Goal: Task Accomplishment & Management: Complete application form

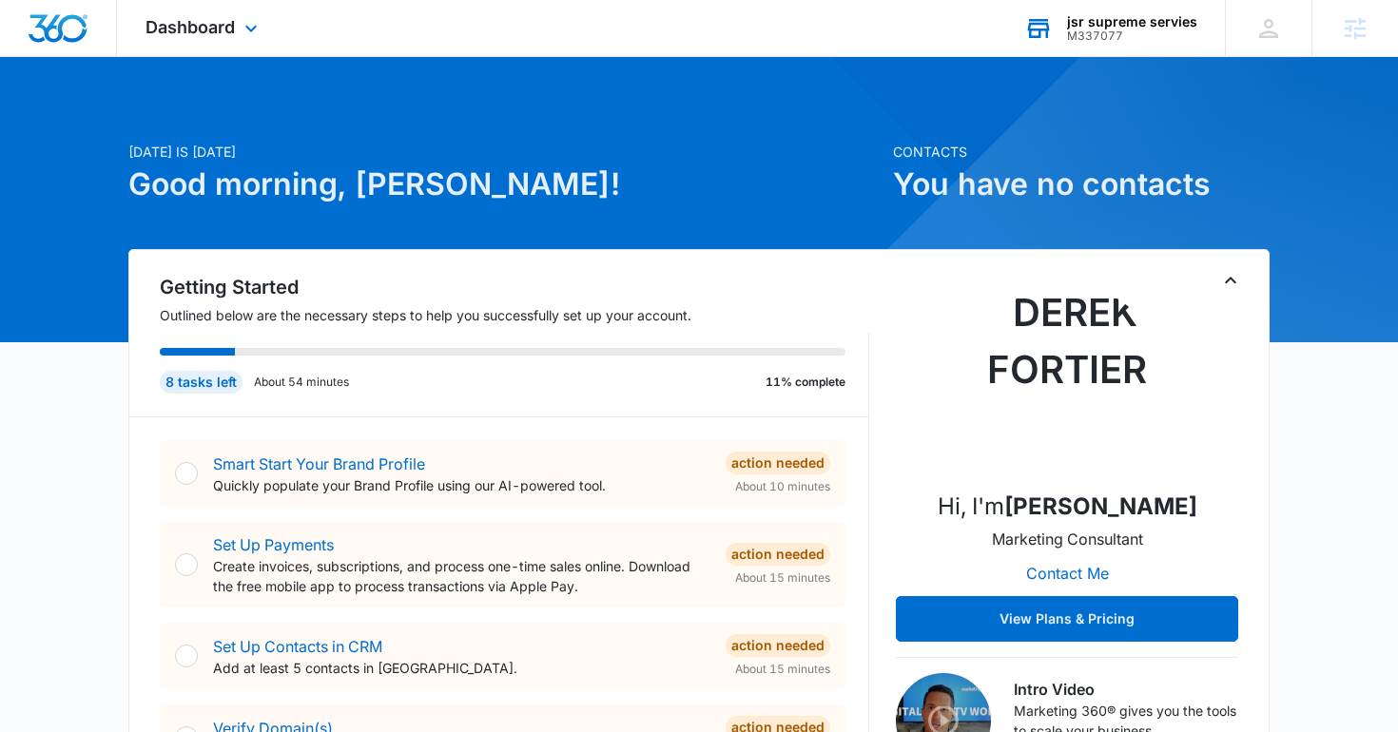
click at [1138, 51] on div "jsr supreme servies M337077 Your Accounts View All" at bounding box center [1110, 28] width 229 height 56
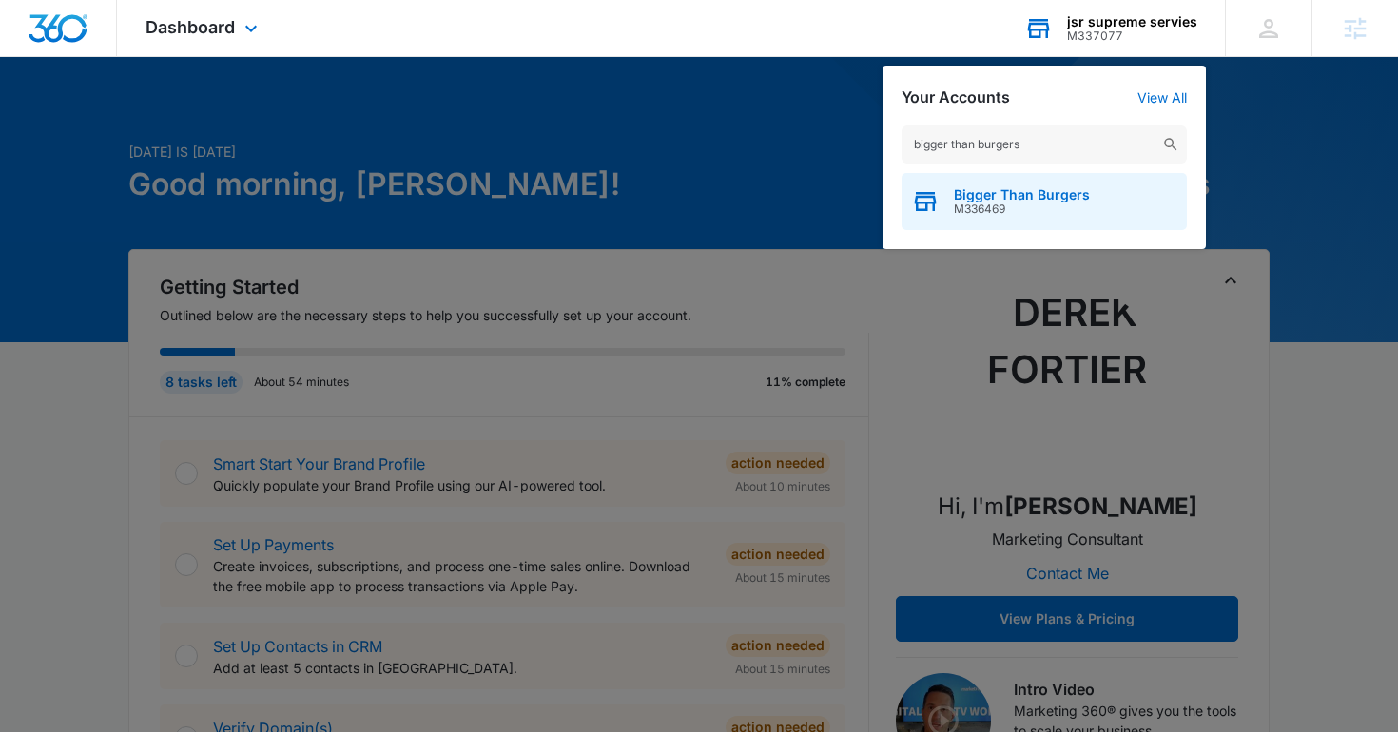
type input "bigger than burgers"
click at [945, 193] on div "Bigger Than Burgers M336469" at bounding box center [1044, 201] width 285 height 57
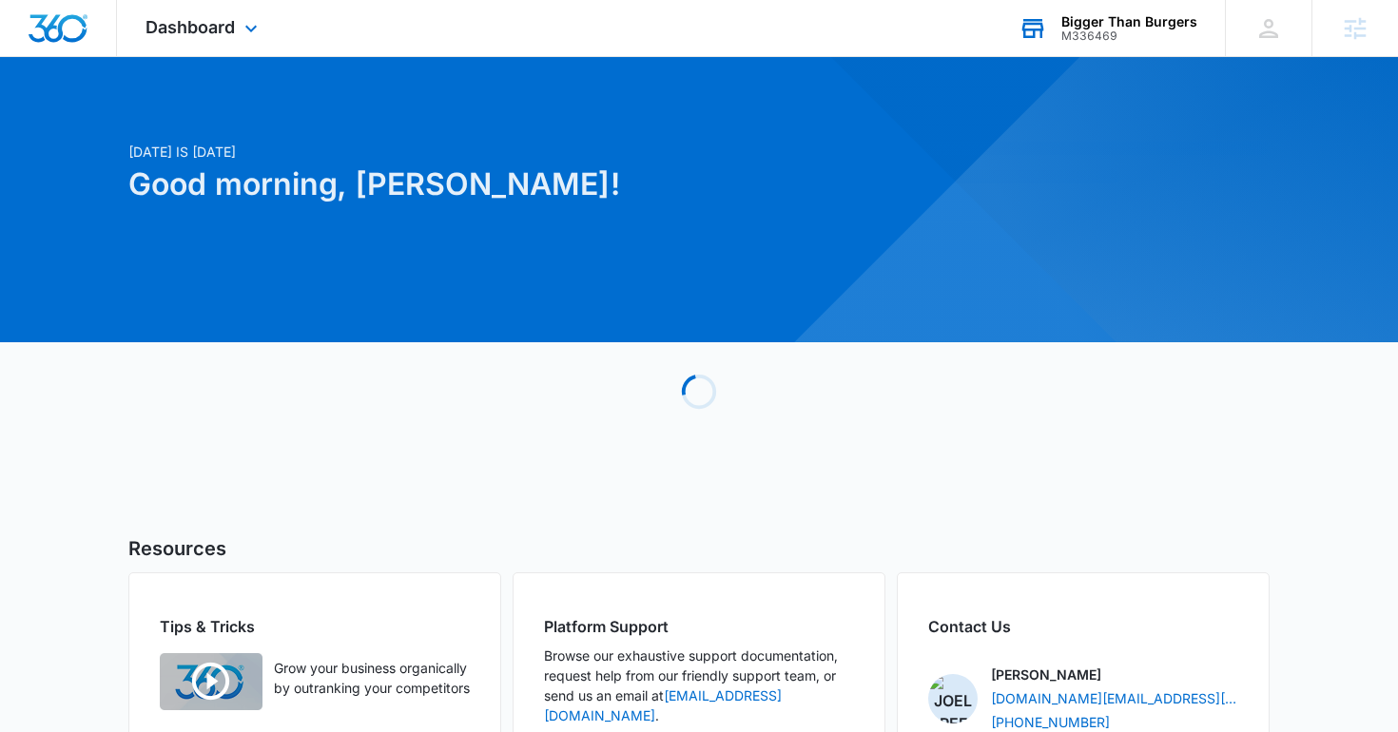
click at [168, 6] on div "Dashboard Apps Reputation Websites Forms CRM Email Social Shop Content Ads Inte…" at bounding box center [204, 28] width 174 height 56
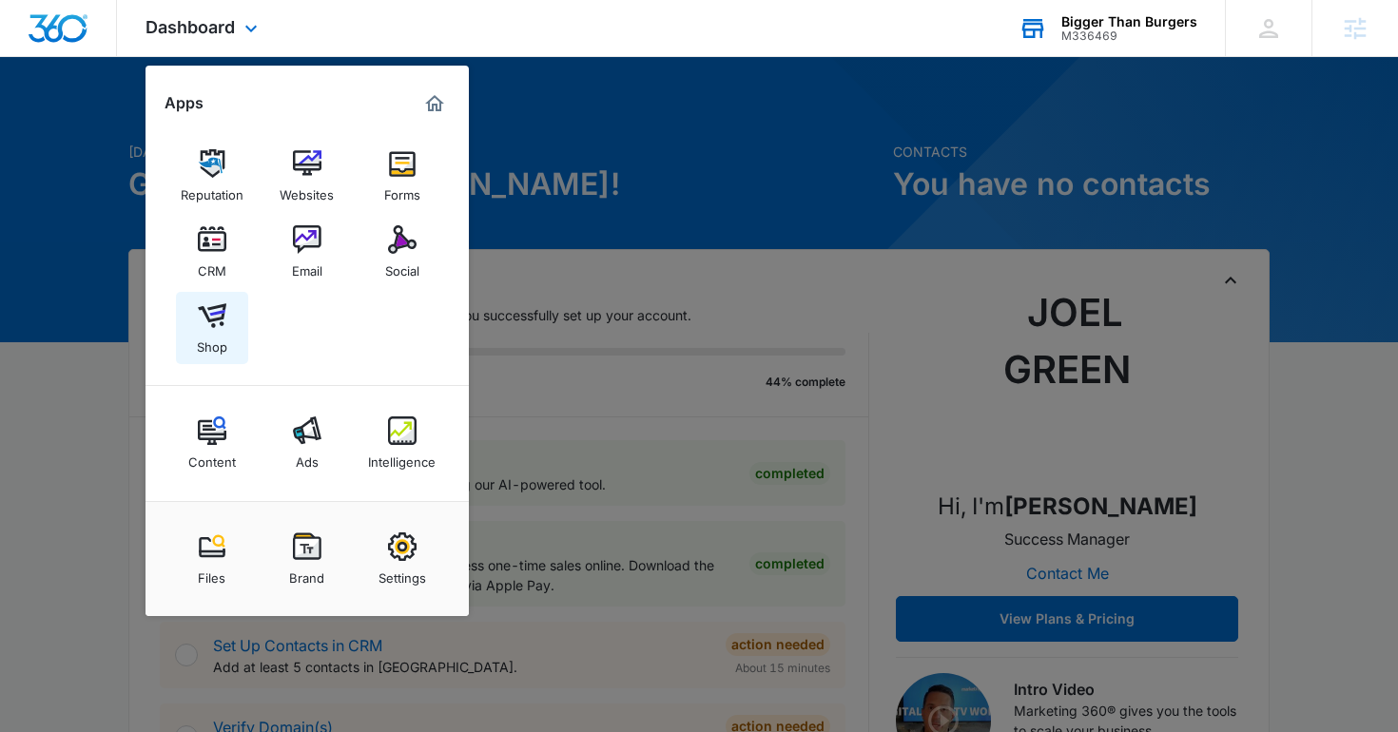
click at [224, 338] on div "Shop" at bounding box center [212, 342] width 30 height 25
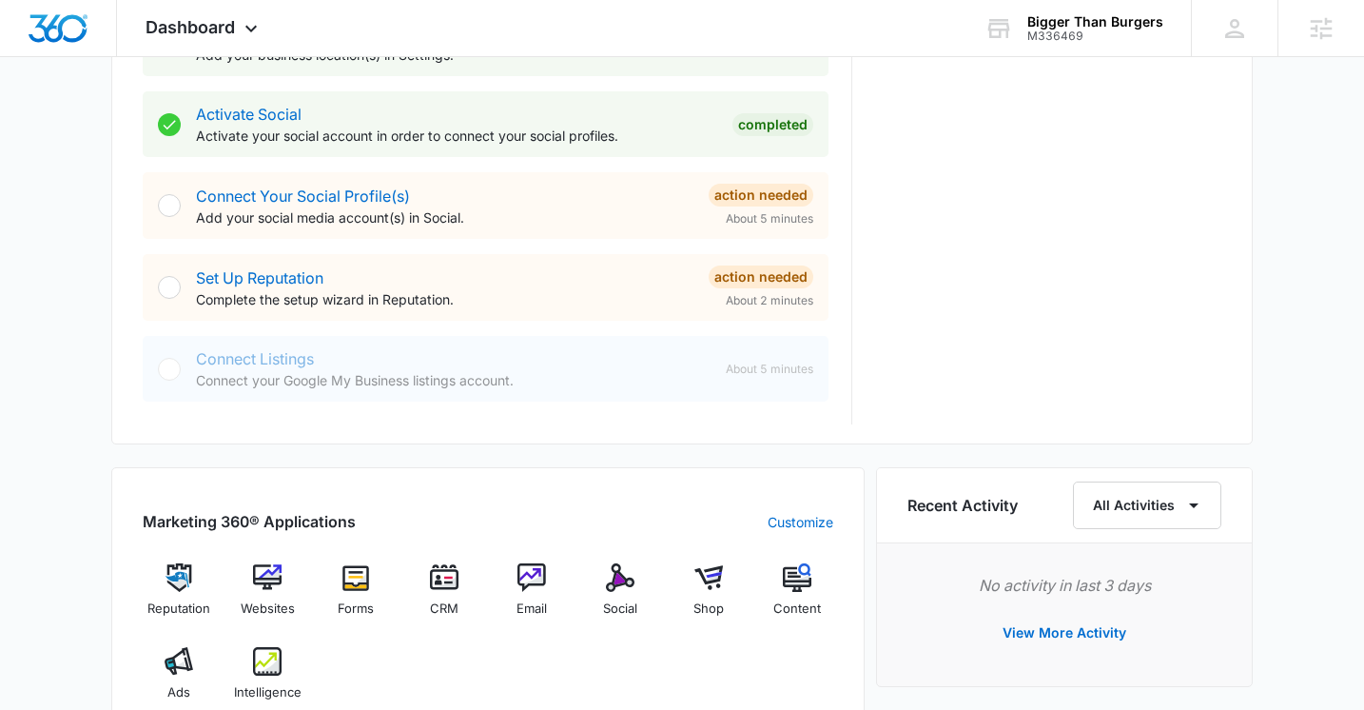
scroll to position [1055, 0]
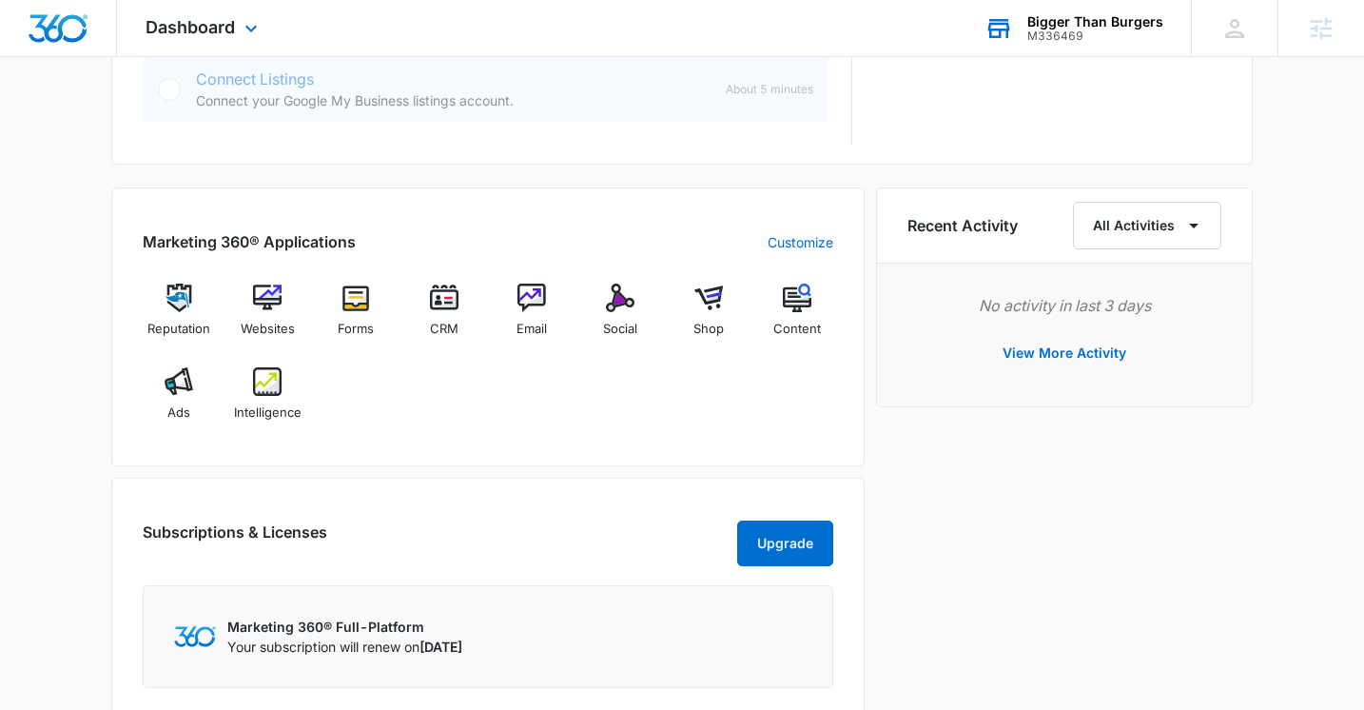
click at [1120, 27] on div "Bigger Than Burgers" at bounding box center [1095, 21] width 136 height 15
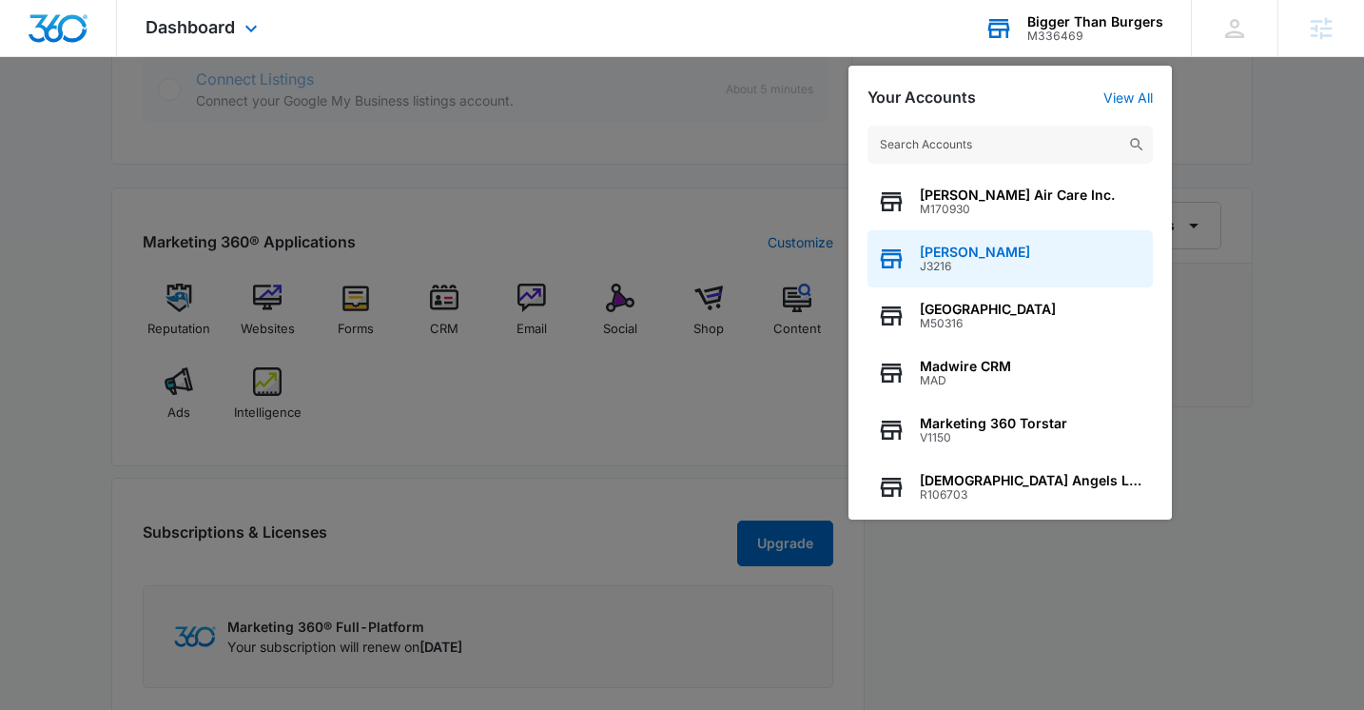
click at [996, 262] on div "Tyler Pajak J3216" at bounding box center [1010, 258] width 285 height 57
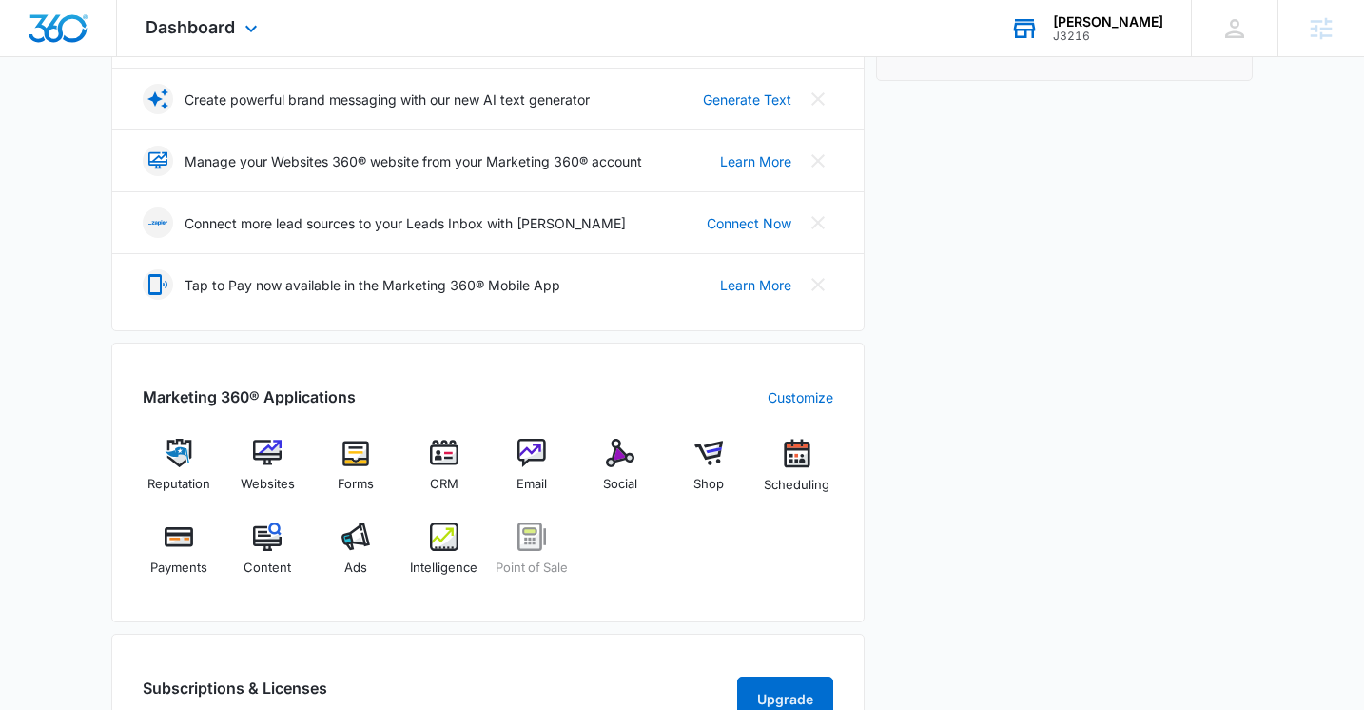
scroll to position [758, 0]
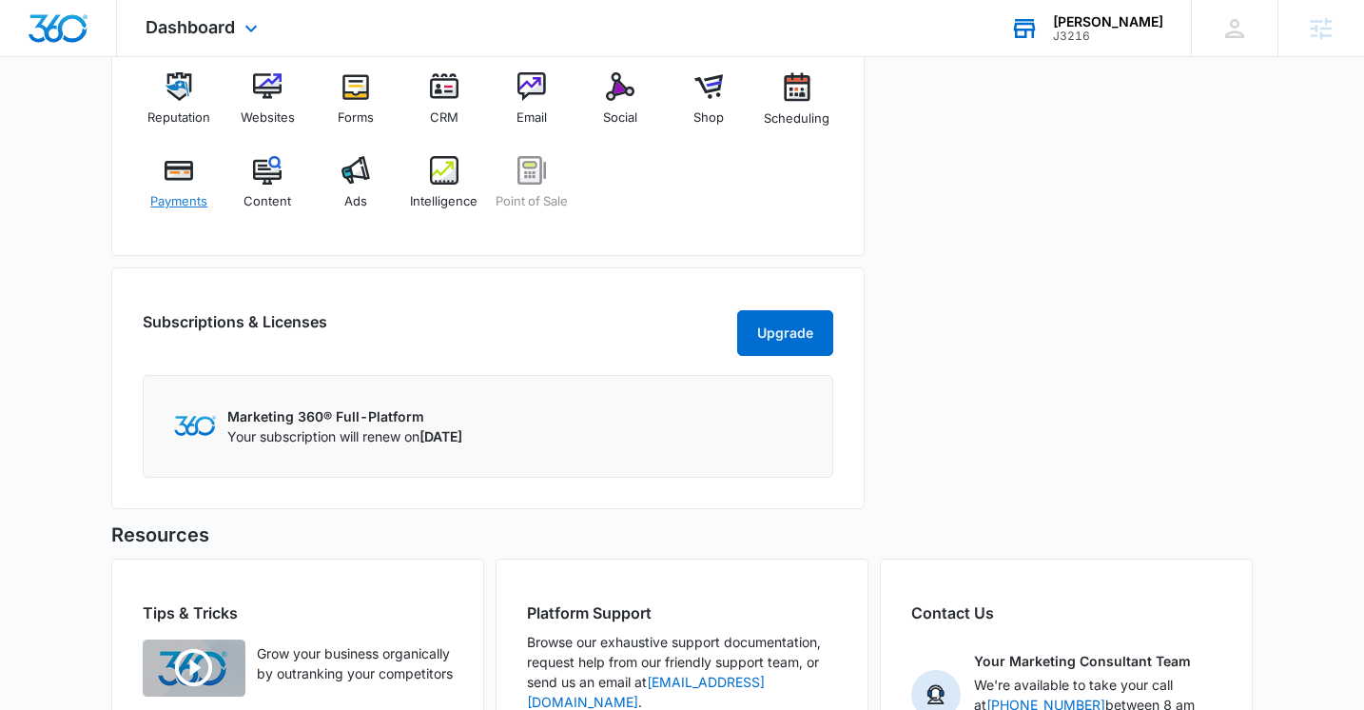
click at [191, 184] on img at bounding box center [179, 170] width 29 height 29
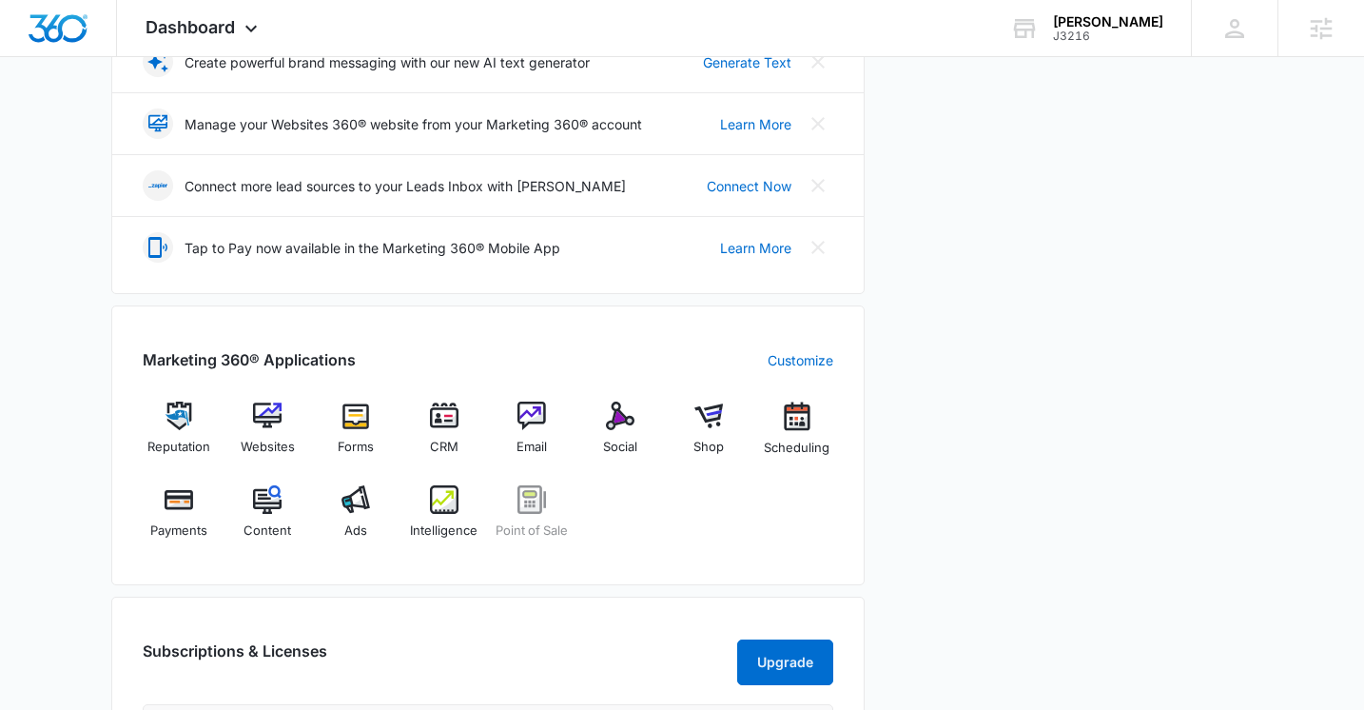
scroll to position [518, 0]
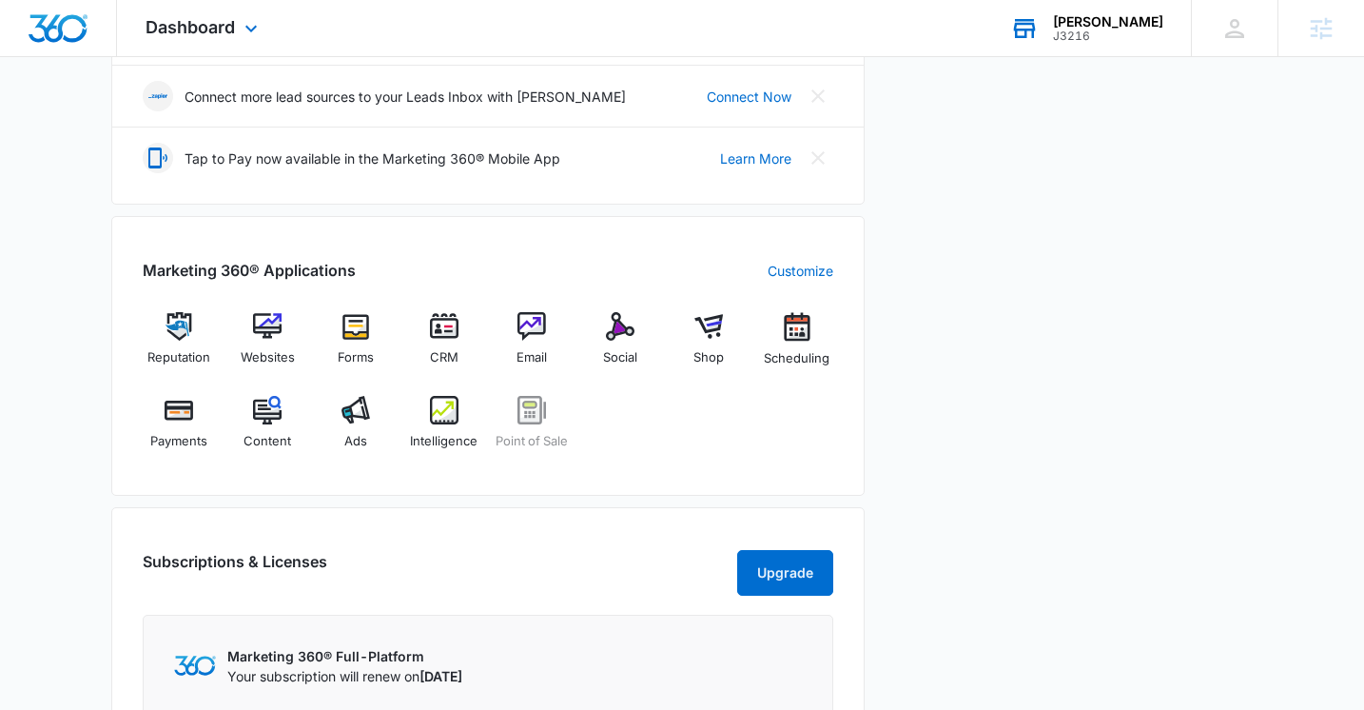
click at [1039, 14] on icon at bounding box center [1024, 28] width 29 height 29
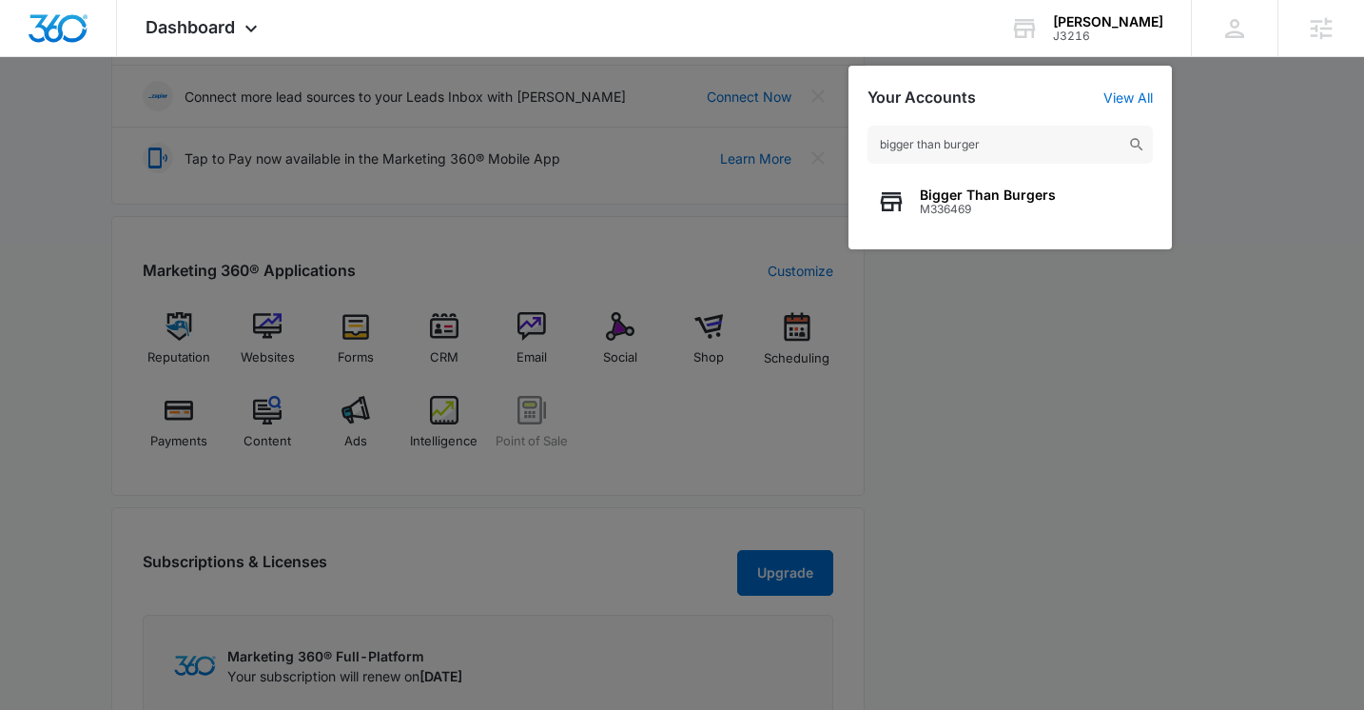
type input "bigger than burger"
click at [1007, 209] on span "M336469" at bounding box center [988, 209] width 136 height 13
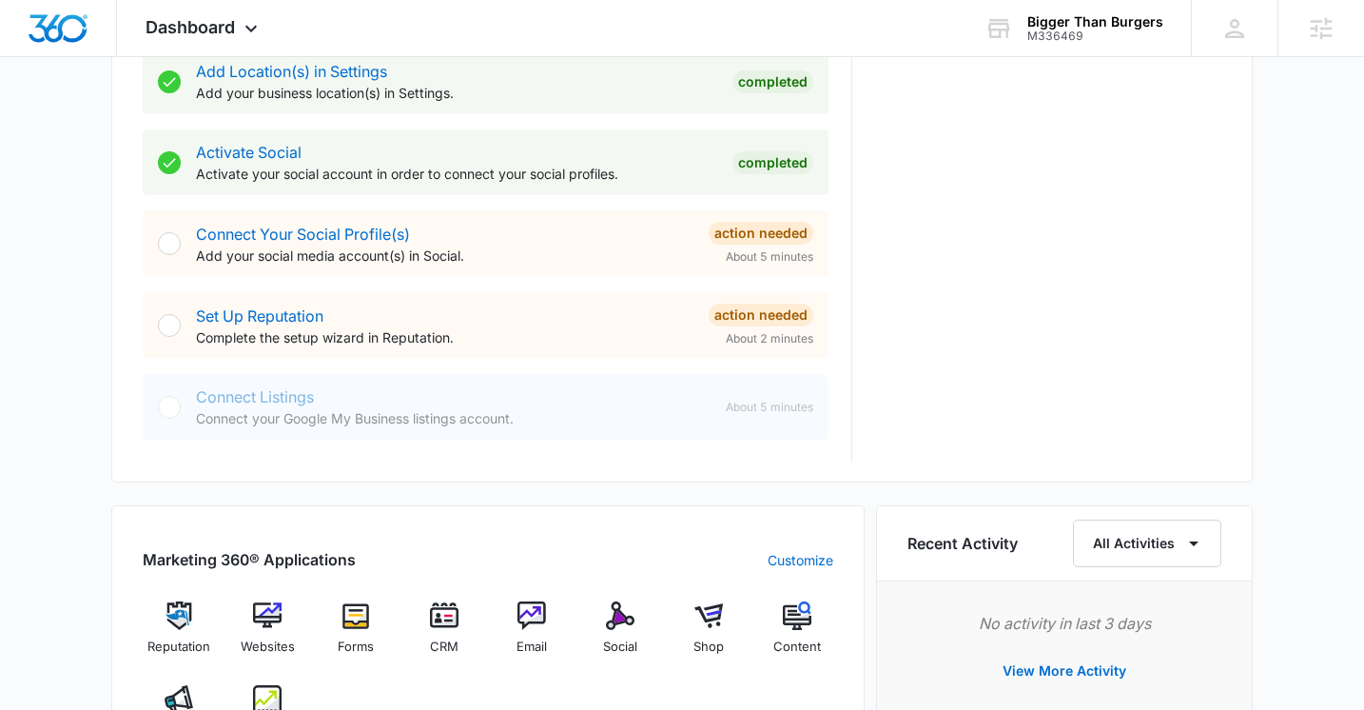
scroll to position [779, 0]
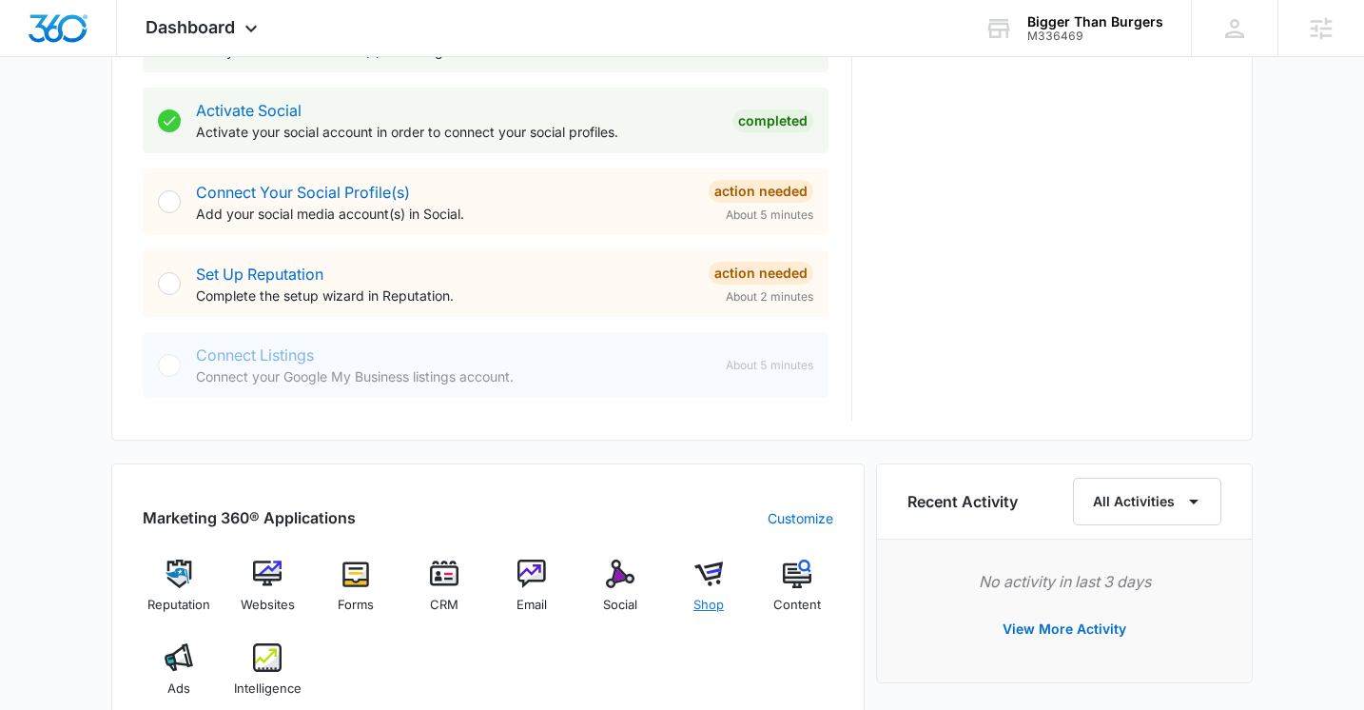
click at [720, 575] on img at bounding box center [708, 573] width 29 height 29
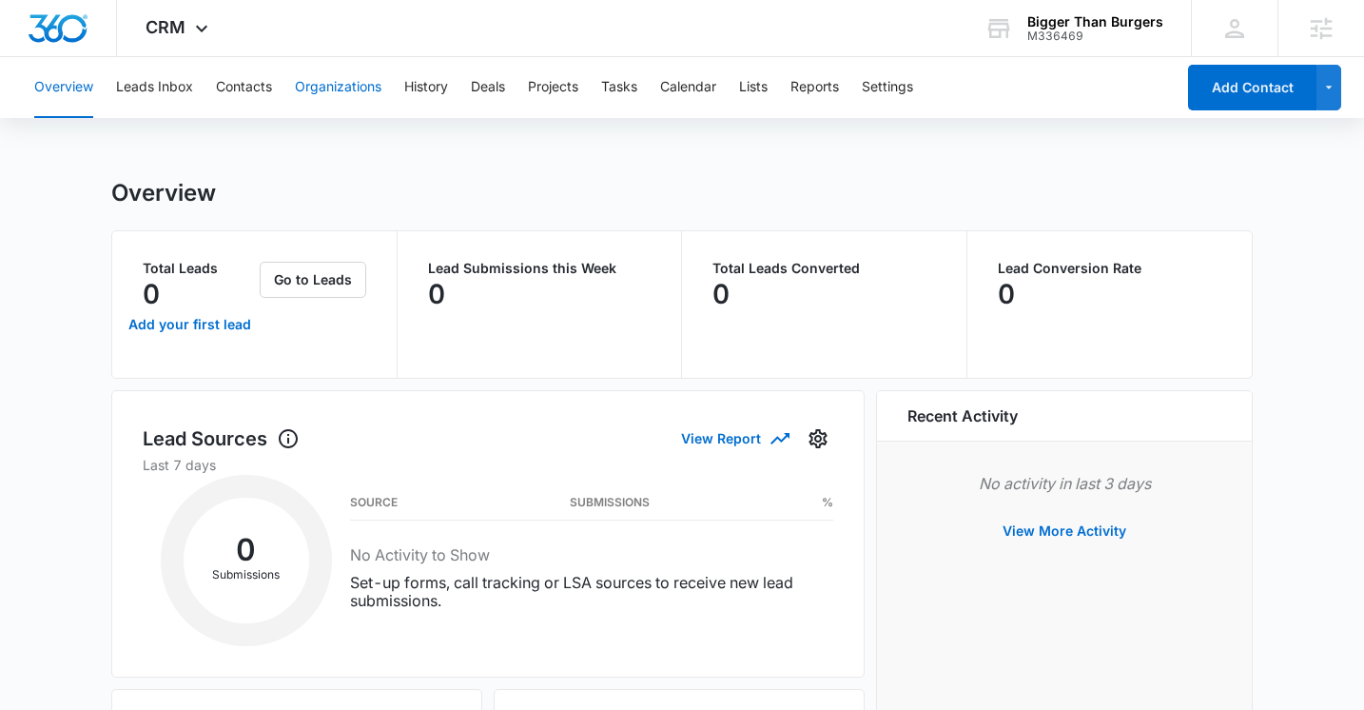
click at [306, 100] on button "Organizations" at bounding box center [338, 87] width 87 height 61
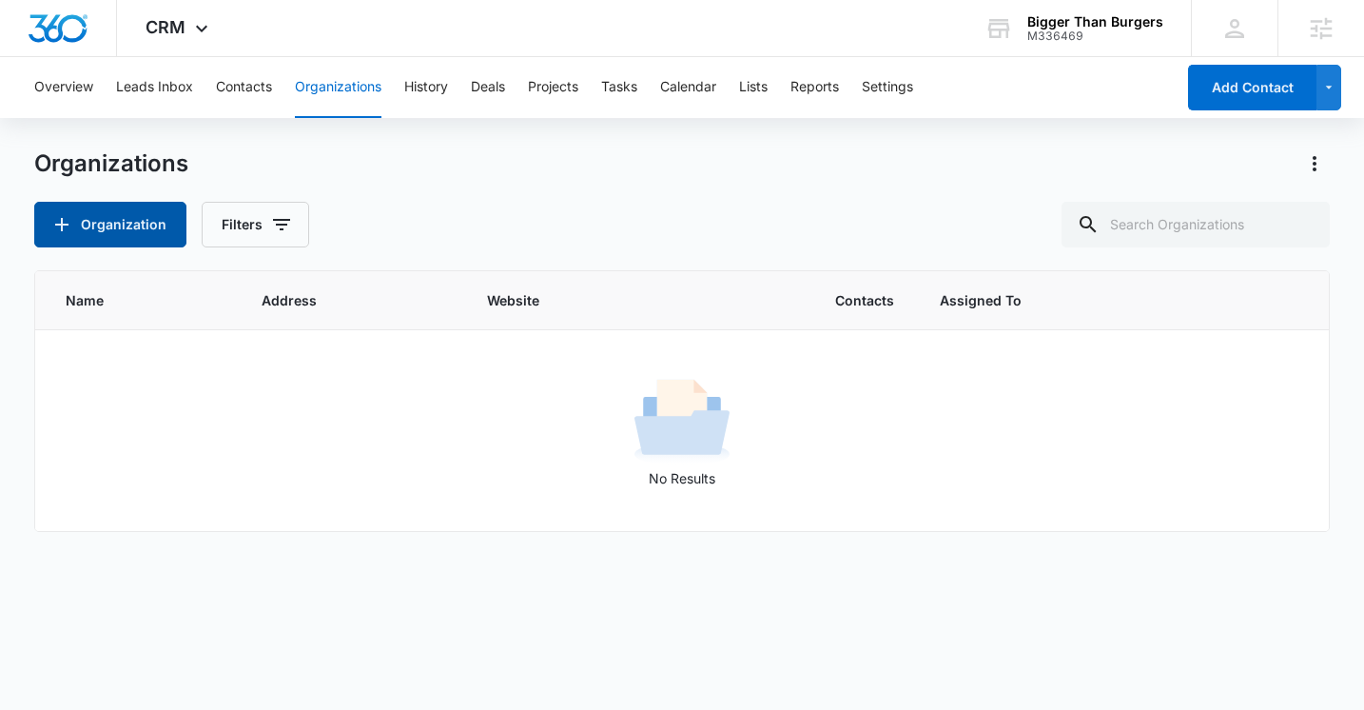
click at [119, 224] on button "Organization" at bounding box center [110, 225] width 152 height 46
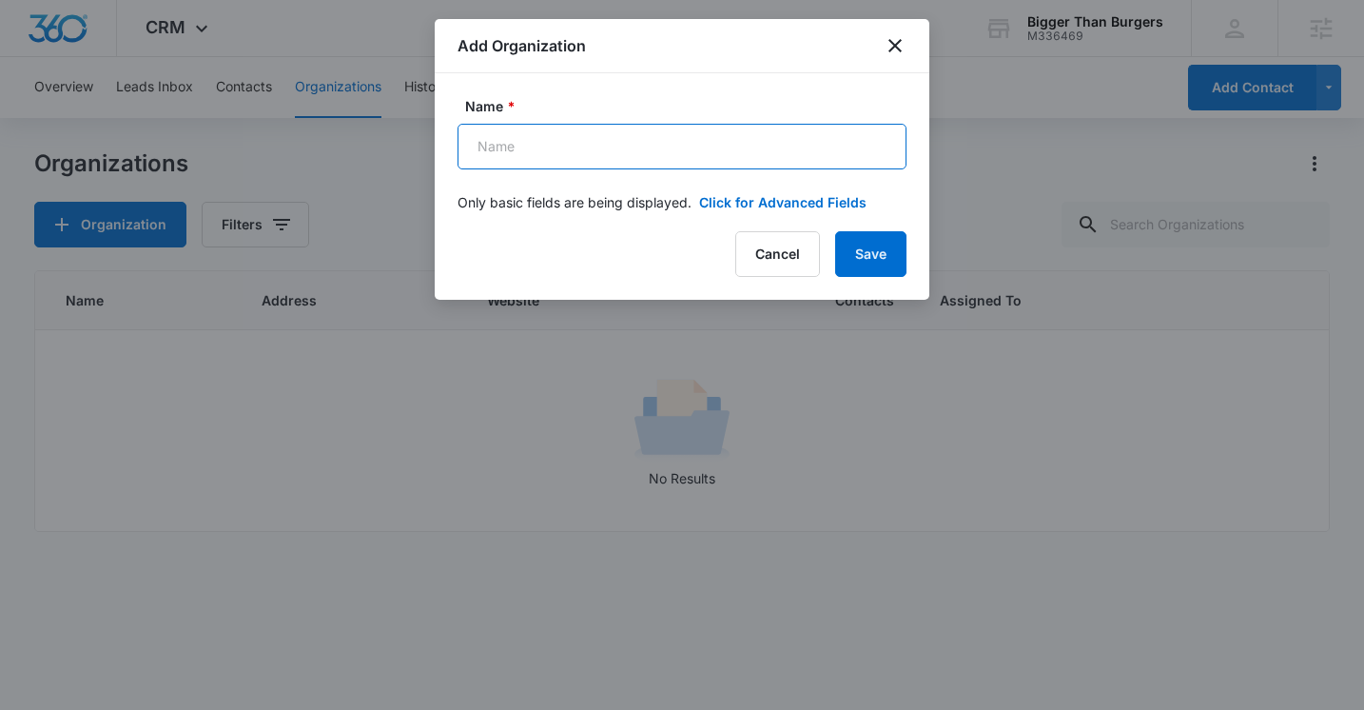
click at [558, 139] on input "Name *" at bounding box center [682, 147] width 449 height 46
type input "test"
click at [889, 252] on button "Save" at bounding box center [870, 254] width 71 height 46
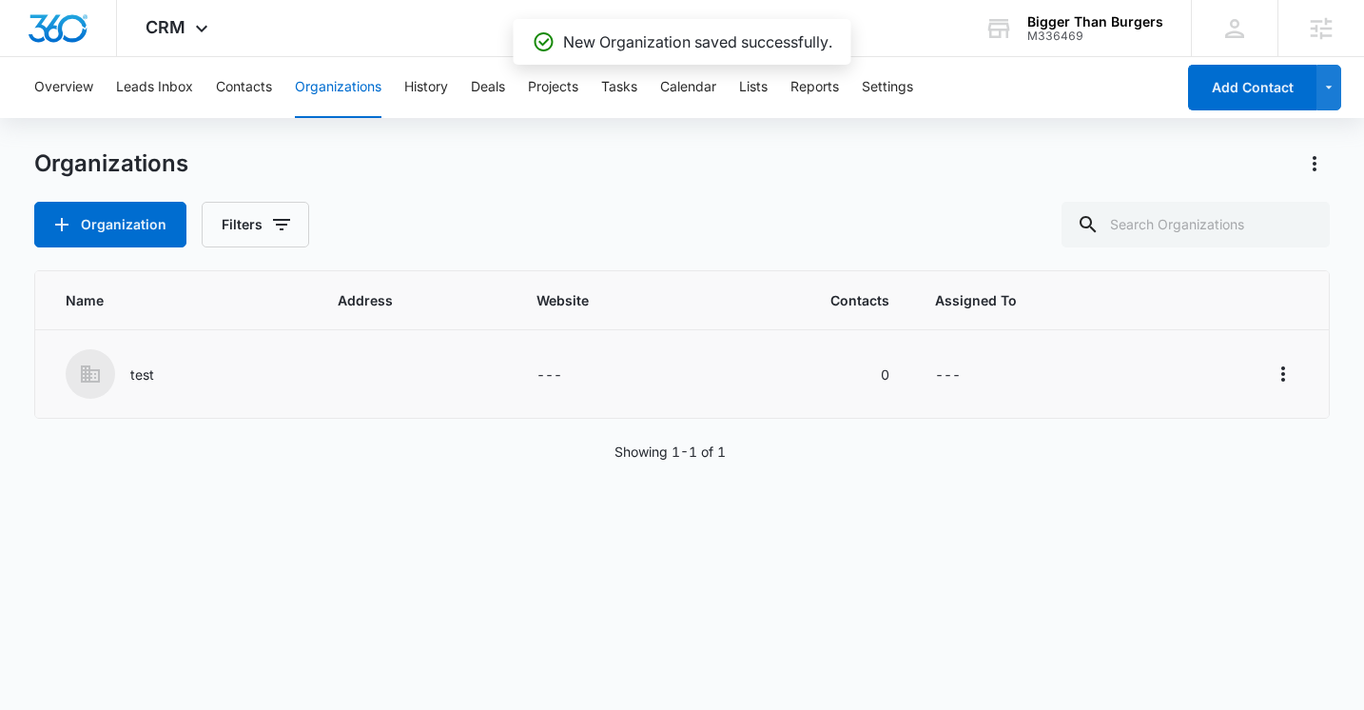
click at [150, 372] on p "test" at bounding box center [142, 374] width 24 height 20
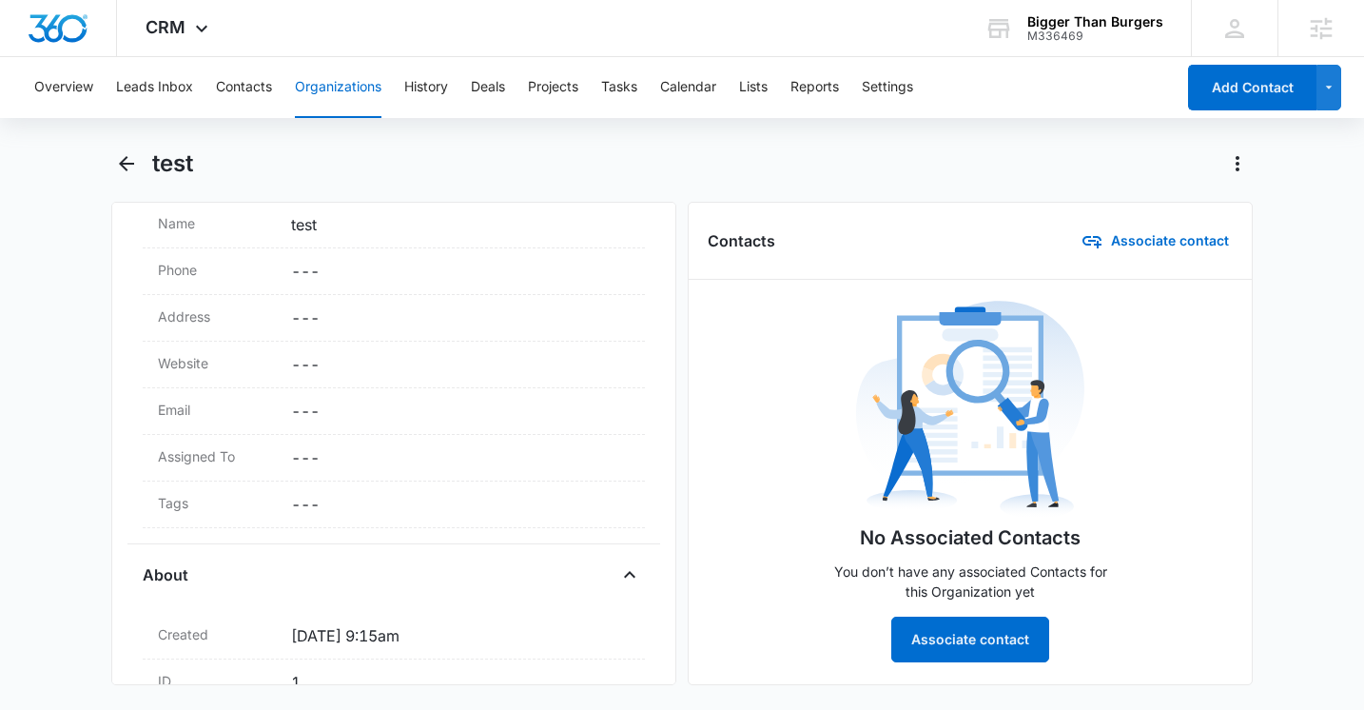
scroll to position [427, 0]
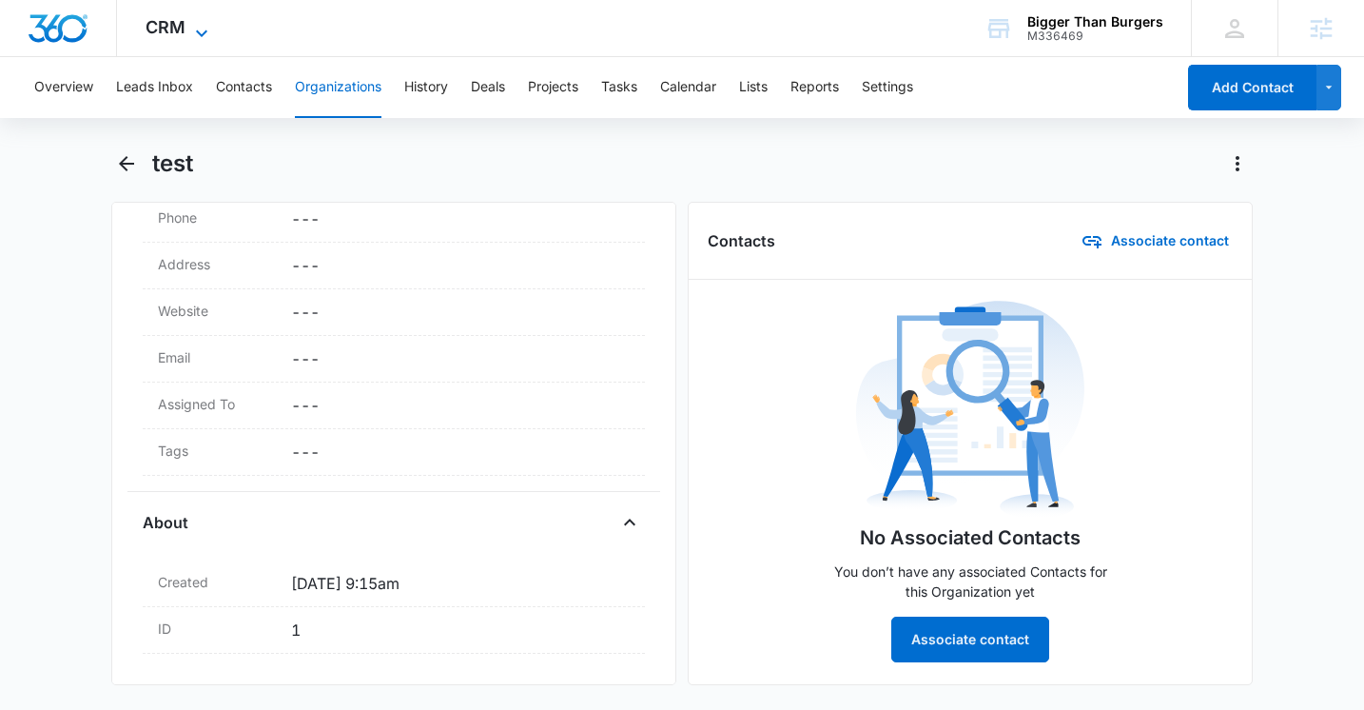
click at [189, 18] on div "CRM Apps Reputation Websites Forms CRM Email Social Shop Content Ads Intelligen…" at bounding box center [179, 28] width 125 height 56
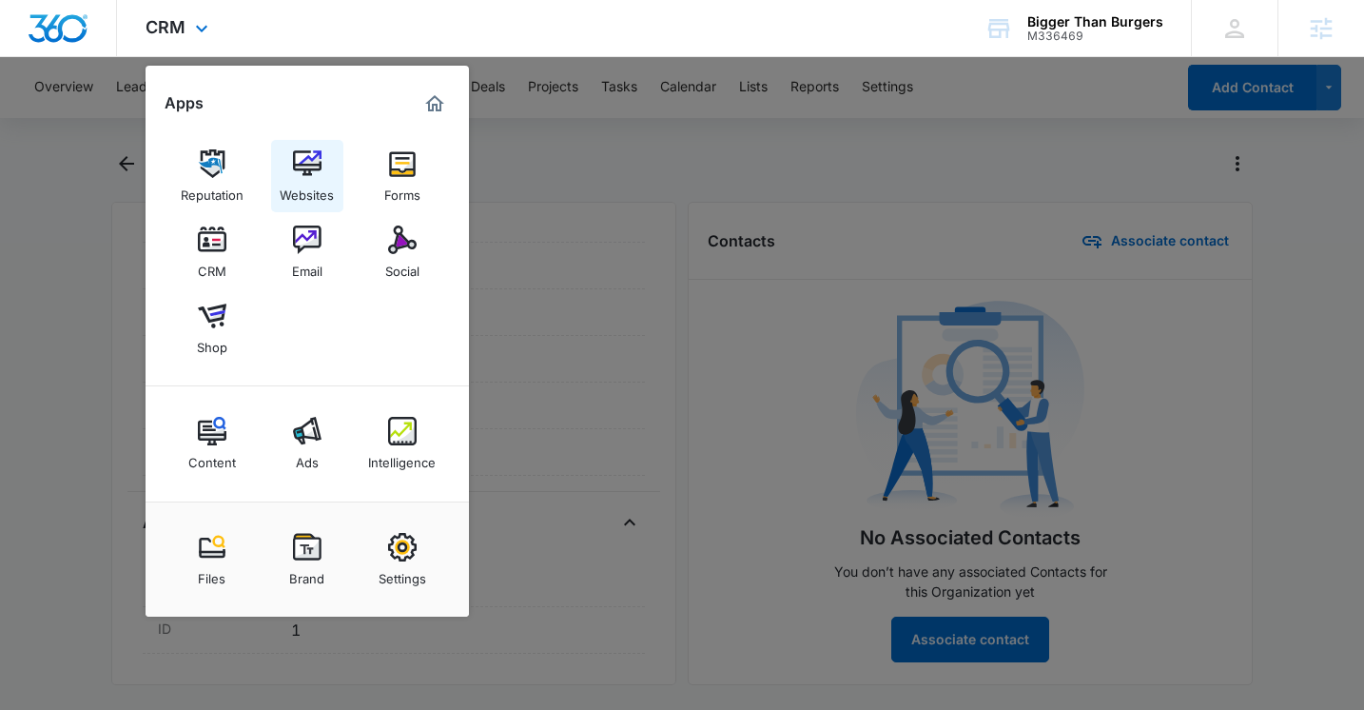
click at [302, 161] on img at bounding box center [307, 163] width 29 height 29
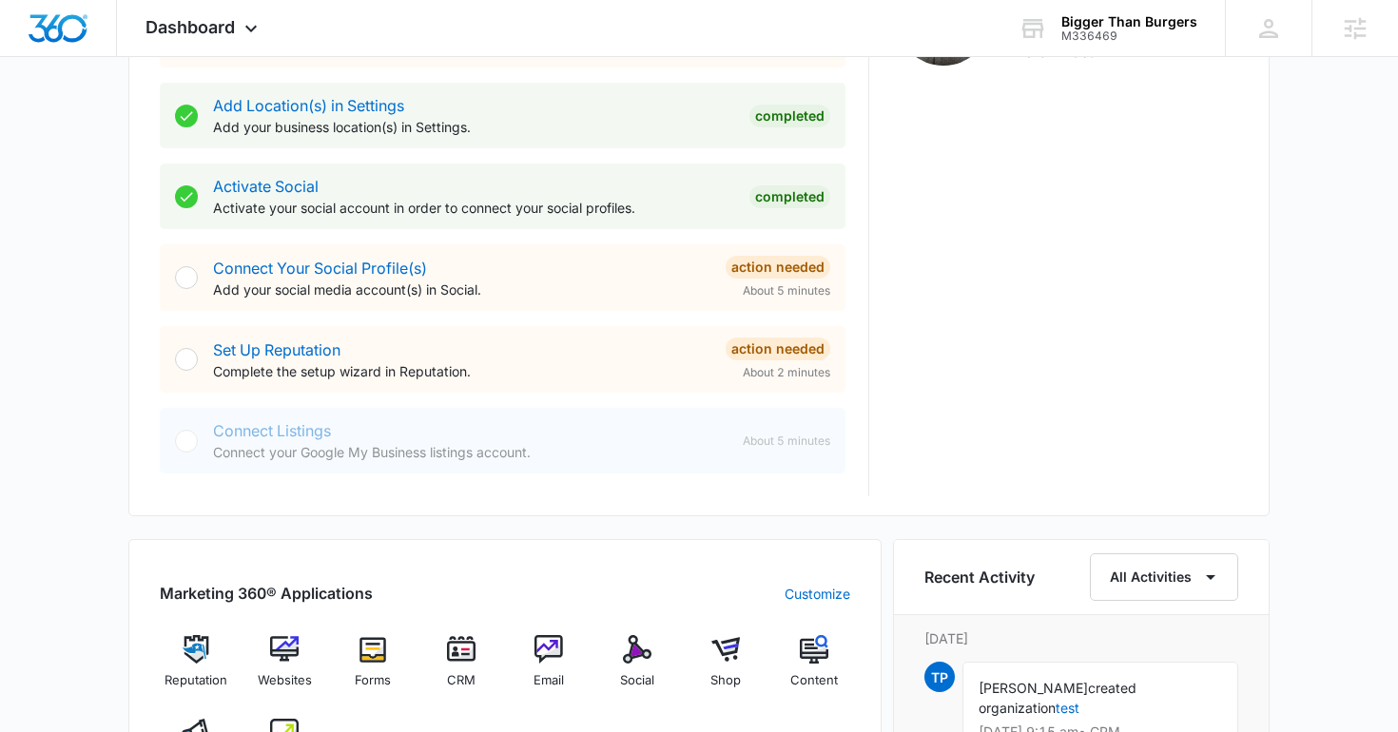
scroll to position [713, 0]
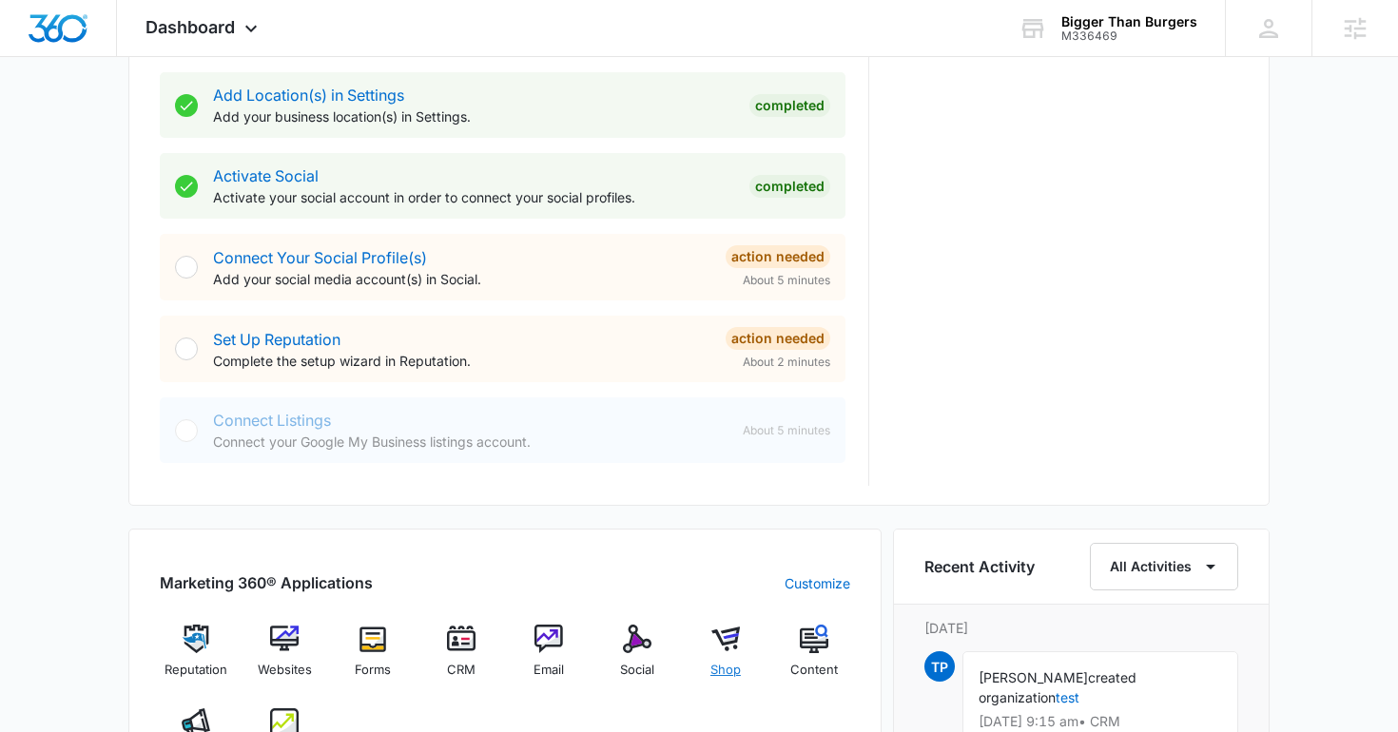
click at [728, 633] on img at bounding box center [726, 639] width 29 height 29
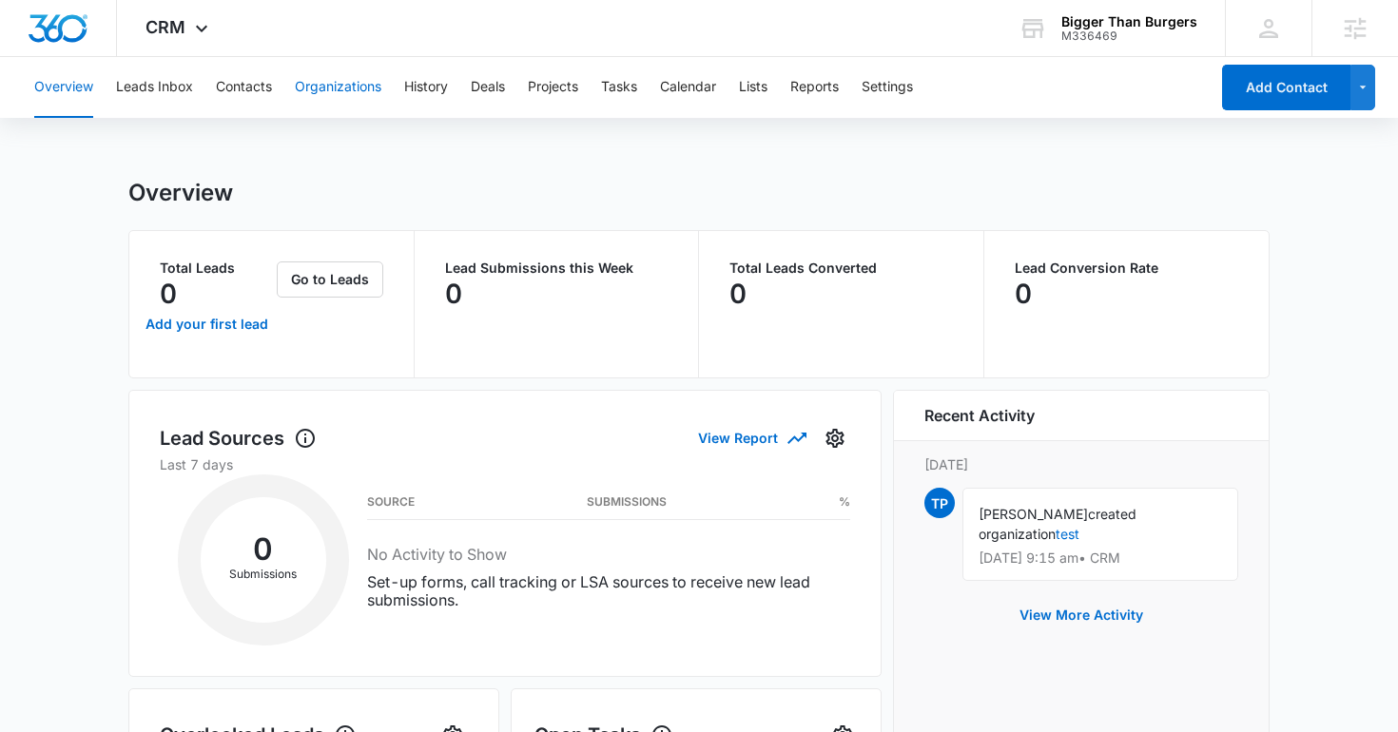
click at [368, 98] on button "Organizations" at bounding box center [338, 87] width 87 height 61
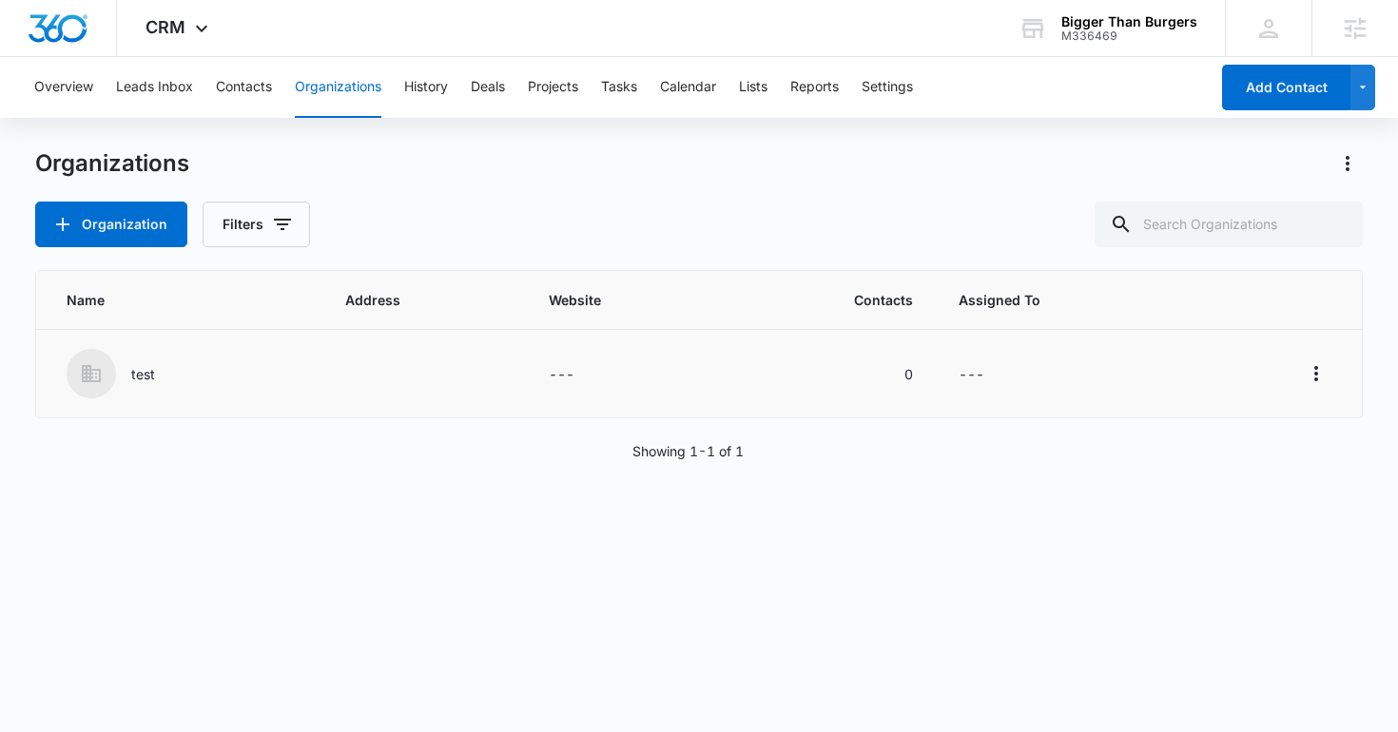
click at [156, 369] on div "test" at bounding box center [183, 373] width 233 height 49
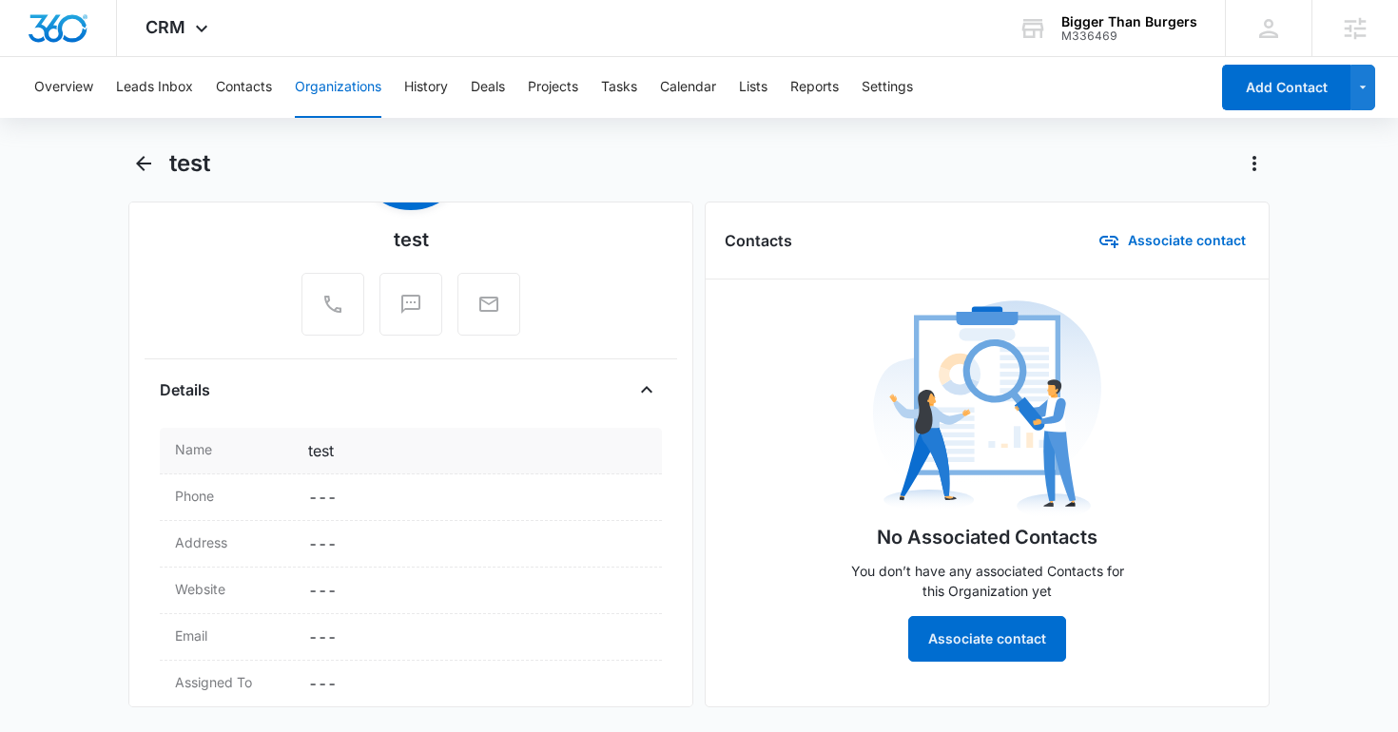
scroll to position [146, 0]
click at [144, 157] on icon "Back" at bounding box center [143, 163] width 23 height 23
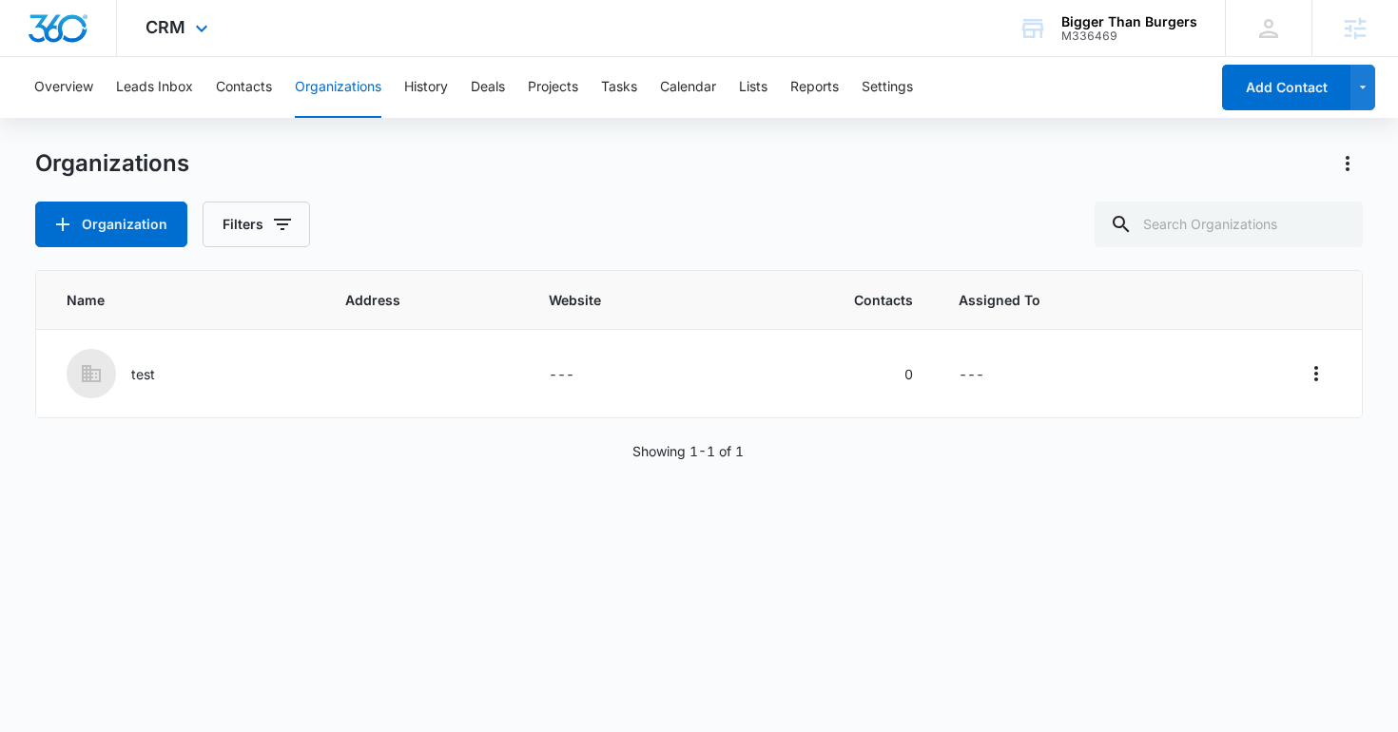
click at [63, 30] on img "Dashboard" at bounding box center [58, 28] width 61 height 29
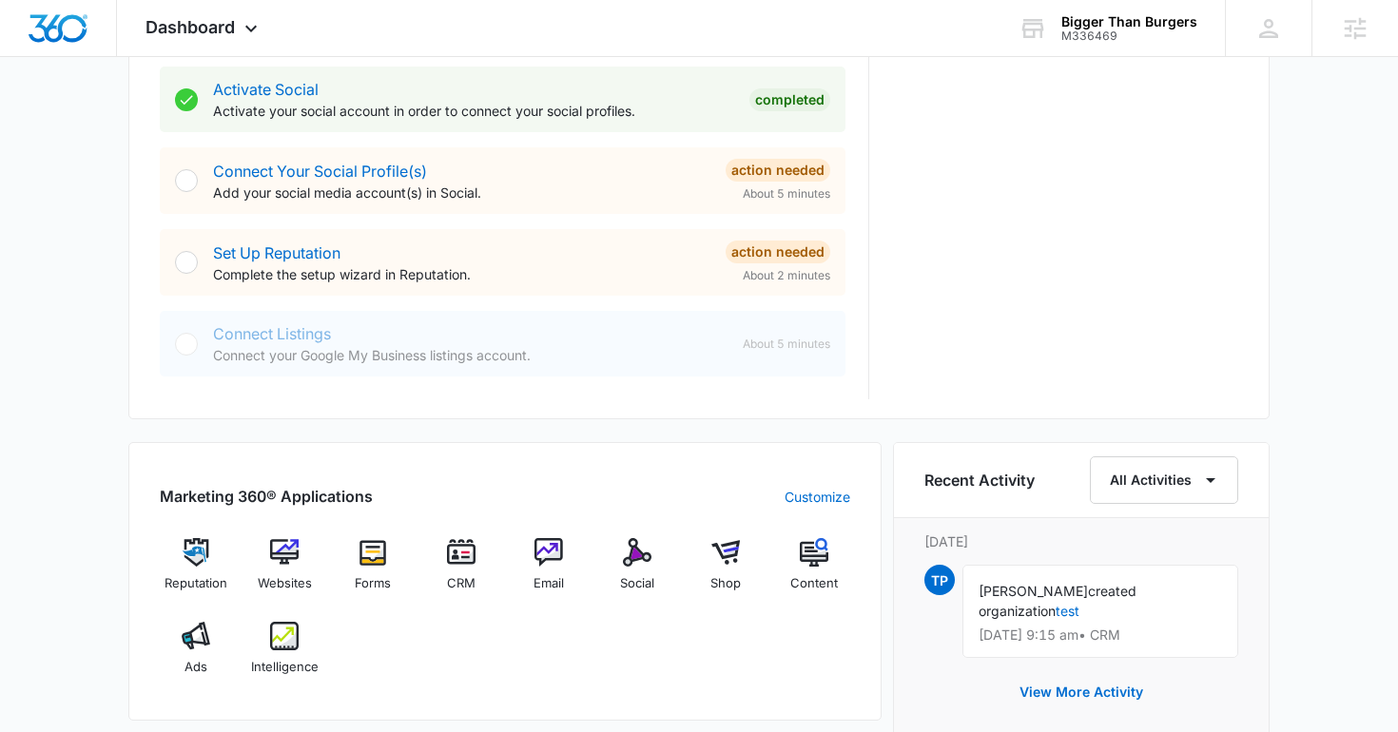
scroll to position [807, 0]
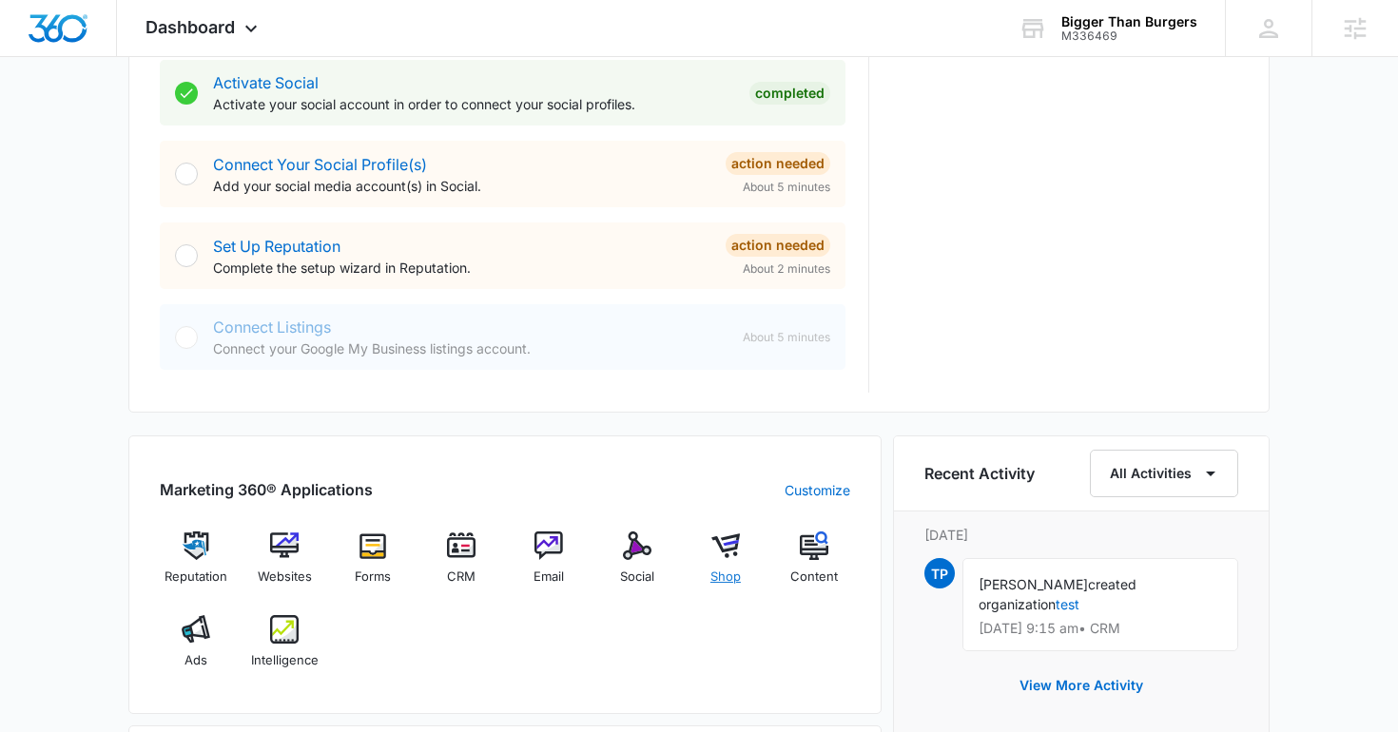
click at [733, 541] on img at bounding box center [726, 546] width 29 height 29
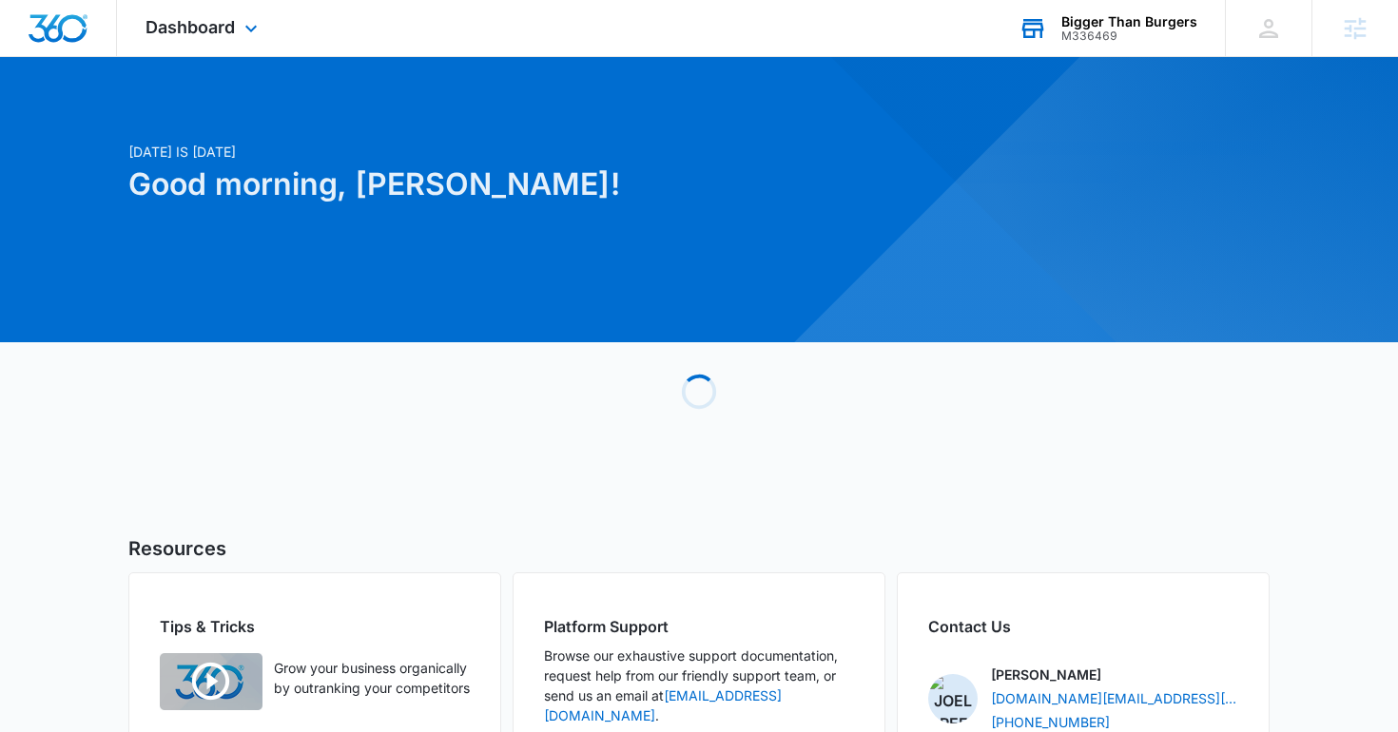
click at [1053, 38] on div "Bigger Than Burgers M336469 Your Accounts View All" at bounding box center [1107, 28] width 235 height 56
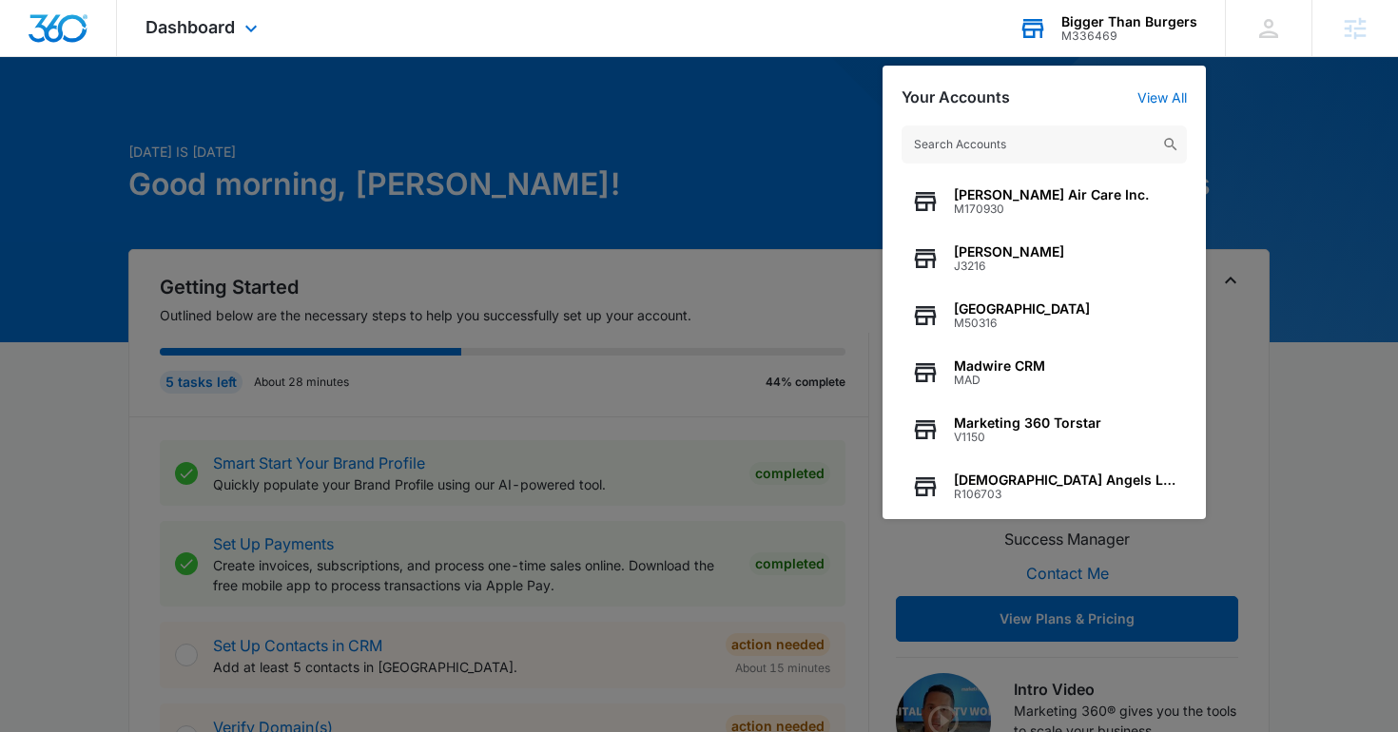
click at [1087, 29] on div "M336469" at bounding box center [1130, 35] width 136 height 13
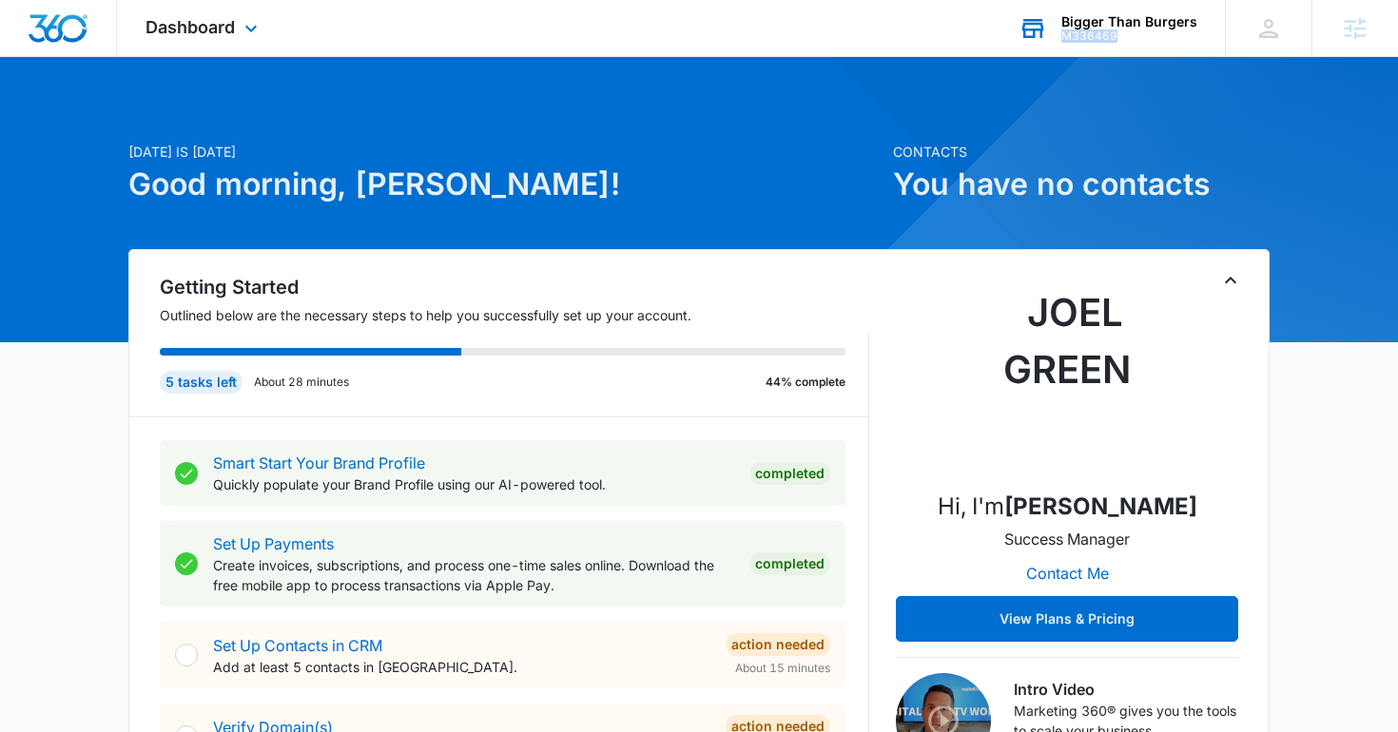
click at [1087, 29] on div "M336469" at bounding box center [1130, 35] width 136 height 13
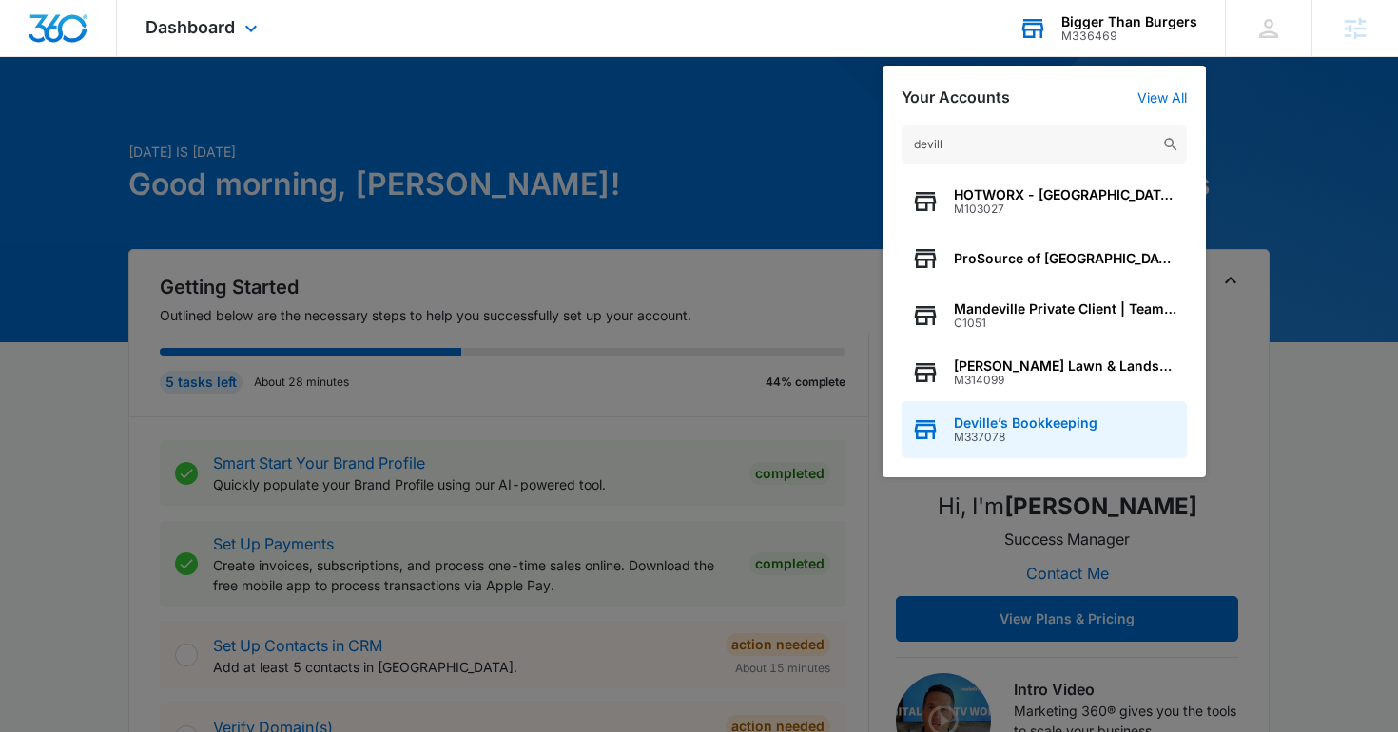
type input "devill"
click at [1035, 424] on span "Deville’s Bookkeeping" at bounding box center [1026, 423] width 144 height 15
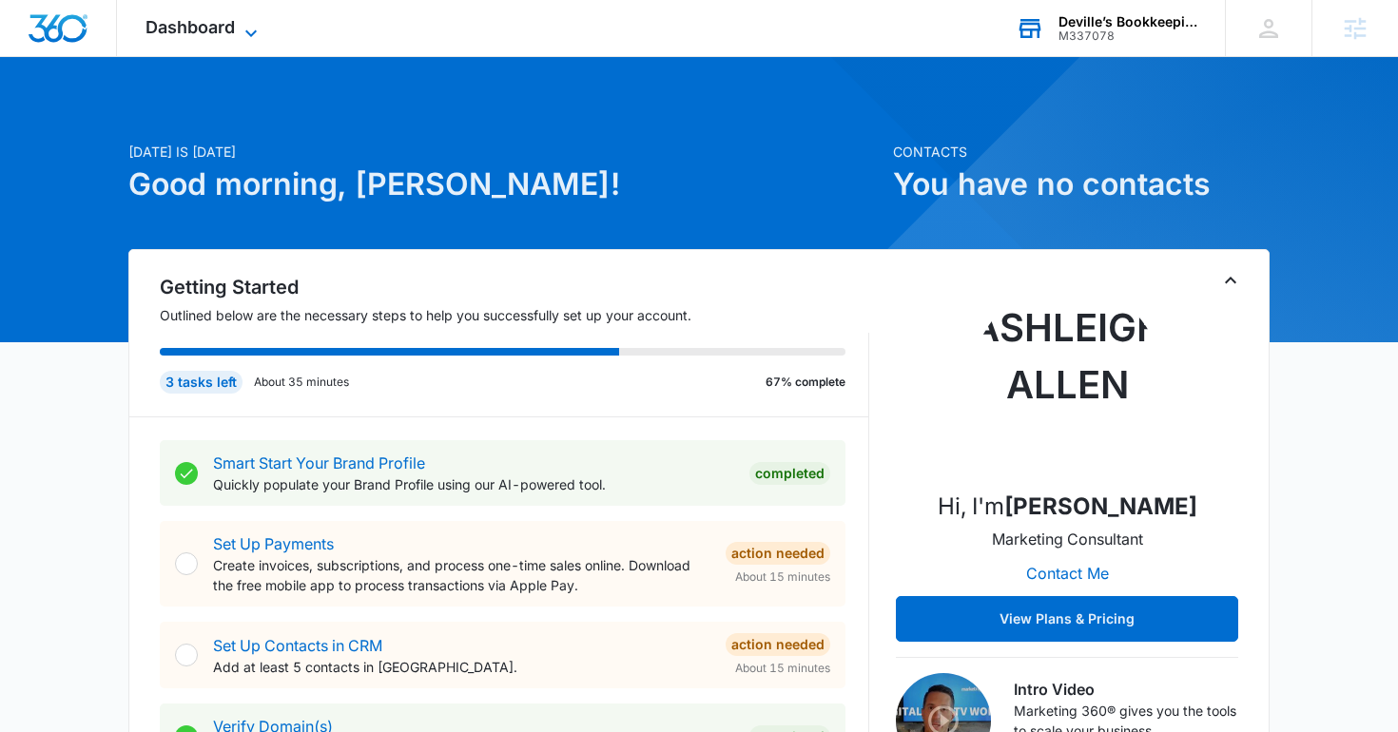
click at [199, 18] on span "Dashboard" at bounding box center [190, 27] width 89 height 20
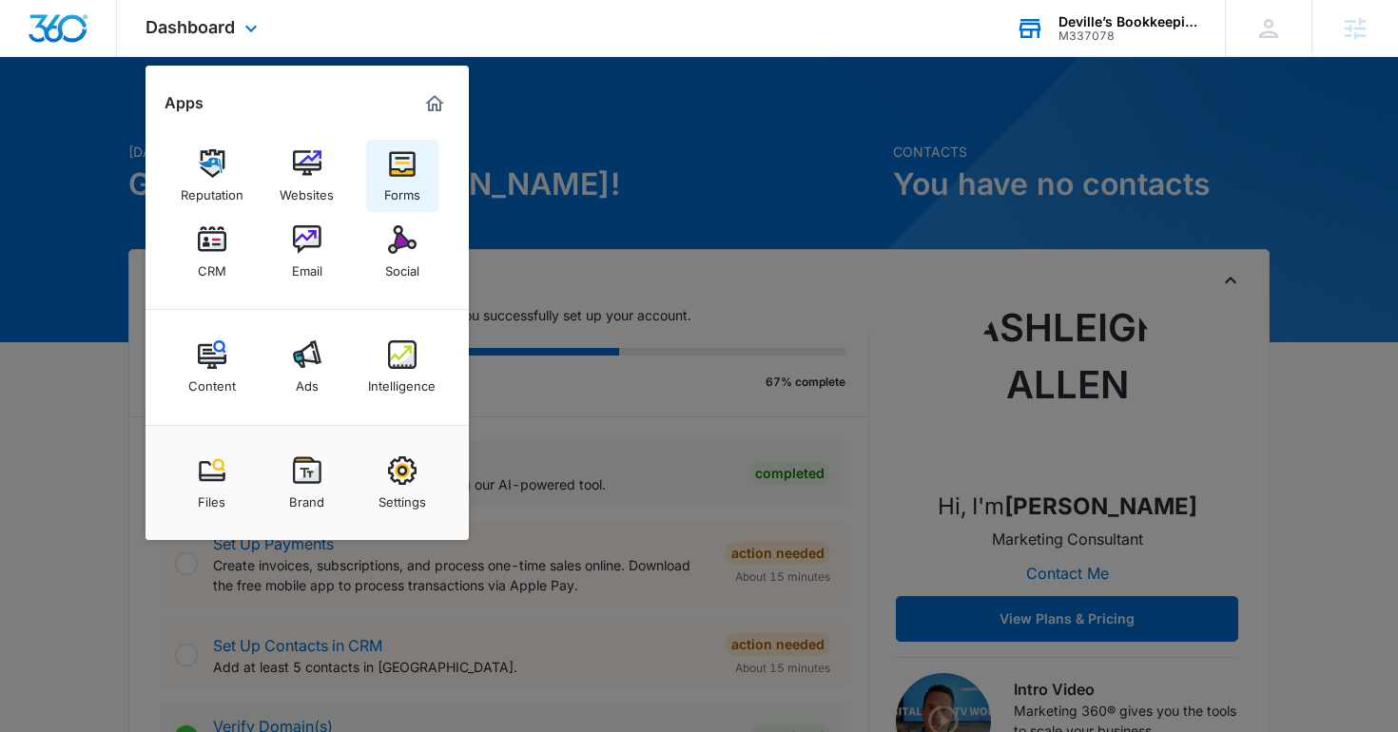
click at [409, 188] on div "Forms" at bounding box center [402, 190] width 36 height 25
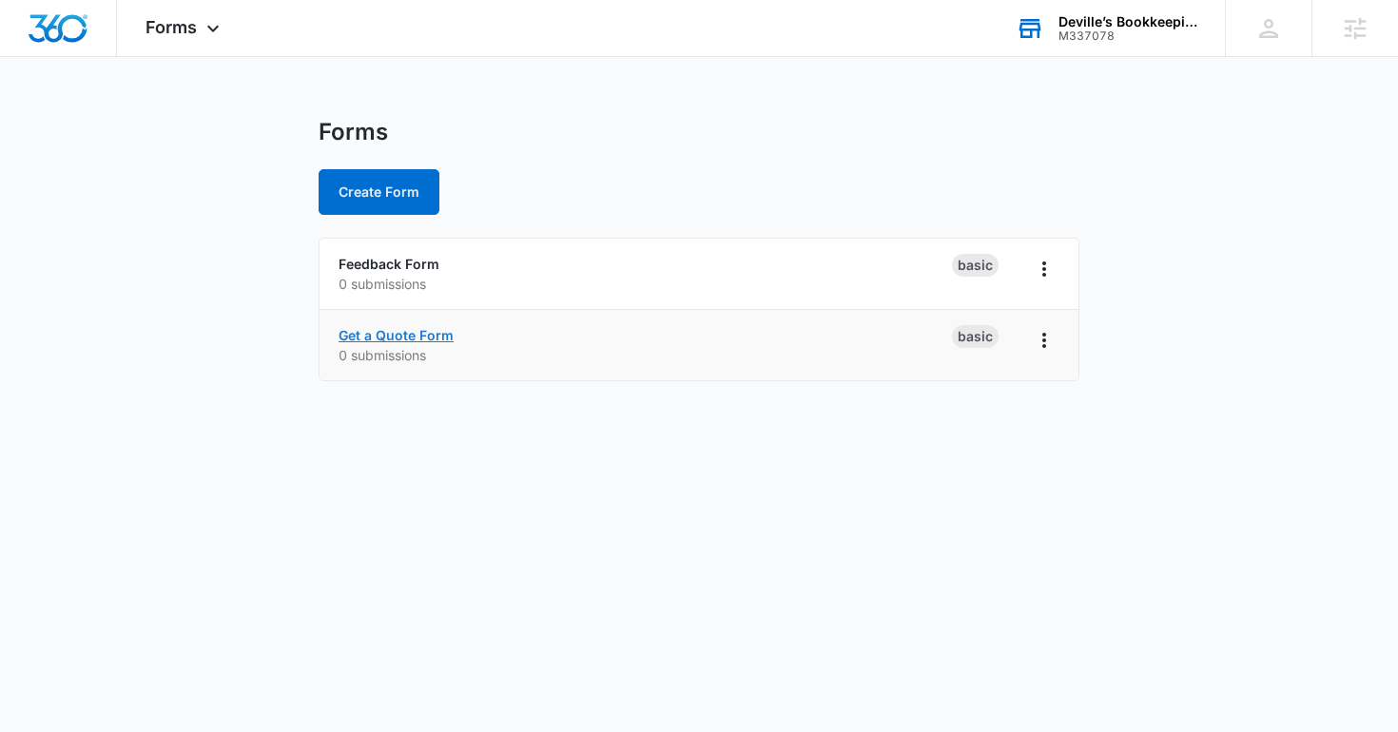
click at [410, 336] on link "Get a Quote Form" at bounding box center [396, 335] width 115 height 16
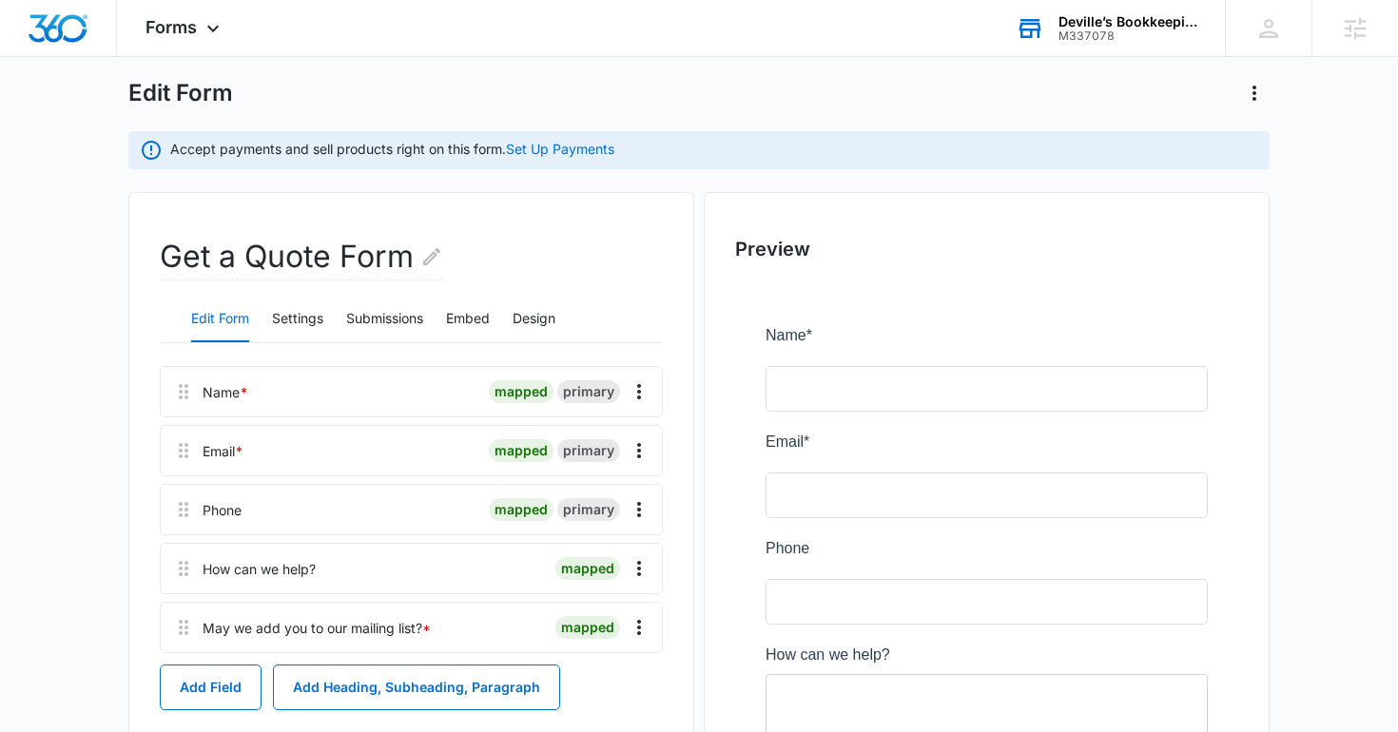
scroll to position [281, 0]
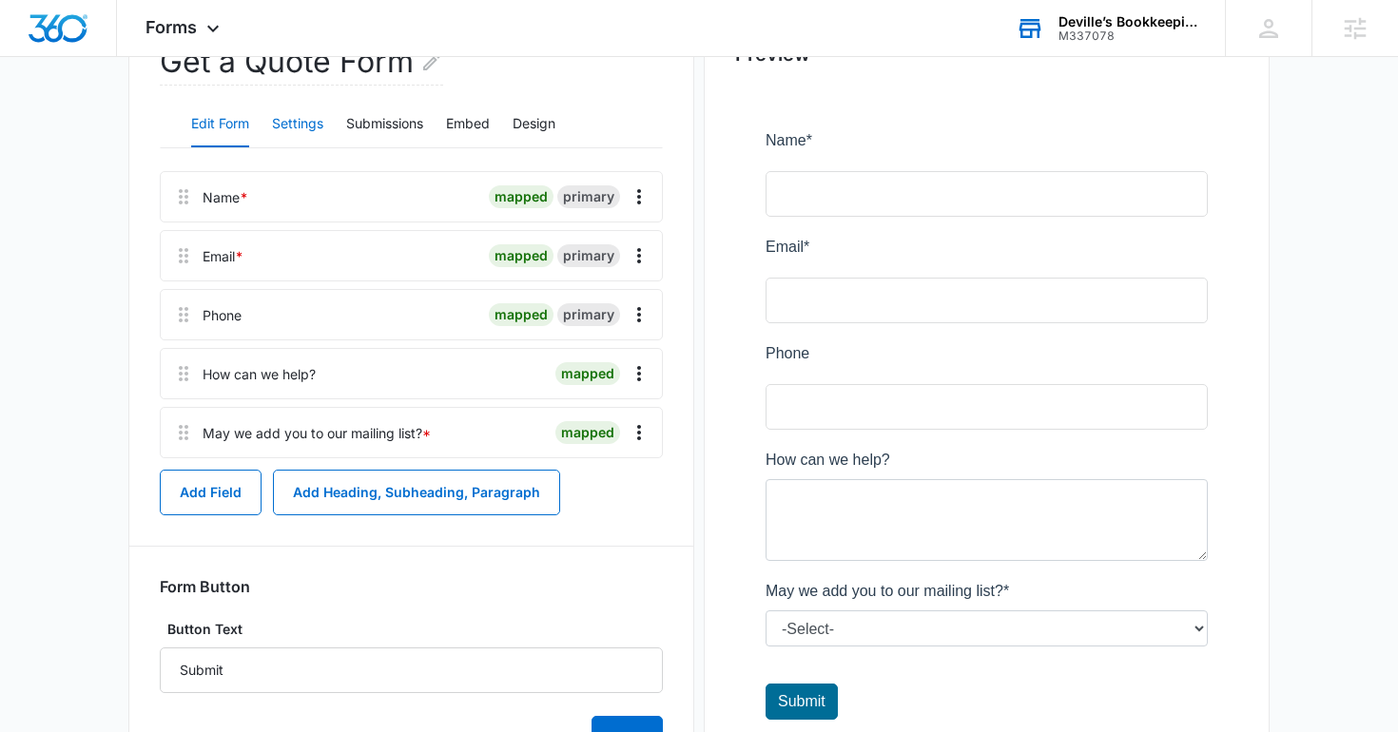
click at [289, 132] on button "Settings" at bounding box center [297, 125] width 51 height 46
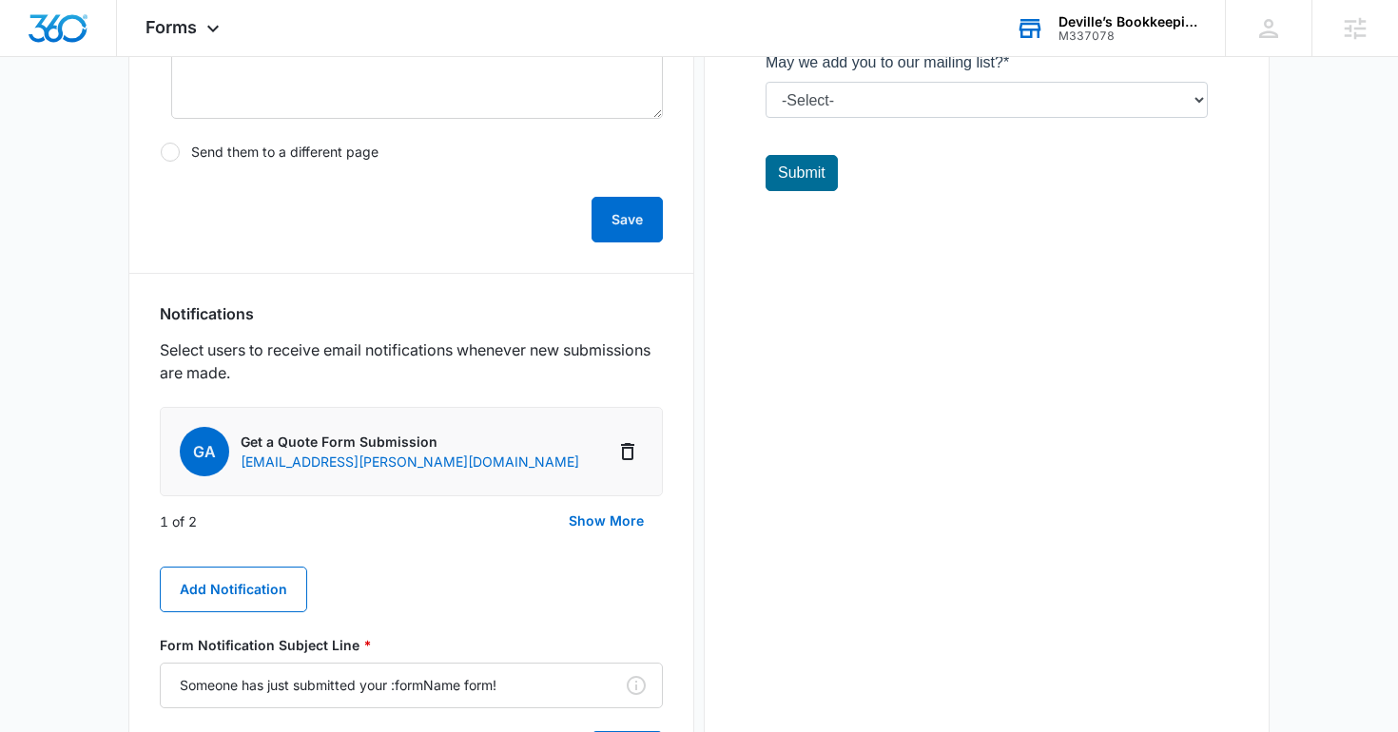
scroll to position [835, 0]
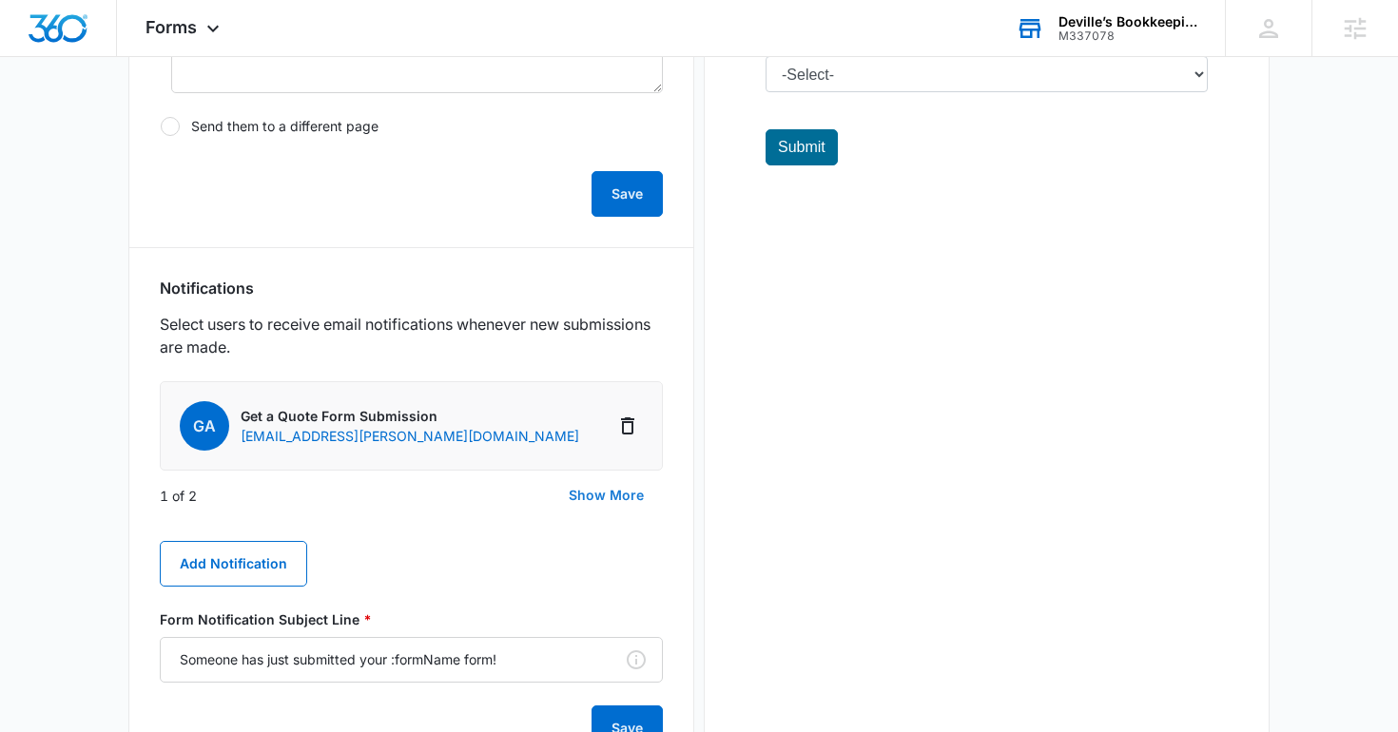
click at [574, 492] on button "Show More" at bounding box center [606, 496] width 113 height 46
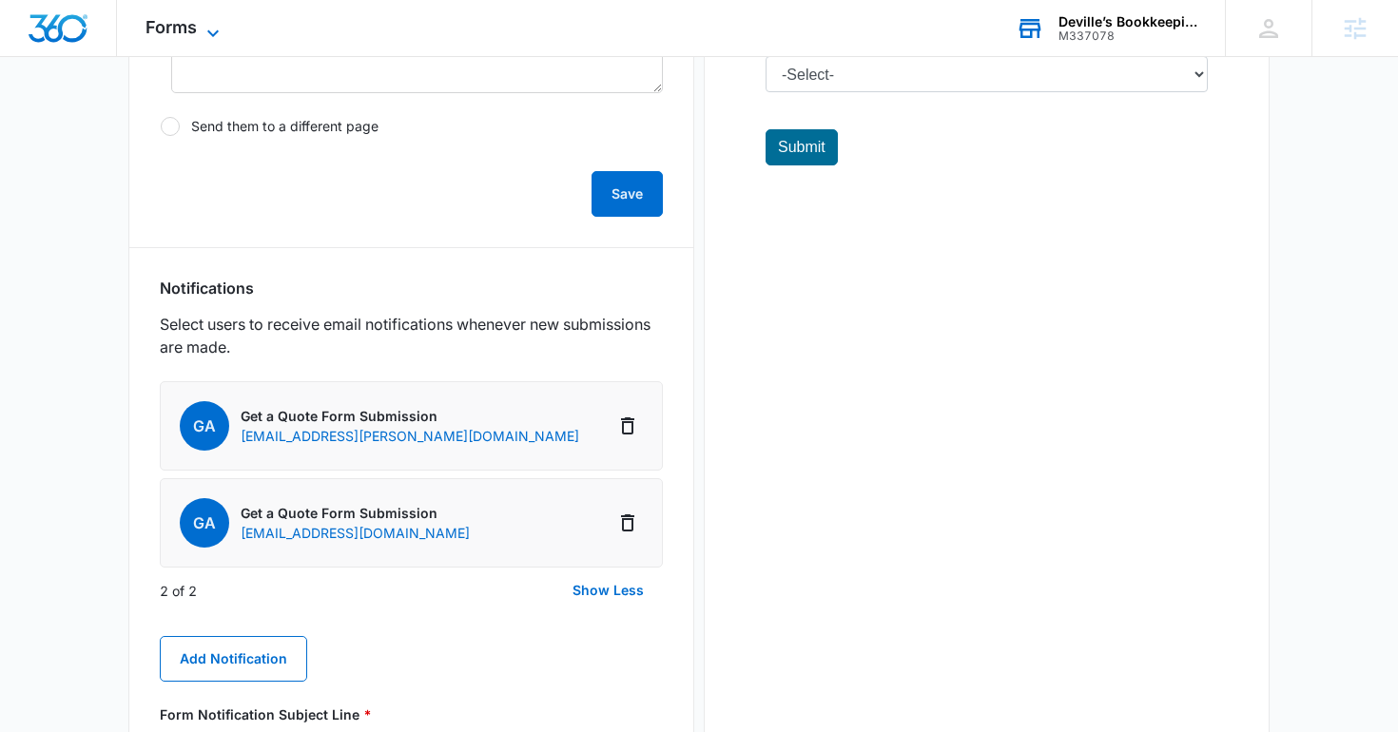
click at [166, 29] on span "Forms" at bounding box center [171, 27] width 51 height 20
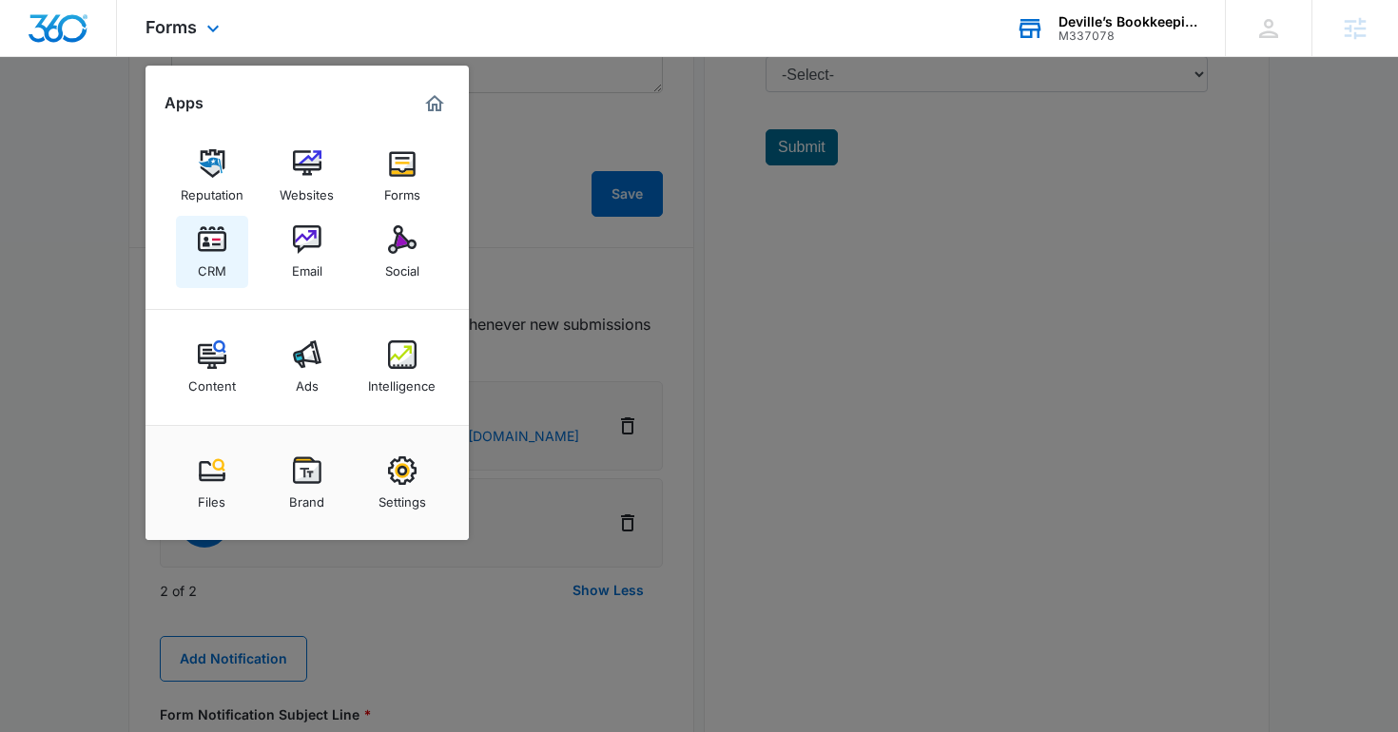
click at [225, 256] on link "CRM" at bounding box center [212, 252] width 72 height 72
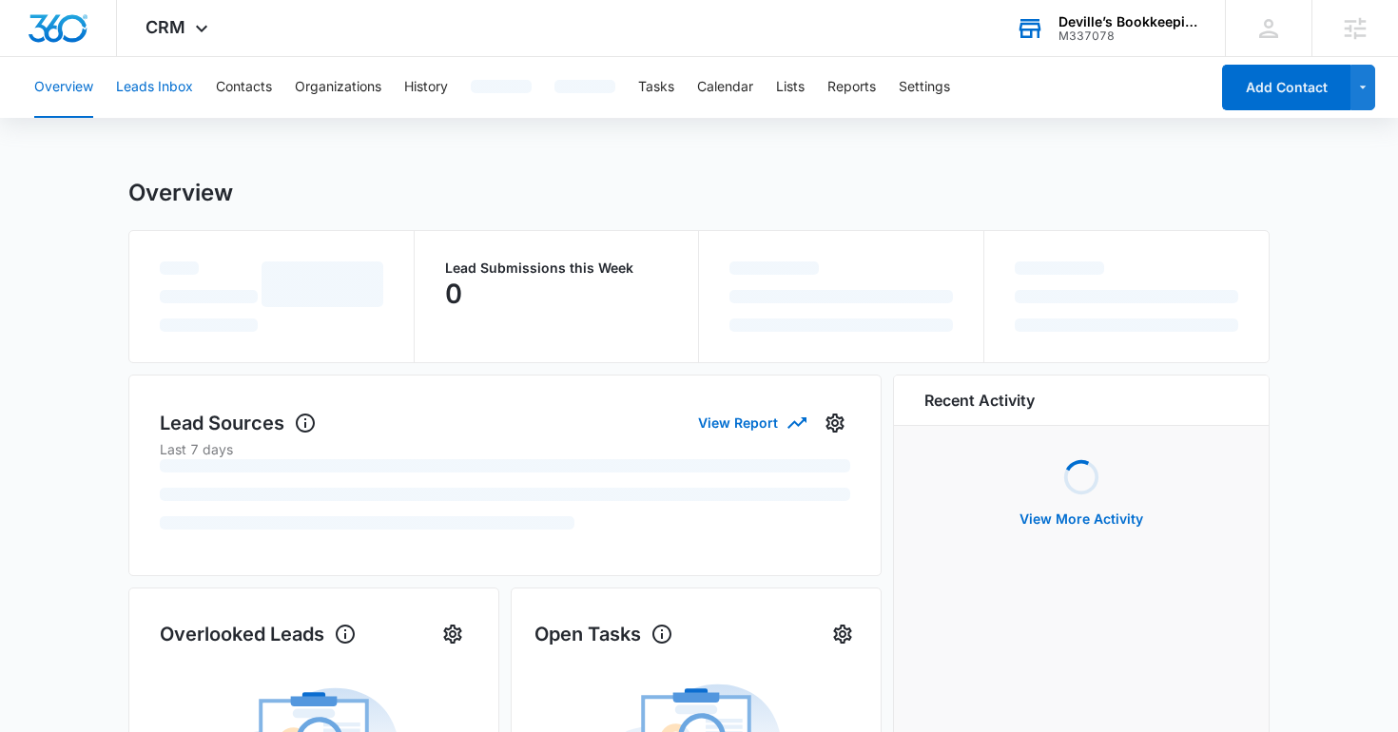
click at [158, 108] on button "Leads Inbox" at bounding box center [154, 87] width 77 height 61
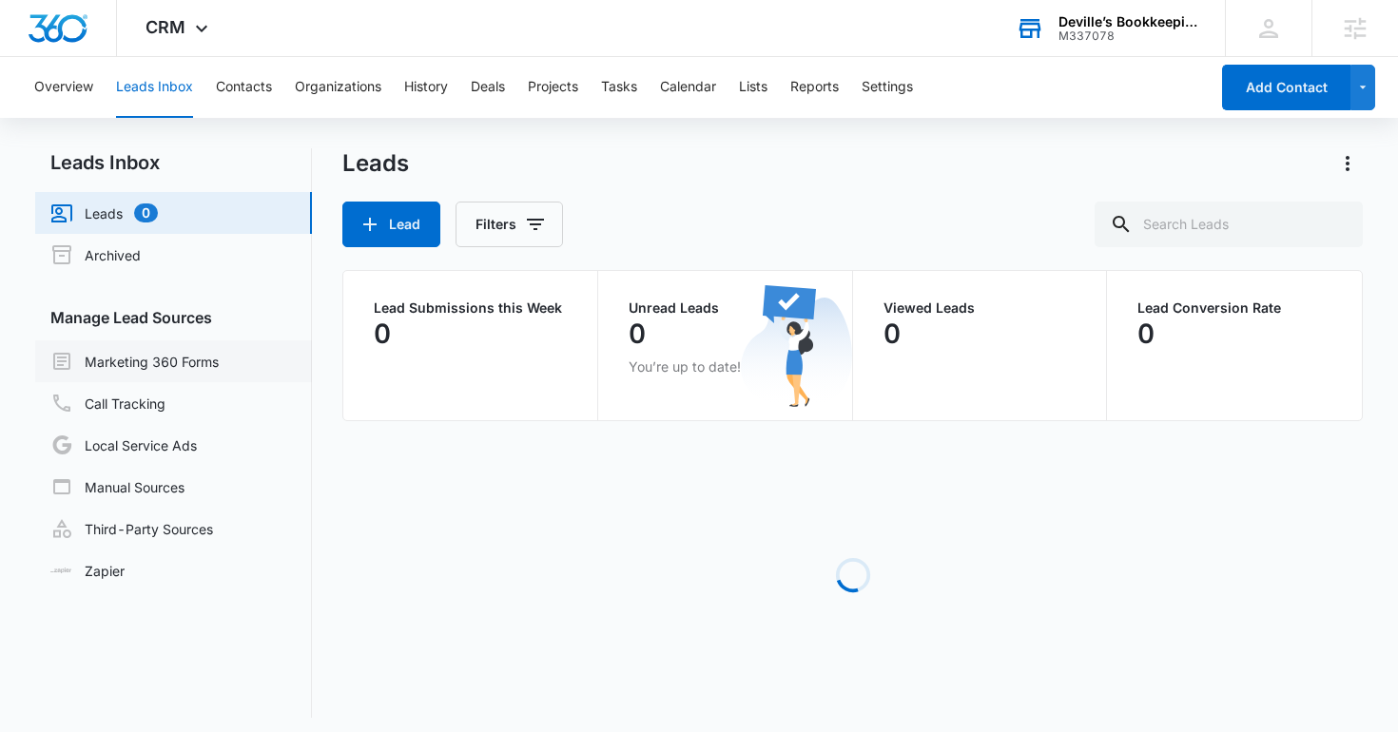
click at [148, 363] on link "Marketing 360 Forms" at bounding box center [134, 361] width 168 height 23
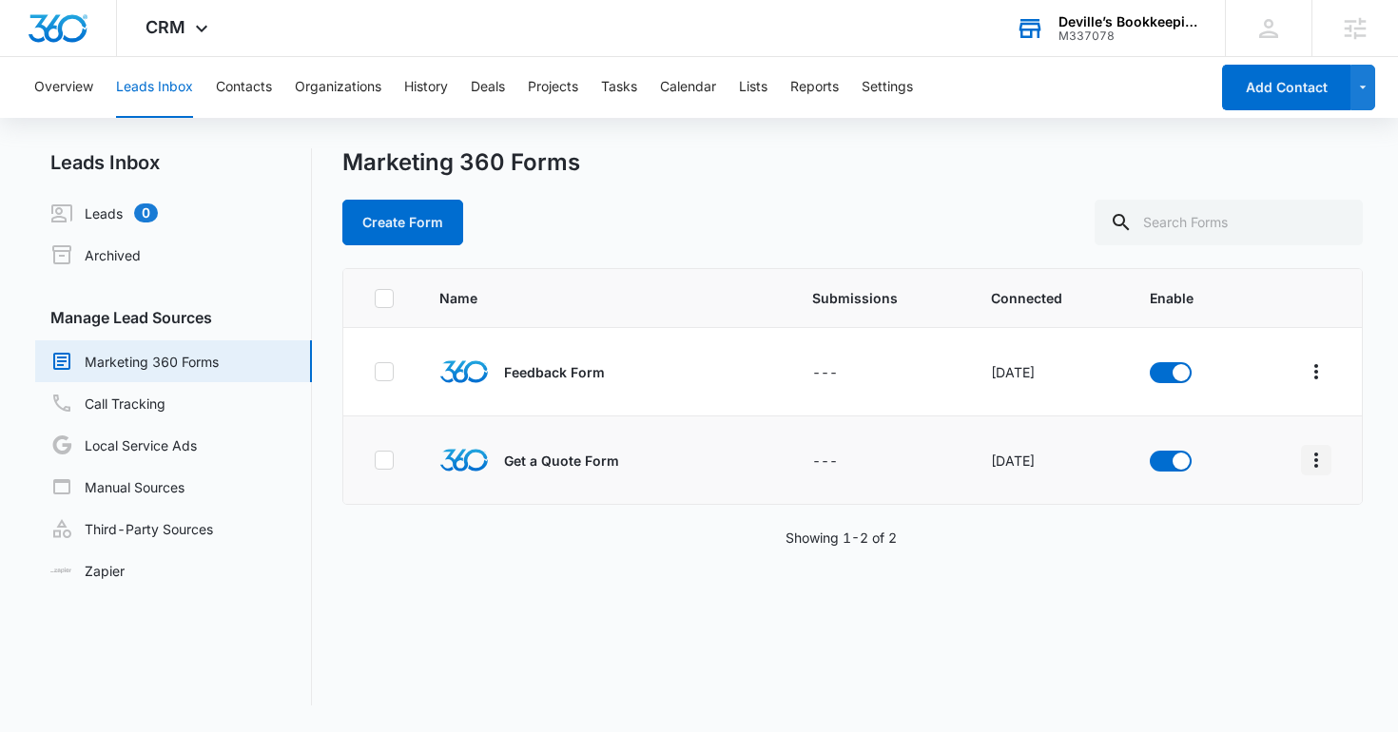
click at [1323, 452] on icon "Overflow Menu" at bounding box center [1316, 460] width 23 height 23
click at [1224, 559] on button "Field Mapping" at bounding box center [1244, 570] width 176 height 29
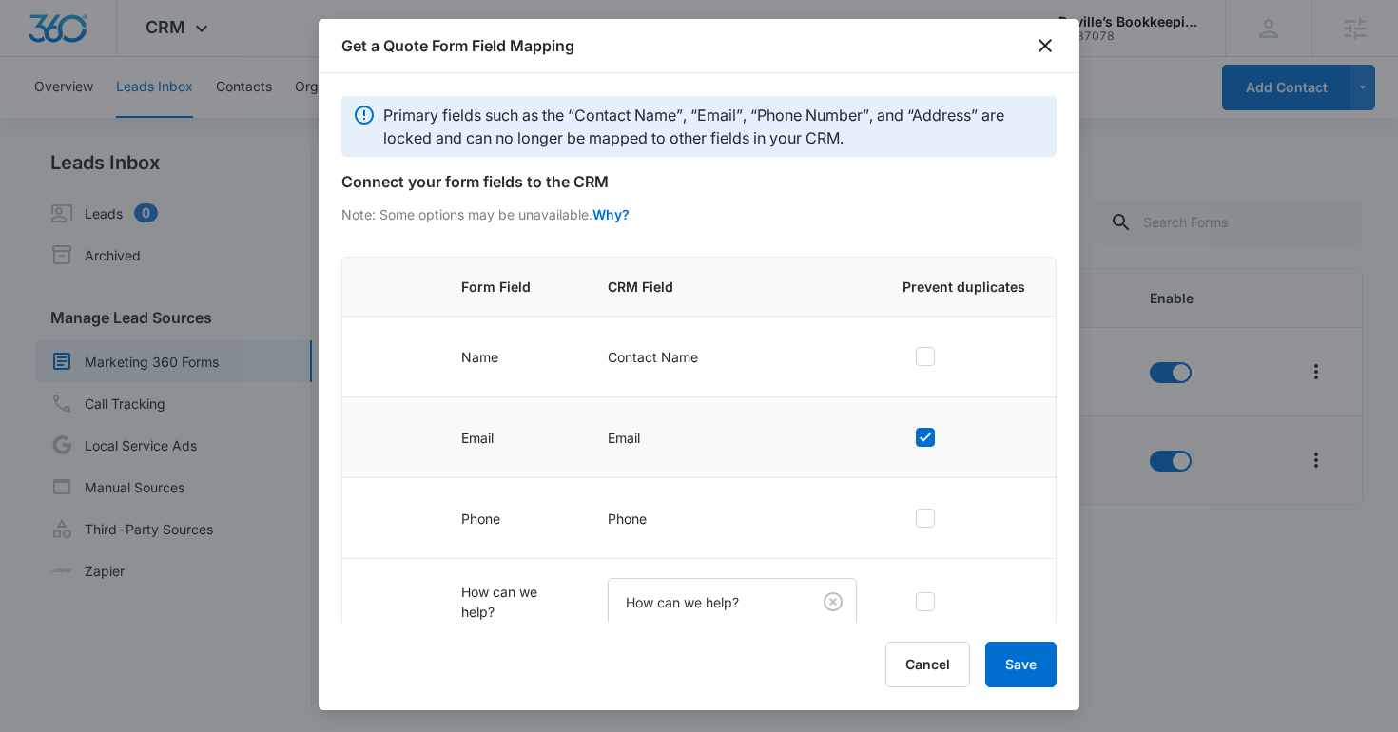
scroll to position [122, 0]
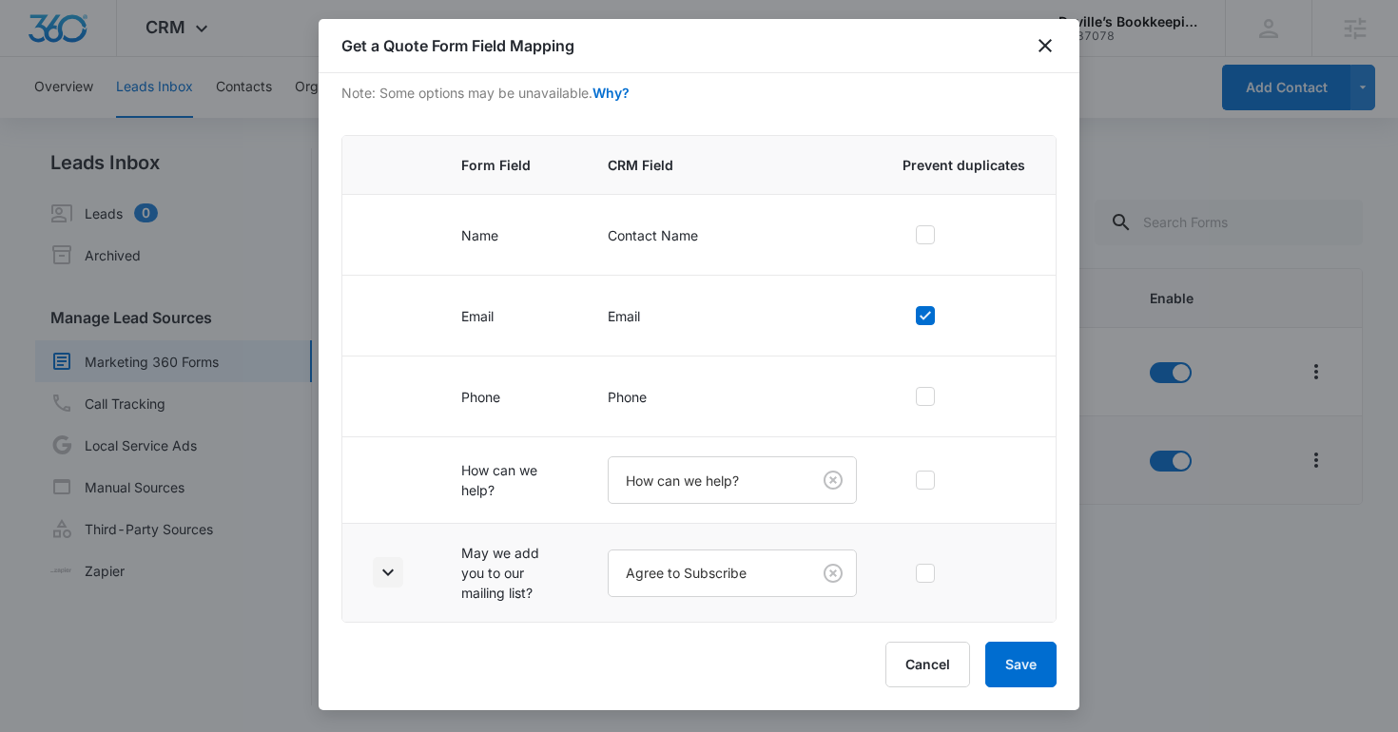
click at [392, 568] on icon "button" at bounding box center [388, 572] width 23 height 23
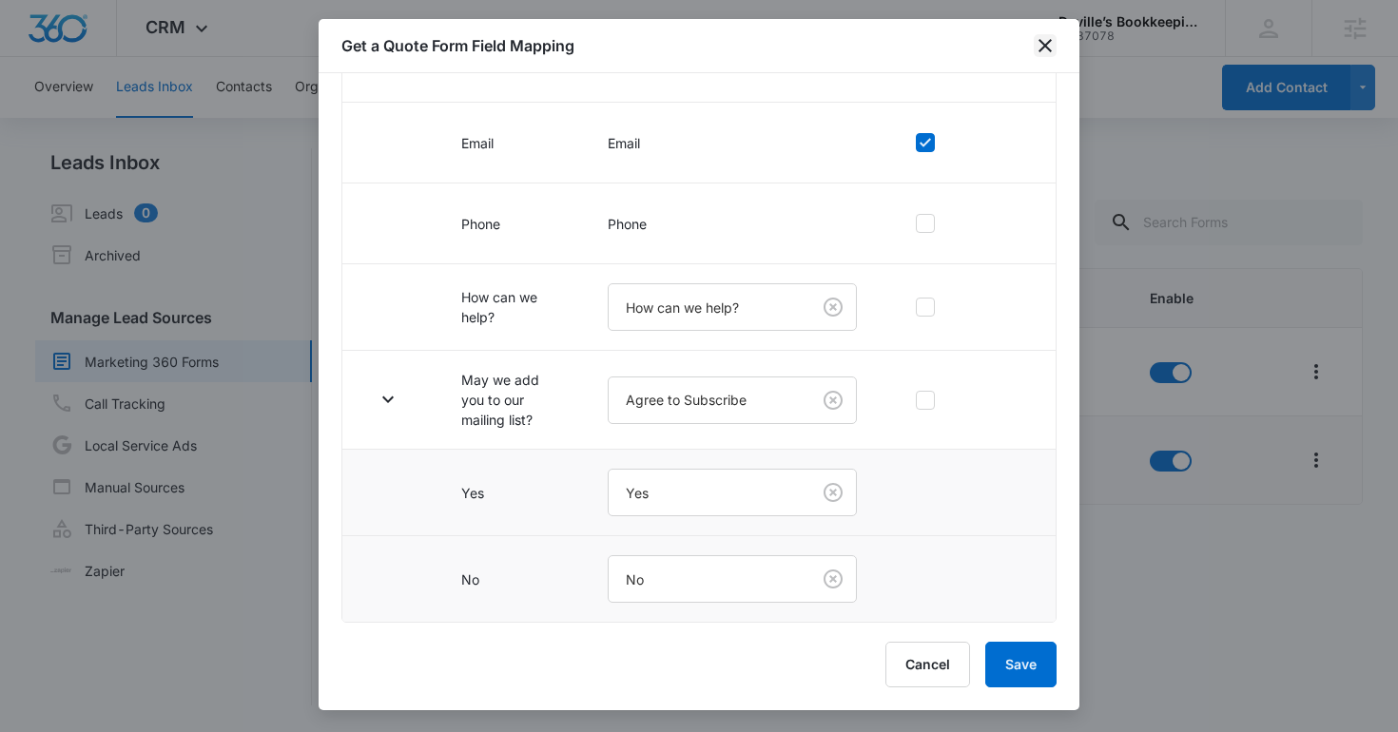
click at [1044, 44] on icon "close" at bounding box center [1045, 45] width 13 height 13
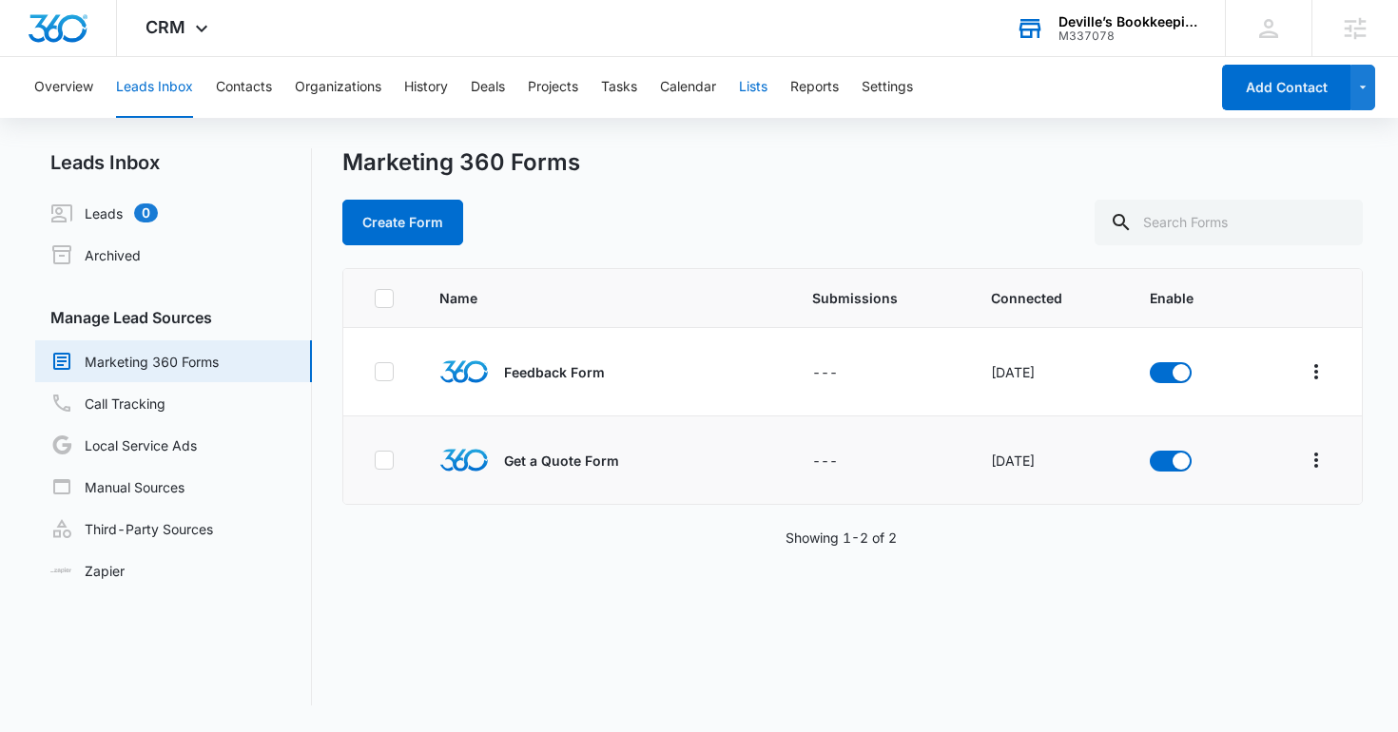
click at [758, 87] on button "Lists" at bounding box center [753, 87] width 29 height 61
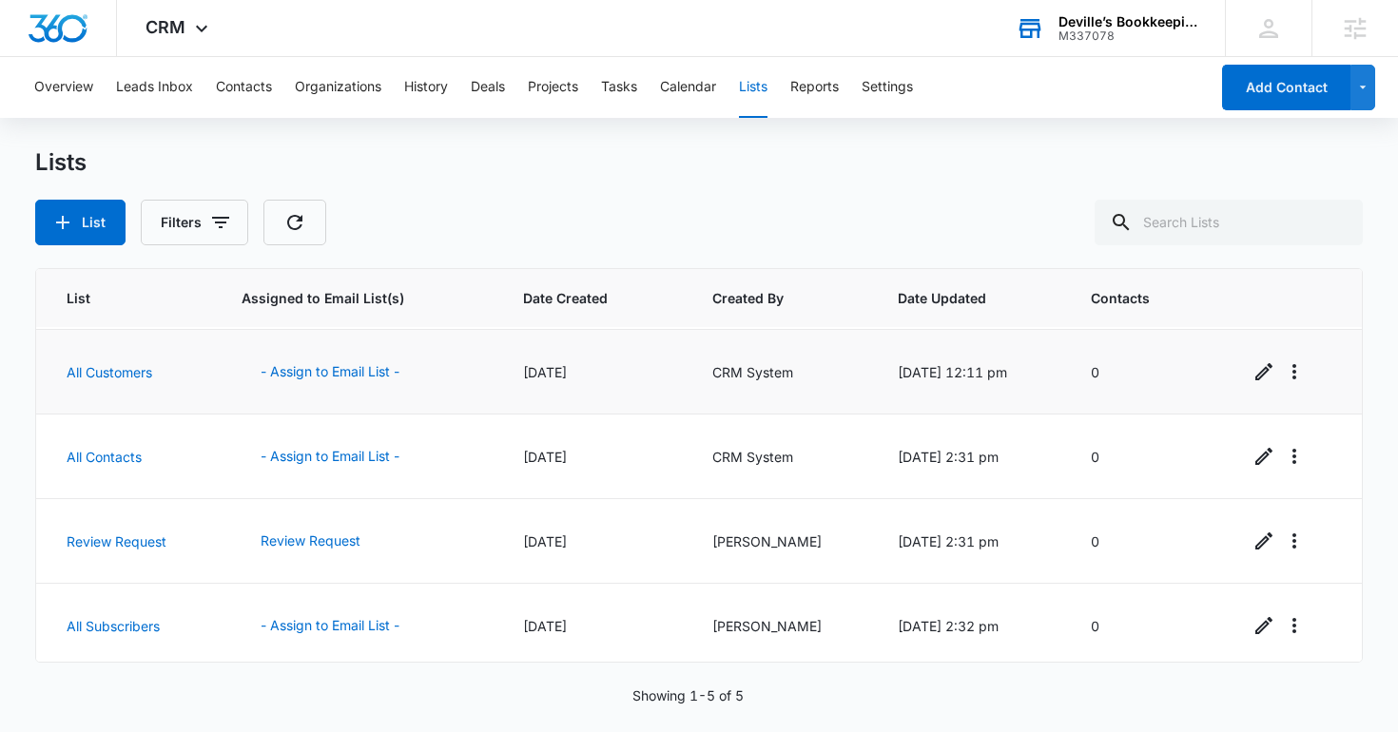
scroll to position [88, 0]
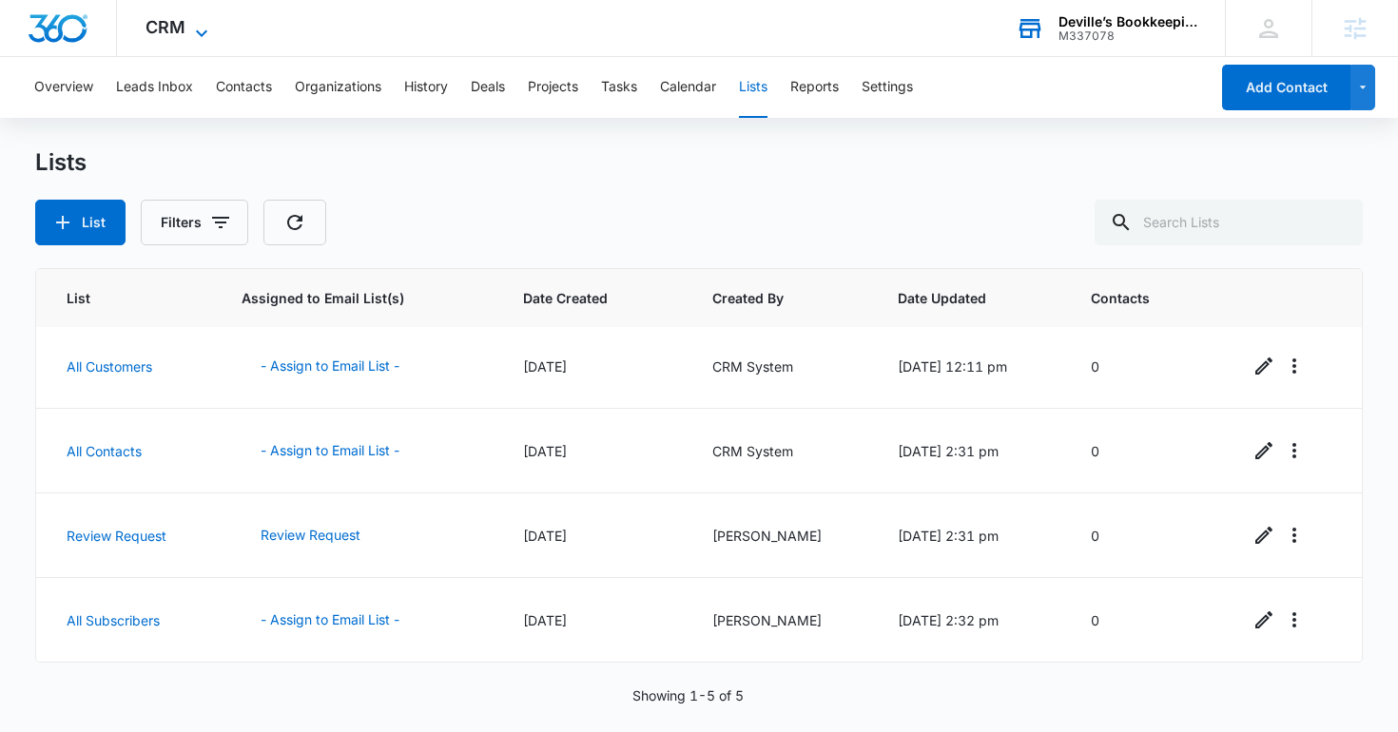
click at [166, 22] on span "CRM" at bounding box center [166, 27] width 40 height 20
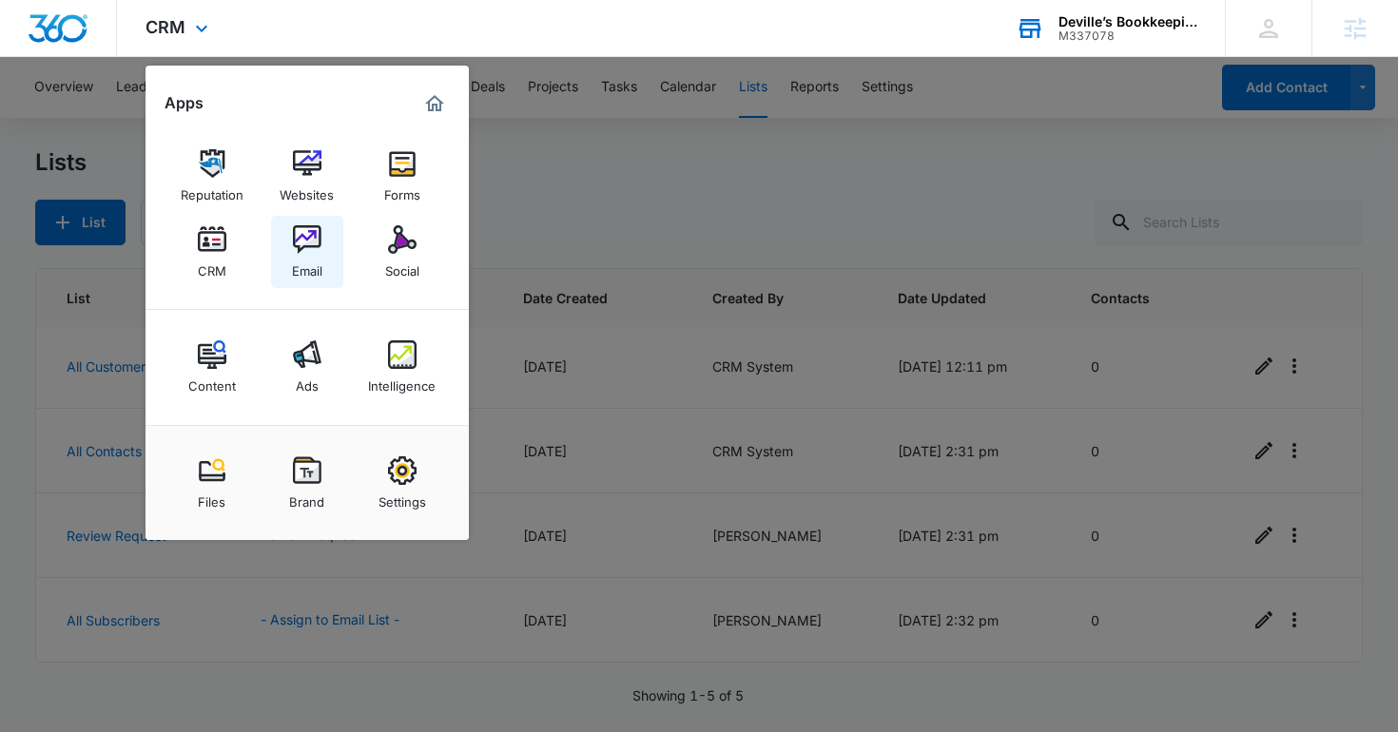
click at [297, 246] on img at bounding box center [307, 239] width 29 height 29
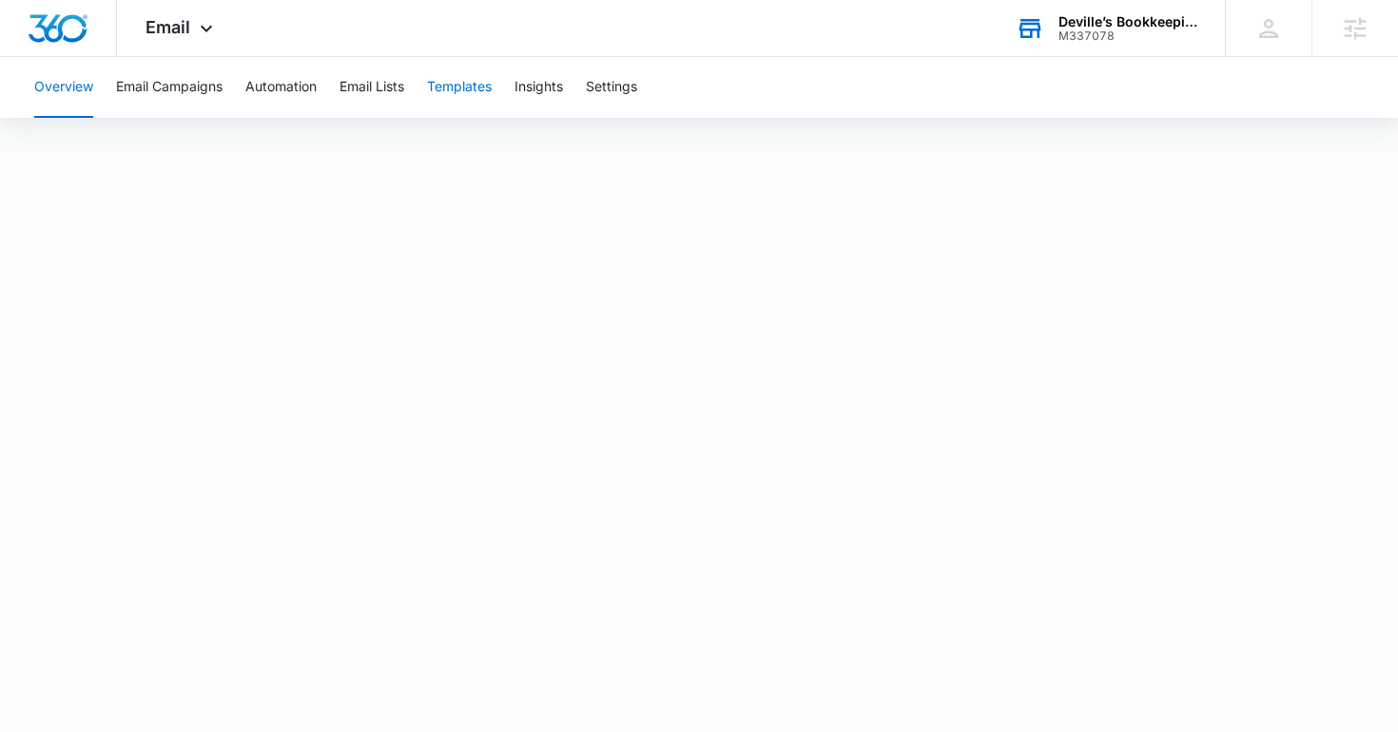
click at [478, 102] on button "Templates" at bounding box center [459, 87] width 65 height 61
click at [267, 89] on button "Automation" at bounding box center [280, 87] width 71 height 61
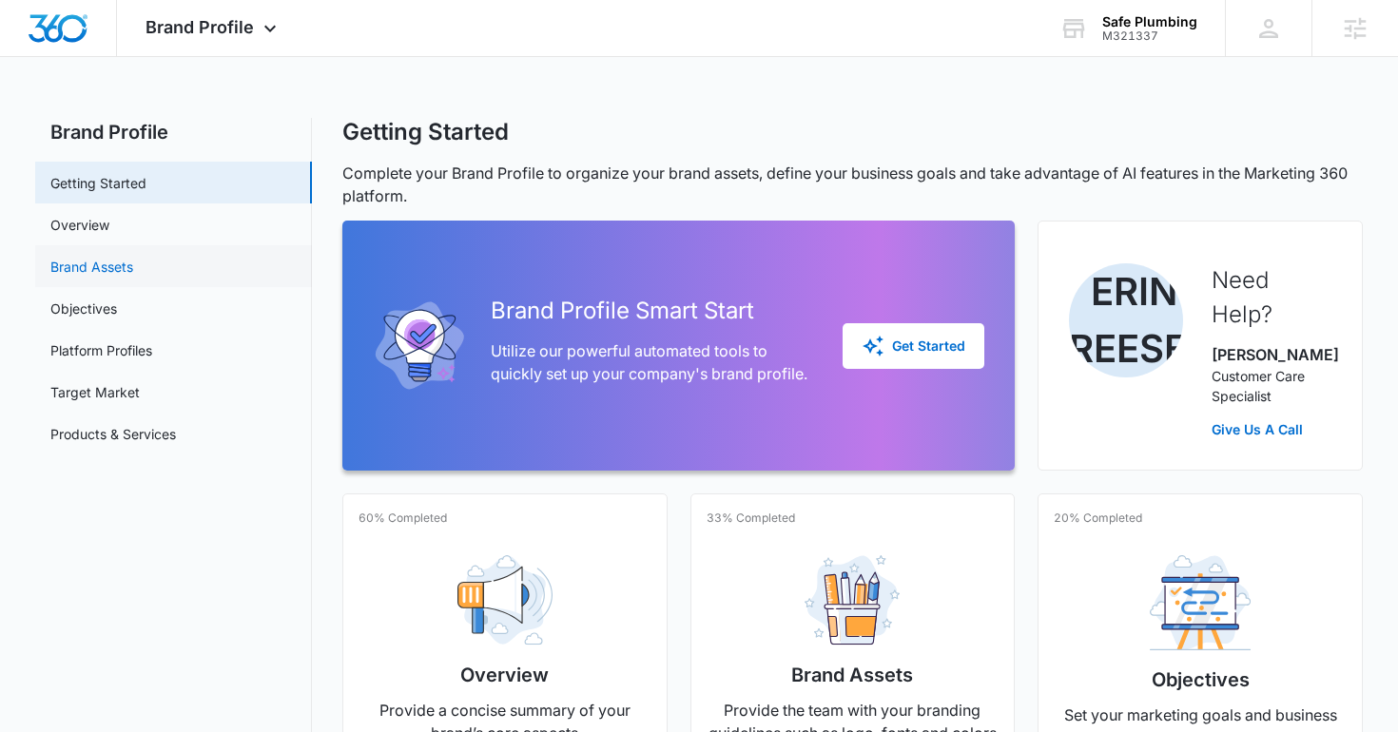
click at [133, 275] on link "Brand Assets" at bounding box center [91, 267] width 83 height 20
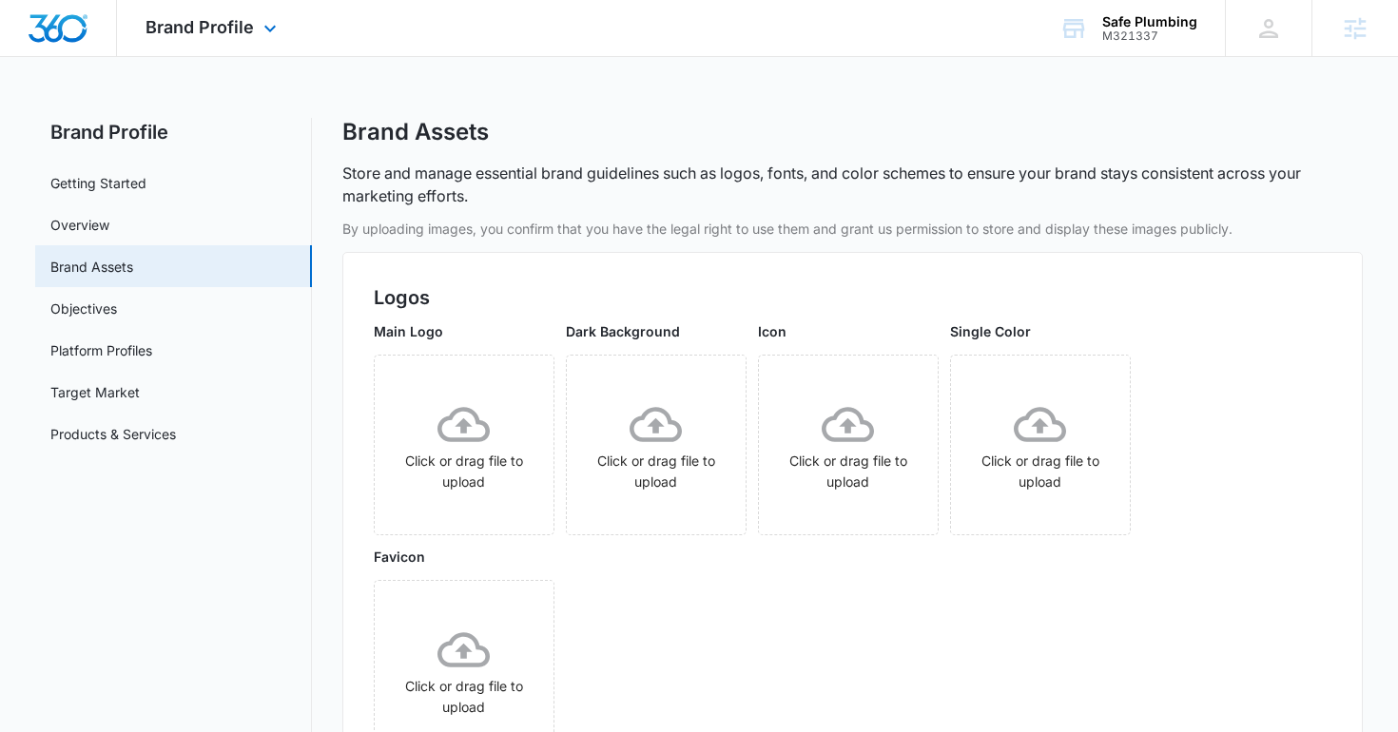
click at [83, 25] on img "Dashboard" at bounding box center [58, 28] width 61 height 29
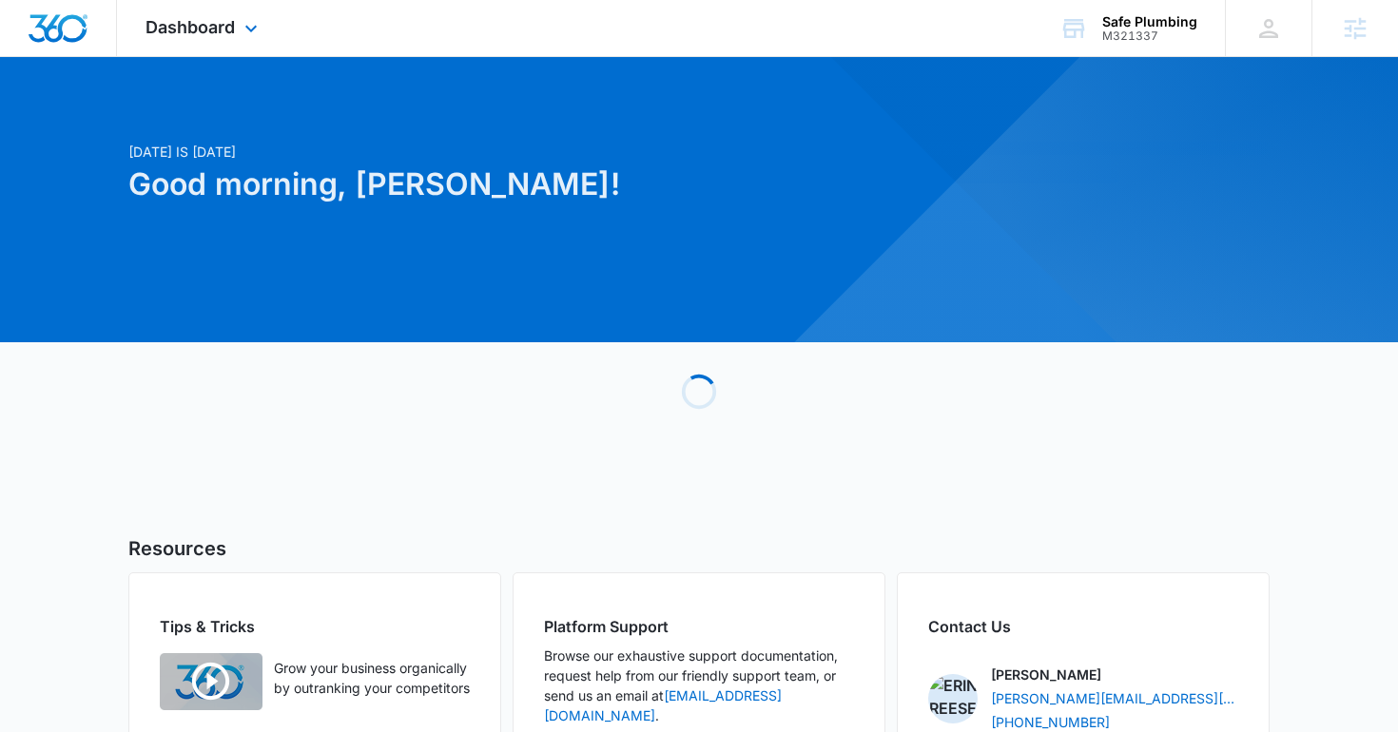
click at [209, 15] on div "Dashboard Apps Reputation Websites Forms CRM Email Social Shop Content Ads Inte…" at bounding box center [204, 28] width 174 height 56
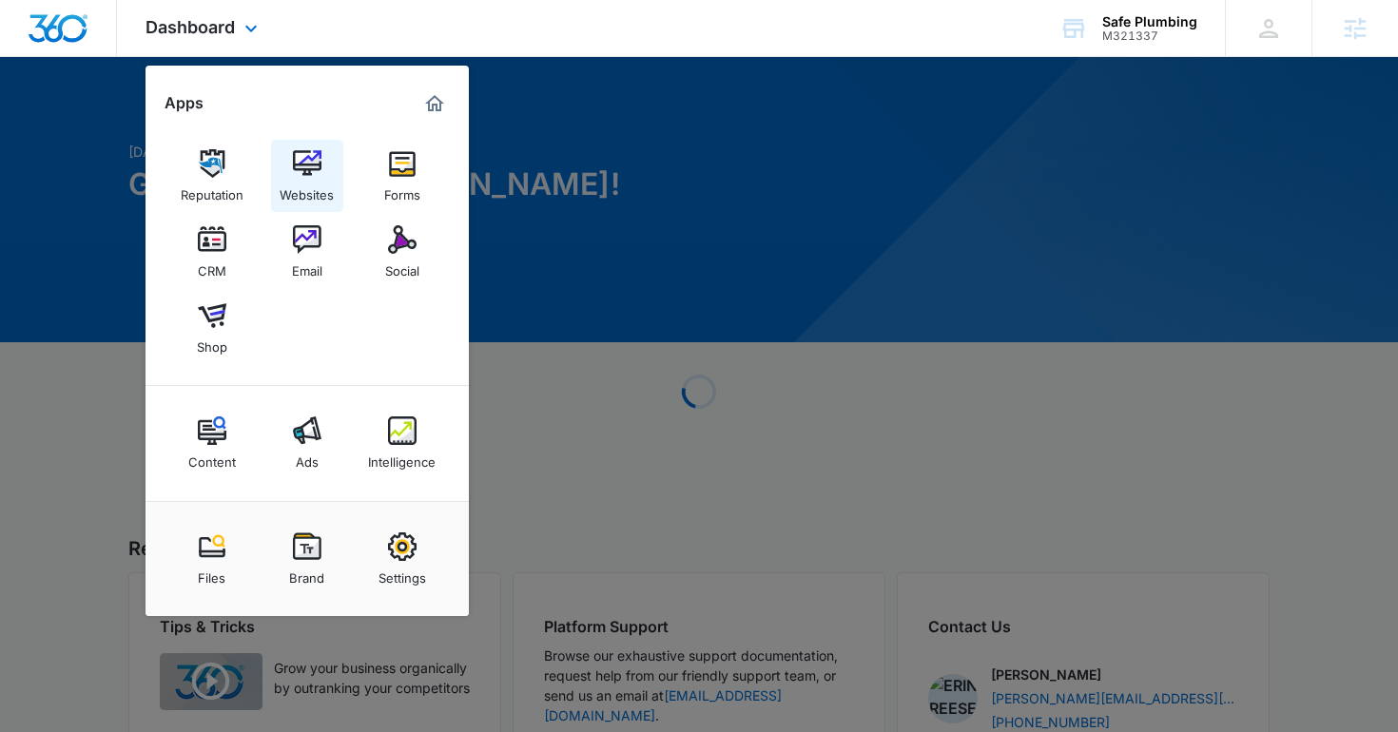
click at [300, 166] on img at bounding box center [307, 163] width 29 height 29
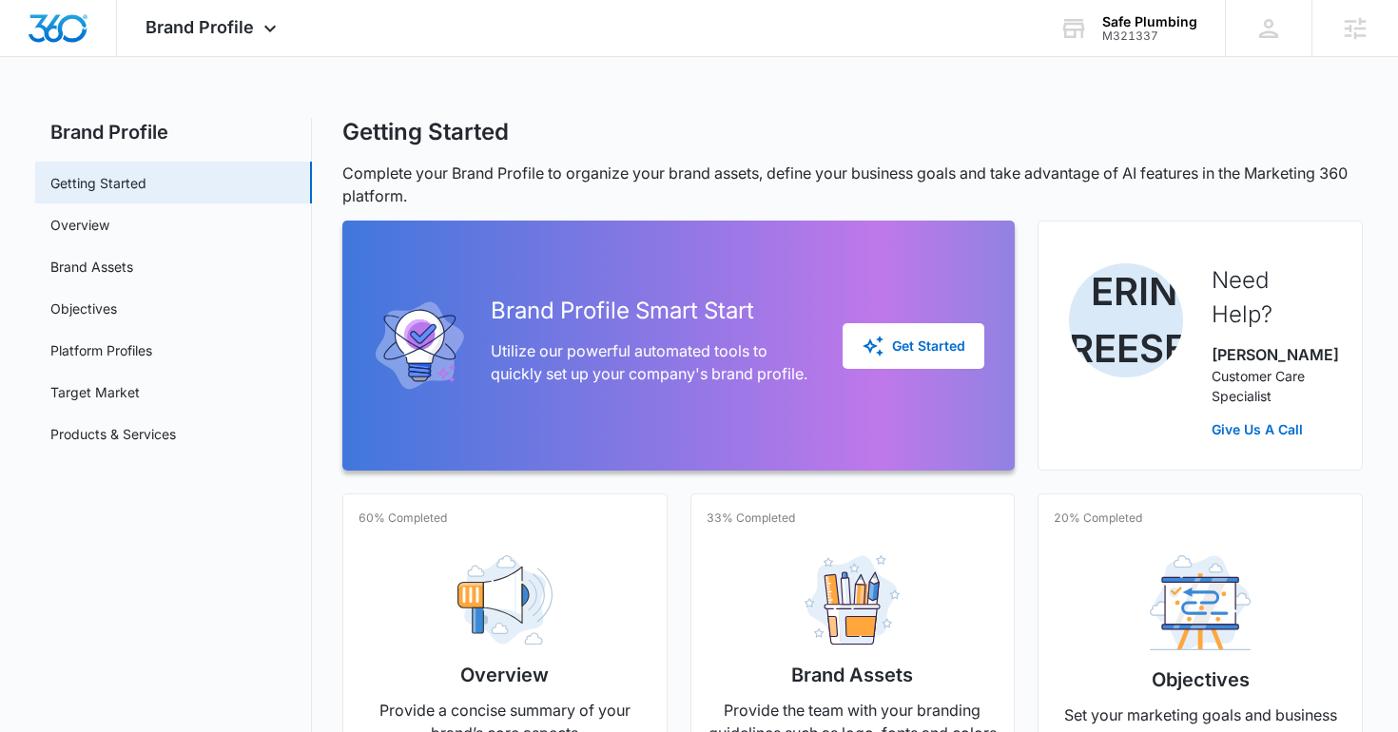
click at [930, 379] on div "Brand Profile Smart Start Utilize our powerful automated tools to quickly set u…" at bounding box center [679, 346] width 613 height 205
click at [915, 356] on div "Get Started" at bounding box center [914, 346] width 104 height 23
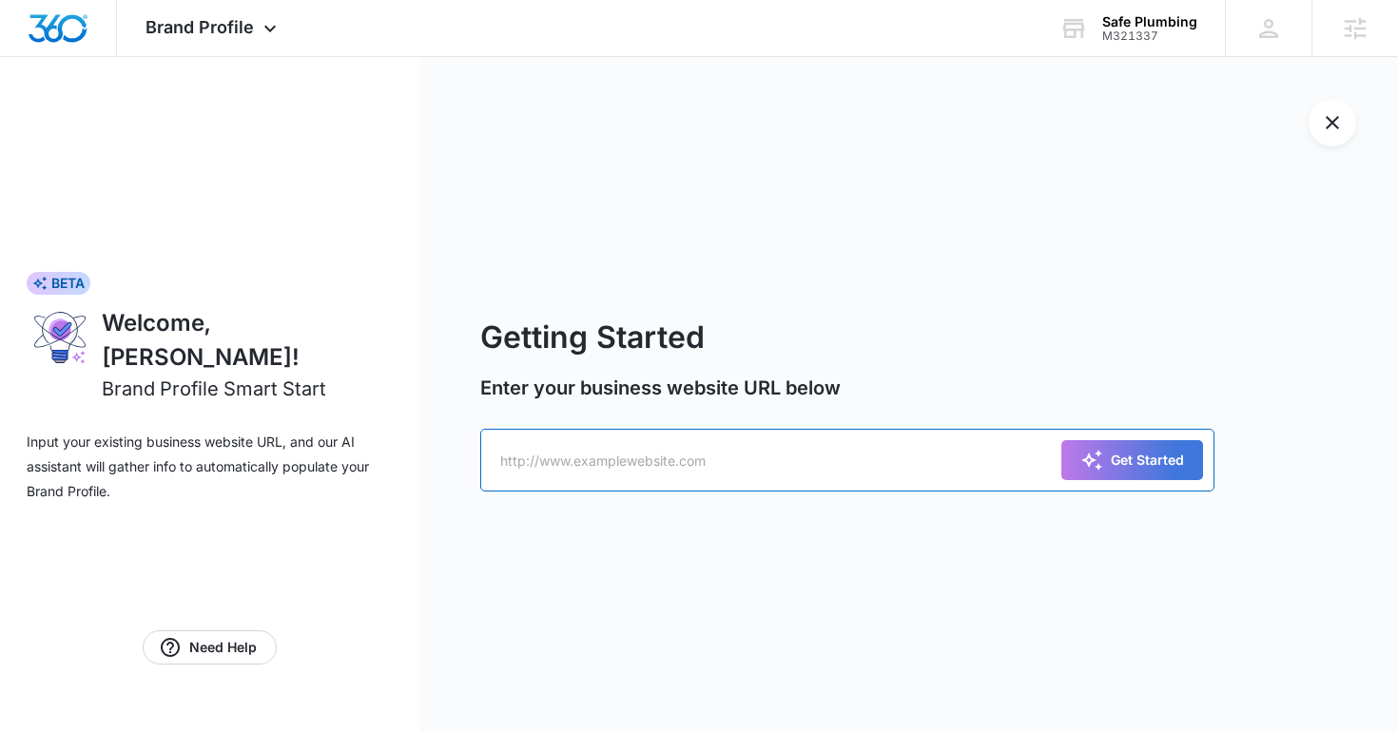
click at [895, 479] on input "text" at bounding box center [847, 460] width 734 height 63
paste input "[DOMAIN_NAME]"
type input "[DOMAIN_NAME]"
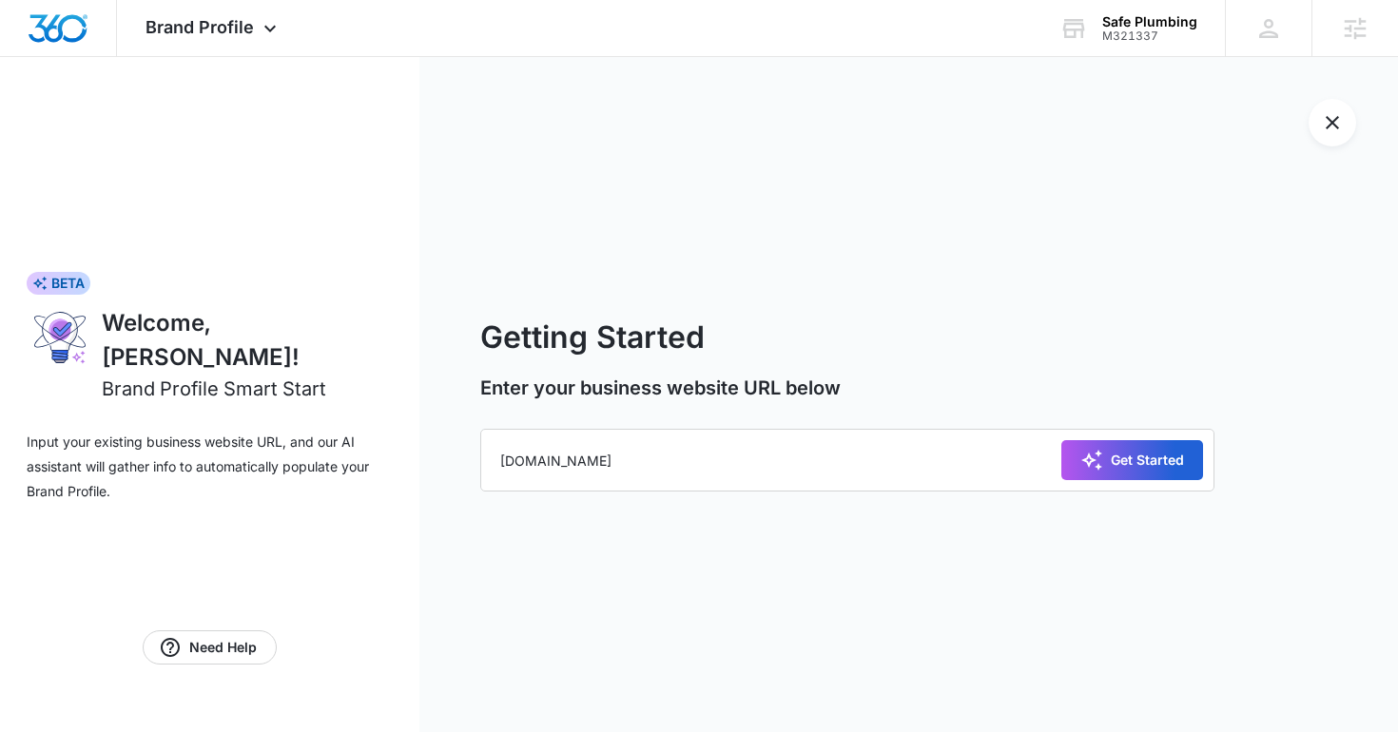
click at [1146, 445] on button "Get Started" at bounding box center [1133, 460] width 142 height 40
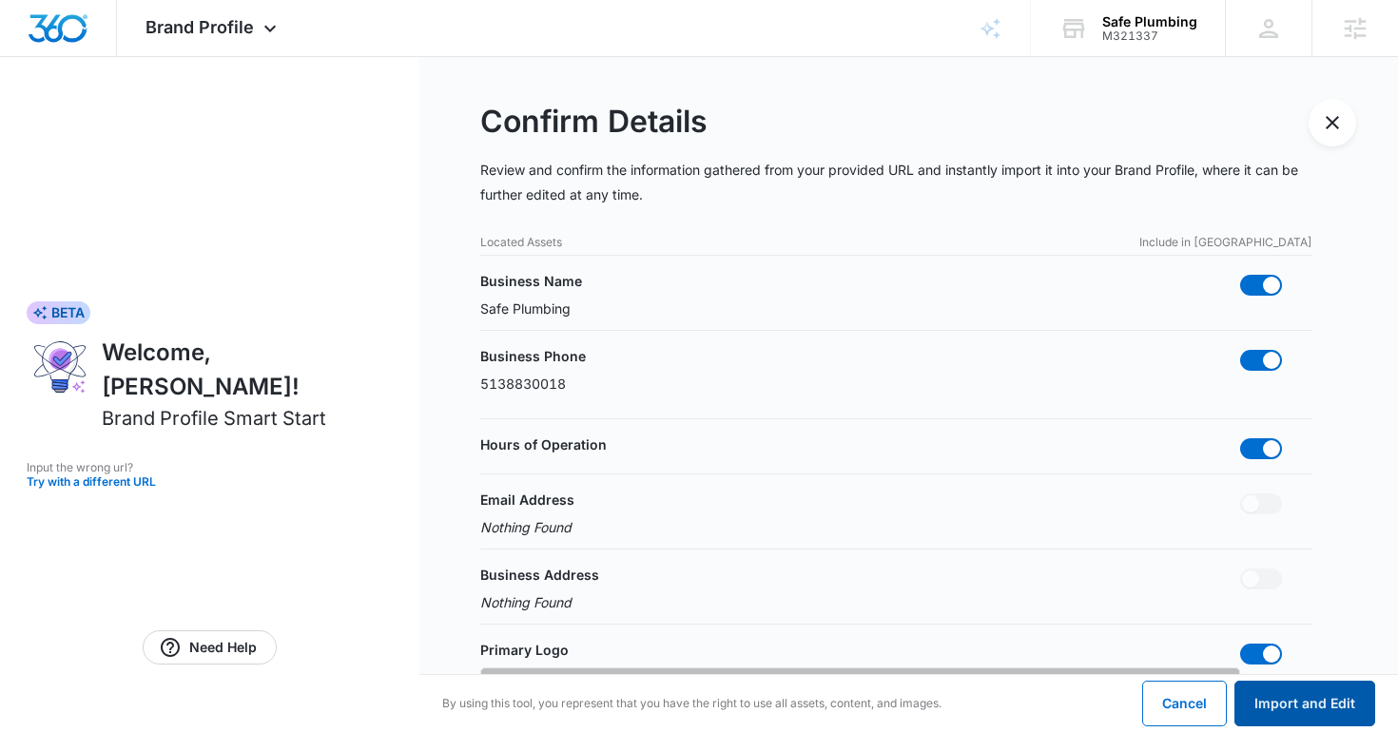
click at [1321, 708] on button "Import and Edit" at bounding box center [1305, 704] width 141 height 46
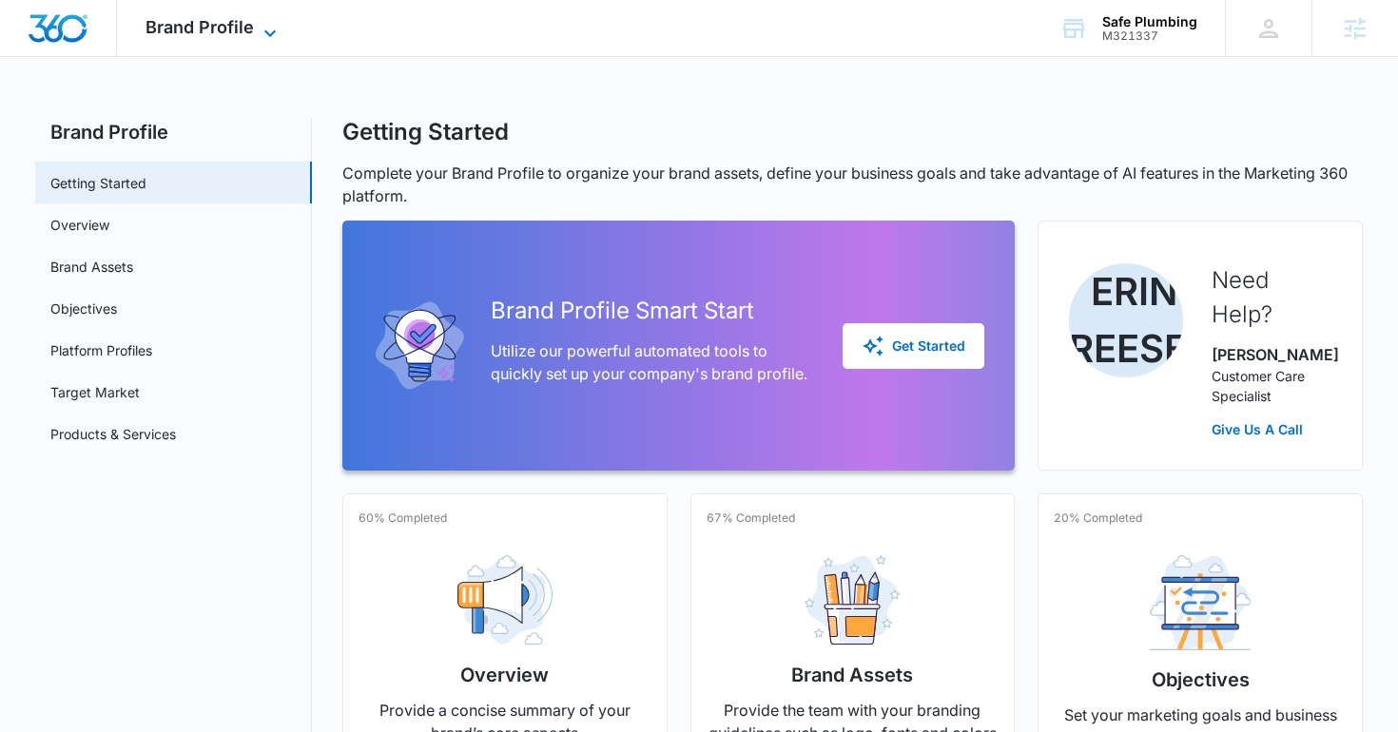
click at [186, 34] on span "Brand Profile" at bounding box center [200, 27] width 108 height 20
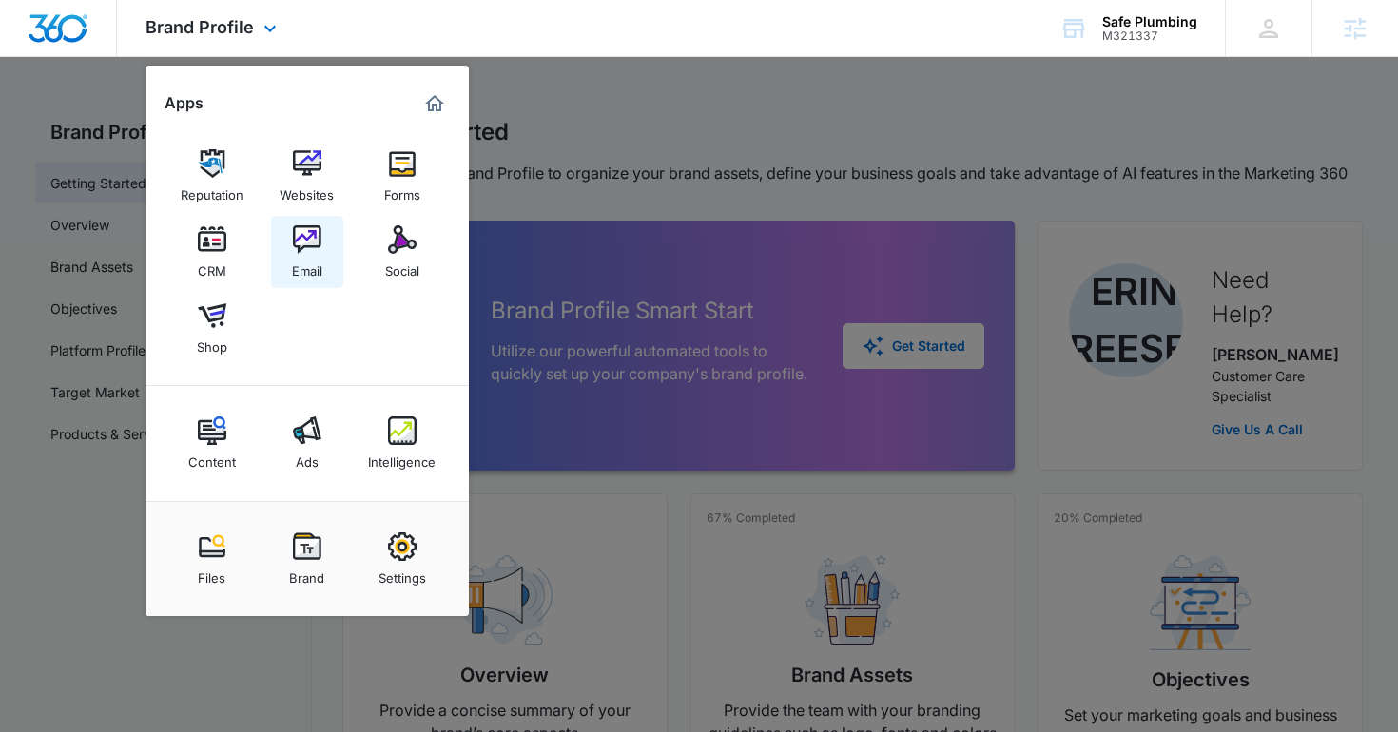
click at [302, 253] on img at bounding box center [307, 239] width 29 height 29
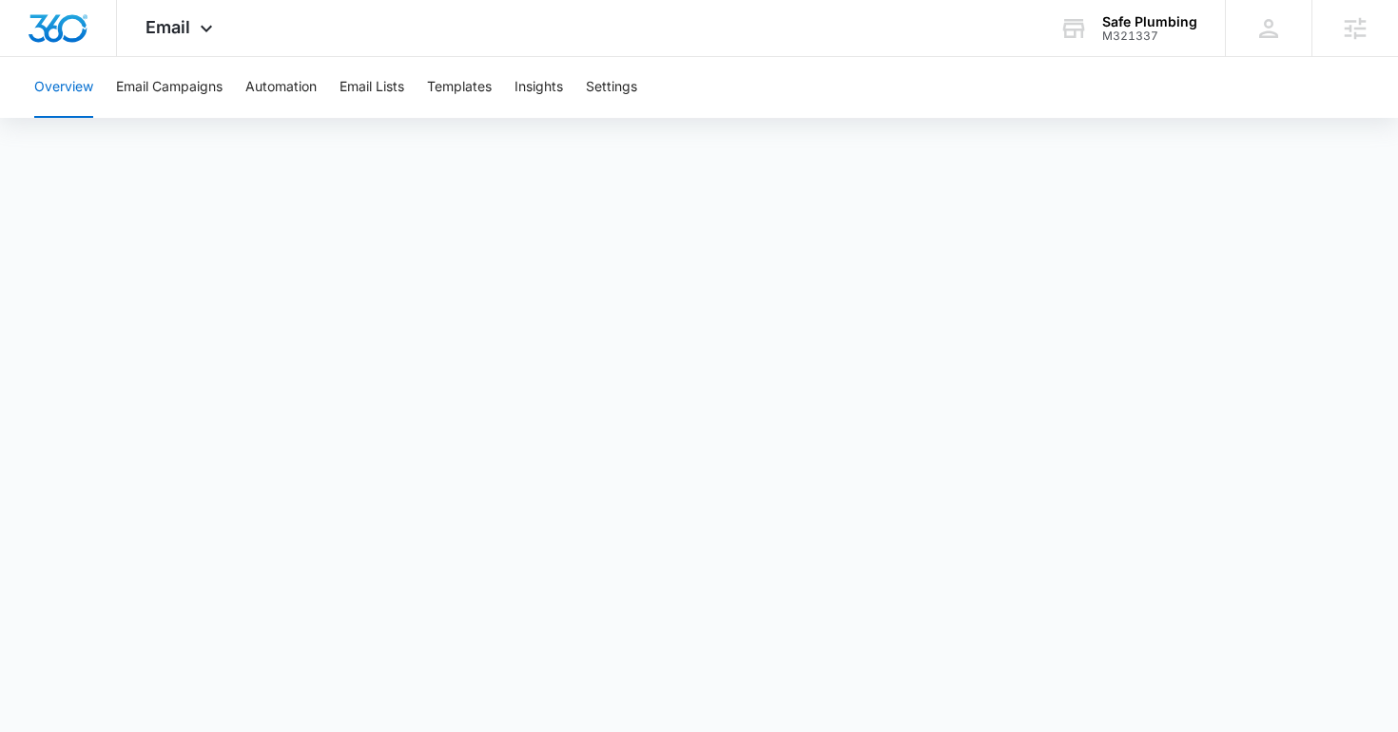
click at [499, 96] on div "Overview Email Campaigns Automation Email Lists Templates Insights Settings" at bounding box center [699, 87] width 1353 height 61
click at [613, 110] on button "Settings" at bounding box center [611, 87] width 51 height 61
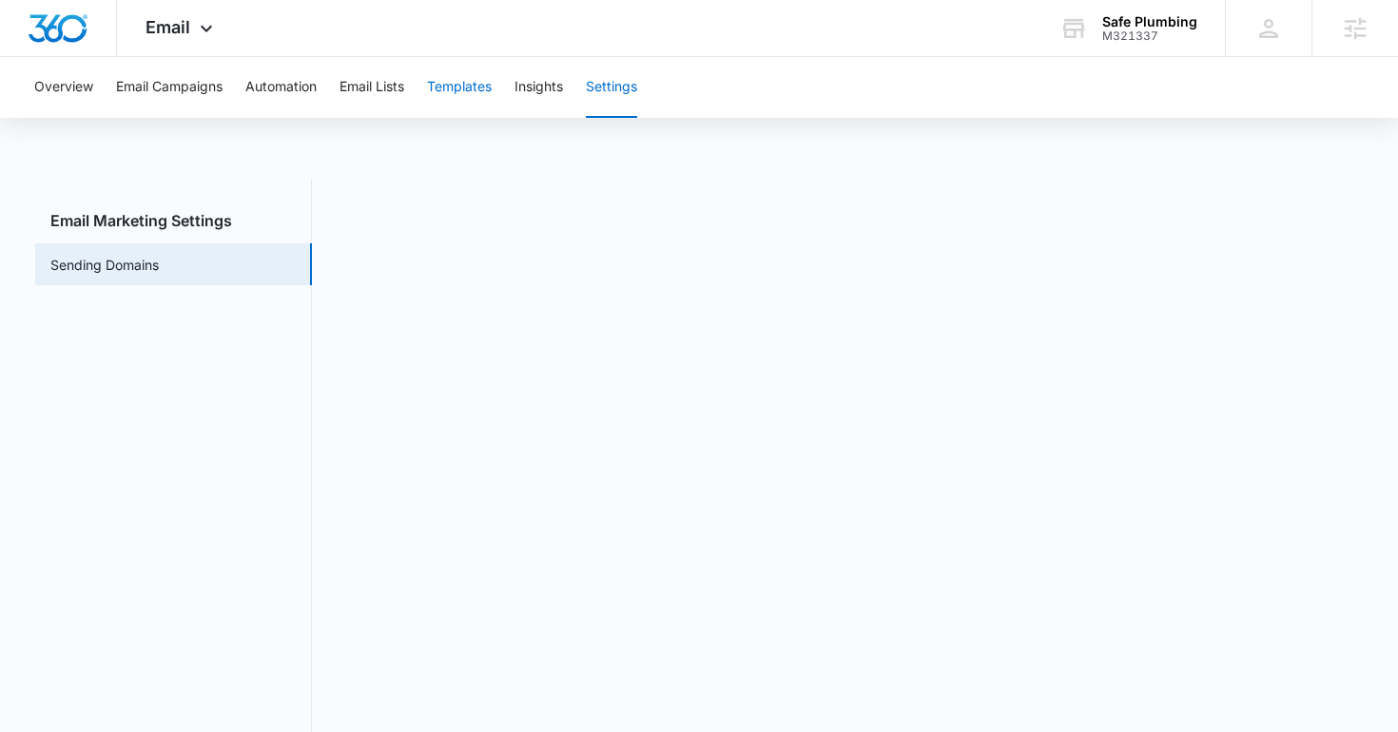
click at [453, 85] on button "Templates" at bounding box center [459, 87] width 65 height 61
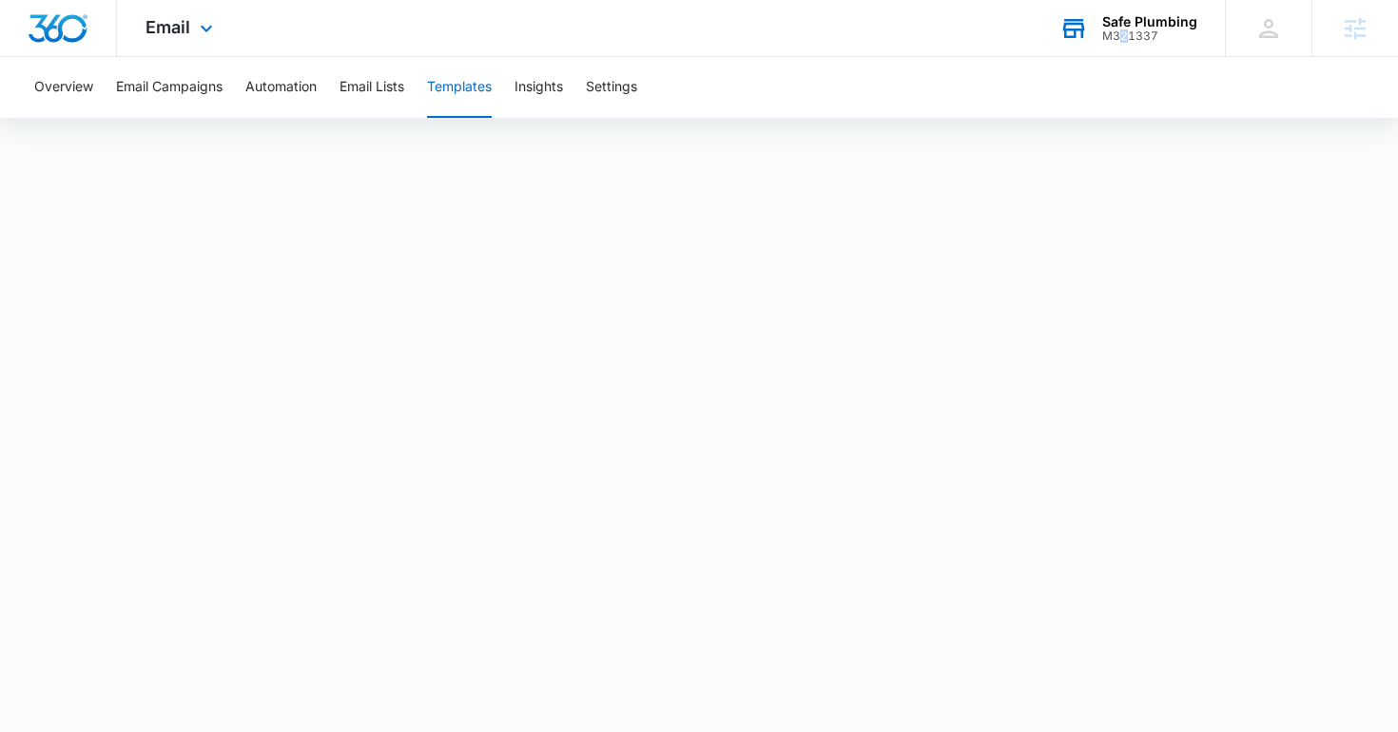
click at [1125, 34] on div "M321337" at bounding box center [1149, 35] width 95 height 13
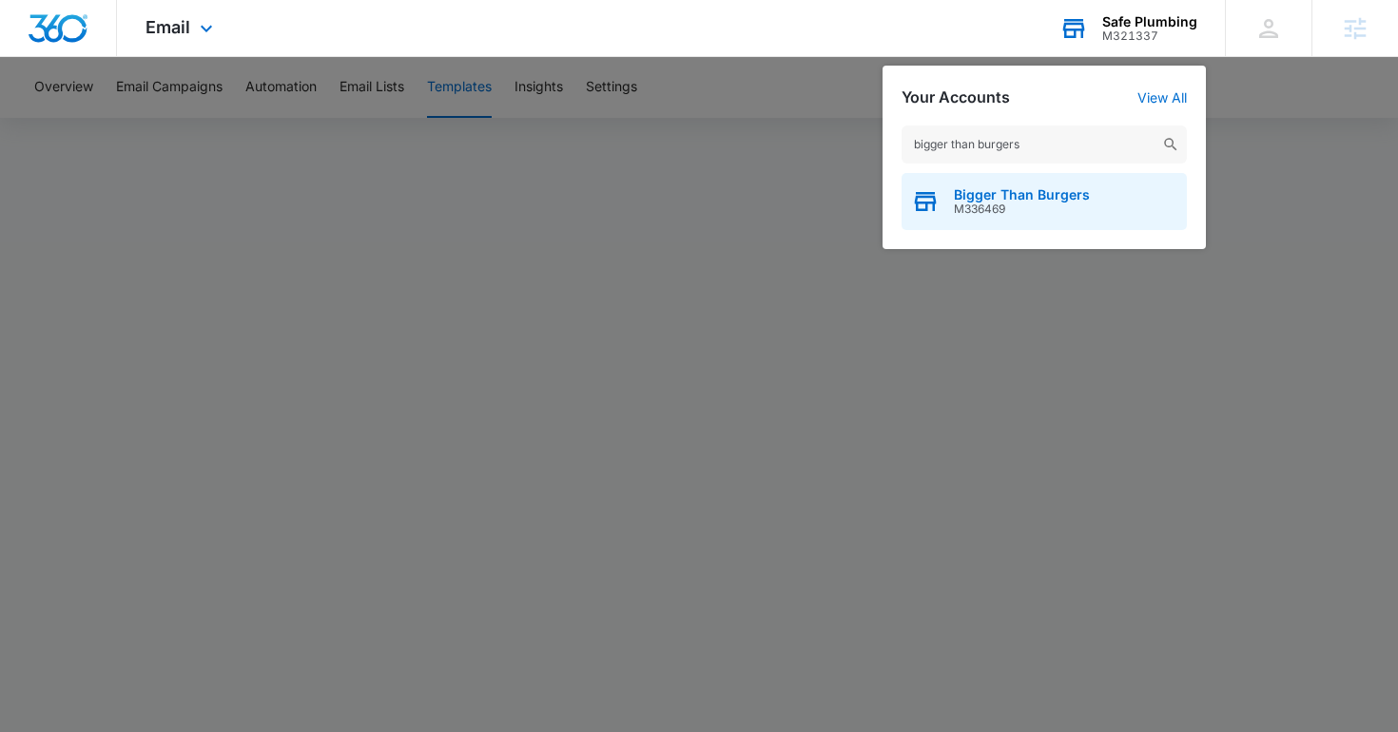
type input "bigger than burgers"
click at [946, 196] on div "Bigger Than Burgers M336469" at bounding box center [1044, 201] width 285 height 57
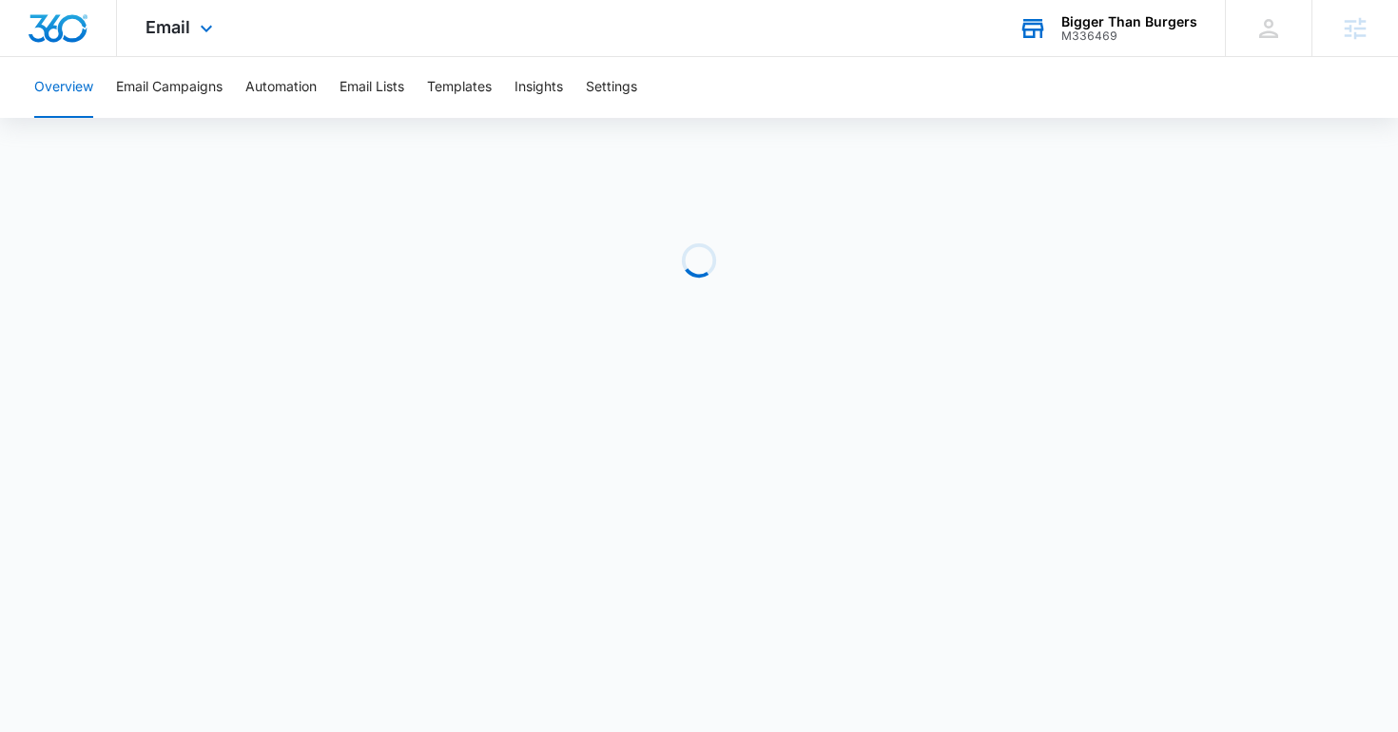
click at [162, 37] on div "Email Apps Reputation Websites Forms CRM Email Social Shop Content Ads Intellig…" at bounding box center [181, 28] width 129 height 56
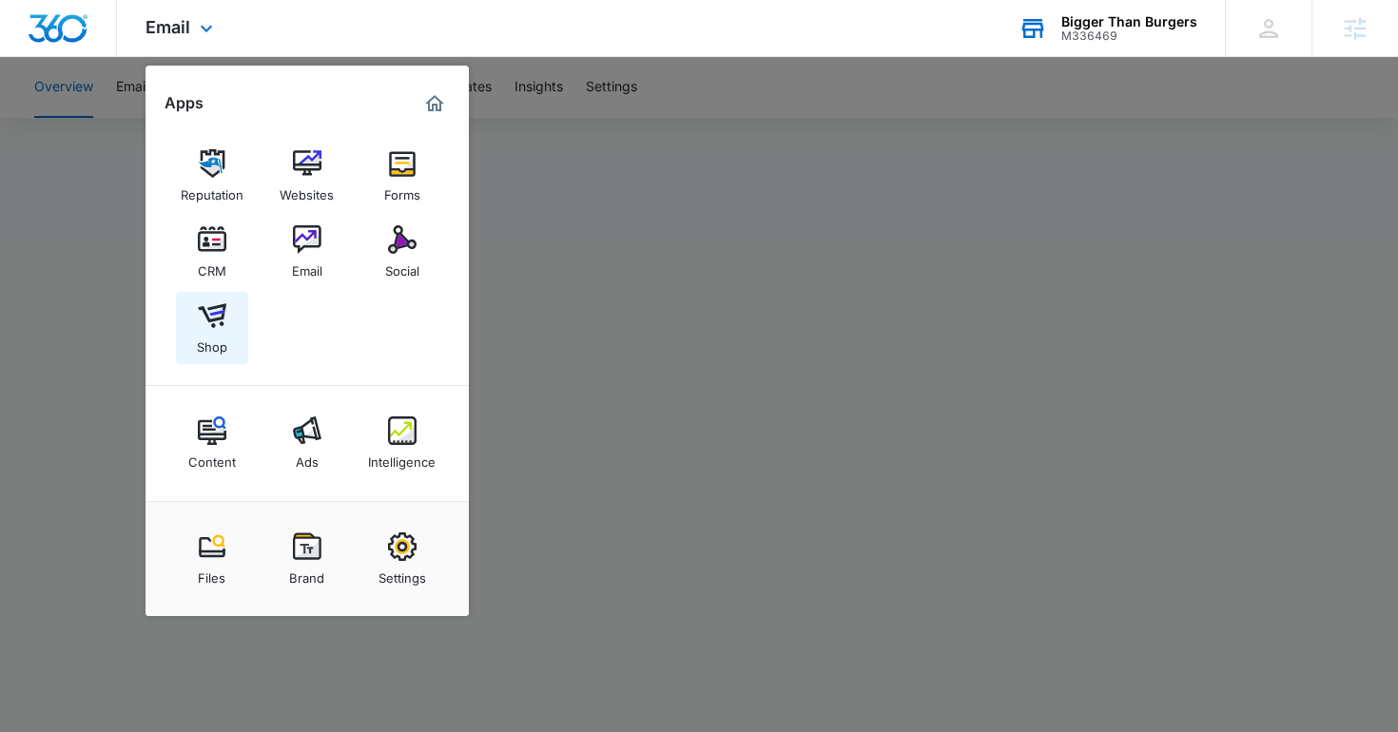
click at [197, 345] on div "Shop" at bounding box center [212, 342] width 30 height 25
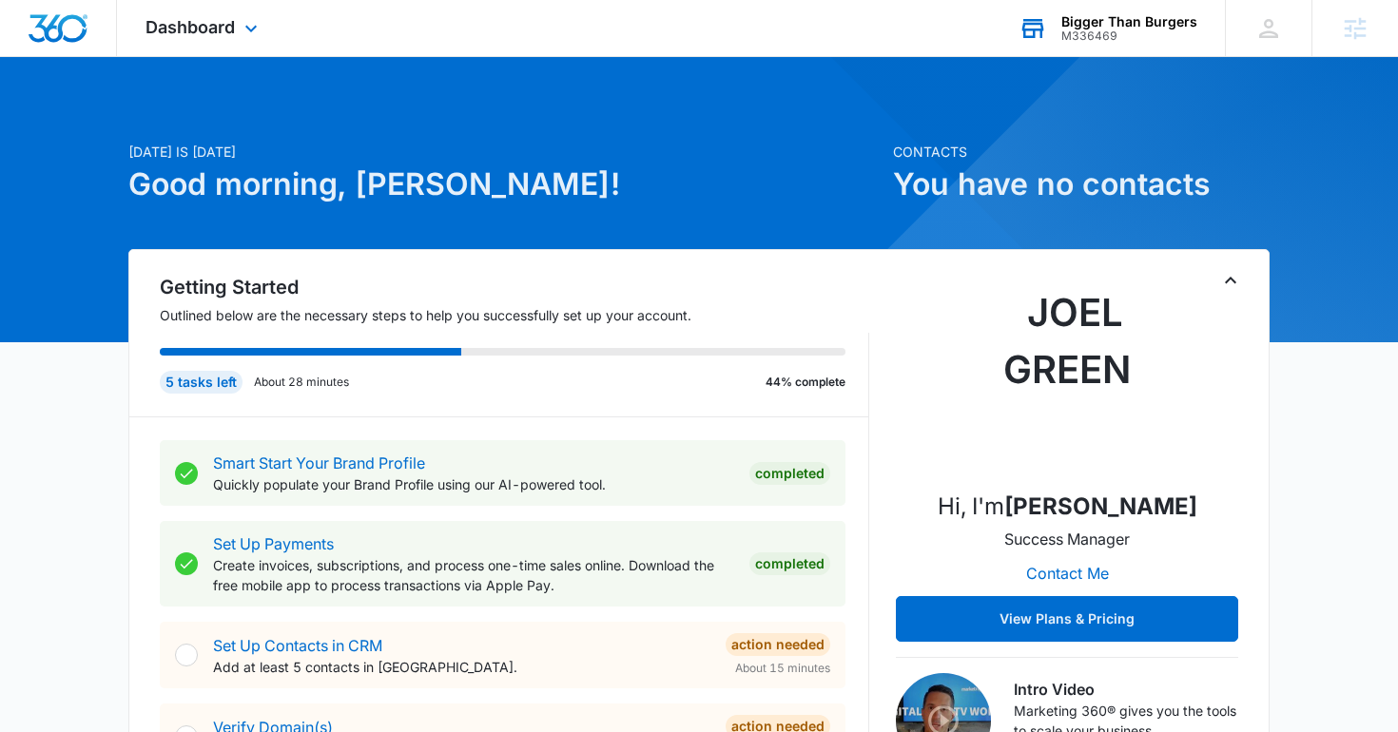
click at [1054, 38] on div "Bigger Than Burgers M336469 Your Accounts View All" at bounding box center [1107, 28] width 235 height 56
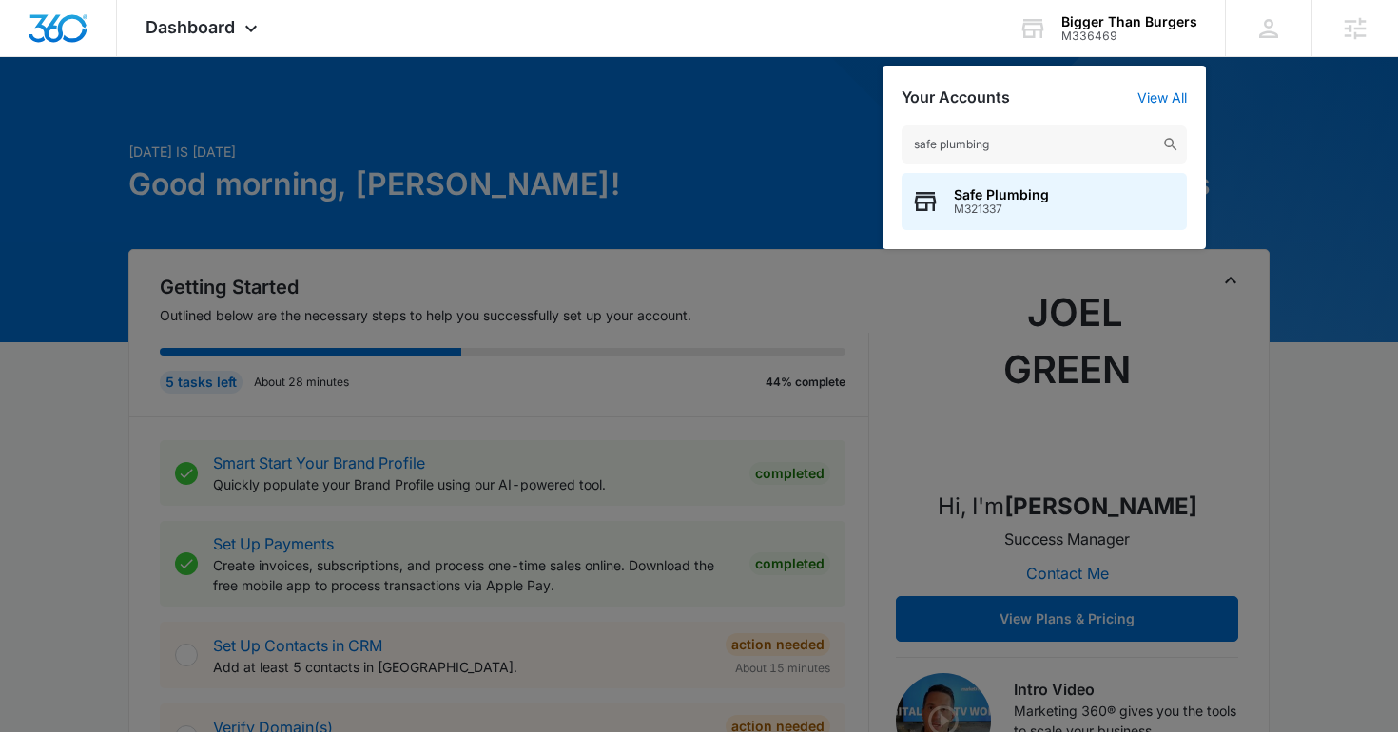
type input "safe plumbing"
click at [999, 205] on span "M321337" at bounding box center [1001, 209] width 95 height 13
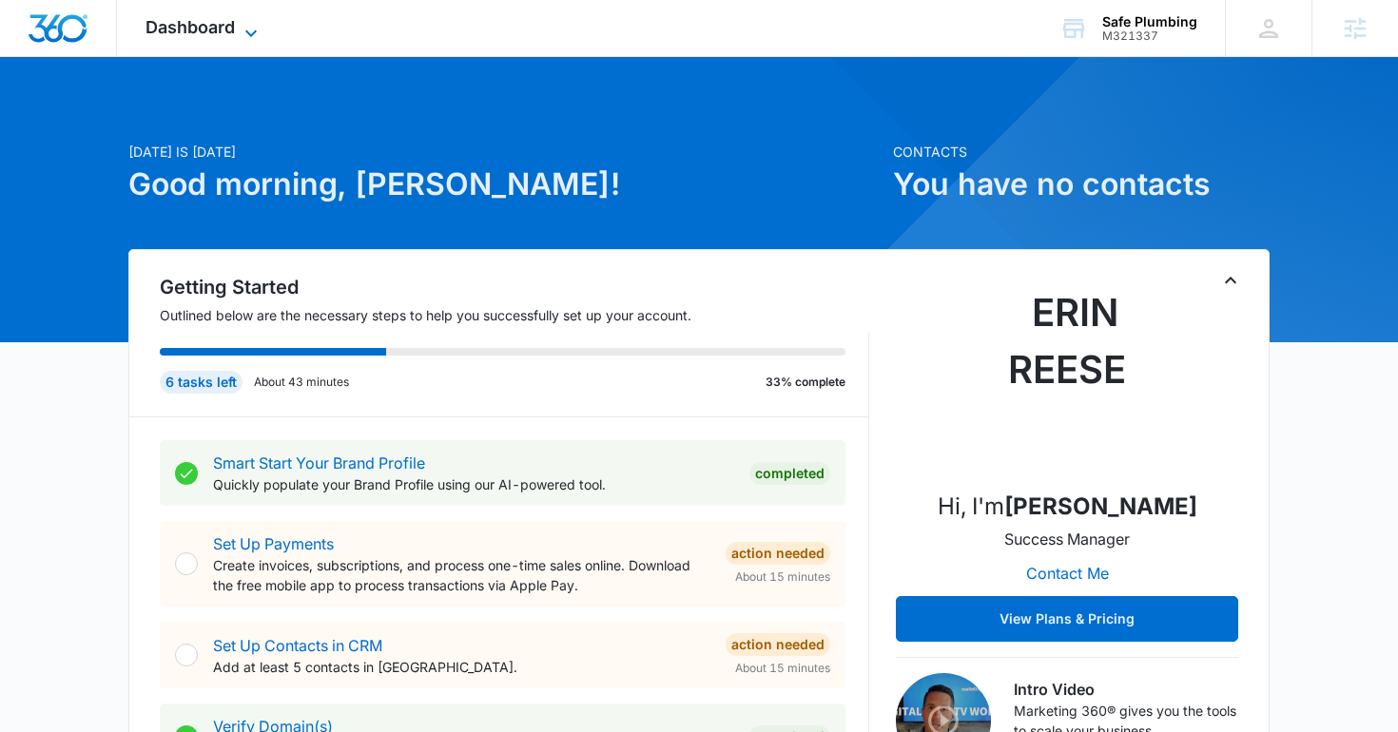
click at [212, 26] on span "Dashboard" at bounding box center [190, 27] width 89 height 20
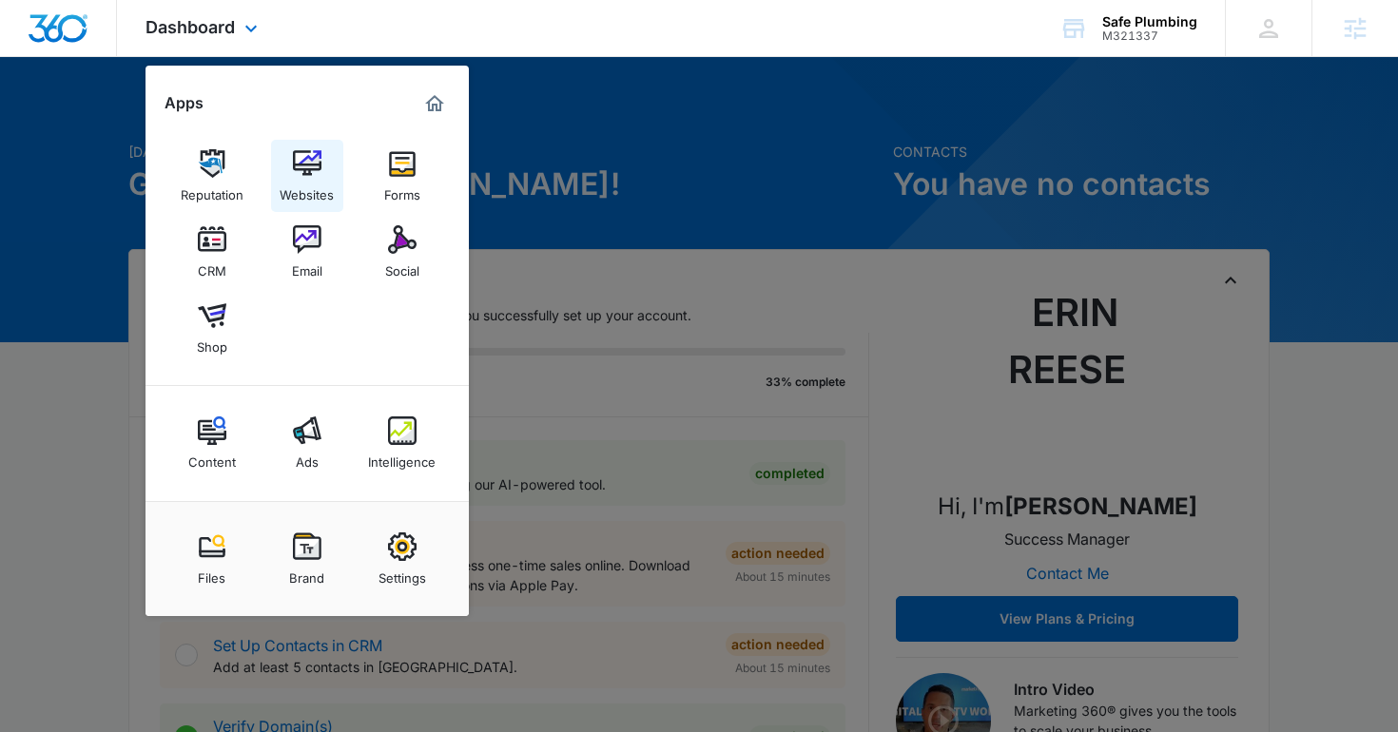
click at [297, 199] on div "Websites" at bounding box center [307, 190] width 54 height 25
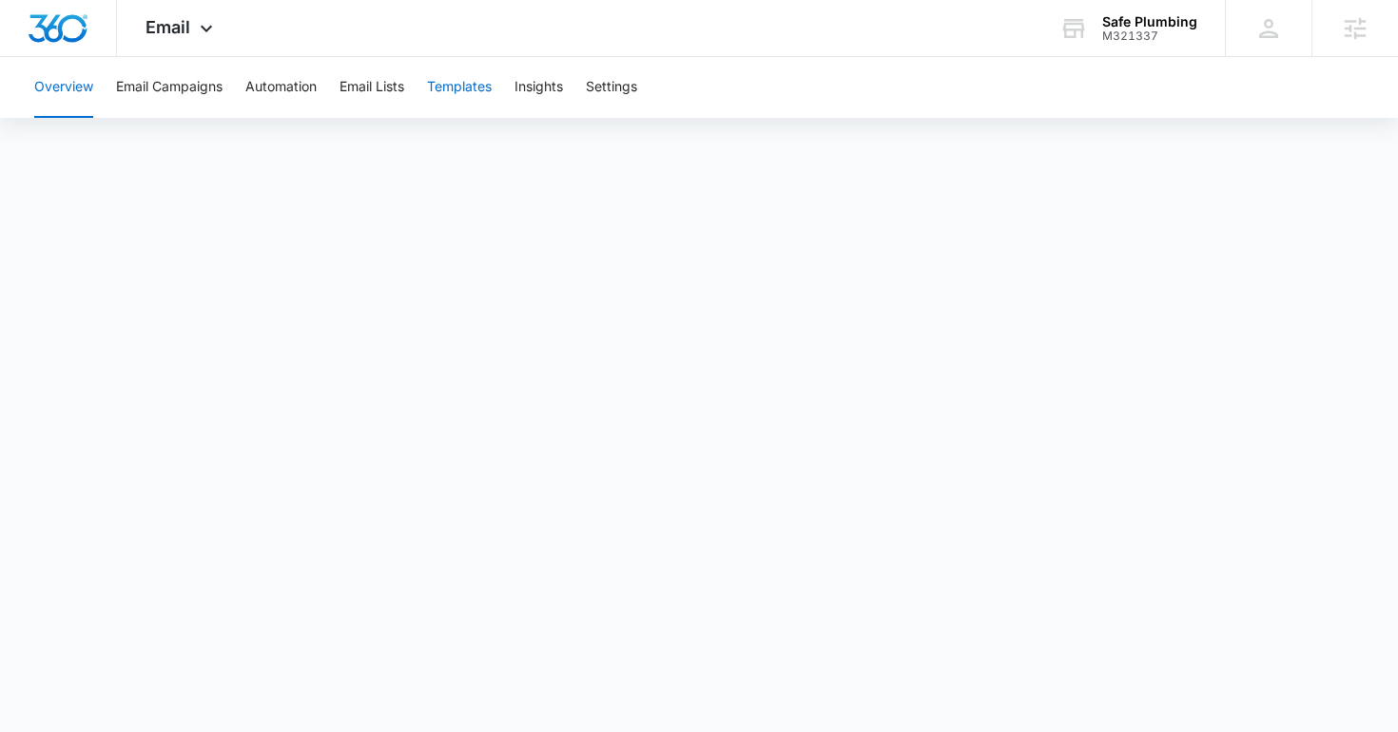
click at [458, 92] on button "Templates" at bounding box center [459, 87] width 65 height 61
click at [176, 18] on span "Email" at bounding box center [168, 27] width 45 height 20
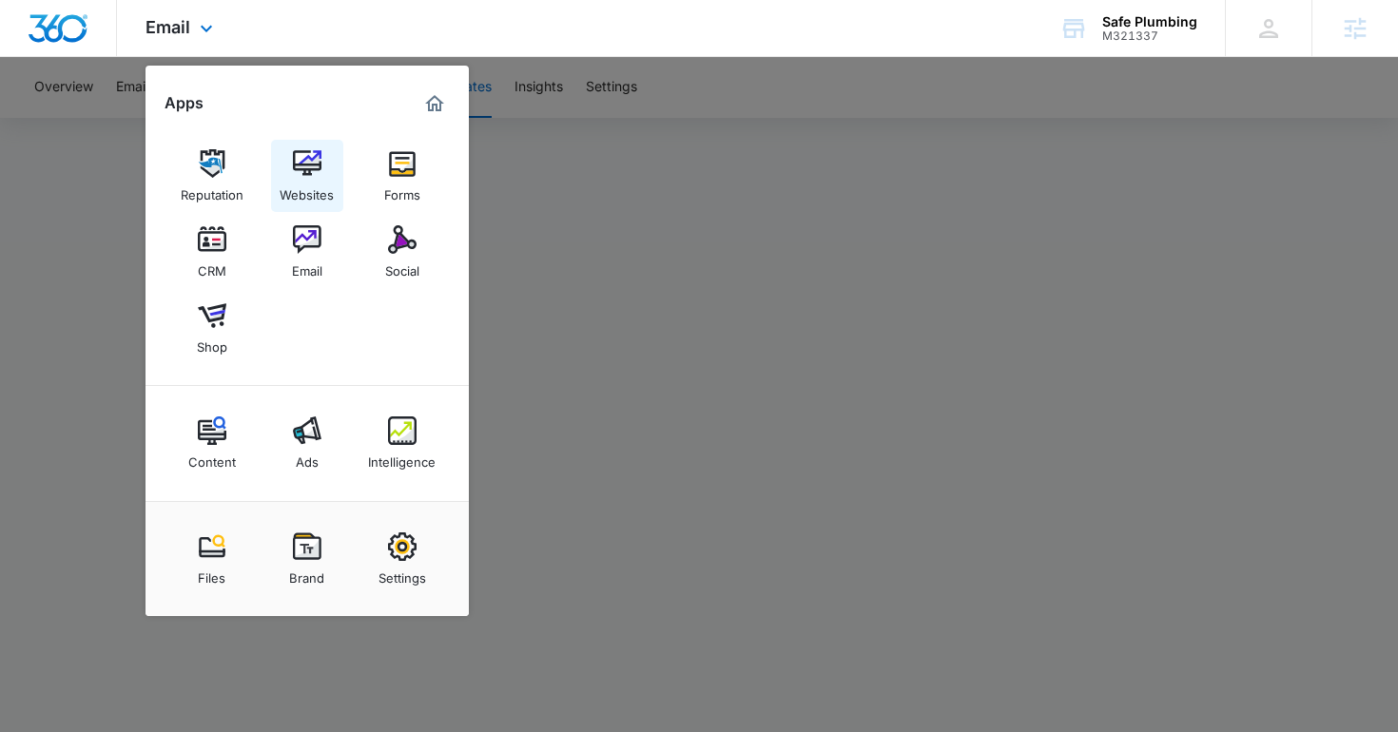
click at [298, 160] on img at bounding box center [307, 163] width 29 height 29
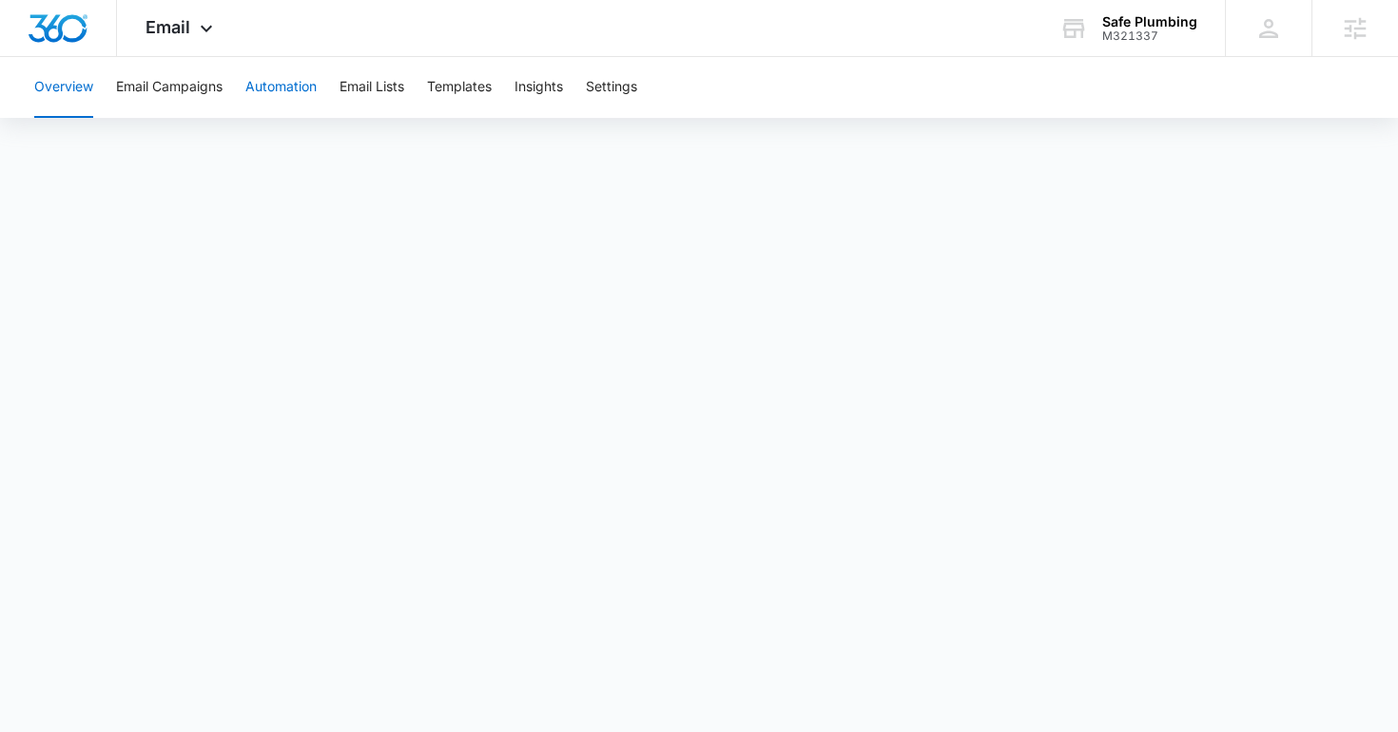
click at [301, 90] on button "Automation" at bounding box center [280, 87] width 71 height 61
click at [618, 63] on button "Settings" at bounding box center [611, 87] width 51 height 61
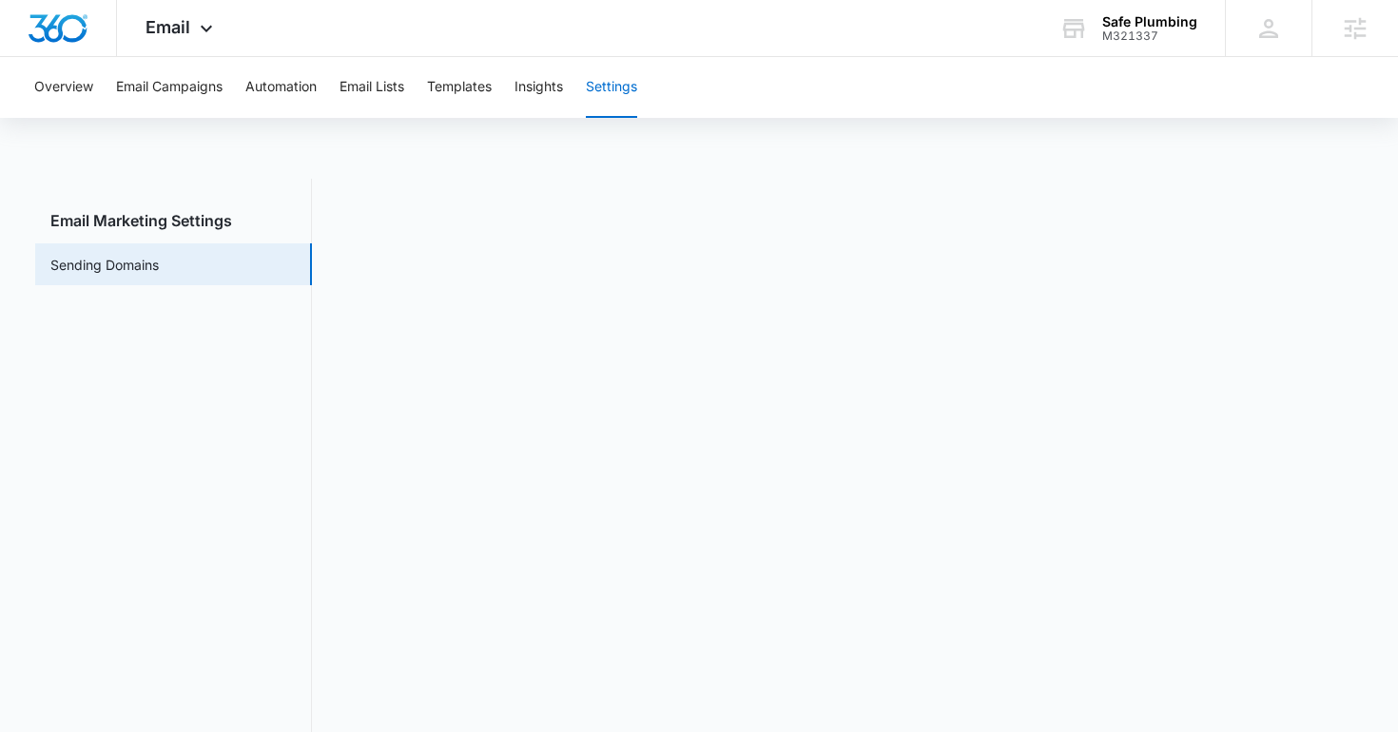
click at [246, 88] on div "Overview Email Campaigns Automation Email Lists Templates Insights Settings" at bounding box center [699, 87] width 1353 height 61
click at [279, 88] on button "Automation" at bounding box center [280, 87] width 71 height 61
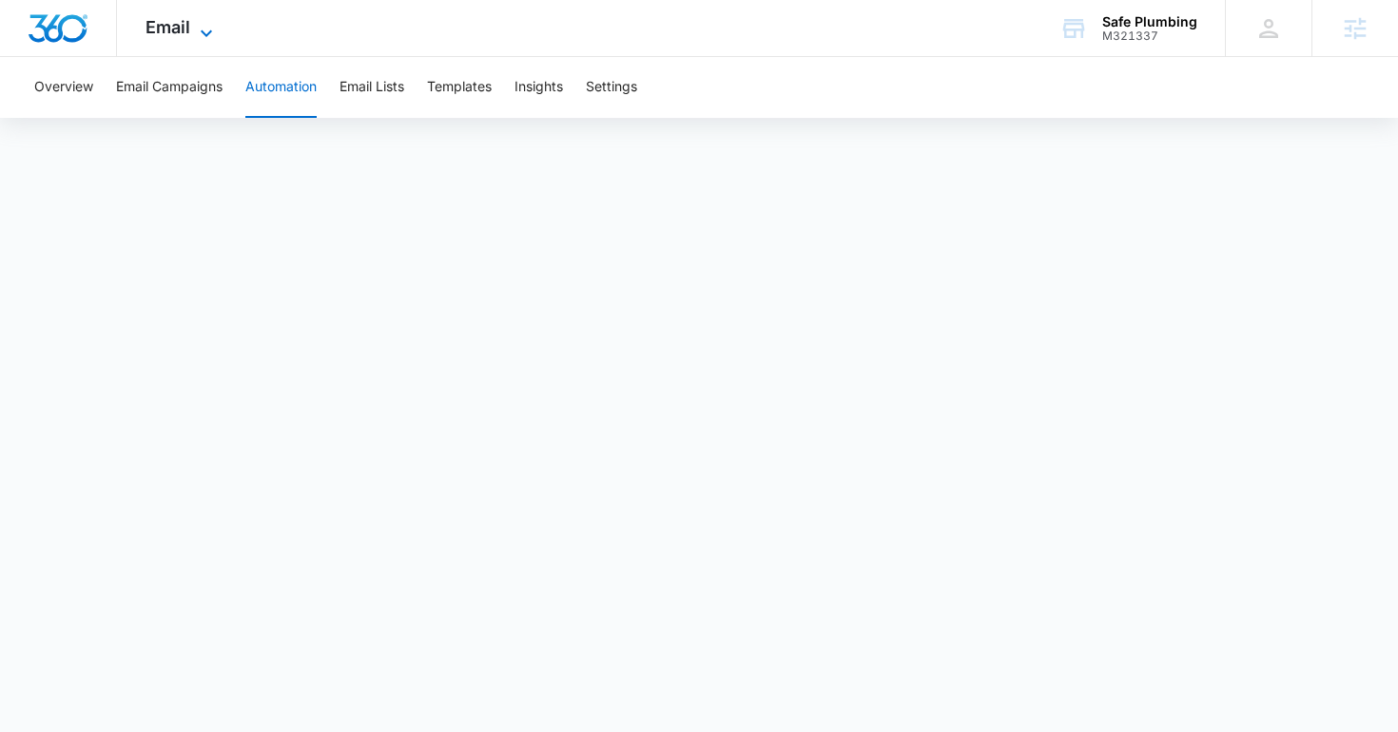
click at [175, 33] on span "Email" at bounding box center [168, 27] width 45 height 20
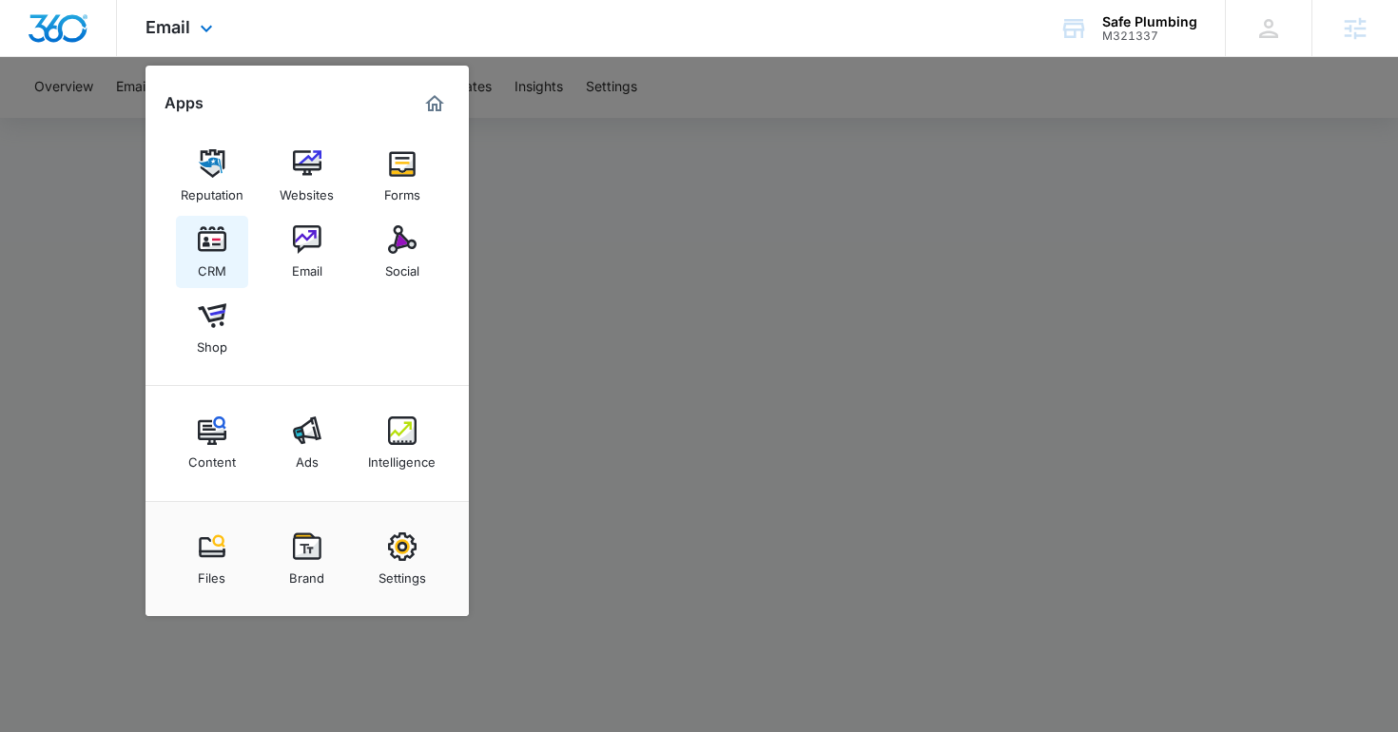
click at [229, 257] on link "CRM" at bounding box center [212, 252] width 72 height 72
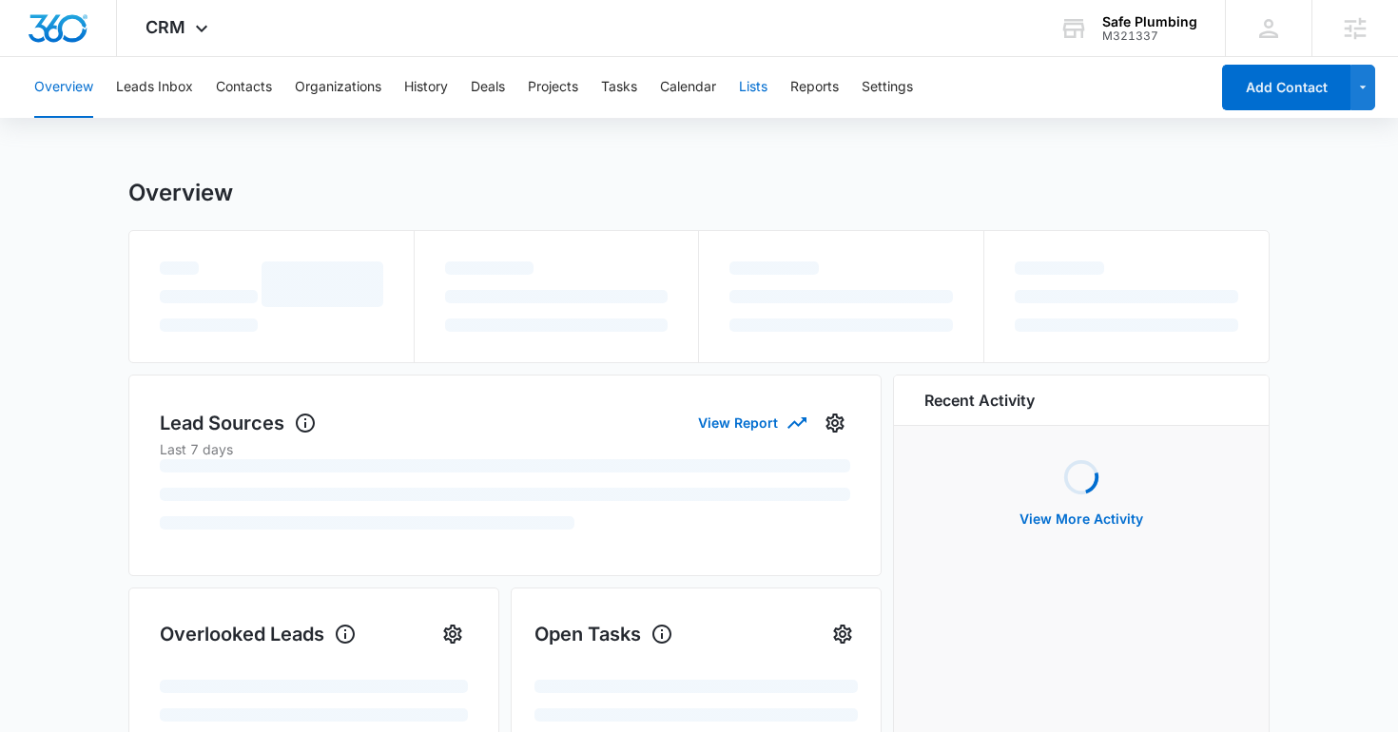
click at [768, 86] on button "Lists" at bounding box center [753, 87] width 29 height 61
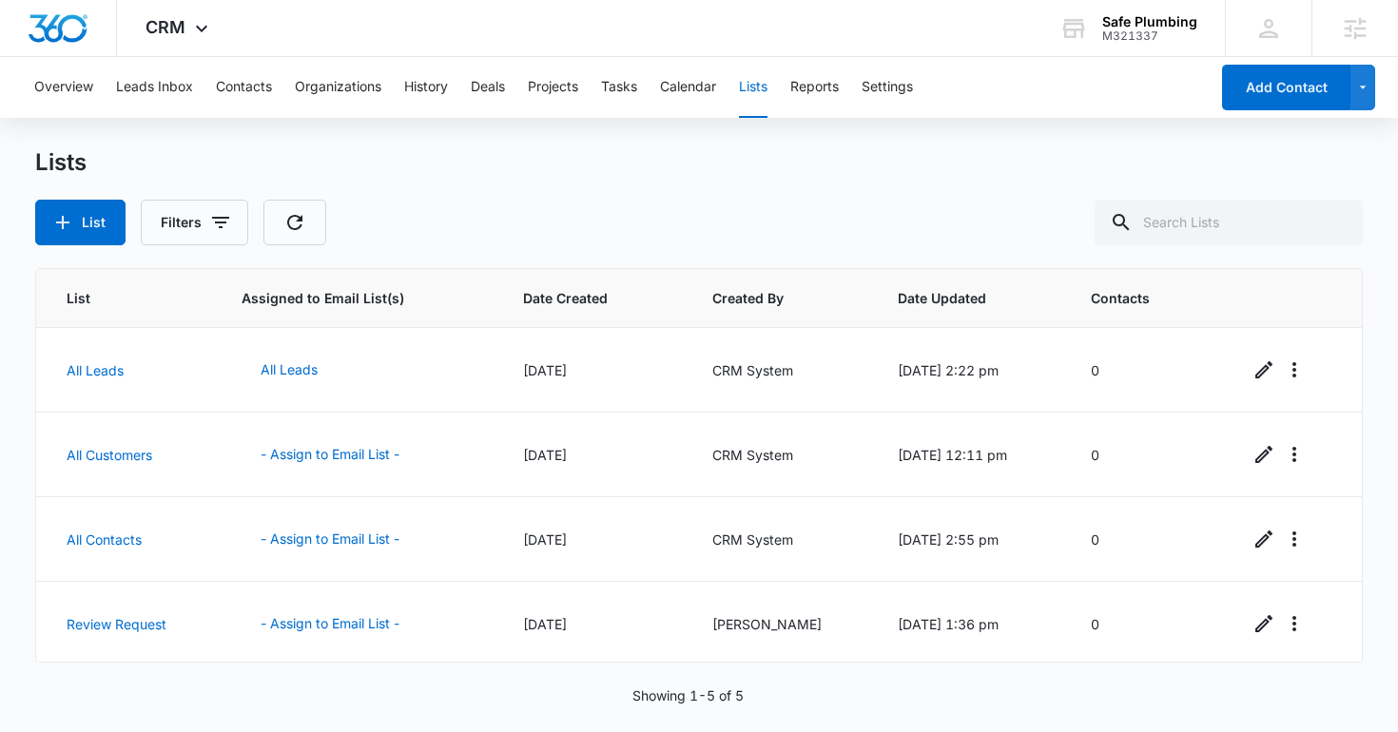
scroll to position [88, 0]
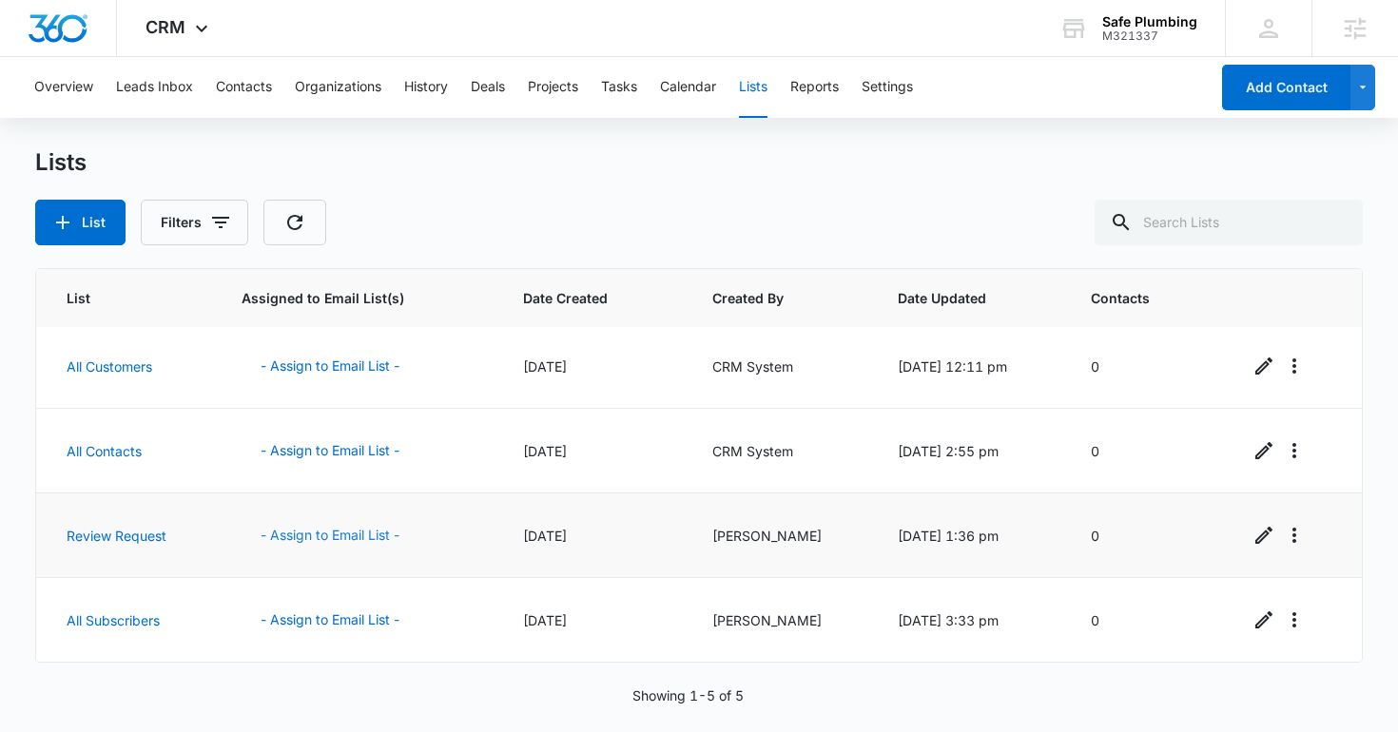
click at [348, 546] on button "- Assign to Email List -" at bounding box center [330, 536] width 177 height 46
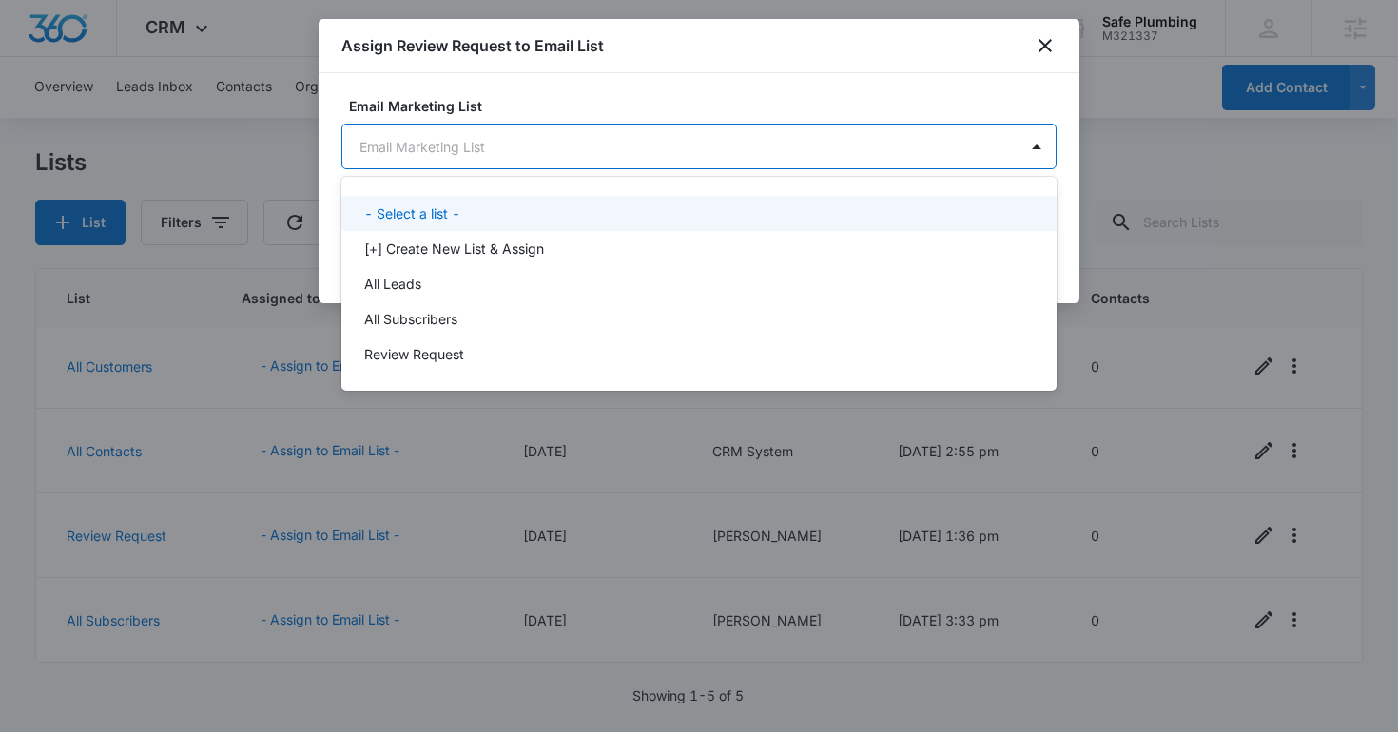
click at [696, 131] on body "CRM Apps Reputation Websites Forms CRM Email Social Shop Content Ads Intelligen…" at bounding box center [699, 366] width 1398 height 732
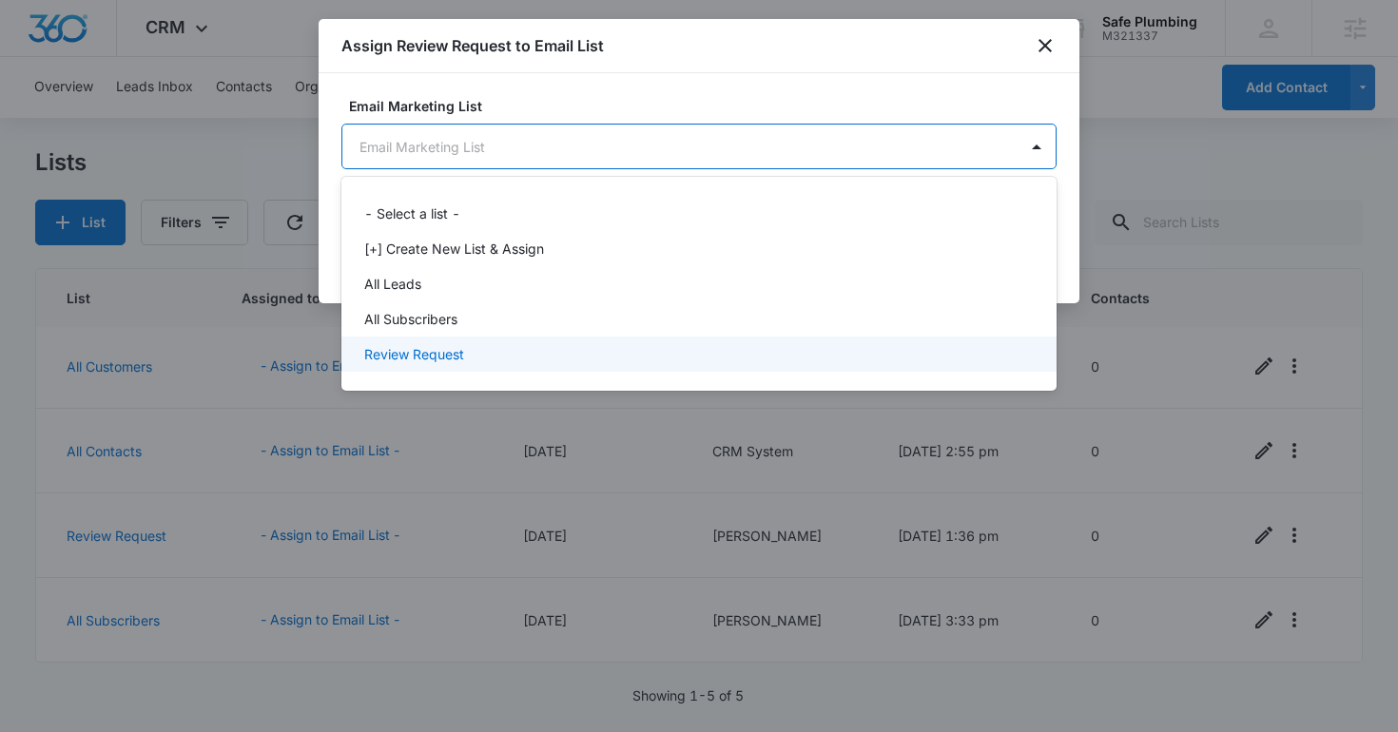
drag, startPoint x: 642, startPoint y: 328, endPoint x: 646, endPoint y: 354, distance: 26.0
click at [646, 354] on div "- Select a list - [+] Create New List & Assign All Leads All Subscribers Review…" at bounding box center [698, 284] width 715 height 184
click at [646, 354] on div "Review Request" at bounding box center [697, 354] width 666 height 20
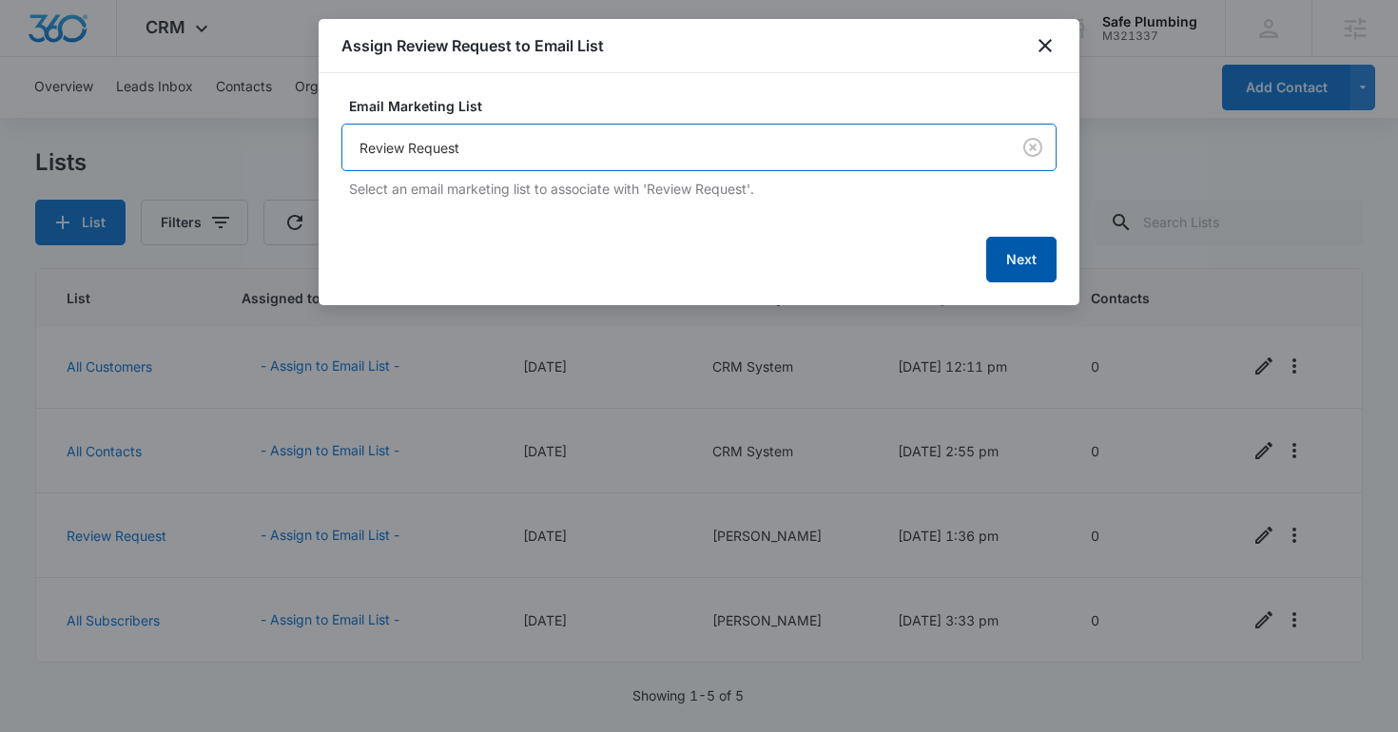
click at [1030, 264] on button "Next" at bounding box center [1021, 260] width 70 height 46
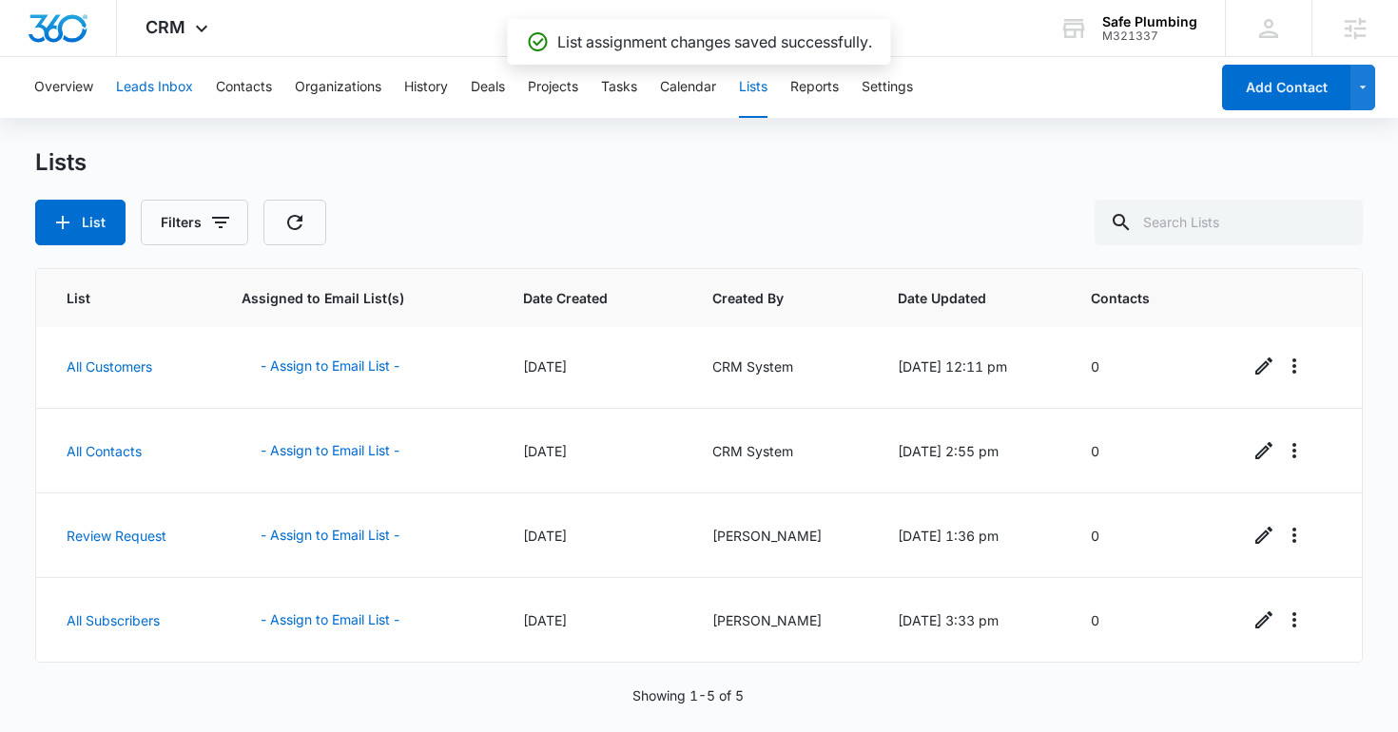
click at [168, 77] on button "Leads Inbox" at bounding box center [154, 87] width 77 height 61
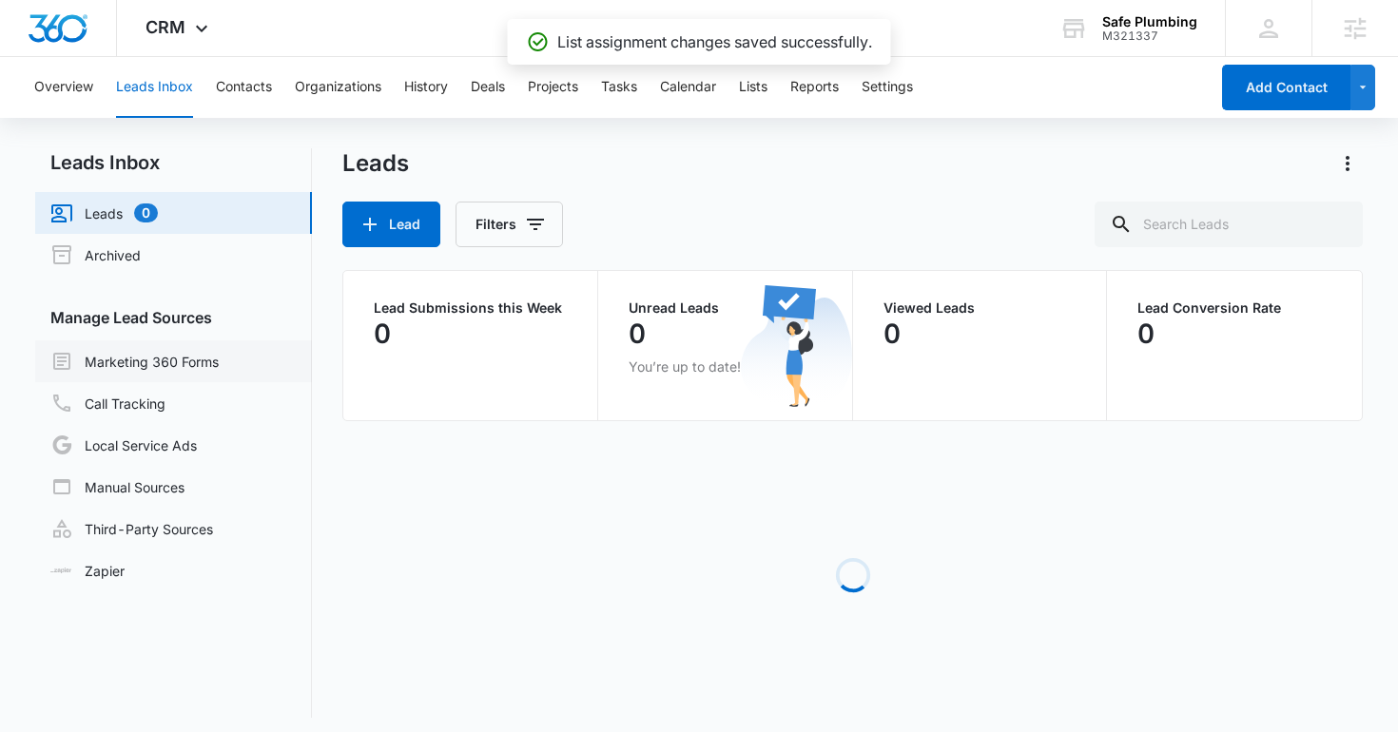
click at [172, 358] on link "Marketing 360 Forms" at bounding box center [134, 361] width 168 height 23
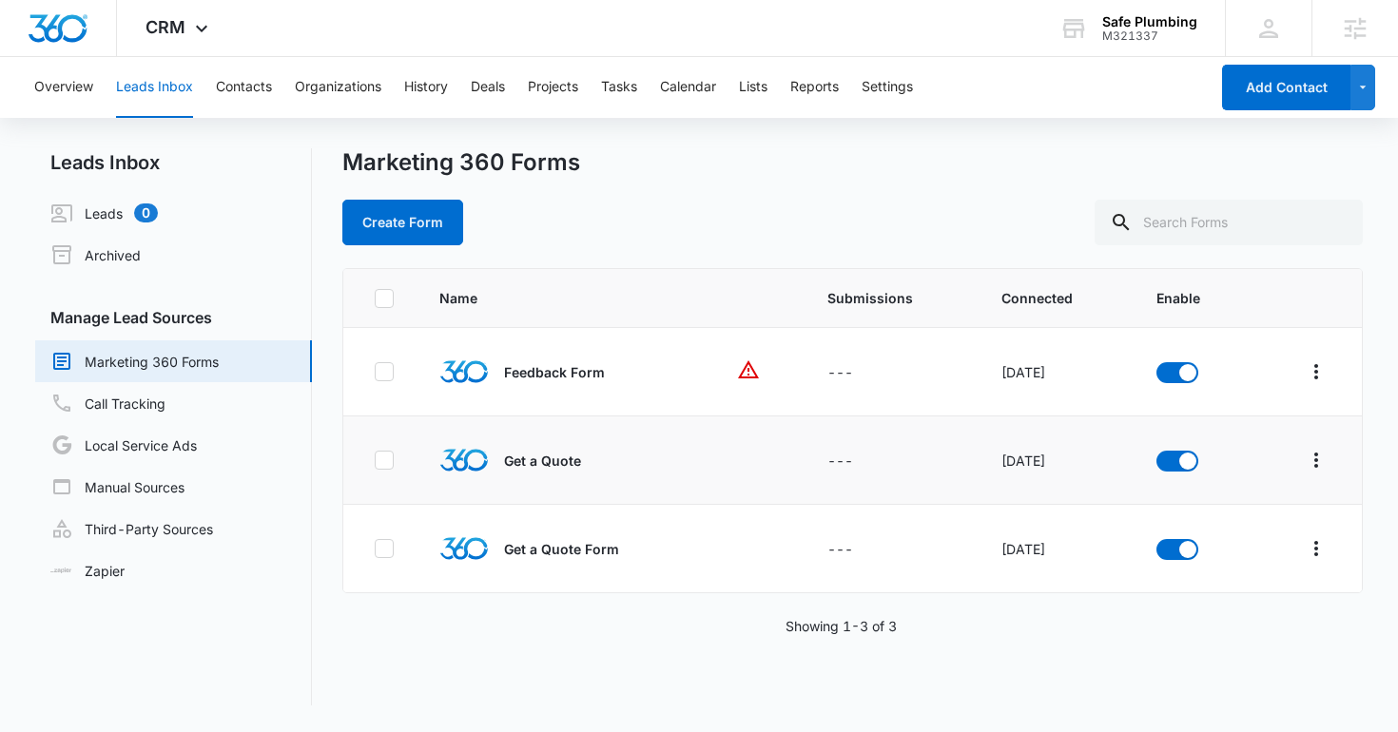
click at [1311, 442] on td at bounding box center [1307, 461] width 110 height 88
click at [1318, 453] on icon "Overflow Menu" at bounding box center [1316, 460] width 23 height 23
click at [1206, 564] on div "Field Mapping" at bounding box center [1232, 570] width 107 height 13
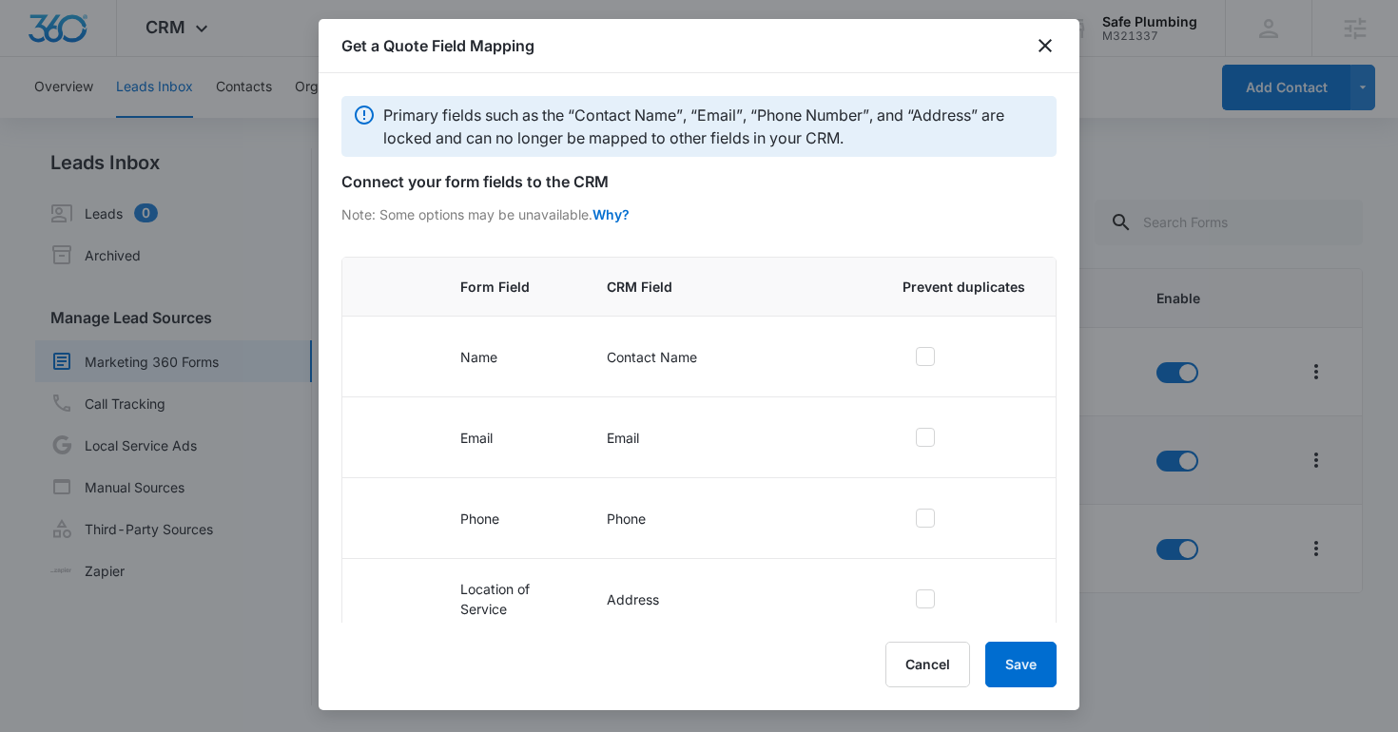
scroll to position [201, 0]
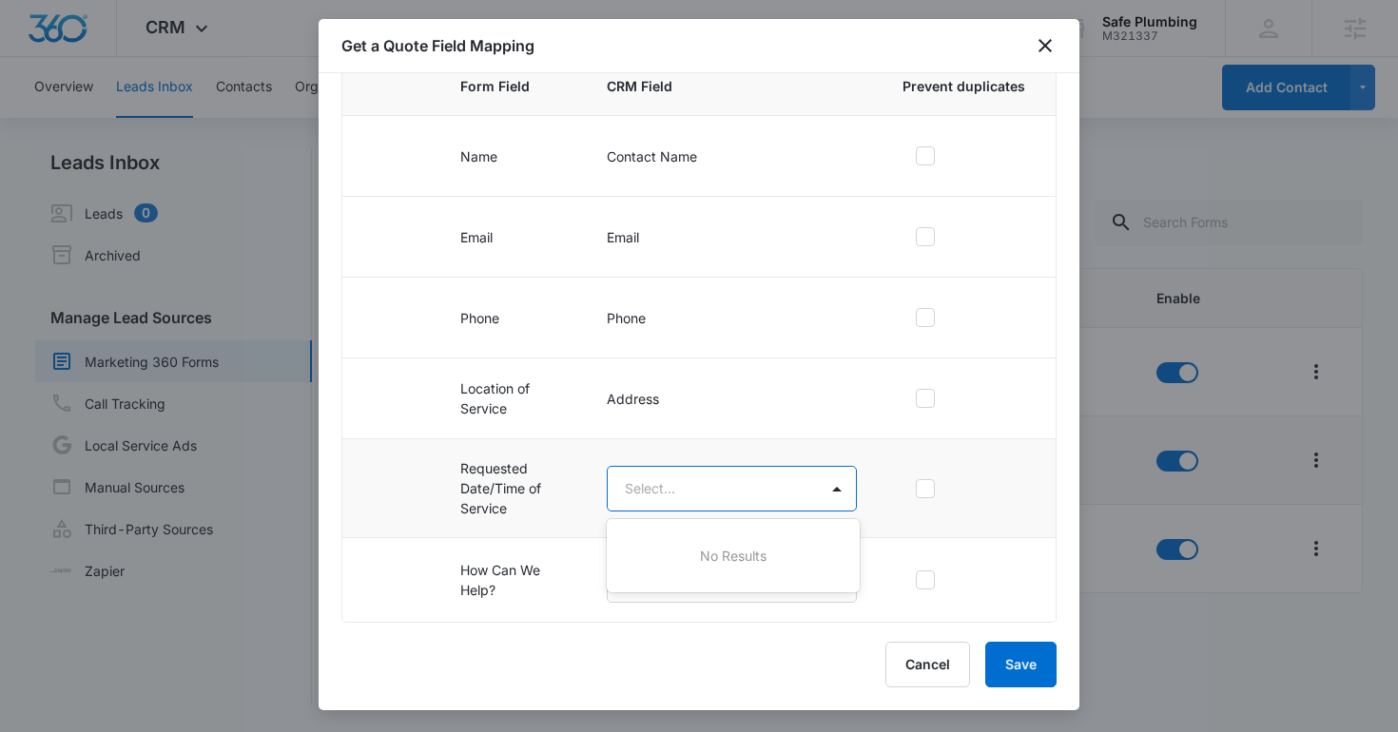
click at [673, 505] on body "CRM Apps Reputation Websites Forms CRM Email Social Shop Content Ads Intelligen…" at bounding box center [699, 366] width 1398 height 732
click at [685, 501] on div at bounding box center [699, 366] width 1398 height 732
click at [693, 585] on body "CRM Apps Reputation Websites Forms CRM Email Social Shop Content Ads Intelligen…" at bounding box center [699, 366] width 1398 height 732
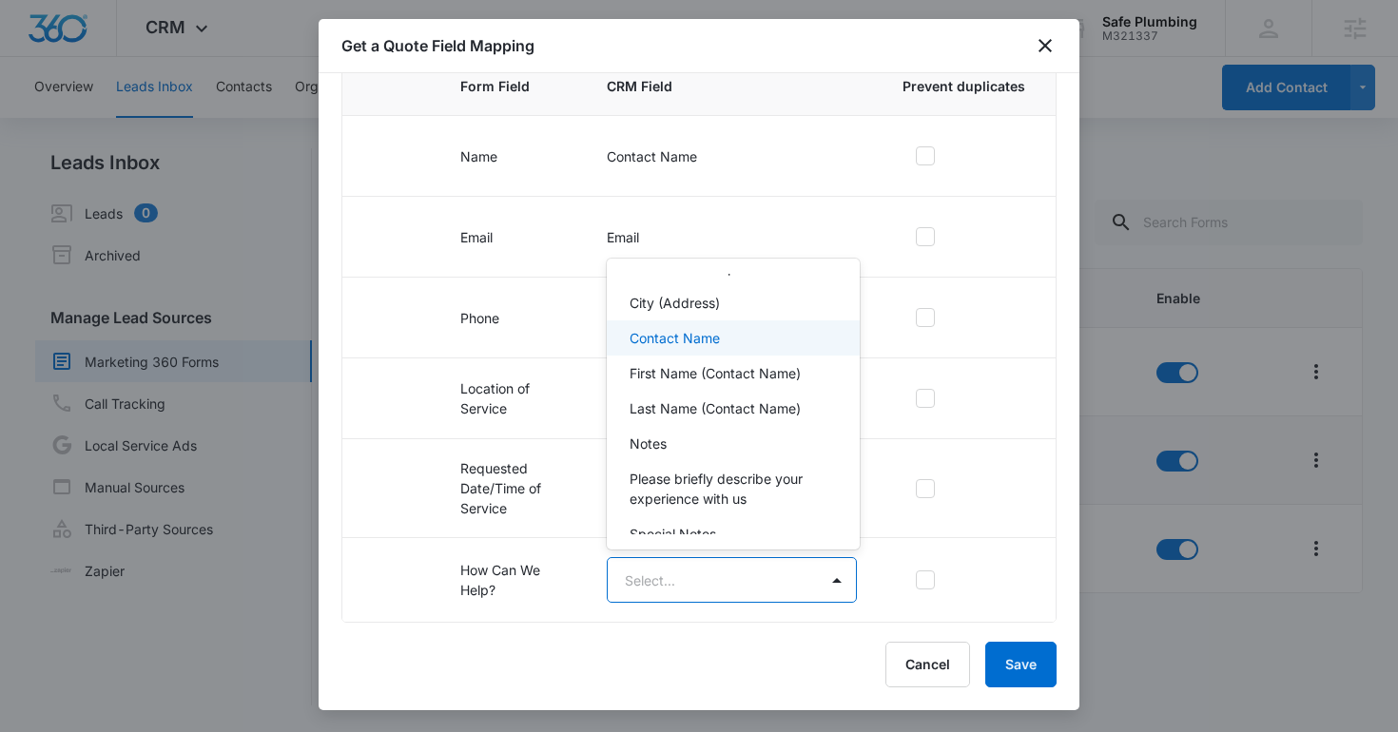
scroll to position [0, 0]
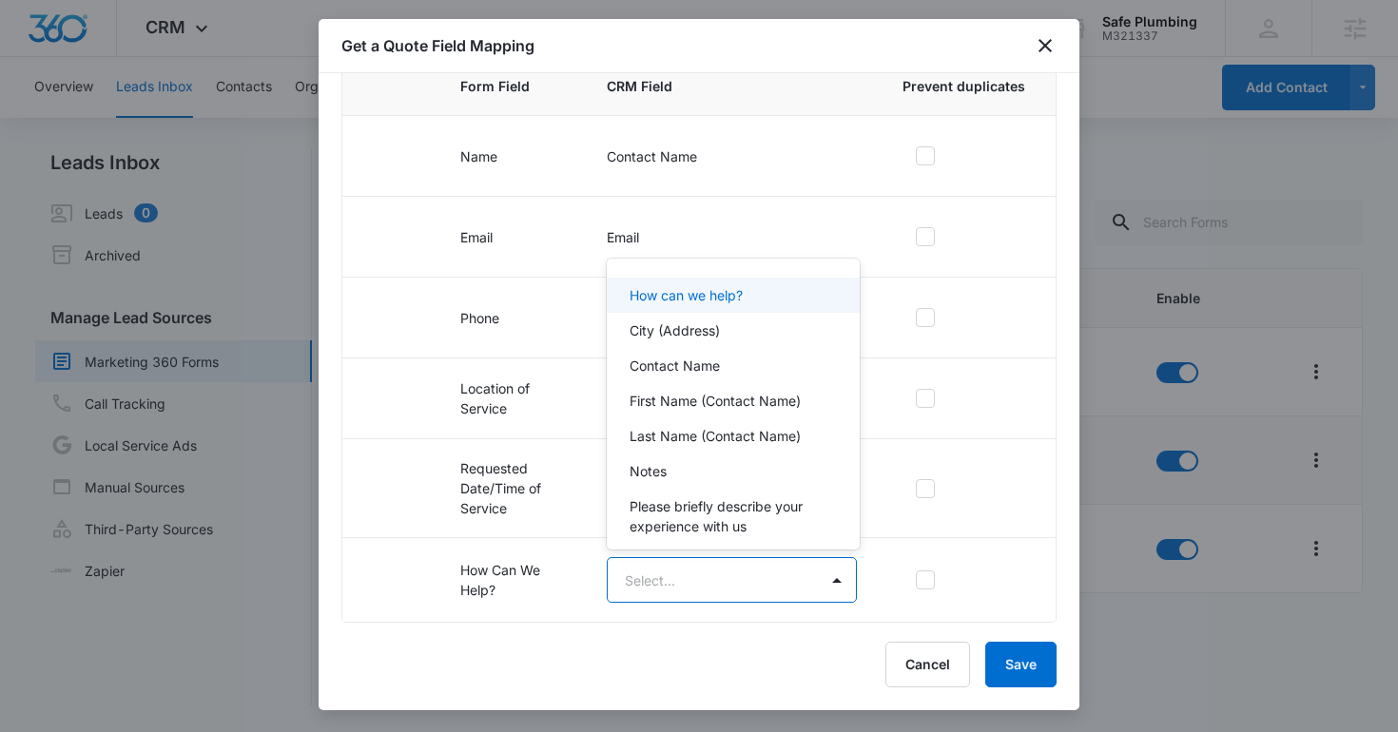
click at [687, 284] on div "How can we help?" at bounding box center [733, 295] width 252 height 35
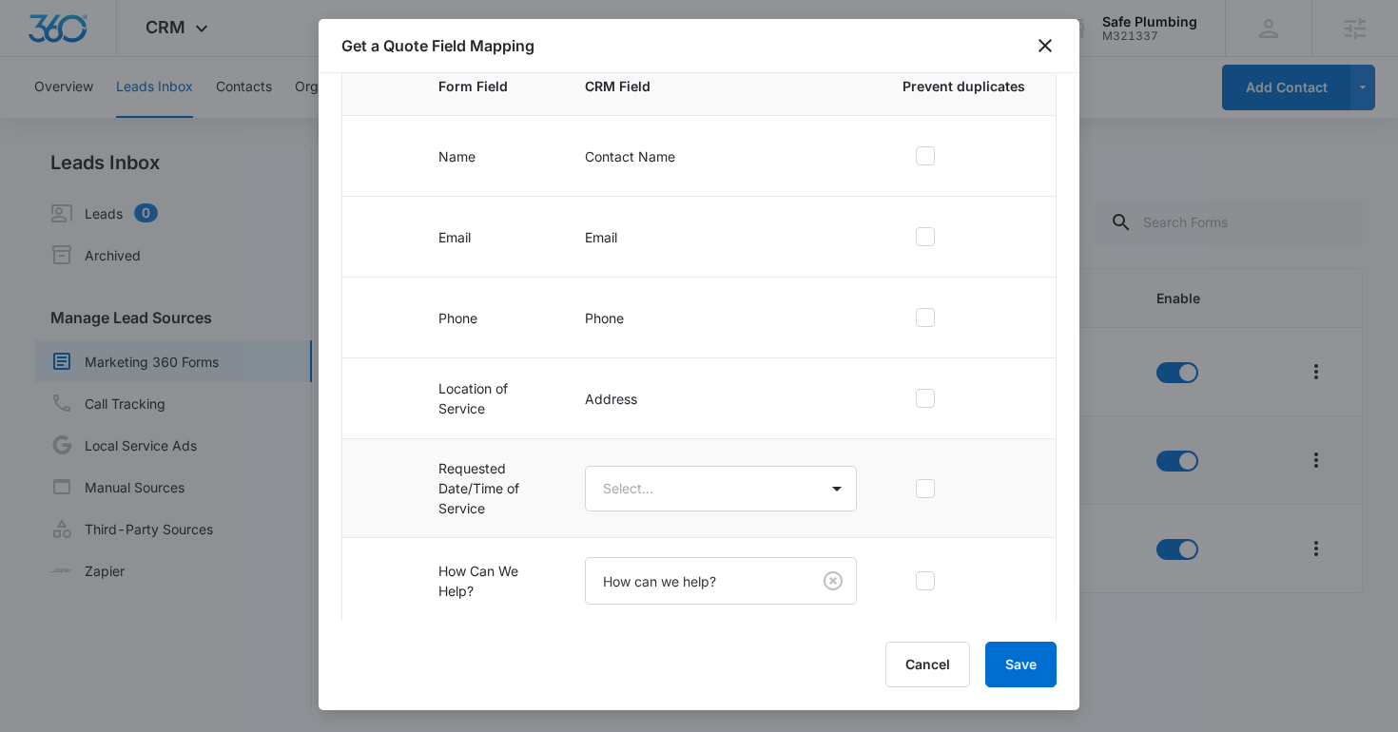
scroll to position [203, 0]
click at [1012, 646] on button "Save" at bounding box center [1020, 665] width 71 height 46
click at [471, 481] on td "Requested Date/Time of Service" at bounding box center [489, 487] width 146 height 99
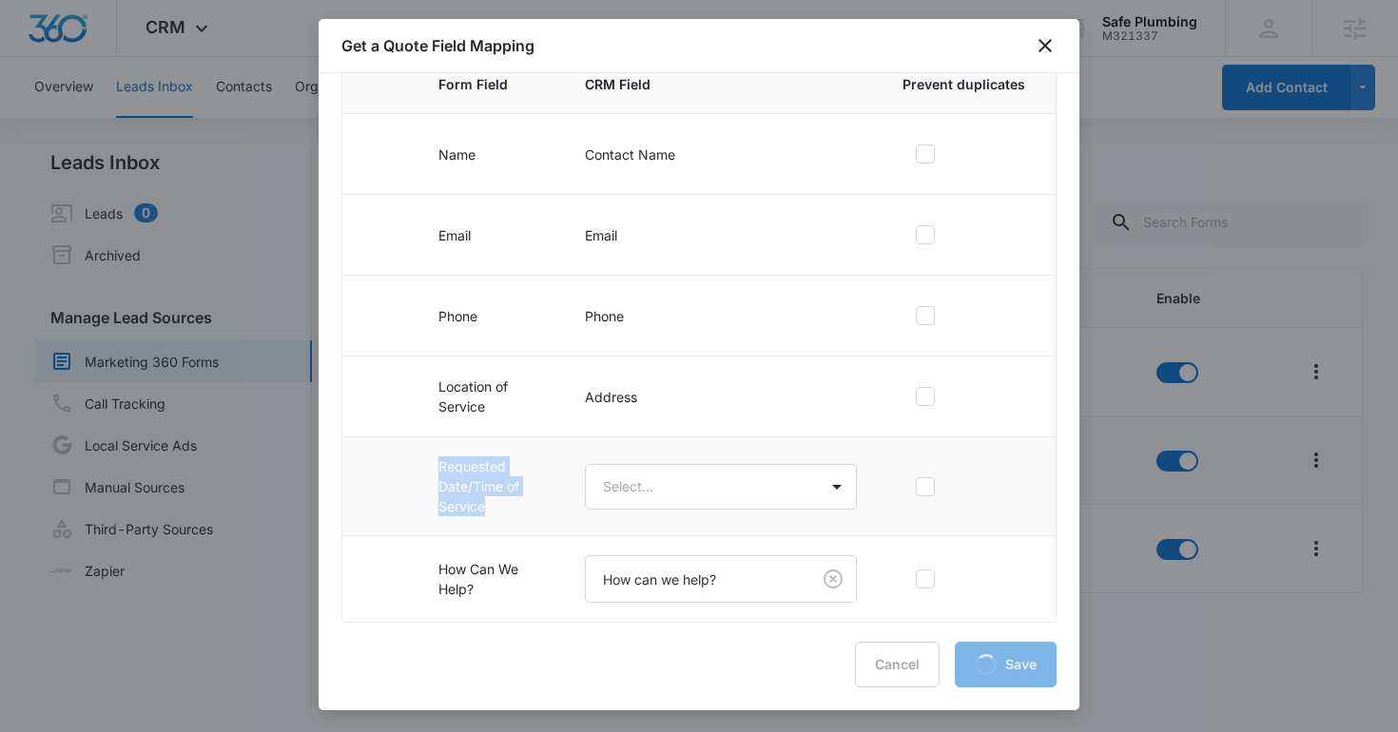
copy tr "Requested Date/Time of Service"
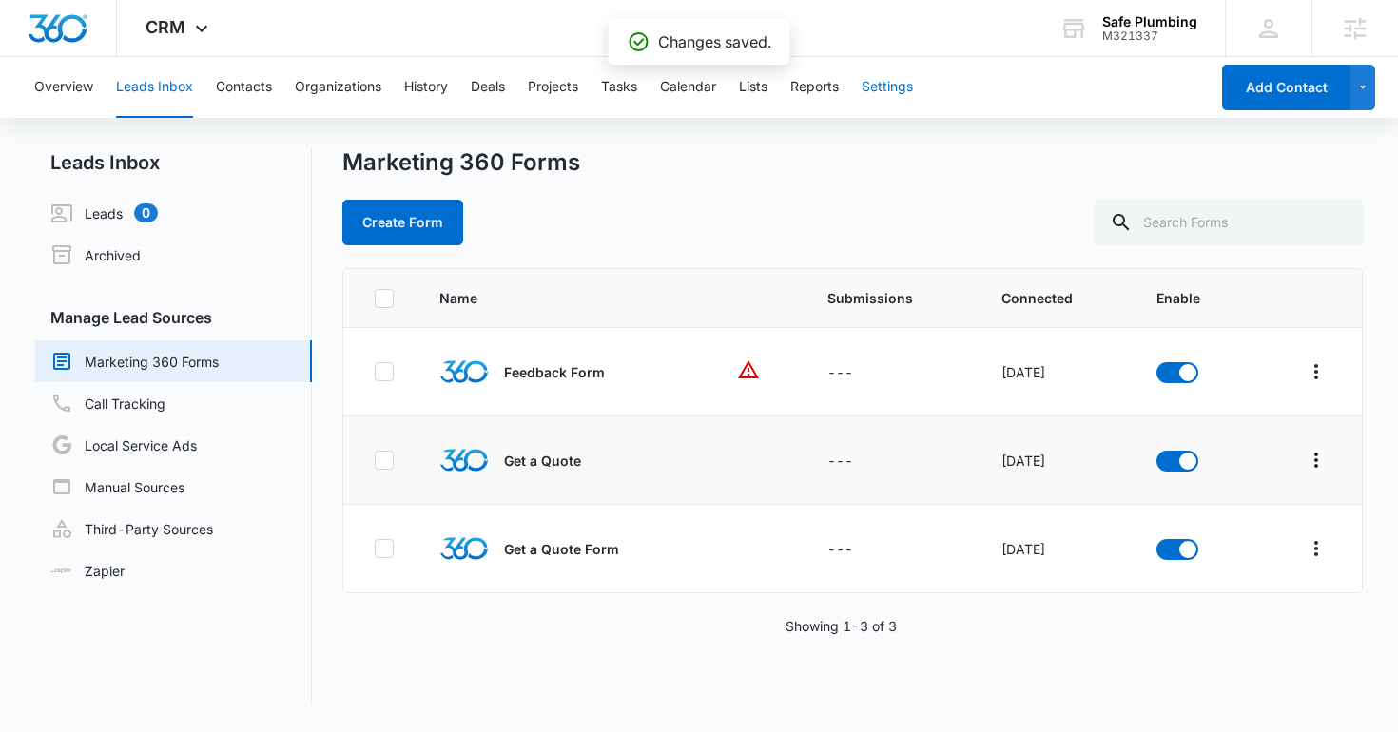
click at [877, 89] on button "Settings" at bounding box center [887, 87] width 51 height 61
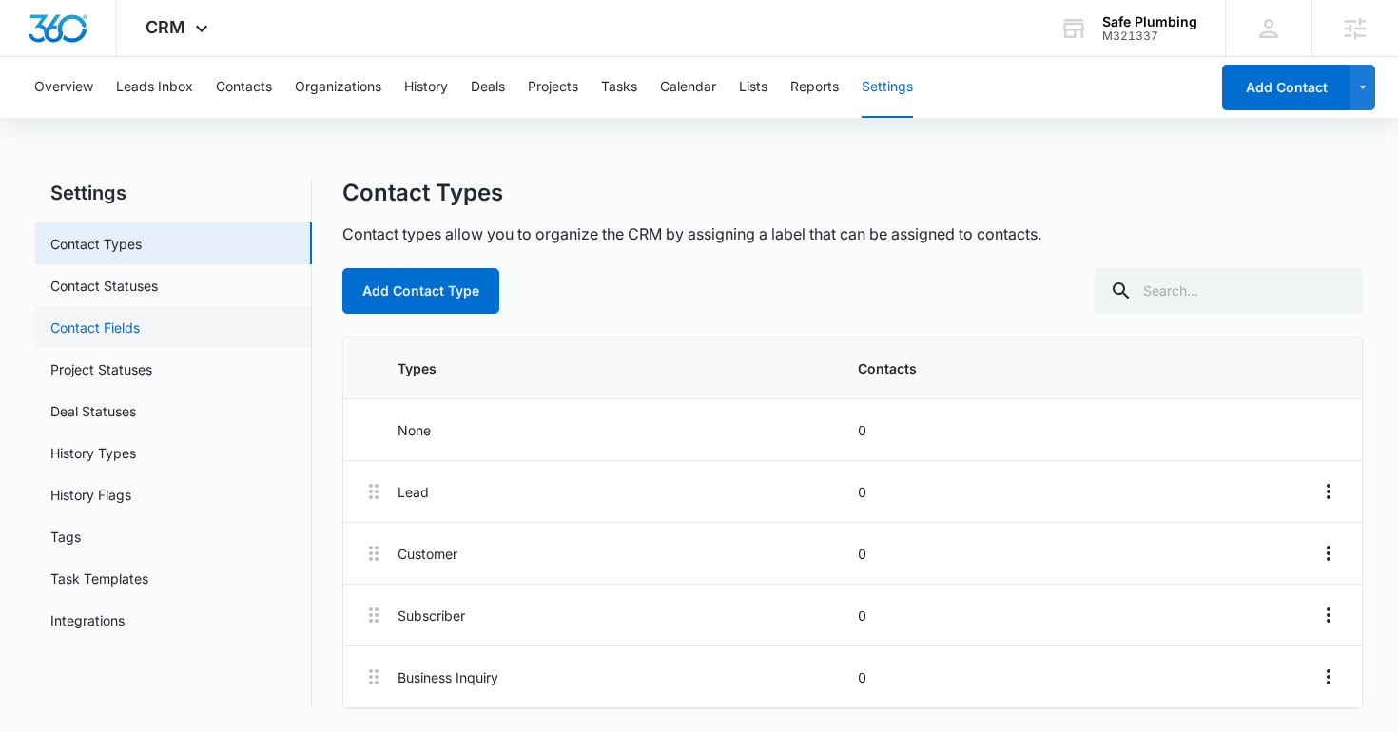
click at [123, 324] on link "Contact Fields" at bounding box center [94, 328] width 89 height 20
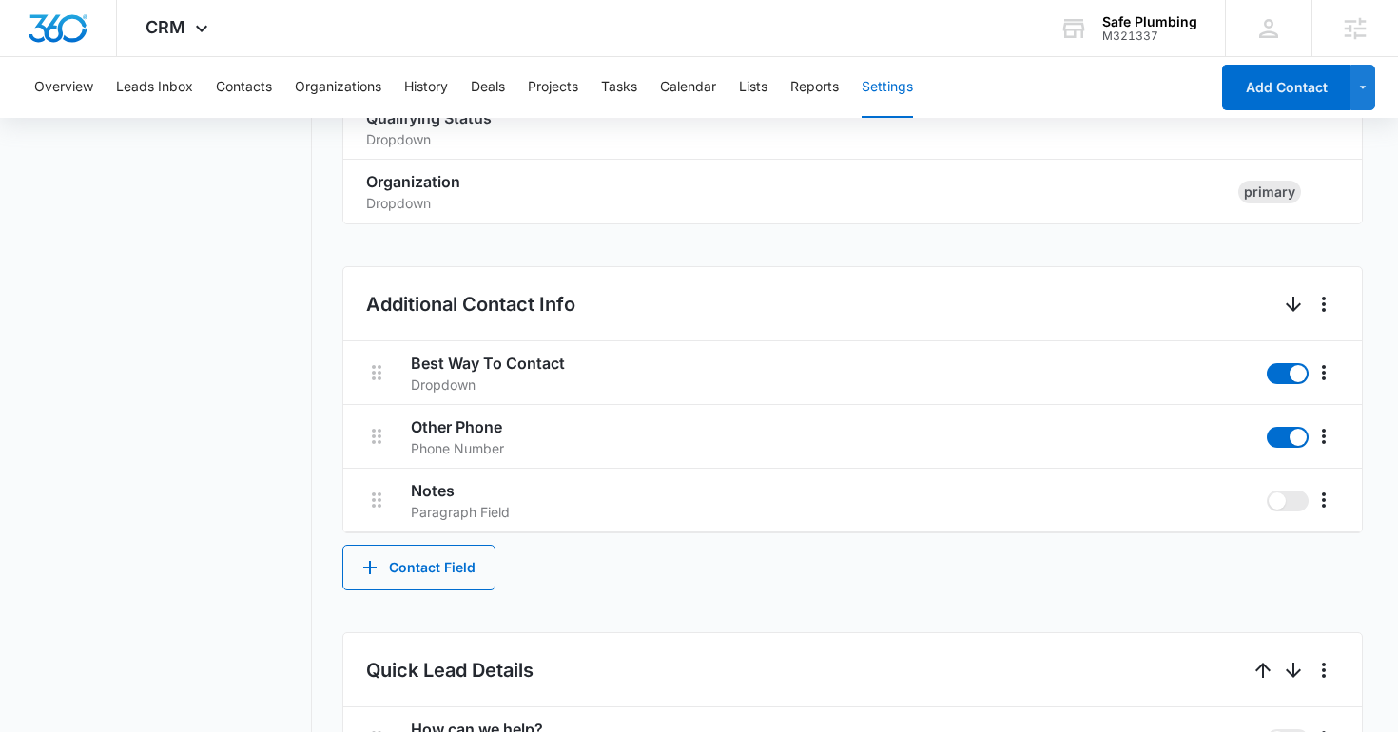
scroll to position [635, 0]
click at [446, 565] on button "Contact Field" at bounding box center [418, 567] width 153 height 46
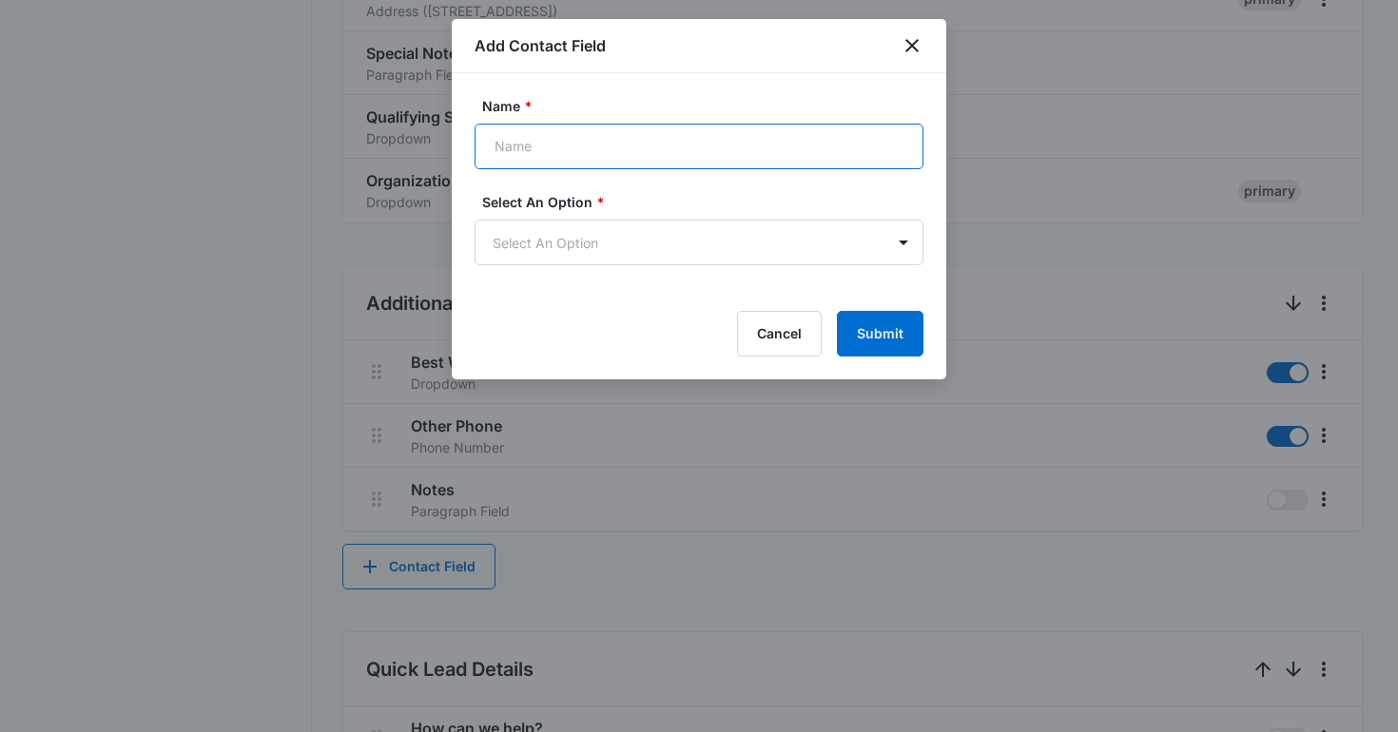
click at [576, 152] on input "Name *" at bounding box center [699, 147] width 449 height 46
paste input "Requested Date/Time of Service"
type input "Requested Date/Time of Service"
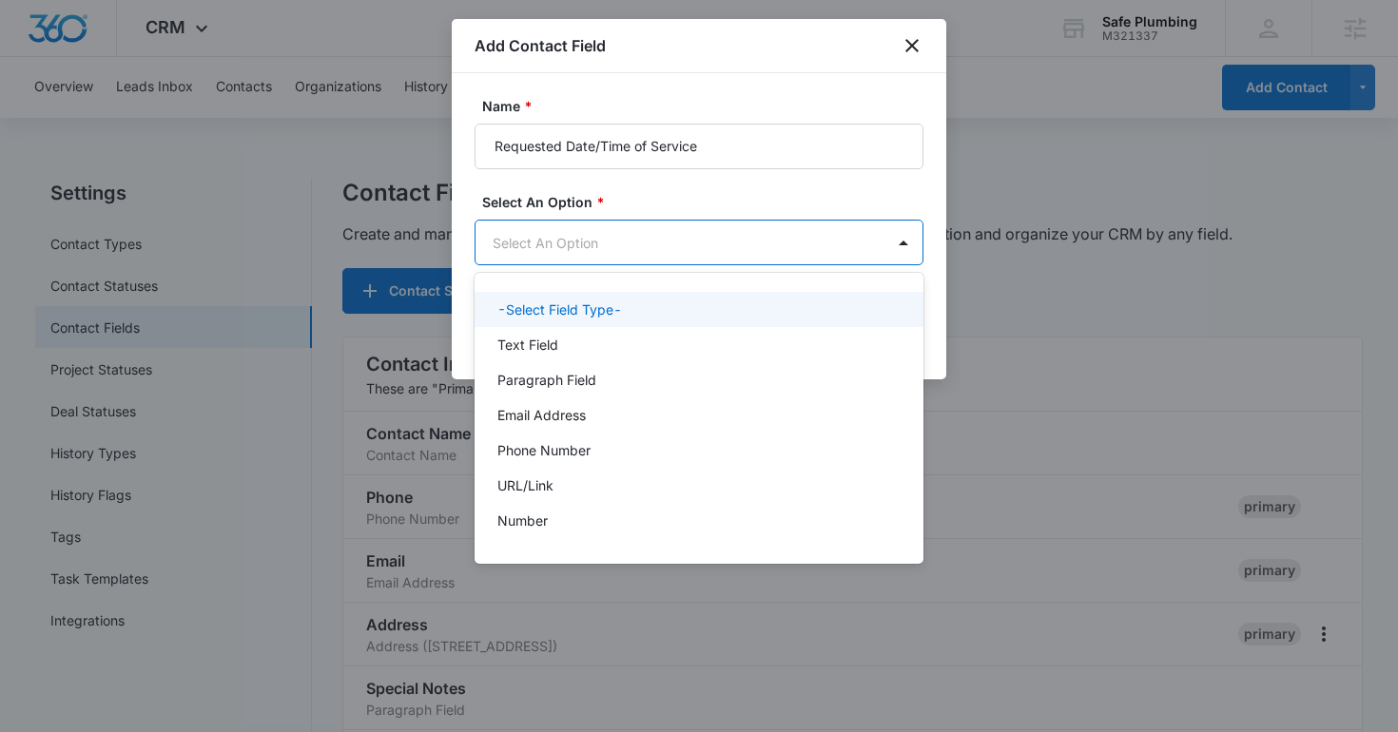
click at [579, 257] on body "CRM Apps Reputation Websites Forms CRM Email Social Shop Content Ads Intelligen…" at bounding box center [699, 366] width 1398 height 732
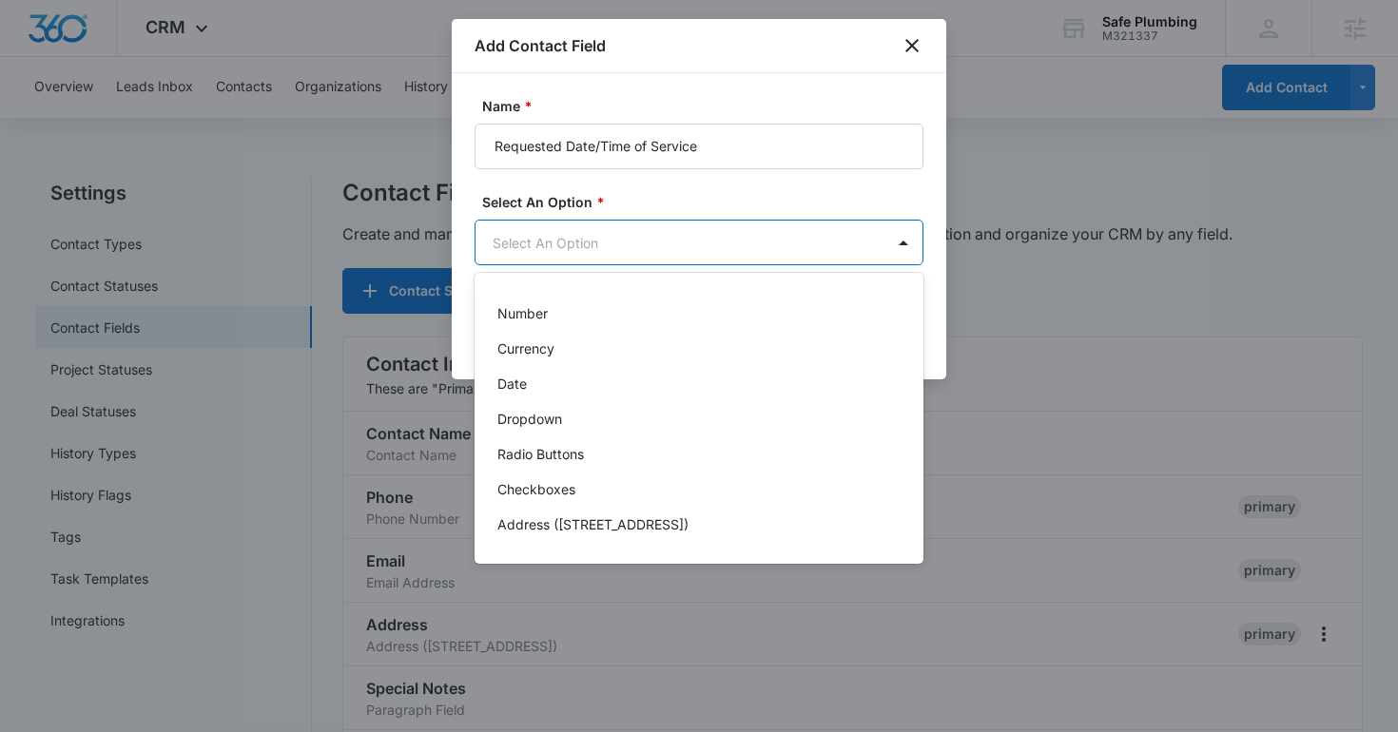
scroll to position [210, 0]
click at [596, 377] on div "Date" at bounding box center [697, 381] width 400 height 20
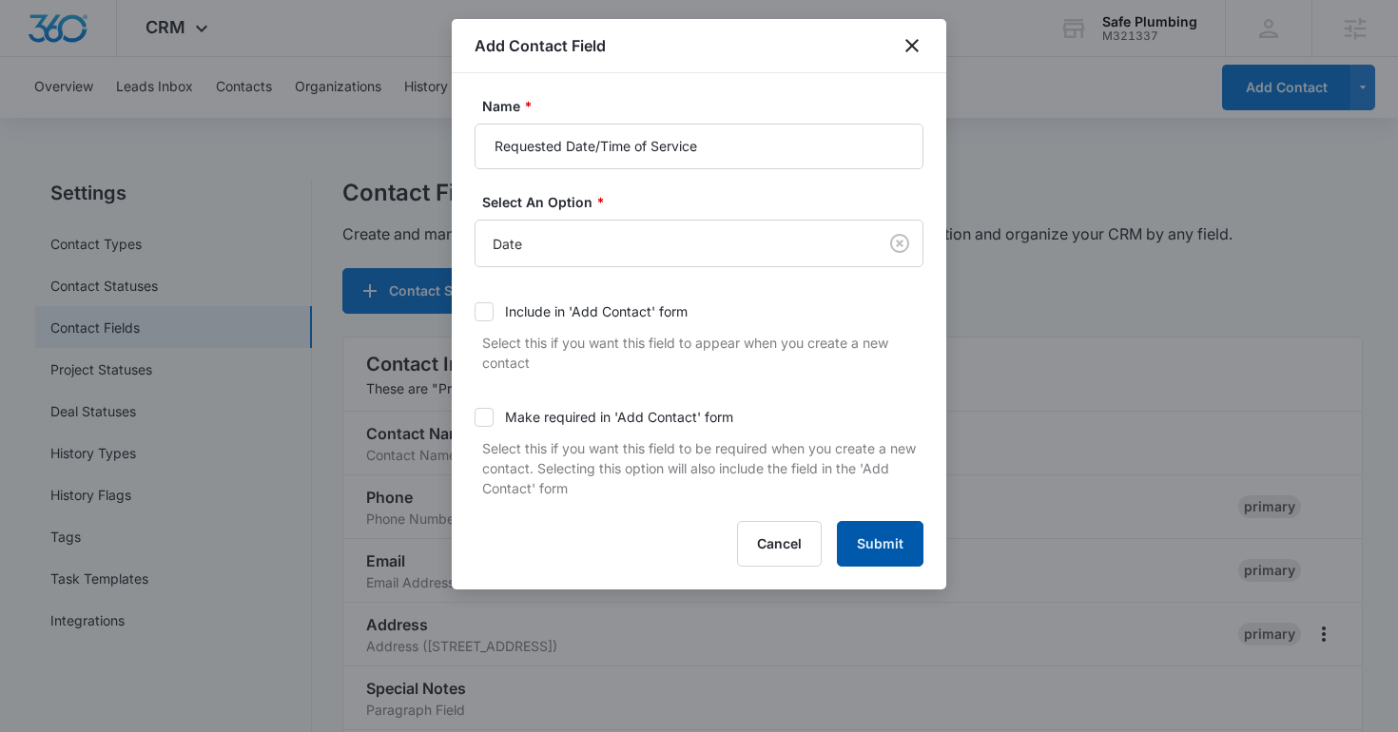
click at [887, 537] on button "Submit" at bounding box center [880, 544] width 87 height 46
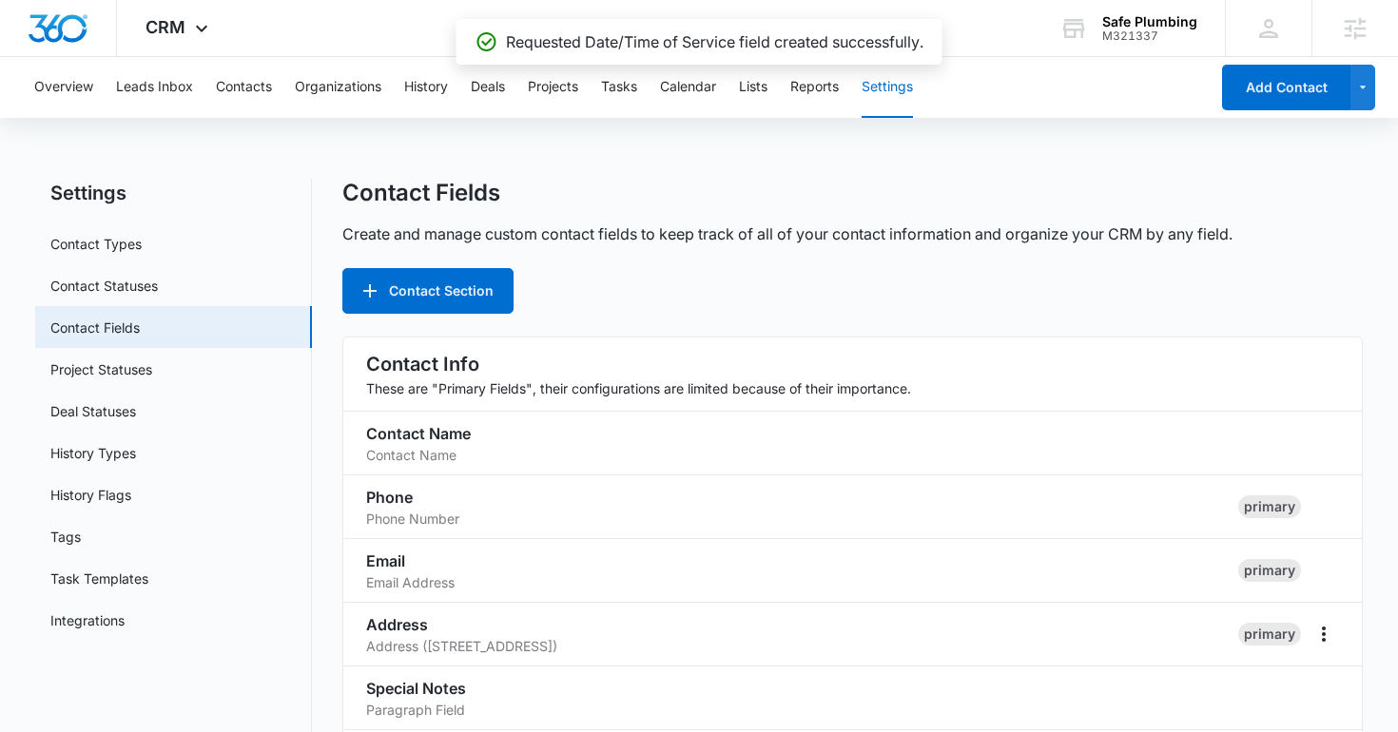
scroll to position [836, 0]
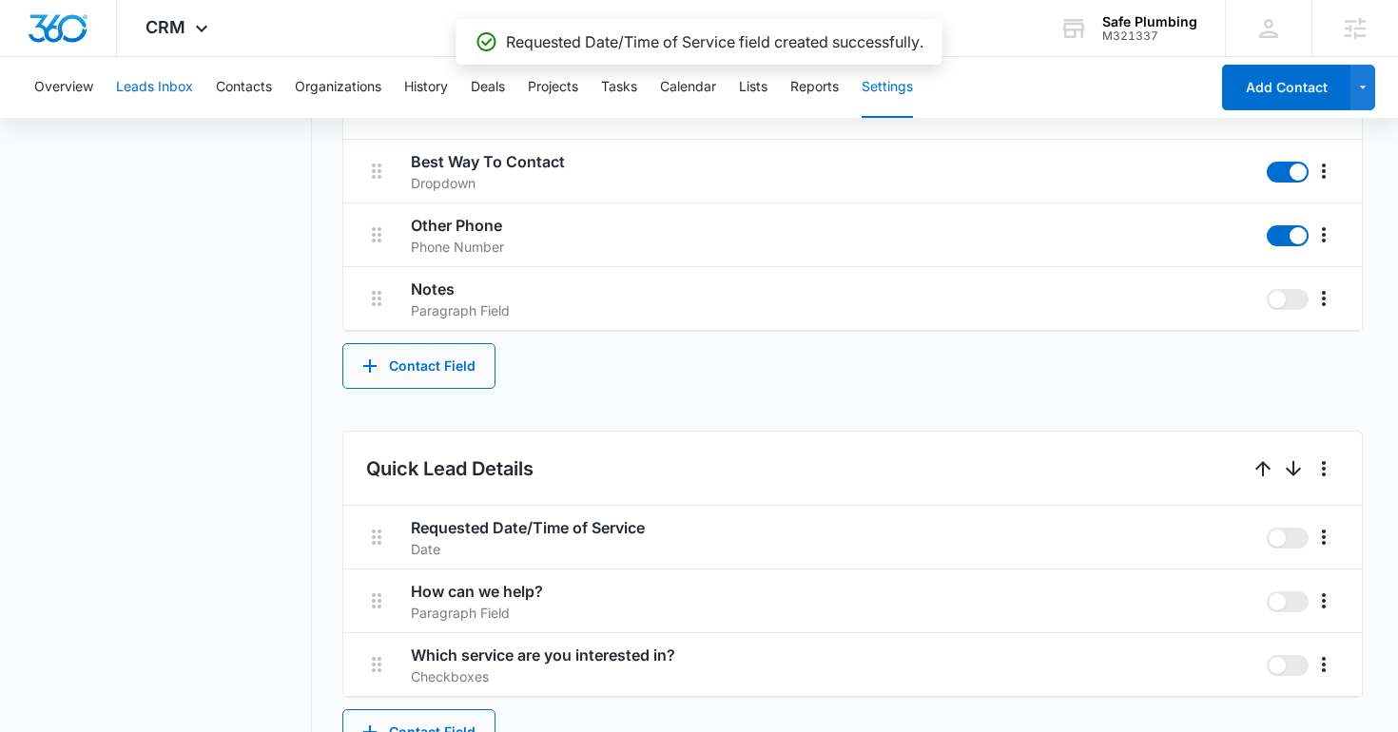
click at [171, 102] on button "Leads Inbox" at bounding box center [154, 87] width 77 height 61
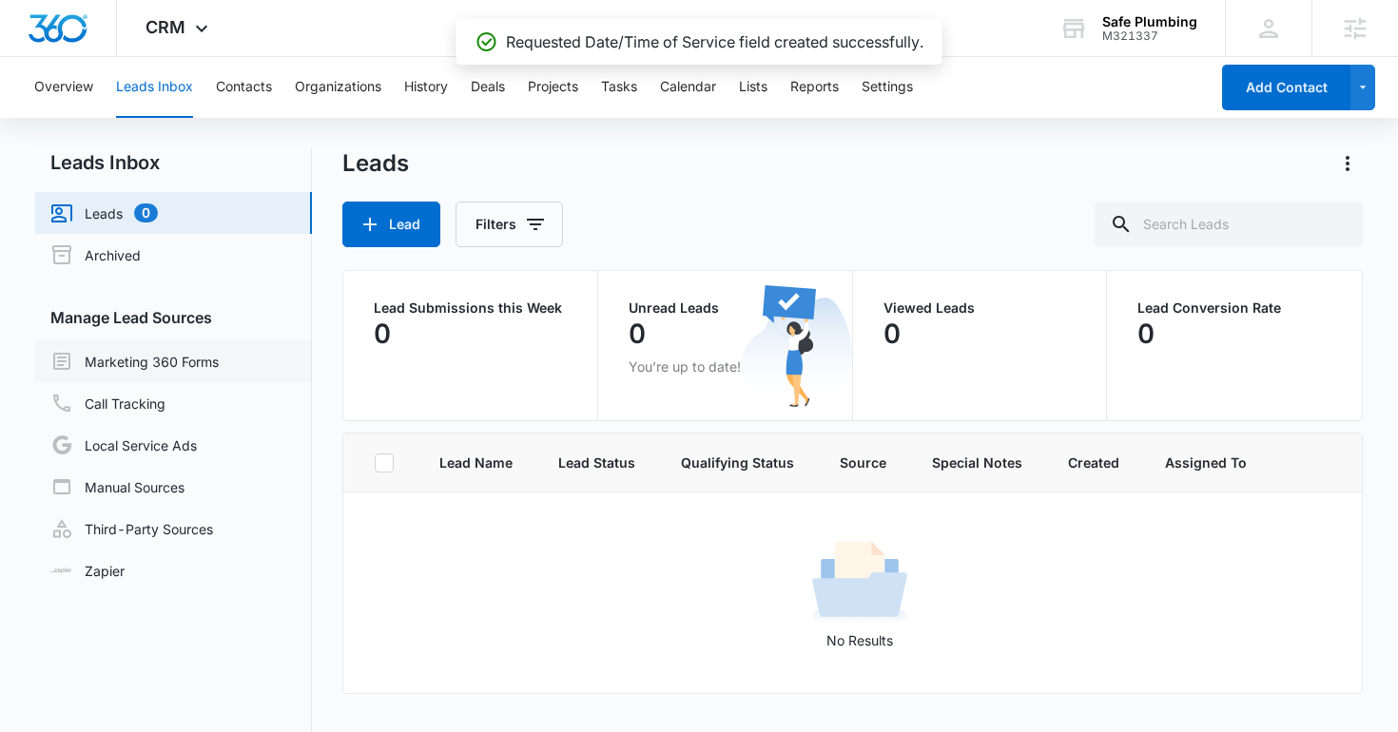
click at [169, 357] on link "Marketing 360 Forms" at bounding box center [134, 361] width 168 height 23
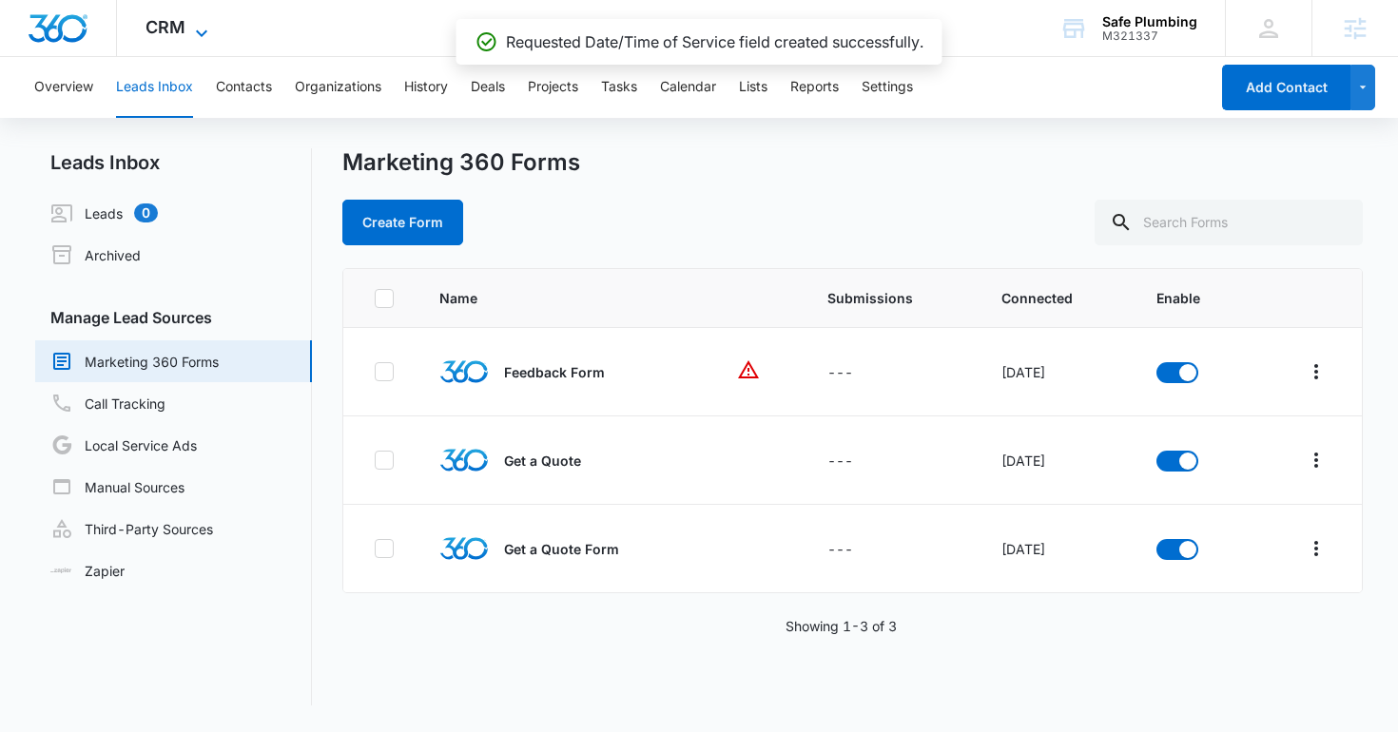
click at [196, 36] on icon at bounding box center [201, 33] width 23 height 23
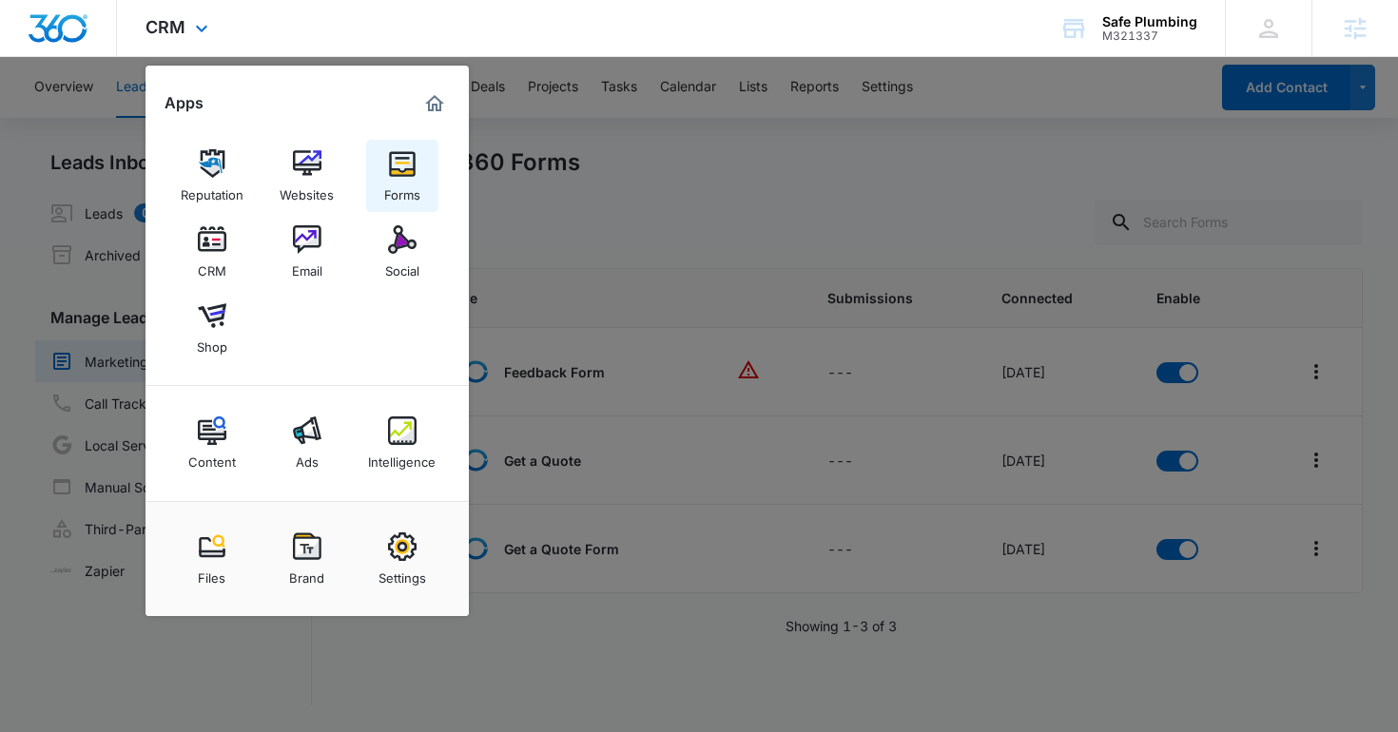
click at [390, 173] on img at bounding box center [402, 163] width 29 height 29
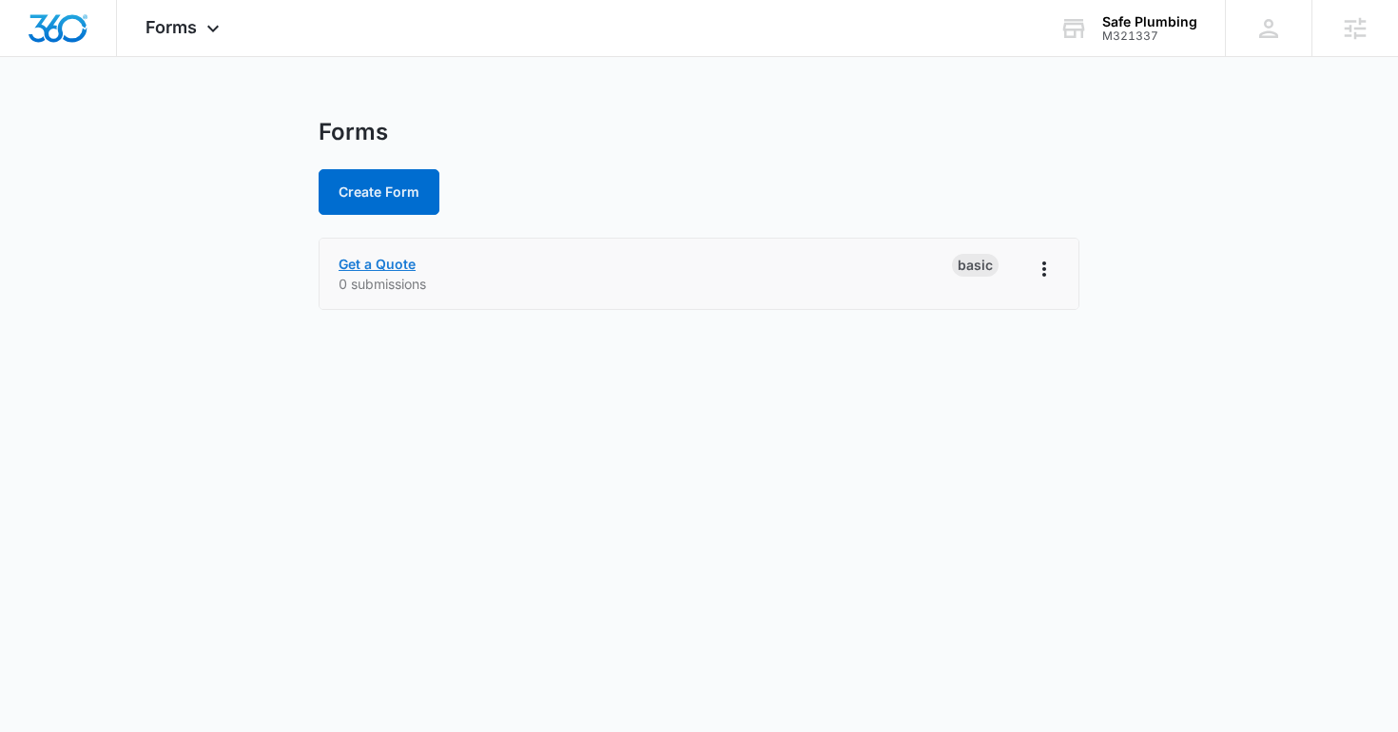
click at [392, 263] on link "Get a Quote" at bounding box center [377, 264] width 77 height 16
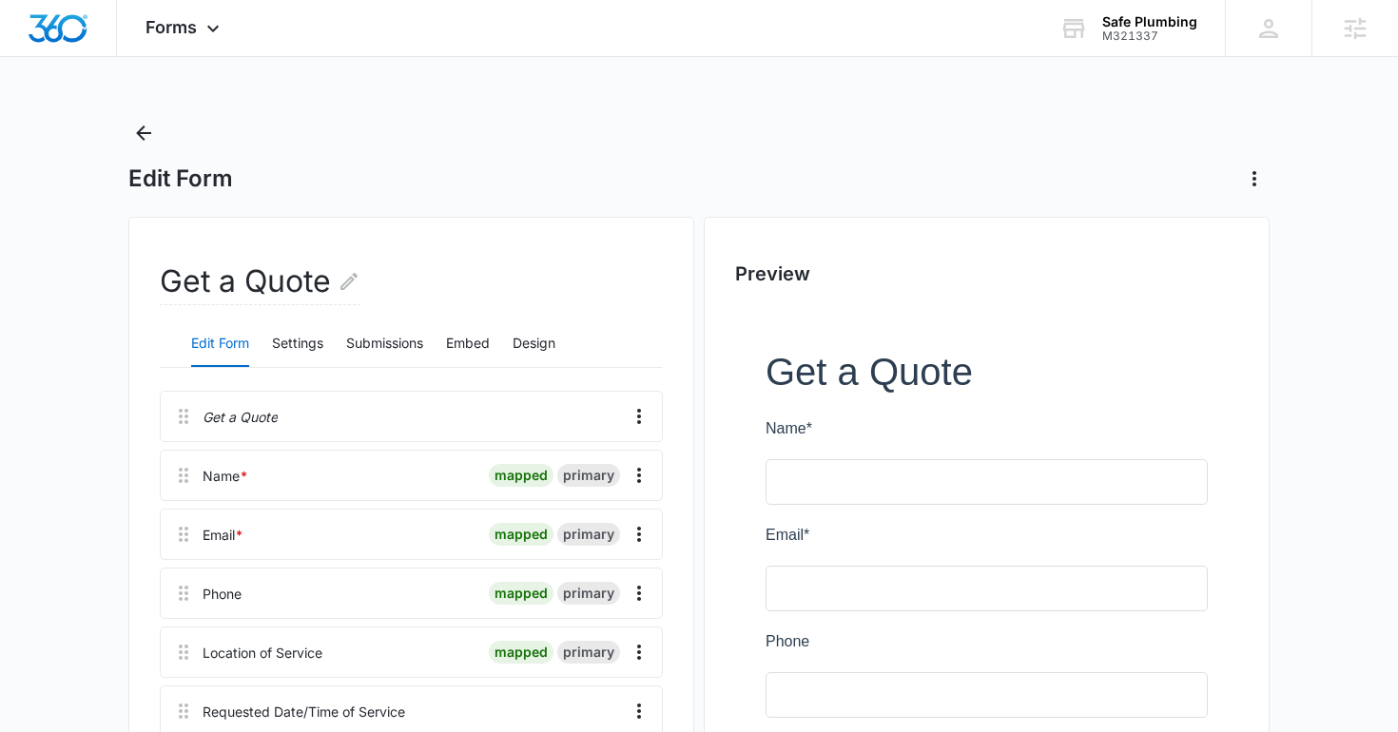
scroll to position [639, 0]
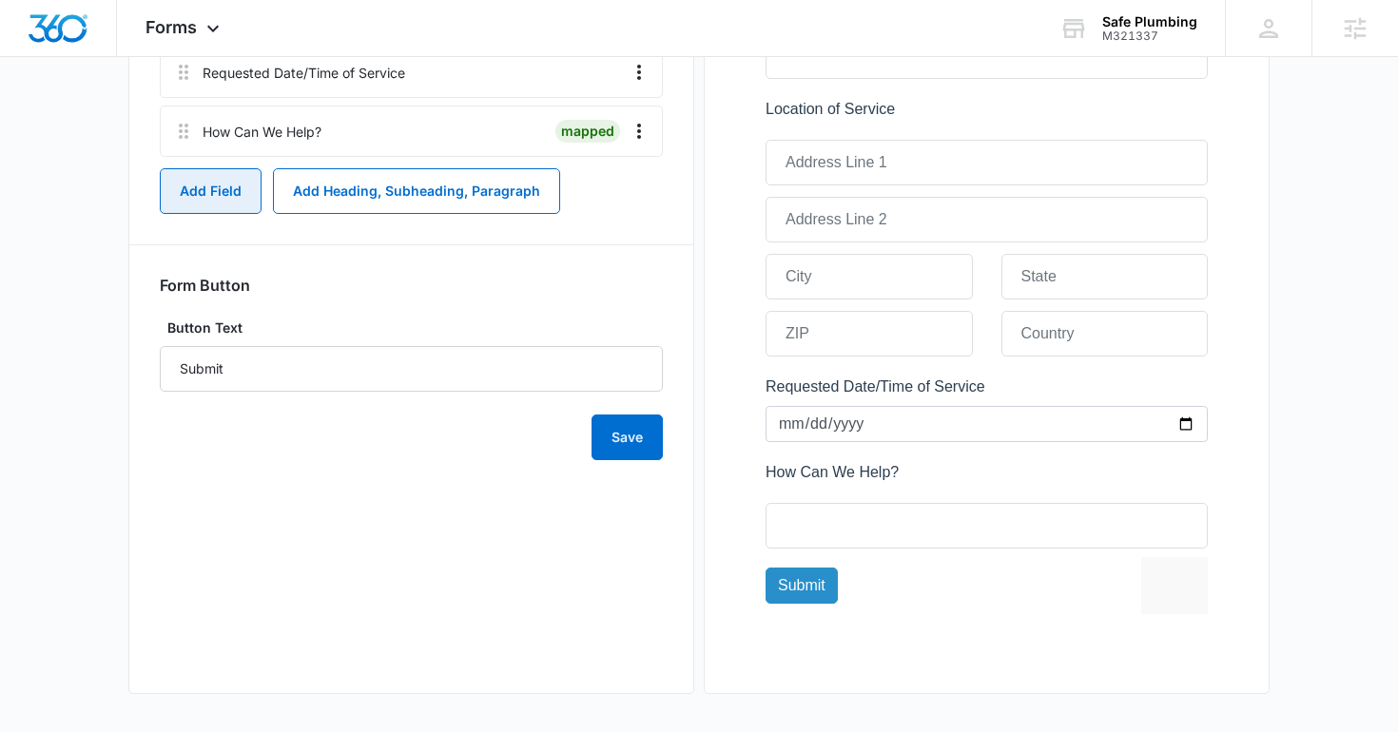
click at [237, 194] on button "Add Field" at bounding box center [211, 191] width 102 height 46
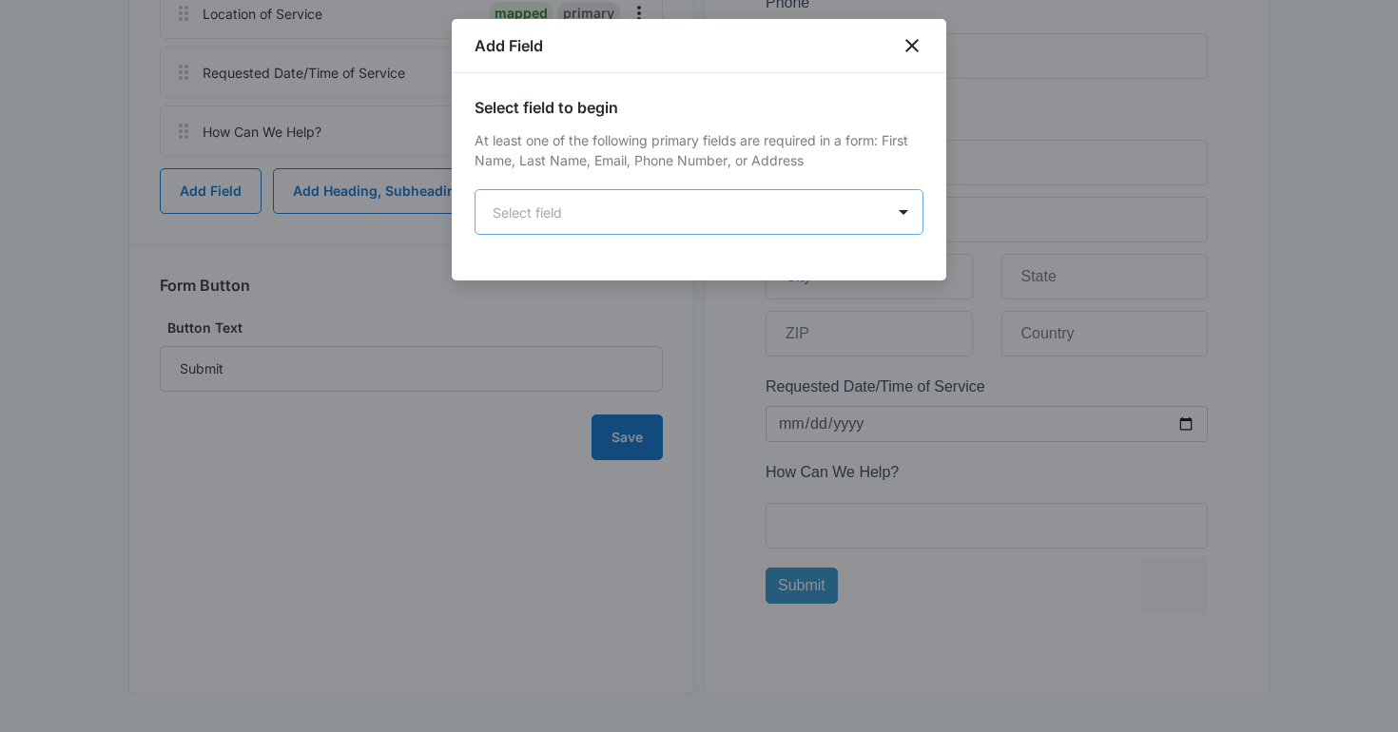
scroll to position [0, 0]
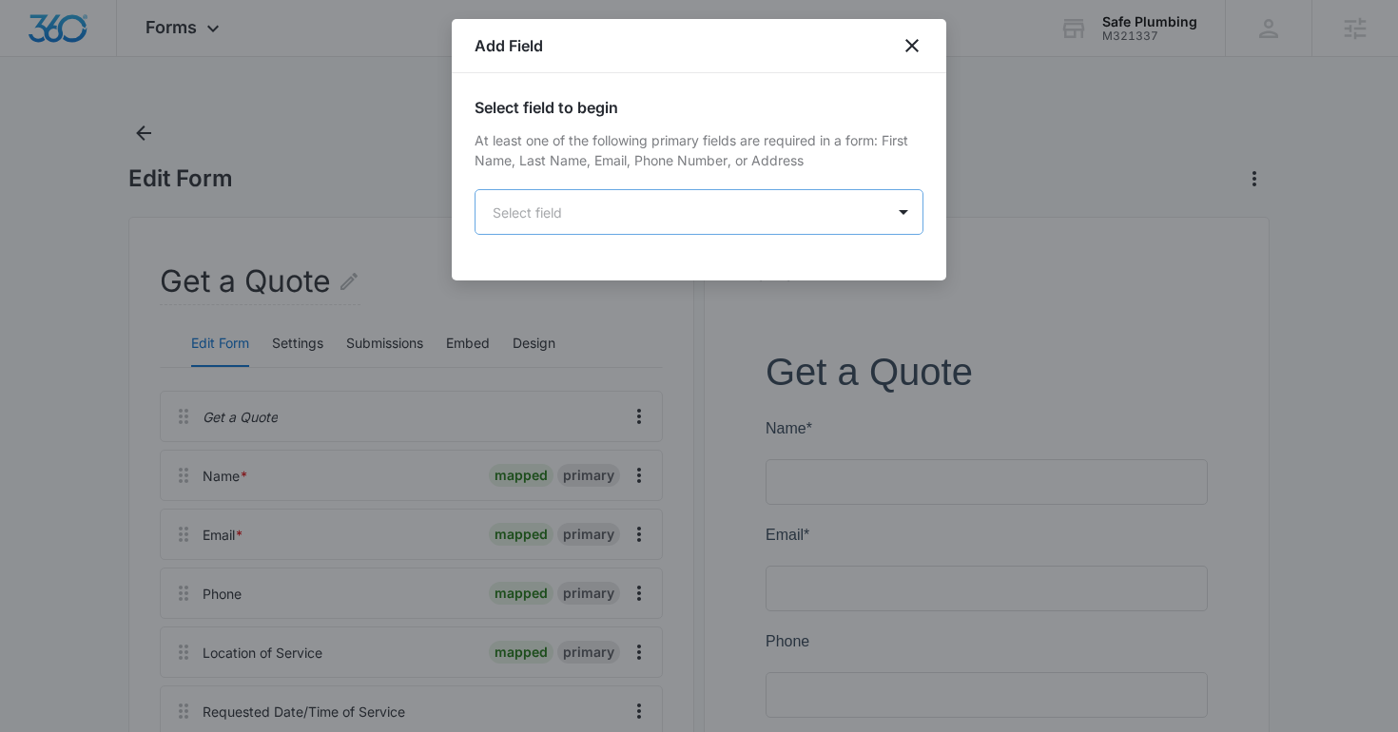
click at [550, 213] on body "Forms Apps Reputation Websites Forms CRM Email Social Shop Content Ads Intellig…" at bounding box center [699, 686] width 1398 height 1372
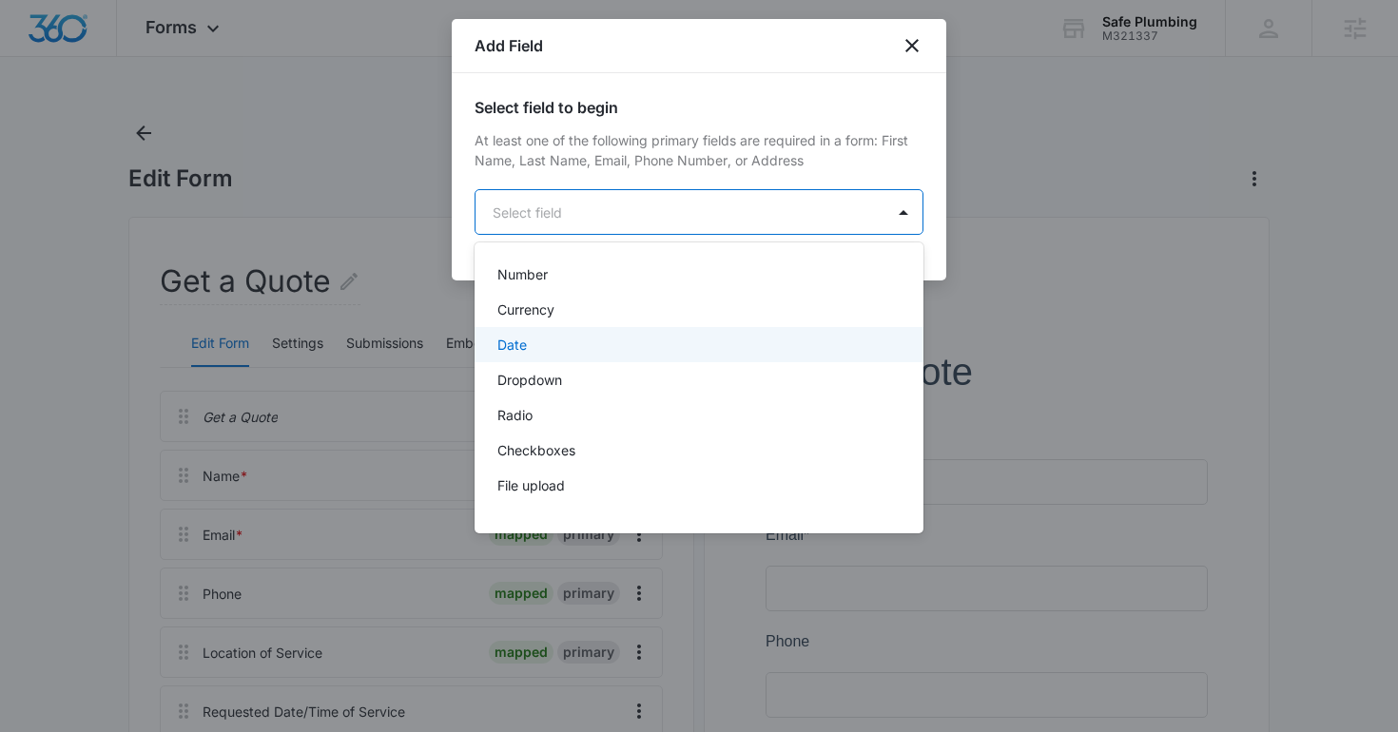
scroll to position [356, 0]
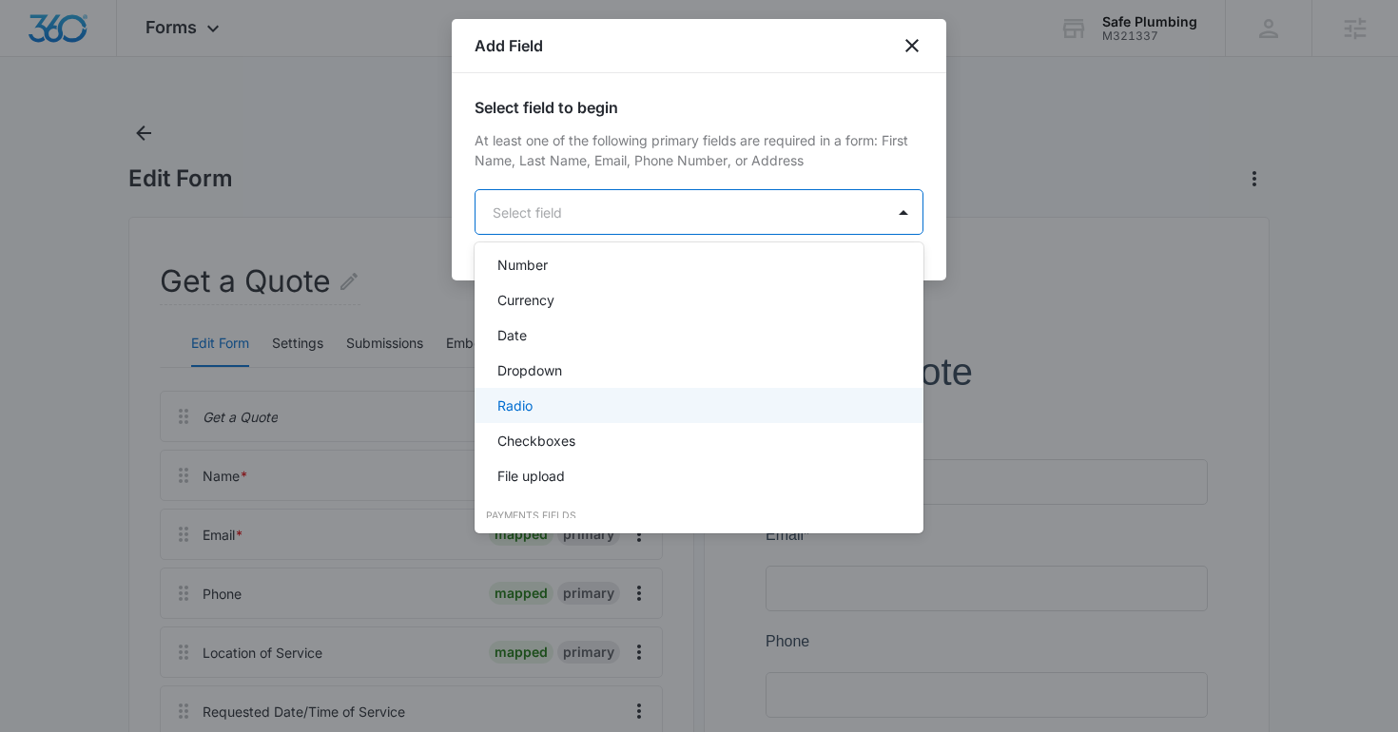
click at [605, 377] on div "Dropdown" at bounding box center [697, 371] width 400 height 20
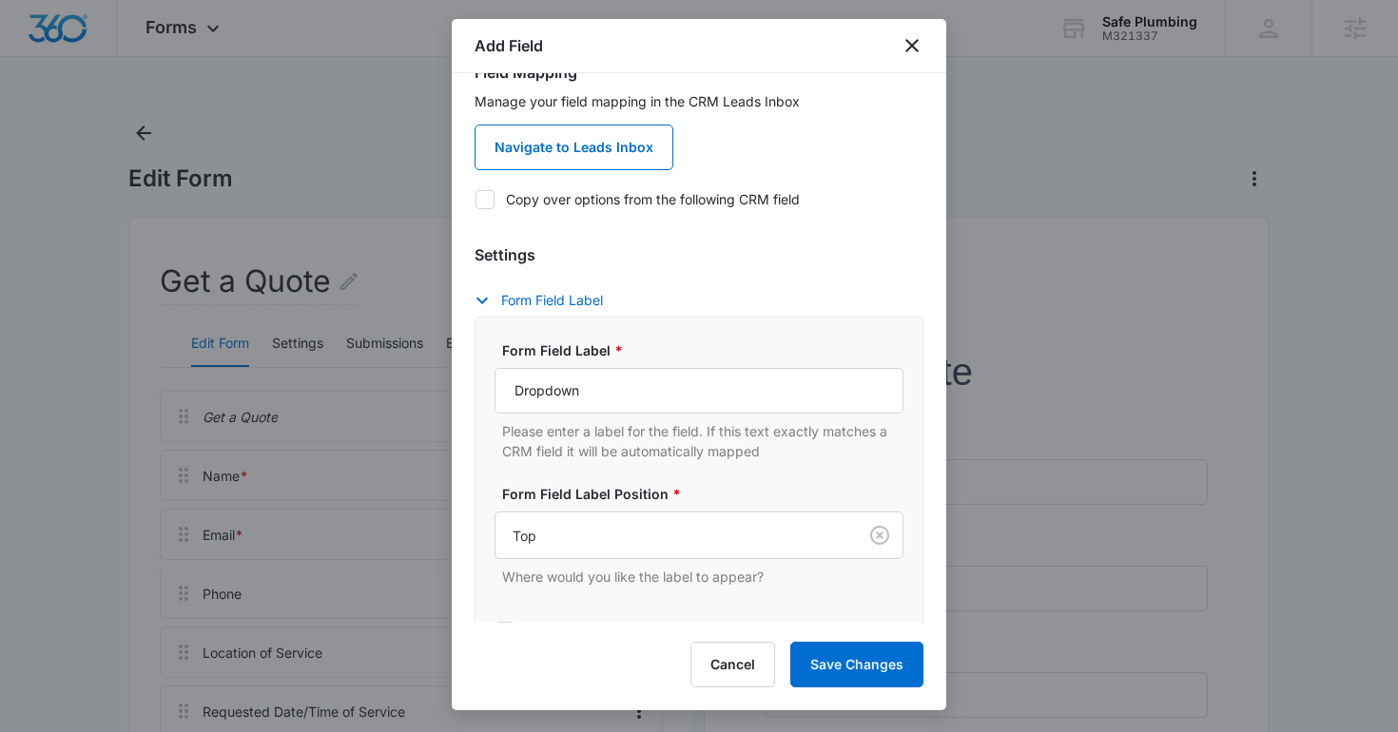
scroll to position [202, 0]
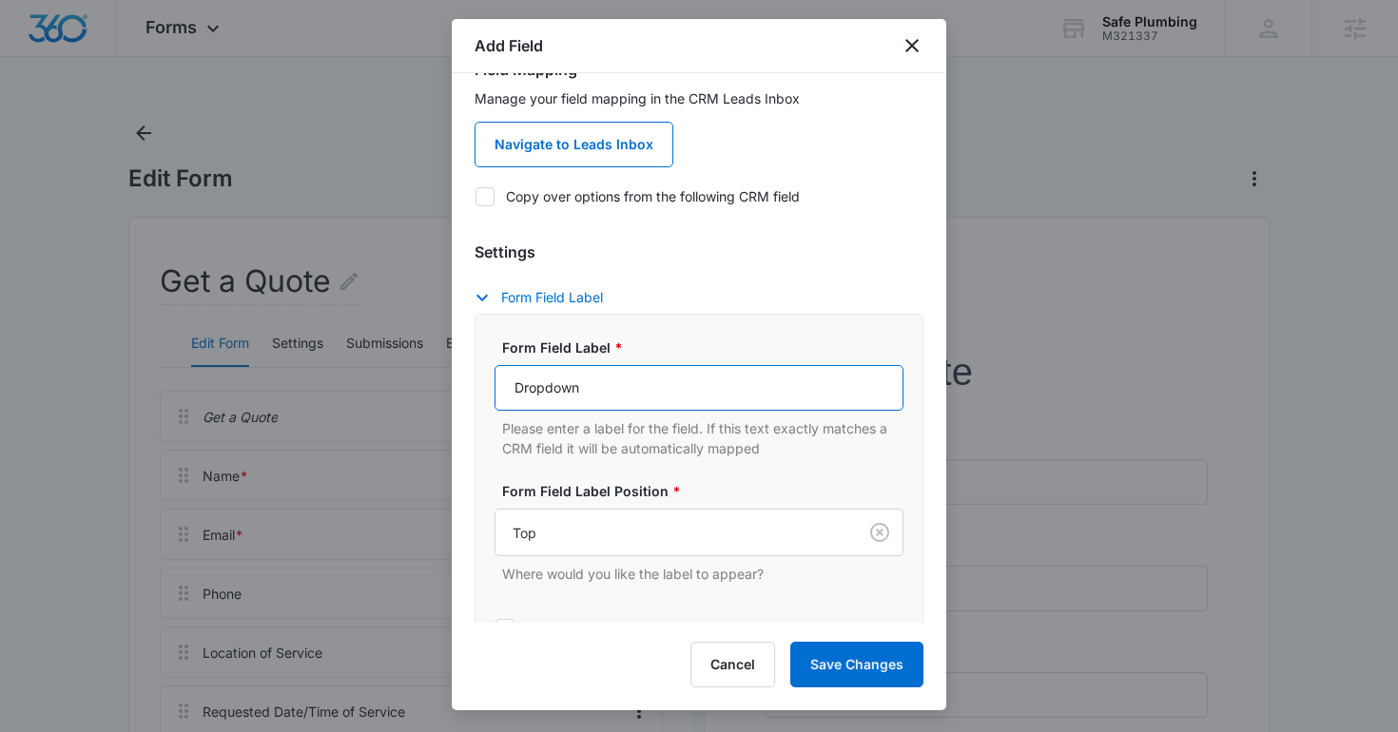
click at [603, 401] on input "Dropdown" at bounding box center [699, 388] width 409 height 46
type input "May We Email You About This?"
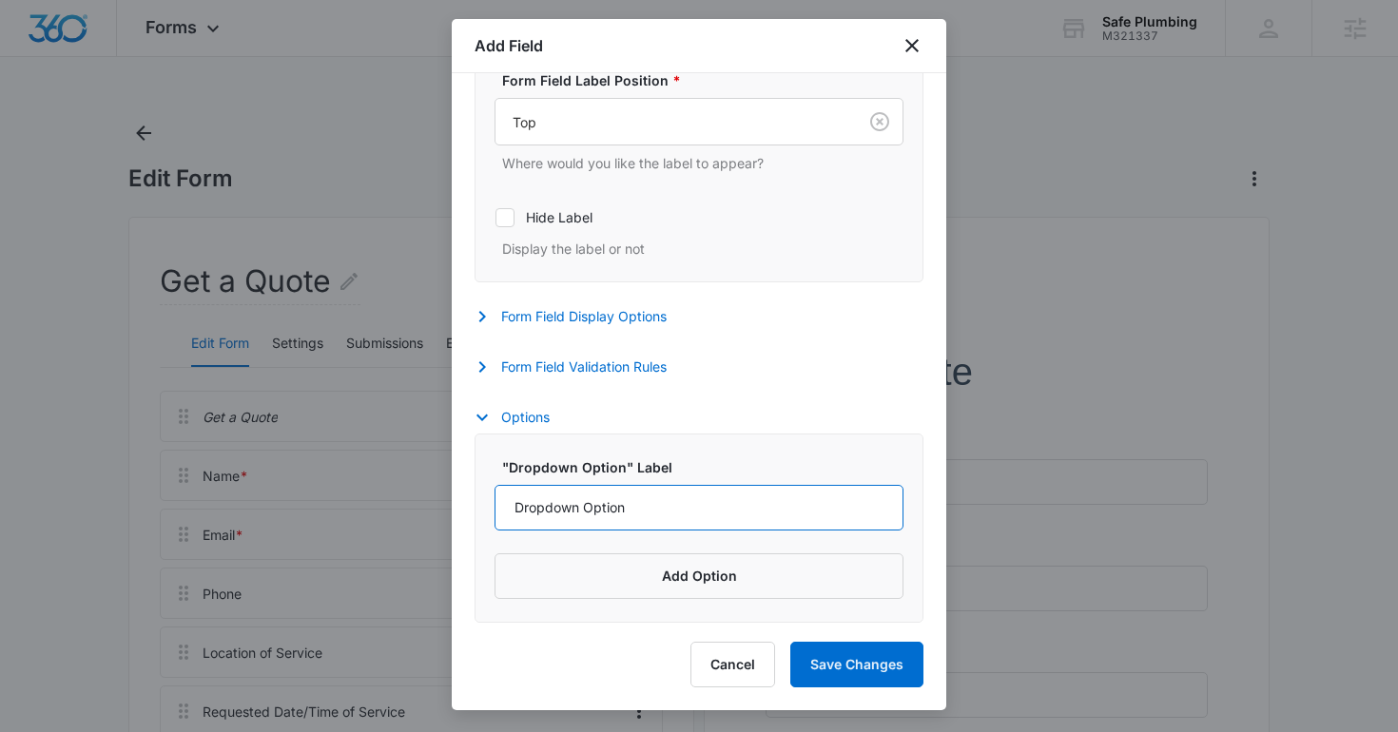
click at [593, 513] on input "Dropdown Option" at bounding box center [699, 508] width 409 height 46
type input "Yes"
click at [623, 585] on button "Add Option" at bounding box center [699, 577] width 409 height 46
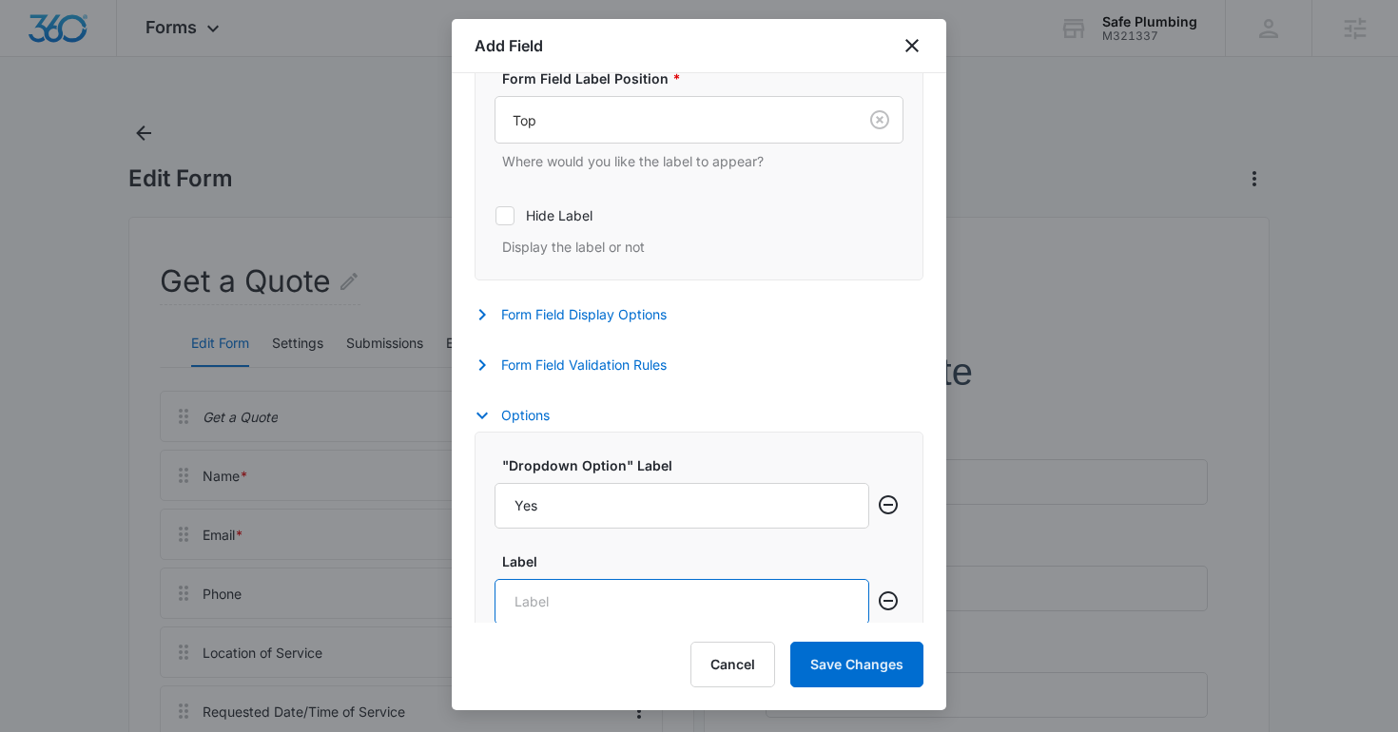
click at [616, 597] on input "Label" at bounding box center [682, 602] width 375 height 46
type input "No"
click at [849, 677] on button "Save Changes" at bounding box center [856, 665] width 133 height 46
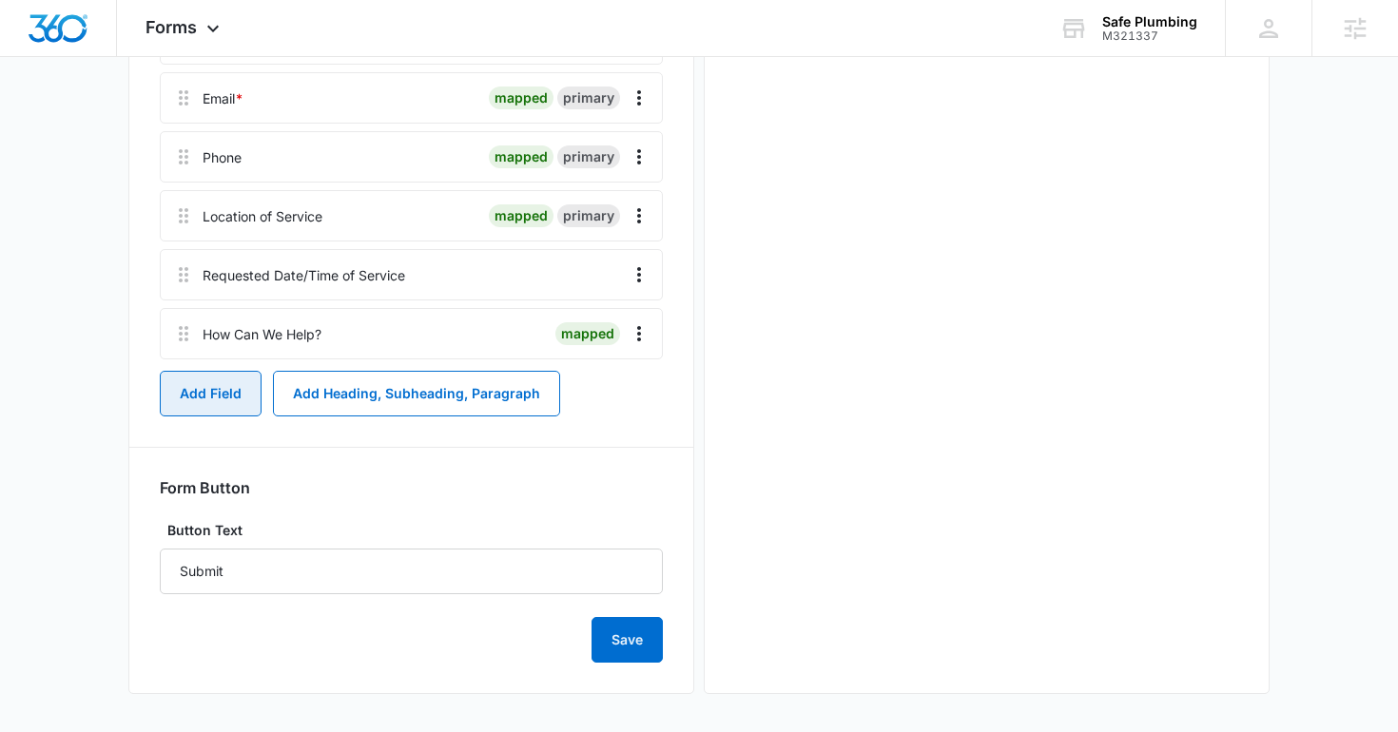
scroll to position [0, 0]
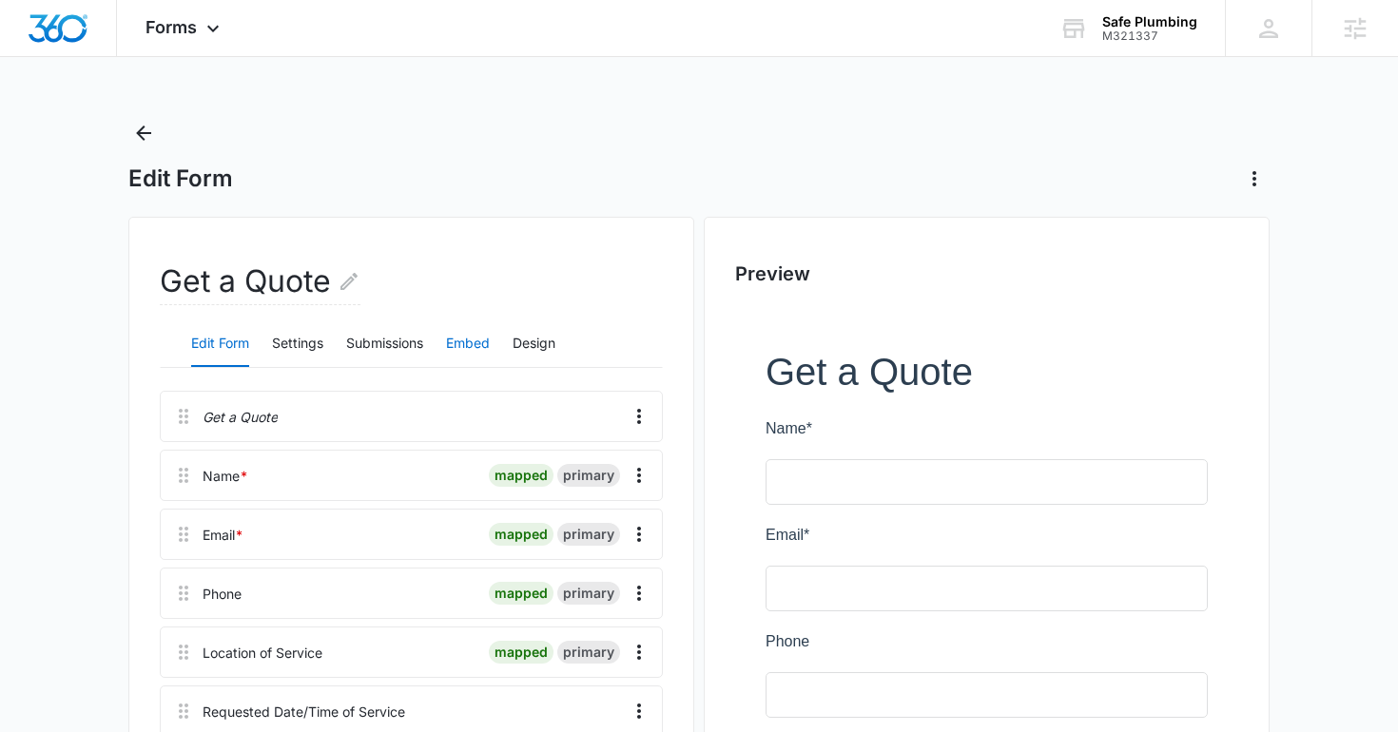
click at [473, 342] on button "Embed" at bounding box center [468, 345] width 44 height 46
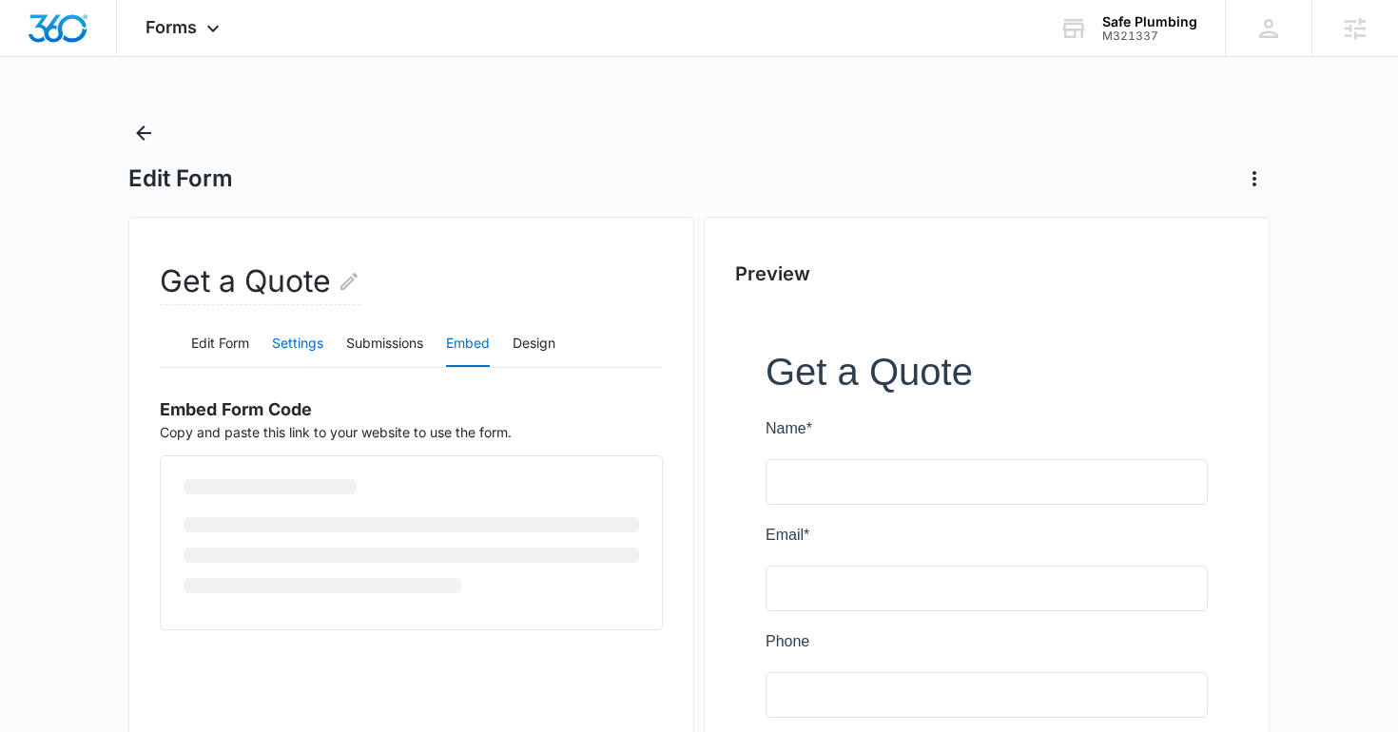
click at [316, 330] on button "Settings" at bounding box center [297, 345] width 51 height 46
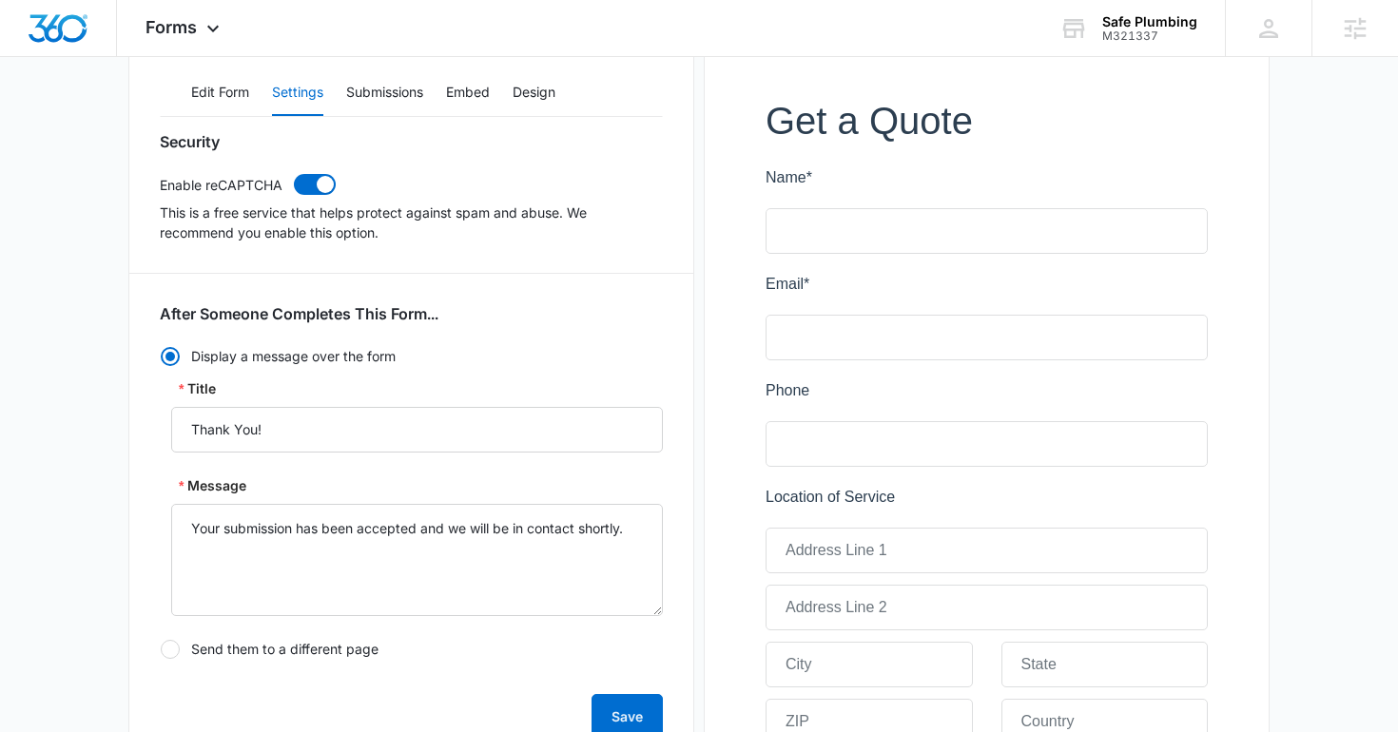
scroll to position [708, 0]
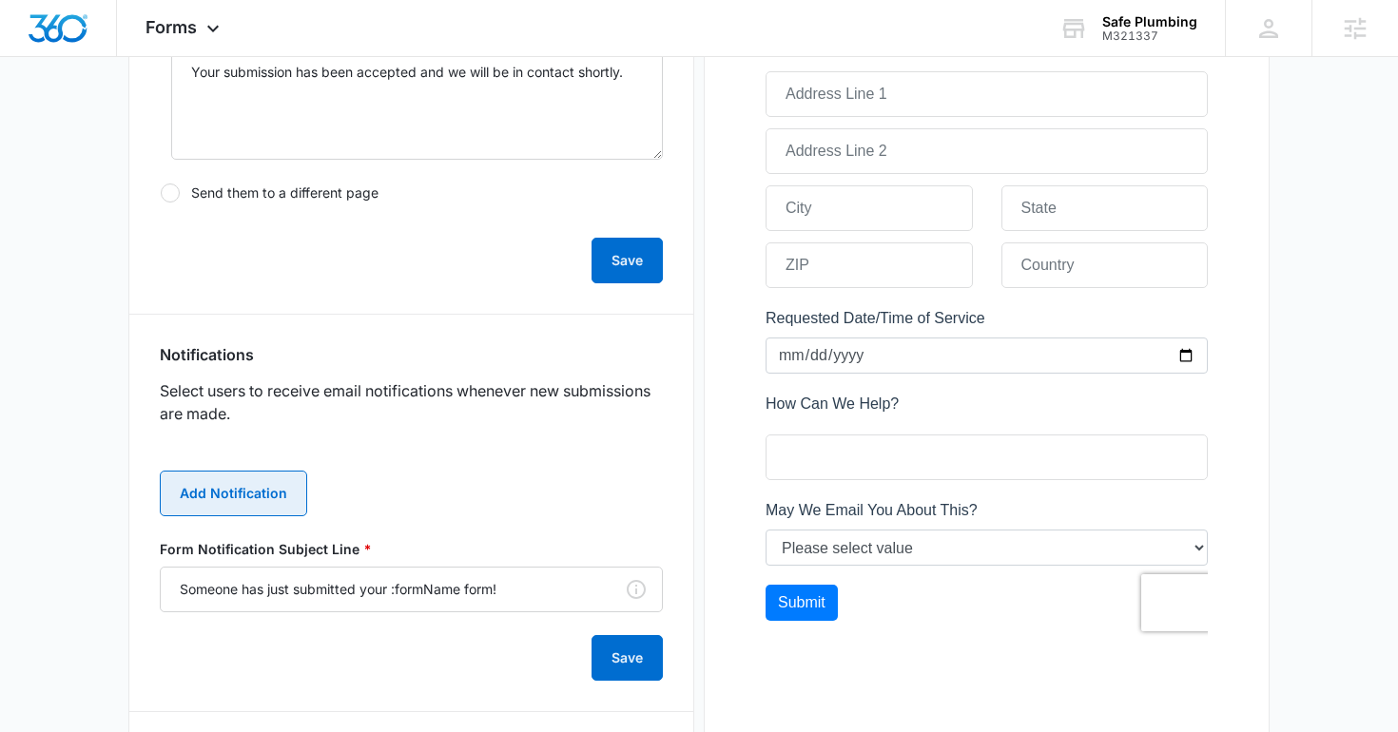
click at [288, 497] on button "Add Notification" at bounding box center [233, 494] width 147 height 46
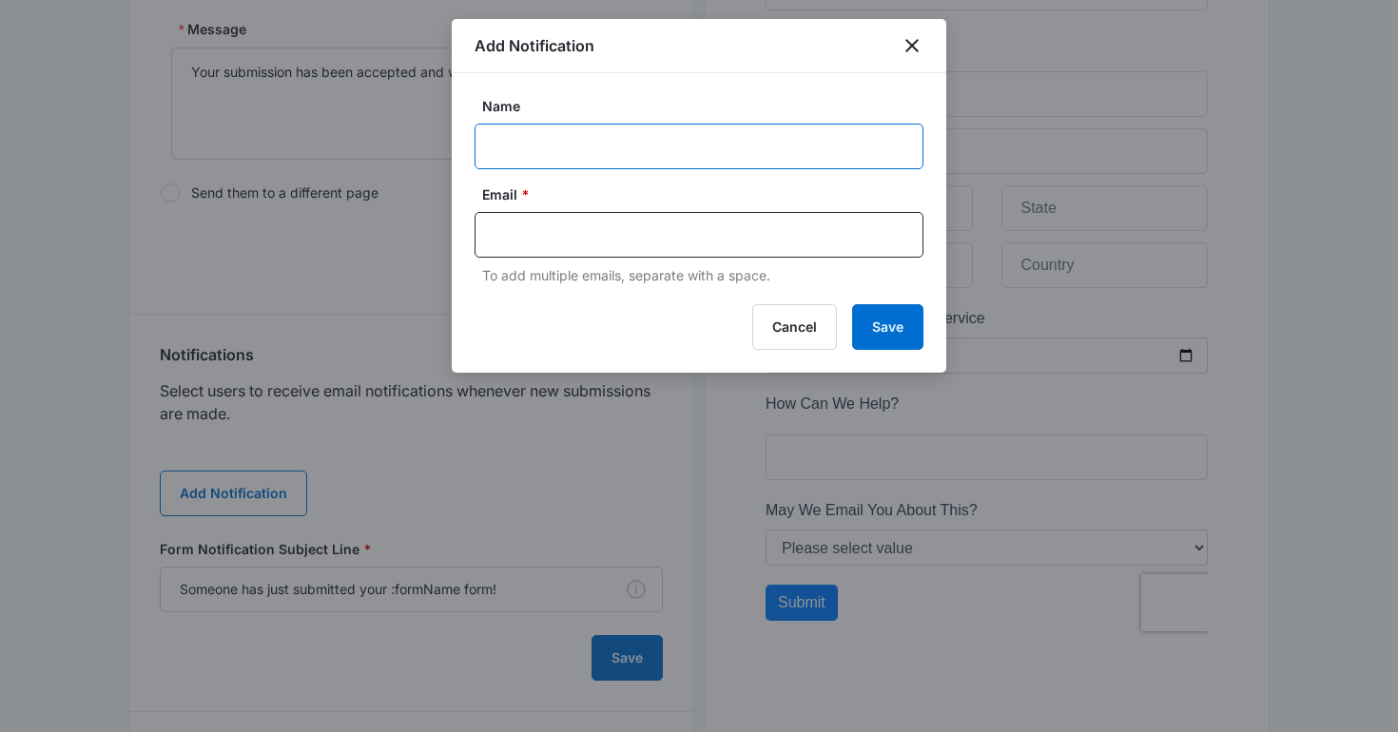
click at [515, 153] on input "Name" at bounding box center [699, 147] width 449 height 46
type input "Client Notification"
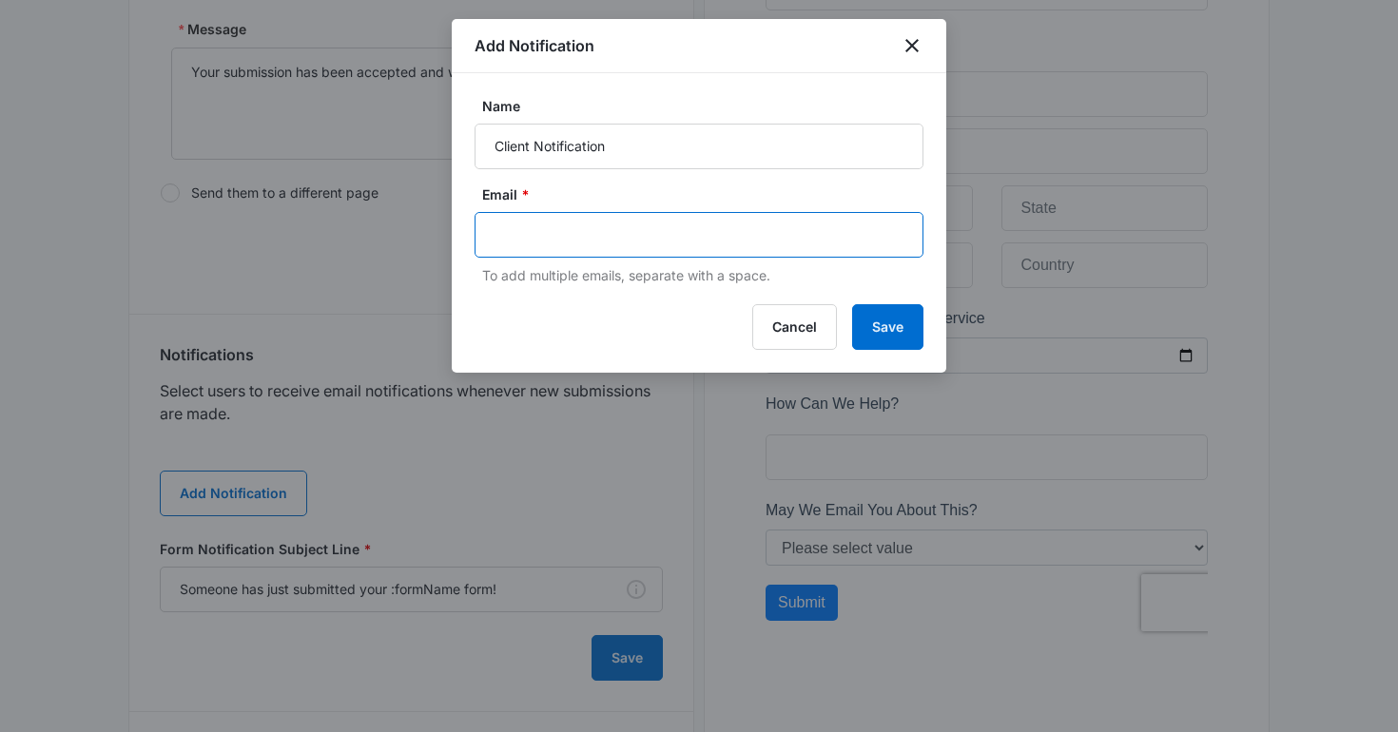
click at [588, 234] on input "text" at bounding box center [701, 235] width 413 height 29
type input "[EMAIL_ADDRESS][DOMAIN_NAME]"
click at [895, 320] on button "Save" at bounding box center [887, 327] width 71 height 46
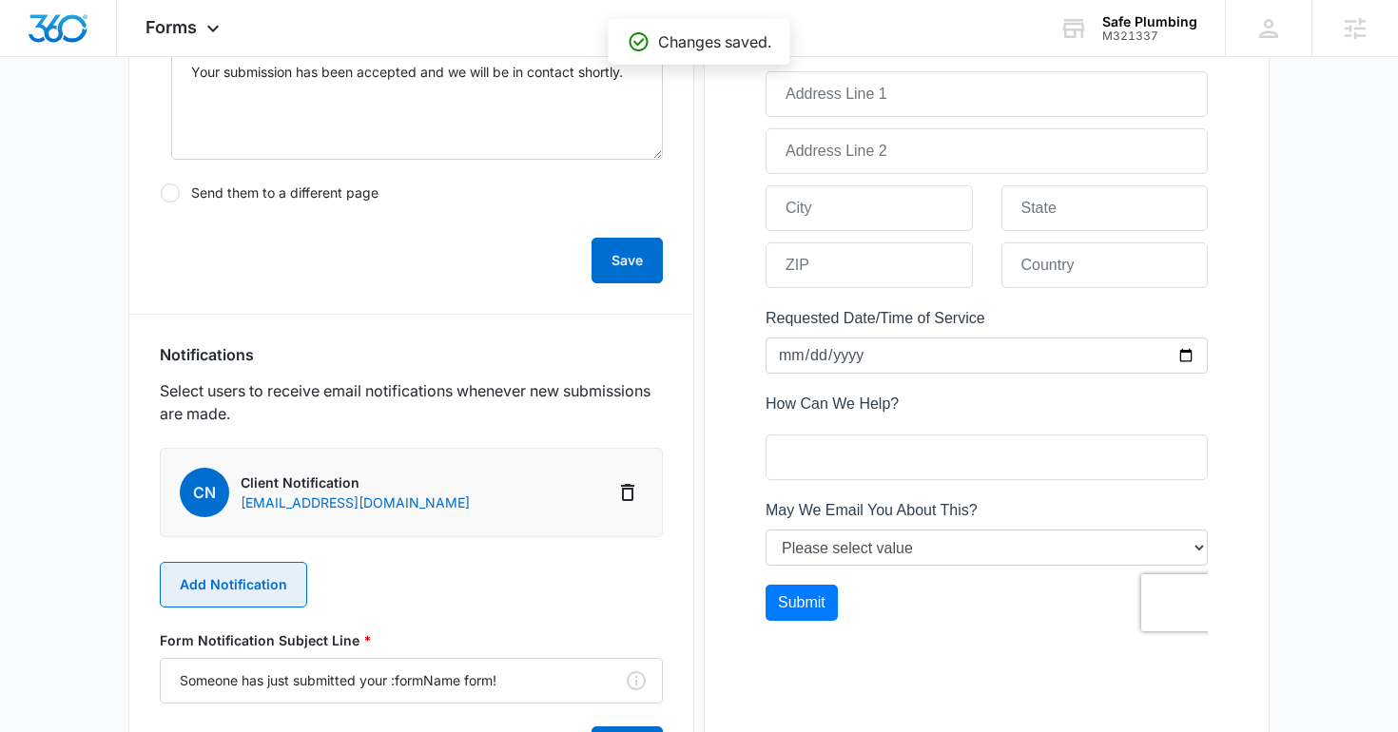
click at [255, 576] on button "Add Notification" at bounding box center [233, 585] width 147 height 46
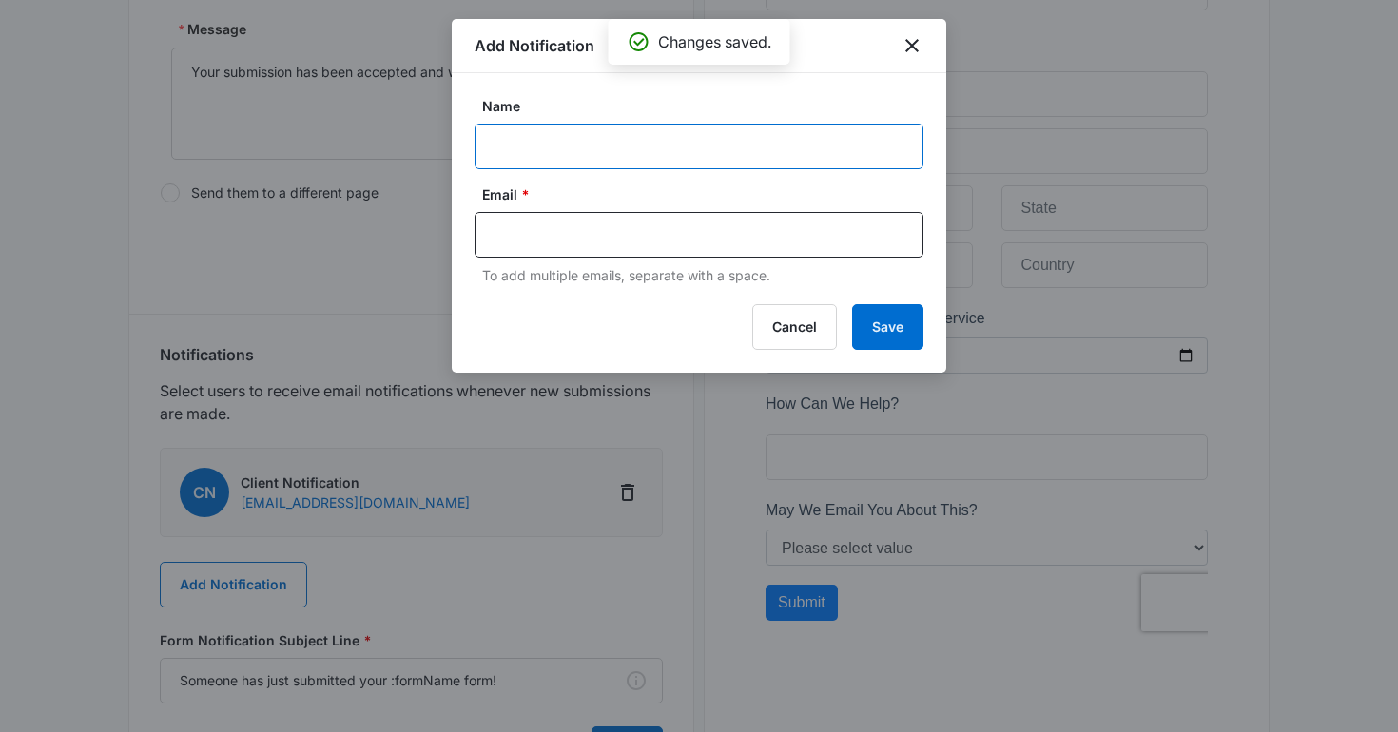
click at [529, 141] on input "Name" at bounding box center [699, 147] width 449 height 46
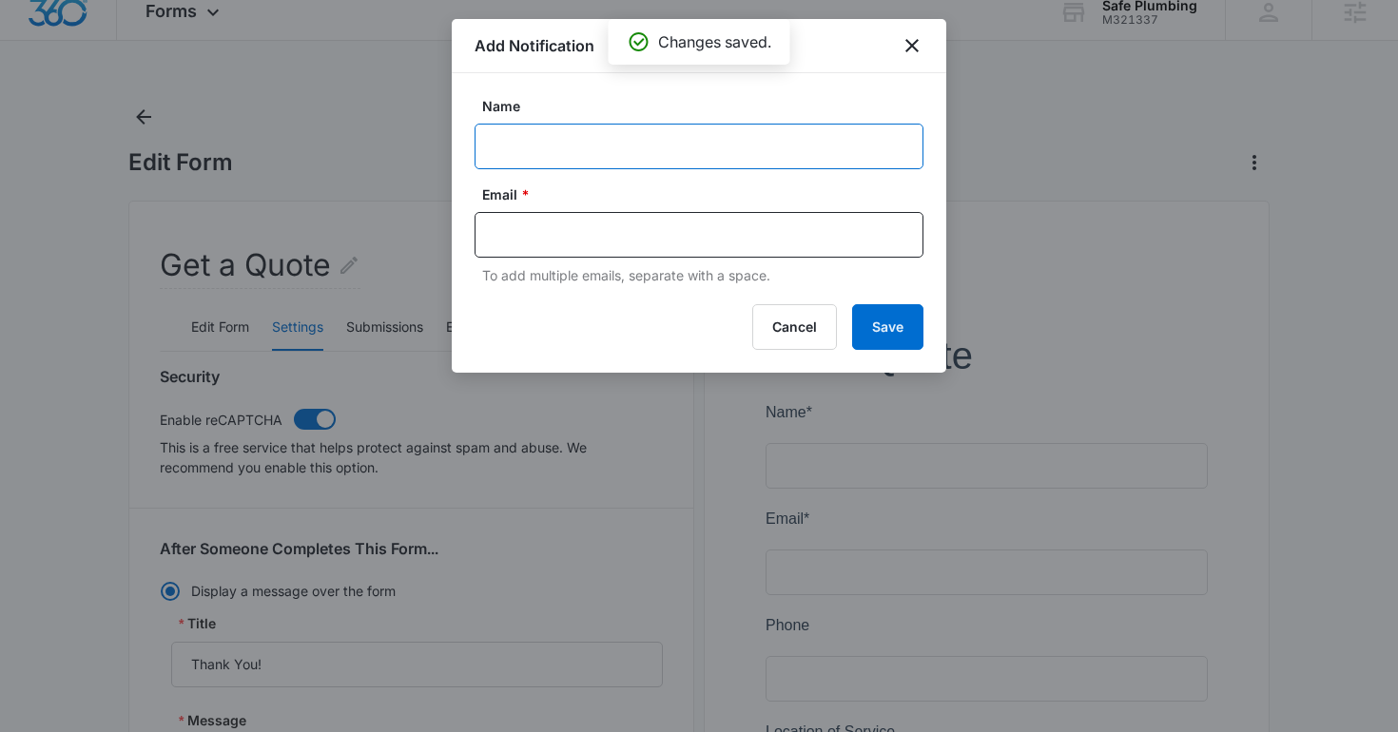
scroll to position [0, 0]
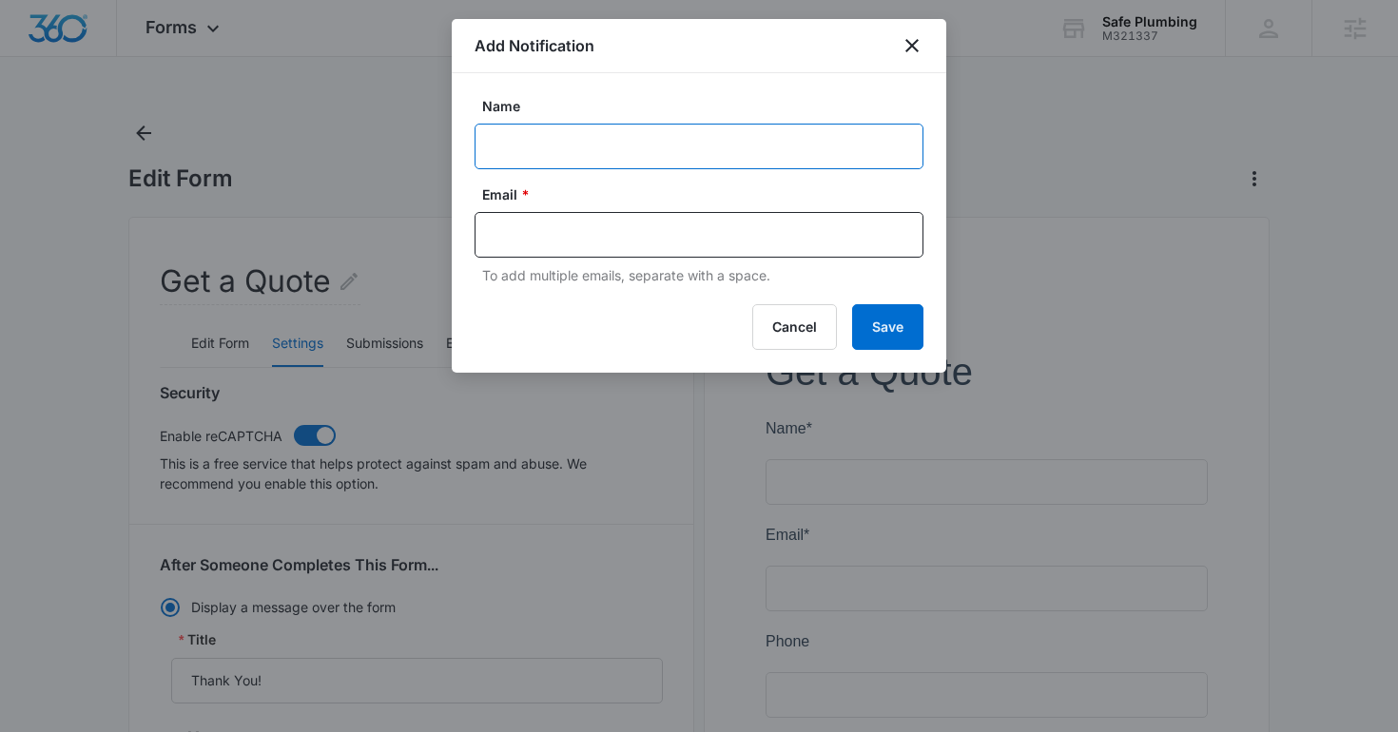
click at [779, 154] on input "Name" at bounding box center [699, 147] width 449 height 46
click at [588, 152] on input "MSM Notificaiton - M321137 Safe Plumbing" at bounding box center [699, 147] width 449 height 46
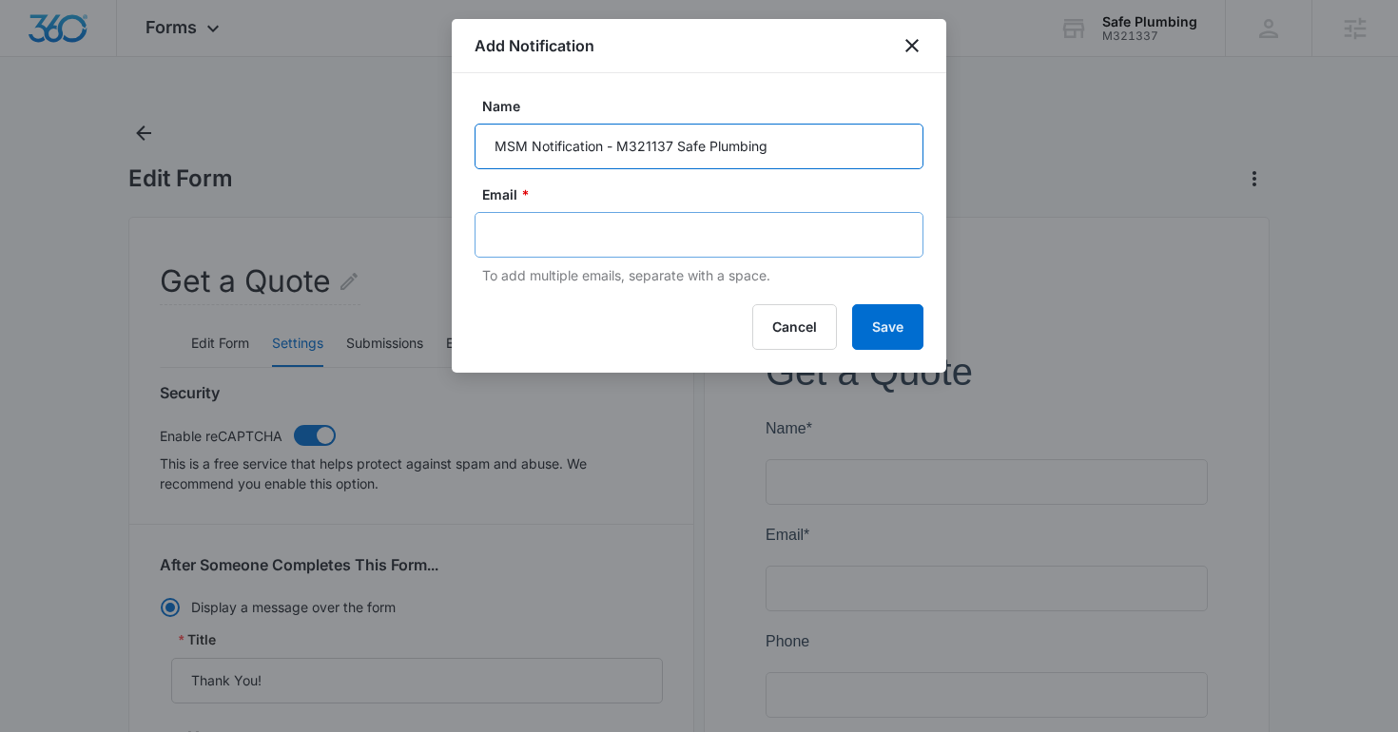
type input "MSM Notification - M321137 Safe Plumbing"
click at [591, 226] on input "text" at bounding box center [701, 235] width 413 height 29
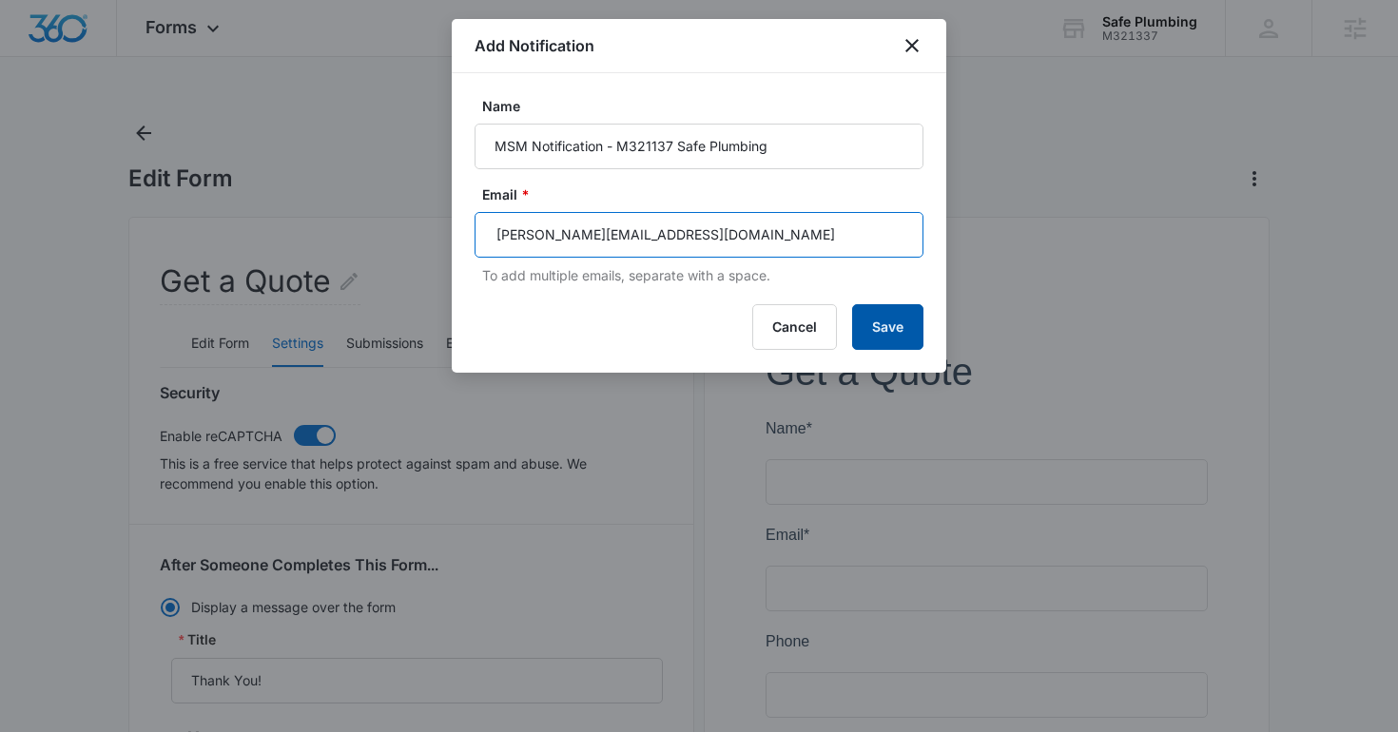
type input "[PERSON_NAME][EMAIL_ADDRESS][DOMAIN_NAME]"
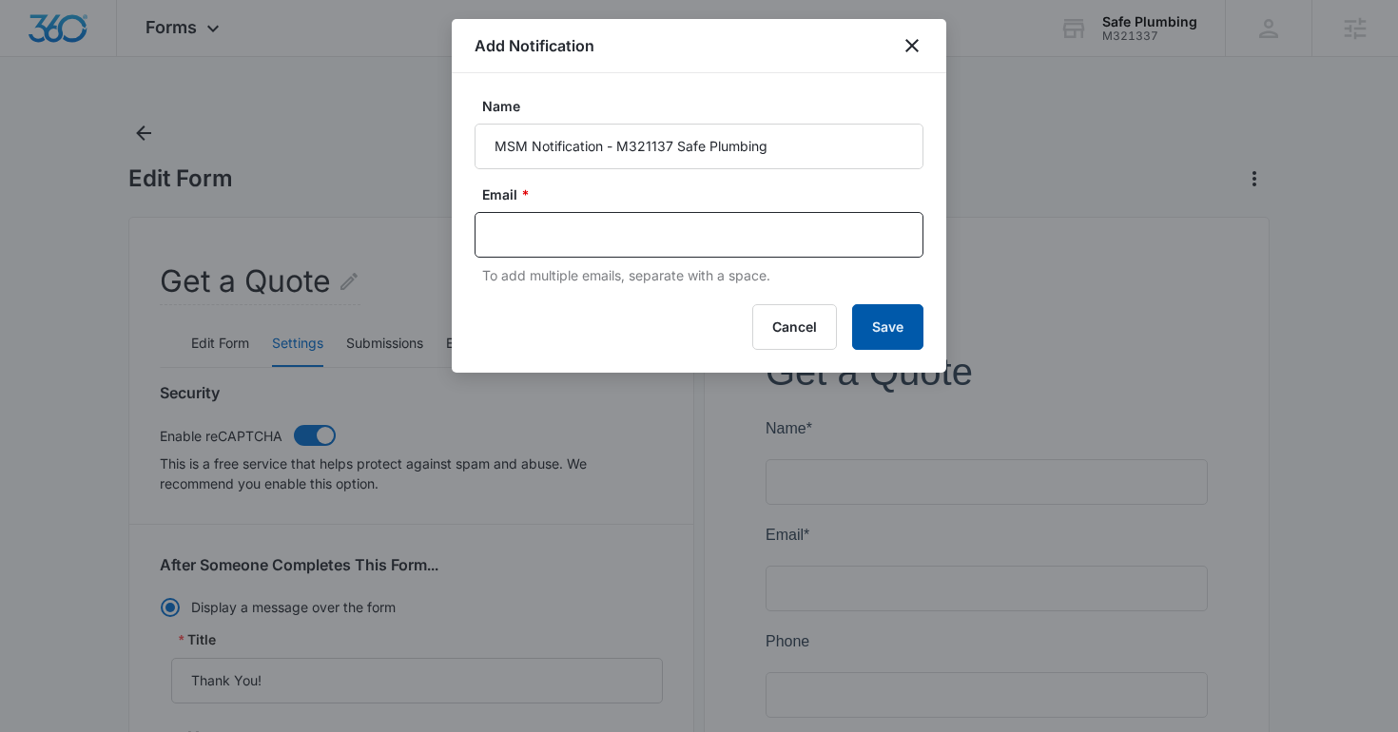
click at [885, 316] on button "Save" at bounding box center [887, 327] width 71 height 46
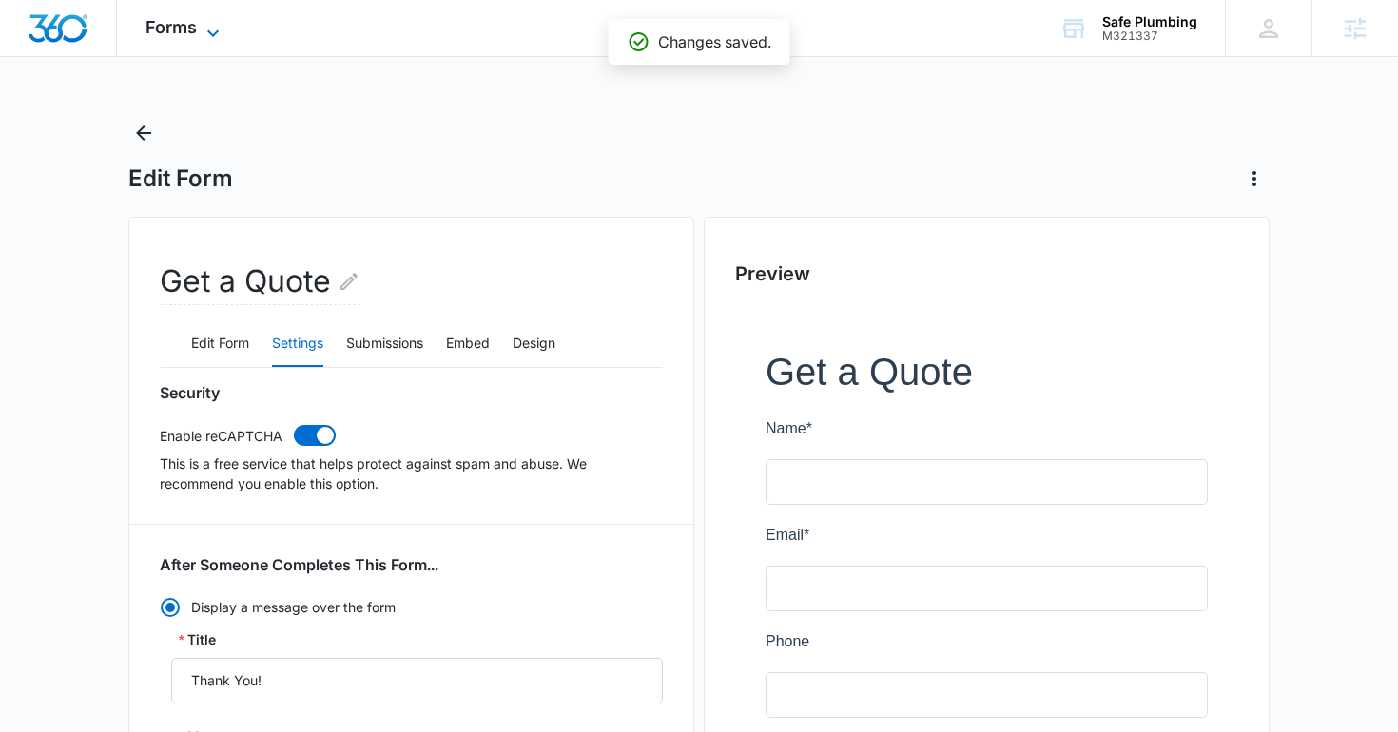
scroll to position [972, 0]
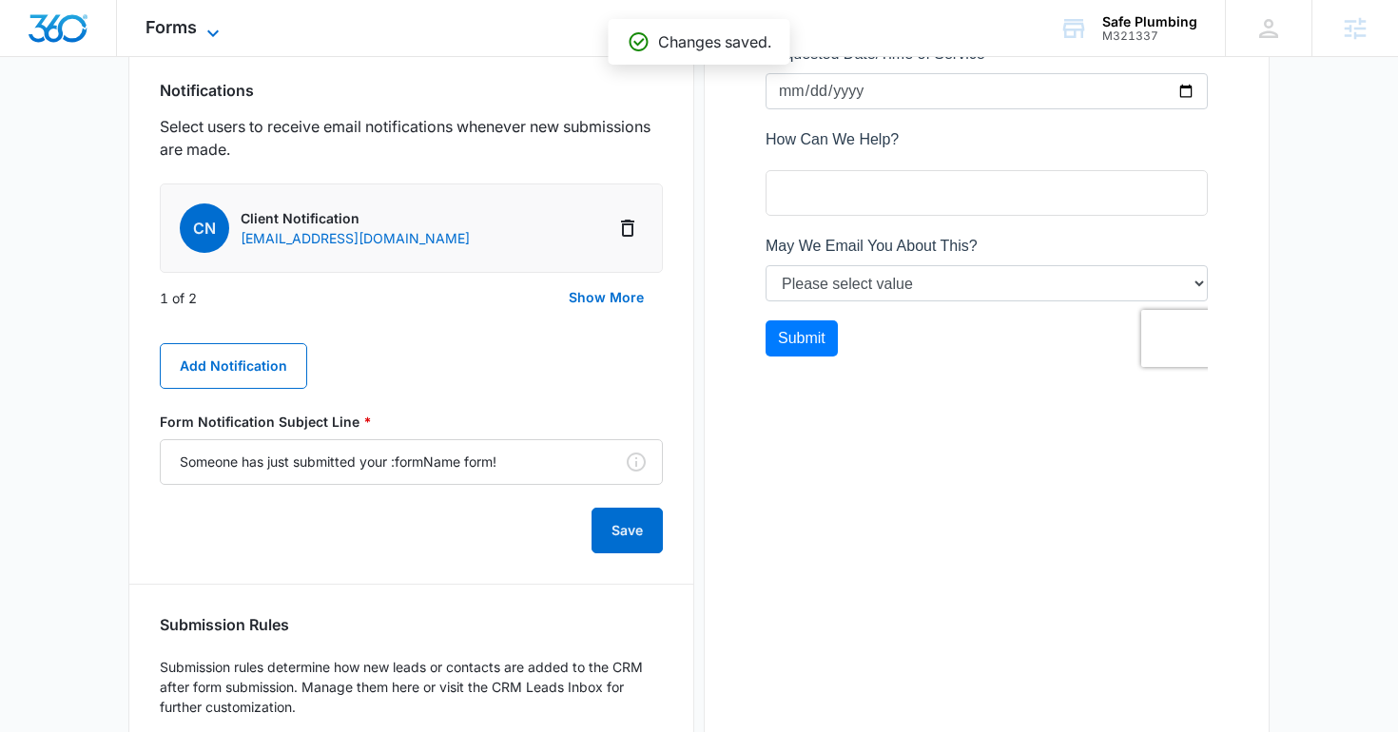
click at [171, 31] on span "Forms" at bounding box center [171, 27] width 51 height 20
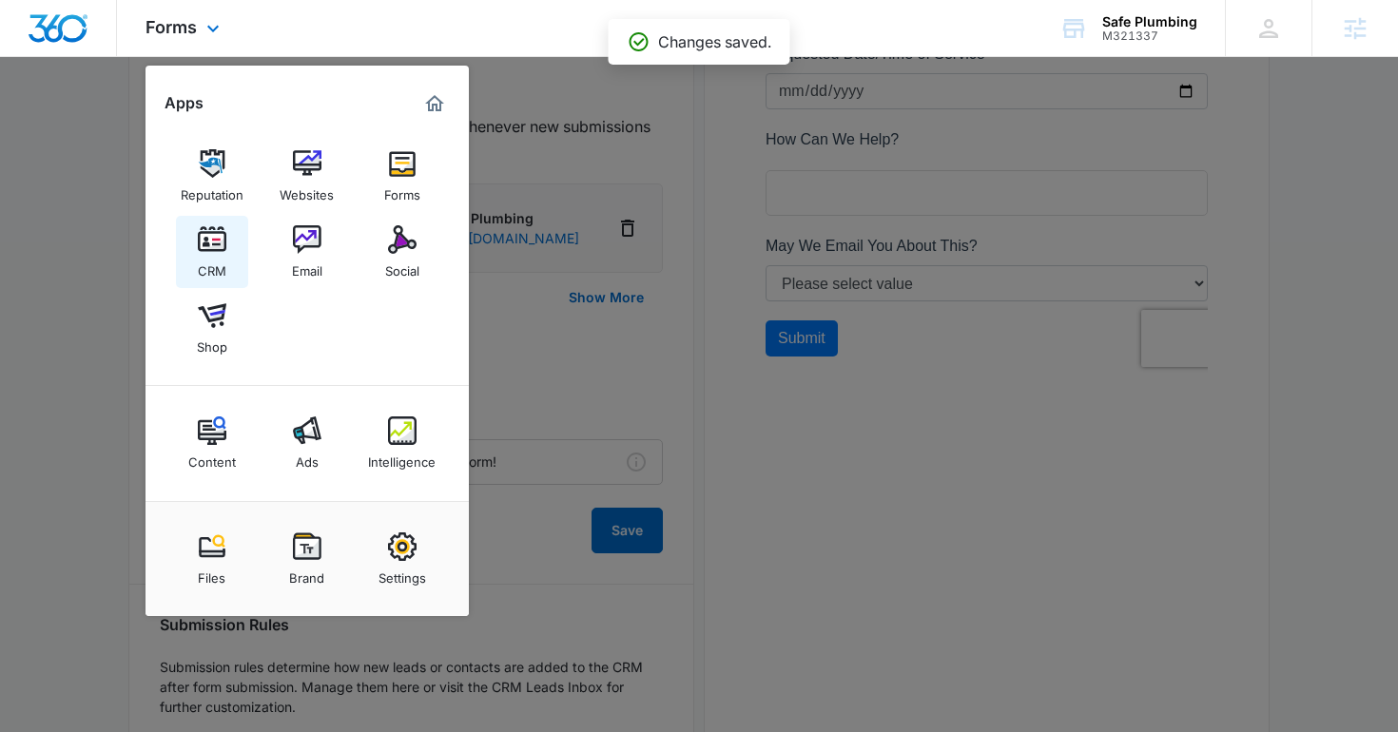
click at [228, 248] on link "CRM" at bounding box center [212, 252] width 72 height 72
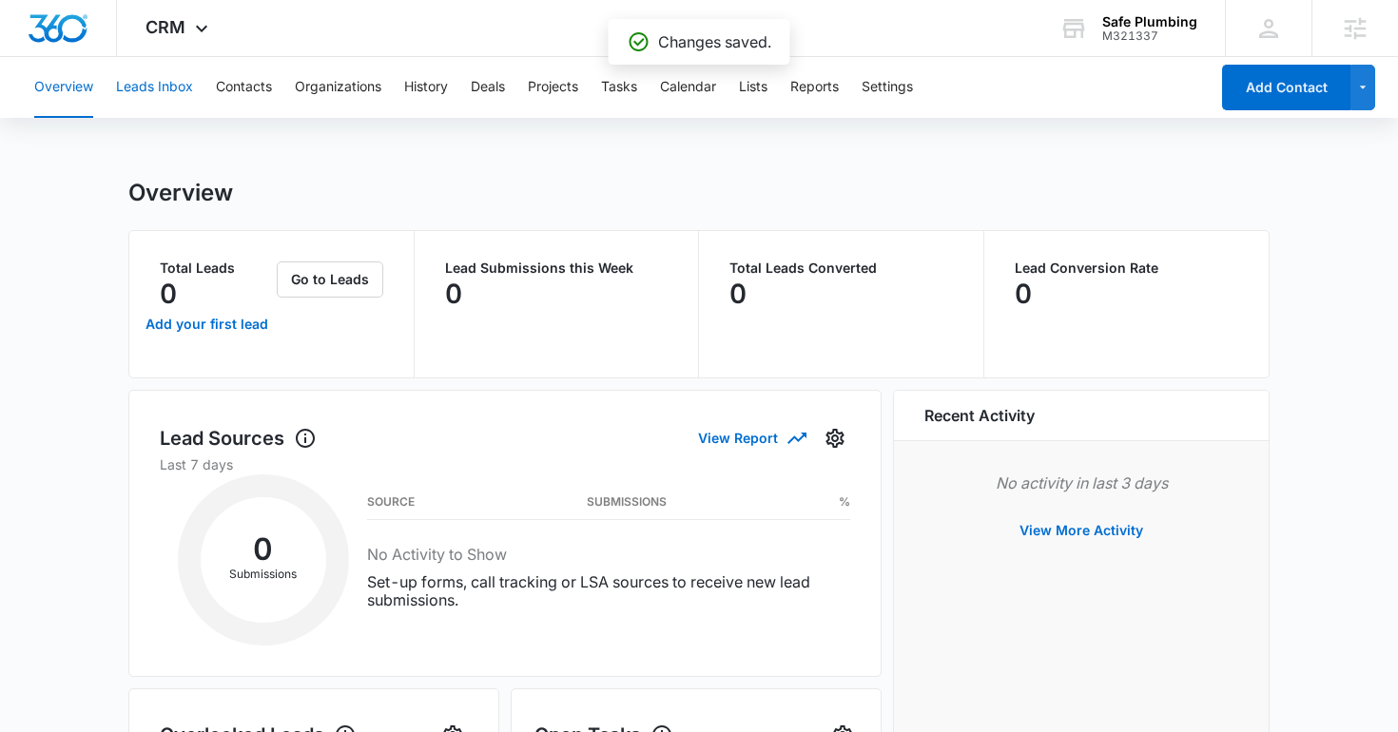
click at [170, 72] on button "Leads Inbox" at bounding box center [154, 87] width 77 height 61
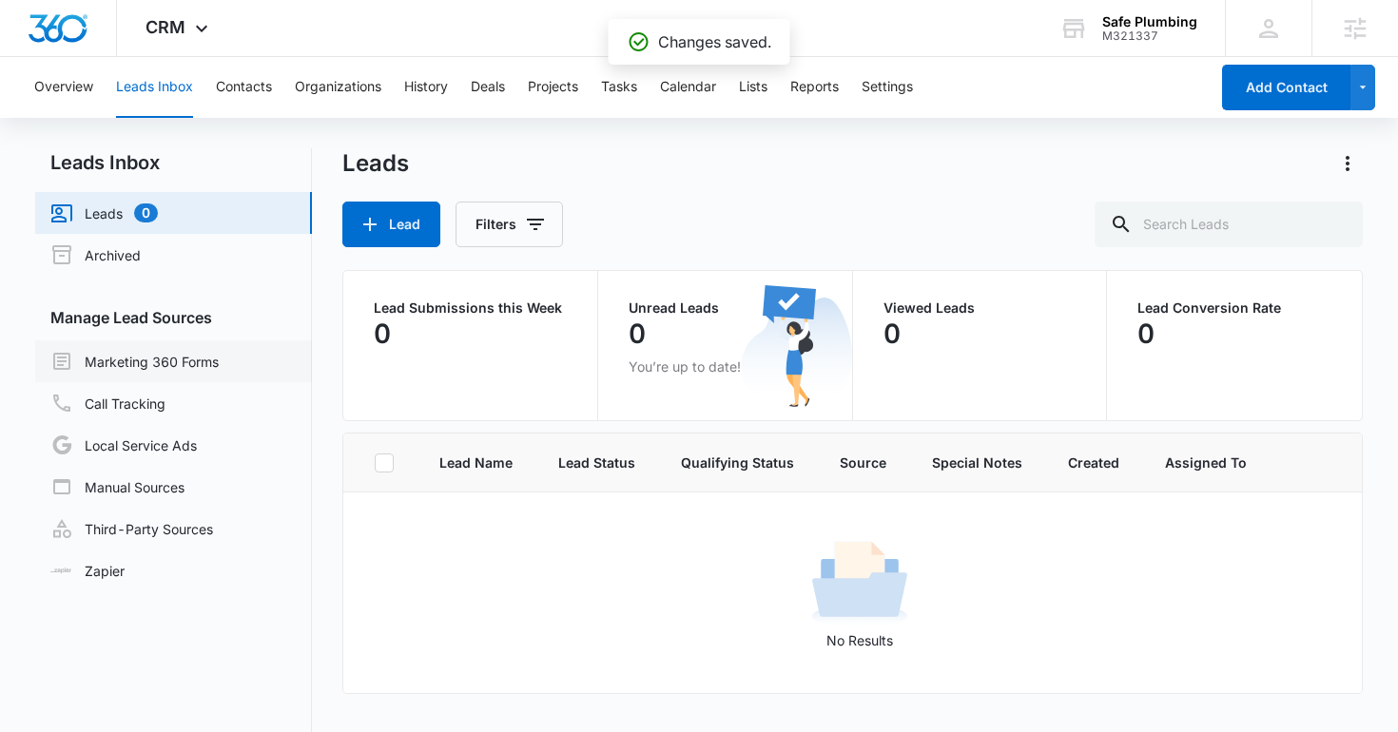
click at [122, 366] on link "Marketing 360 Forms" at bounding box center [134, 361] width 168 height 23
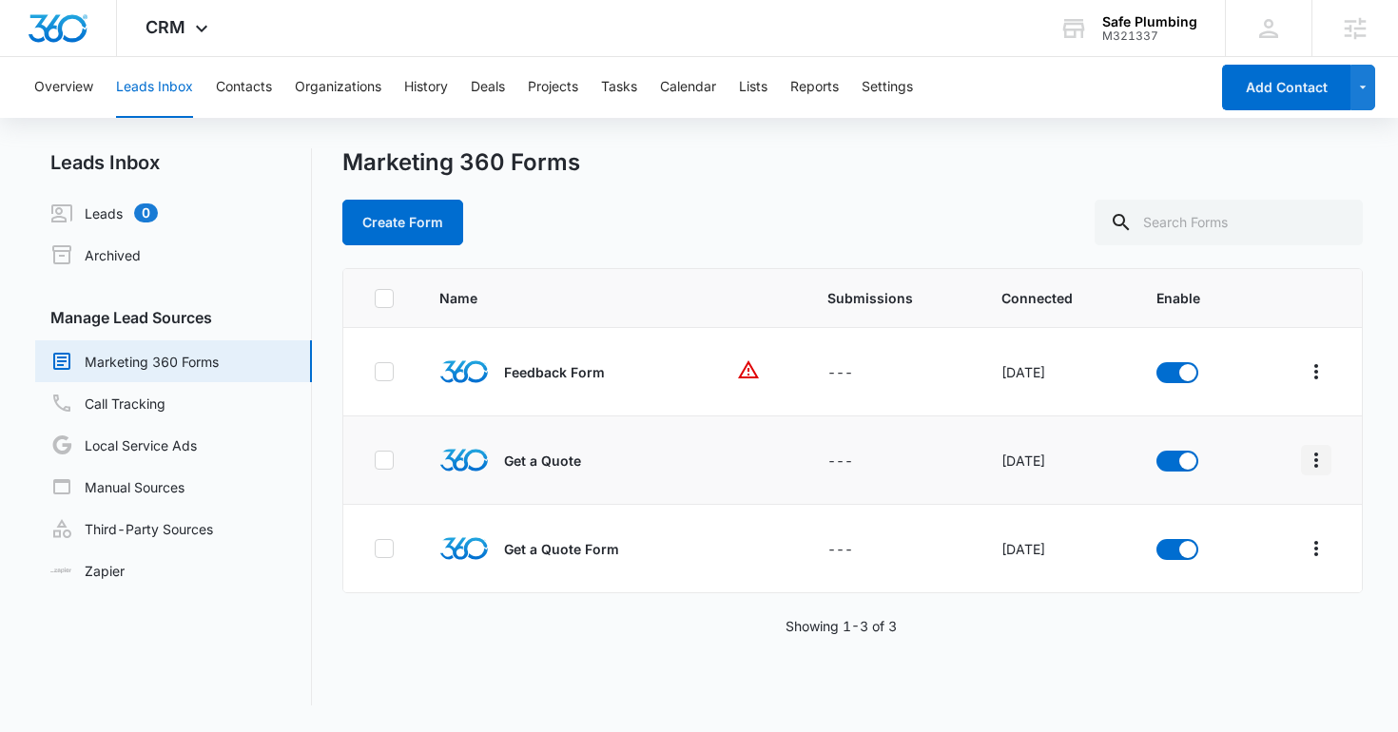
click at [1315, 462] on icon "Overflow Menu" at bounding box center [1316, 460] width 23 height 23
click at [1188, 566] on div "Field Mapping" at bounding box center [1232, 570] width 107 height 13
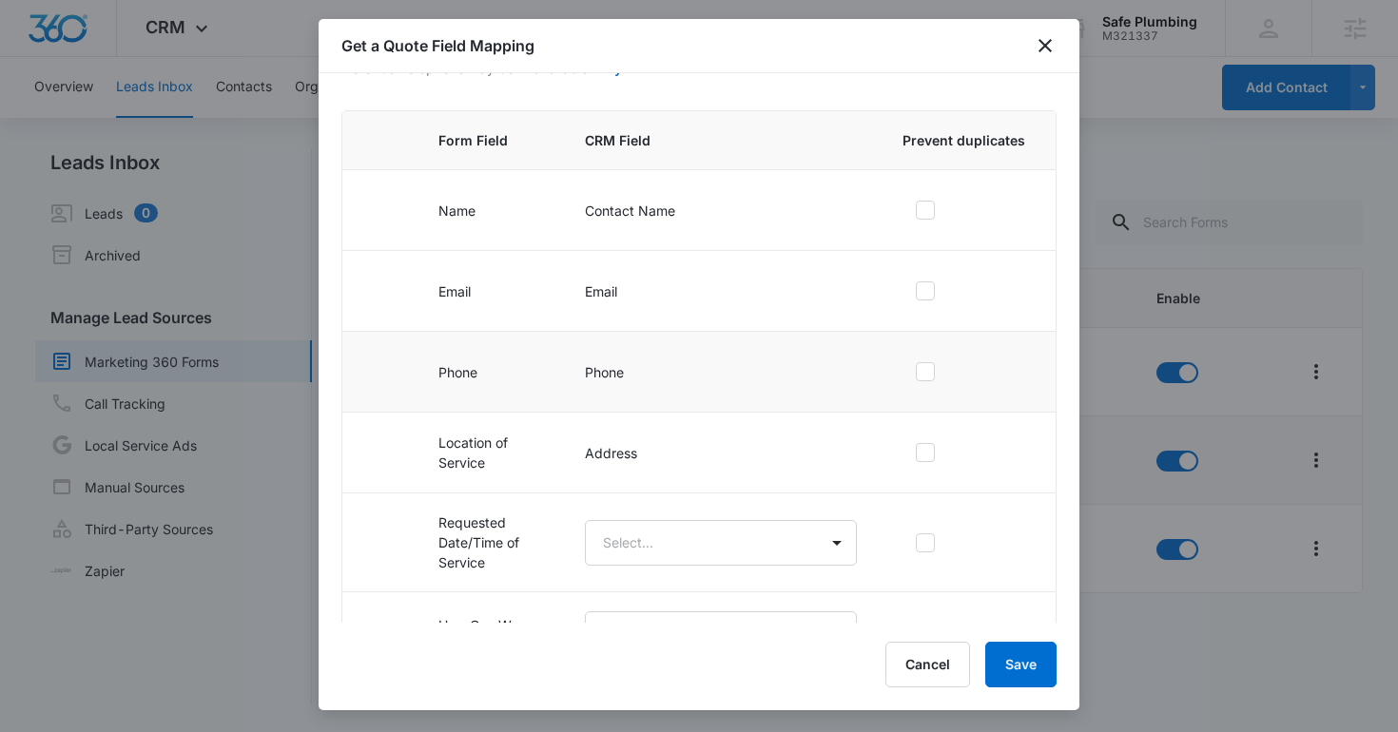
scroll to position [203, 0]
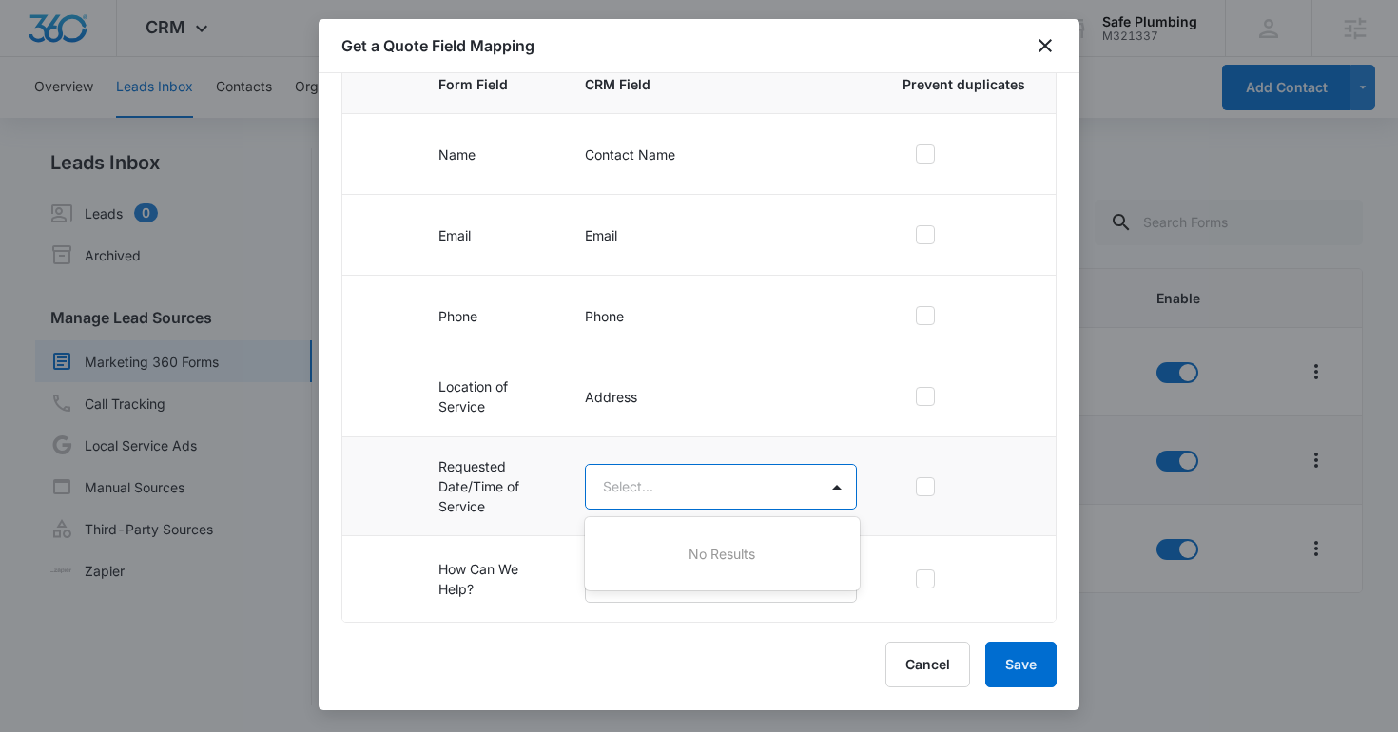
click at [679, 499] on body "CRM Apps Reputation Websites Forms CRM Email Social Shop Content Ads Intelligen…" at bounding box center [699, 366] width 1398 height 732
click at [676, 547] on div "No Results" at bounding box center [722, 553] width 275 height 35
click at [671, 502] on body "CRM Apps Reputation Websites Forms CRM Email Social Shop Content Ads Intelligen…" at bounding box center [699, 366] width 1398 height 732
click at [671, 502] on div at bounding box center [699, 366] width 1398 height 732
click at [671, 502] on body "CRM Apps Reputation Websites Forms CRM Email Social Shop Content Ads Intelligen…" at bounding box center [699, 366] width 1398 height 732
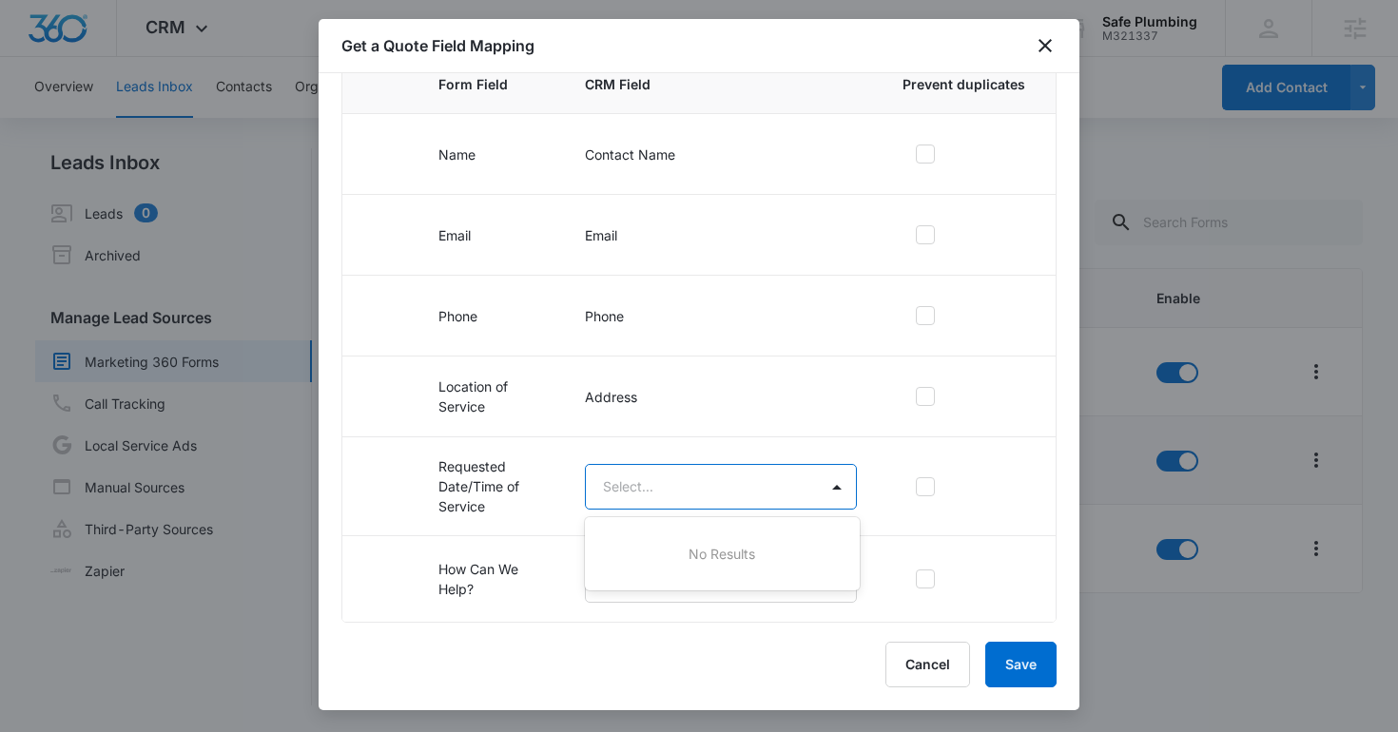
click at [671, 502] on div at bounding box center [699, 366] width 1398 height 732
click at [561, 490] on tr "Requested Date/Time of Service Select..." at bounding box center [698, 487] width 713 height 99
click at [1046, 50] on icon "close" at bounding box center [1045, 45] width 23 height 23
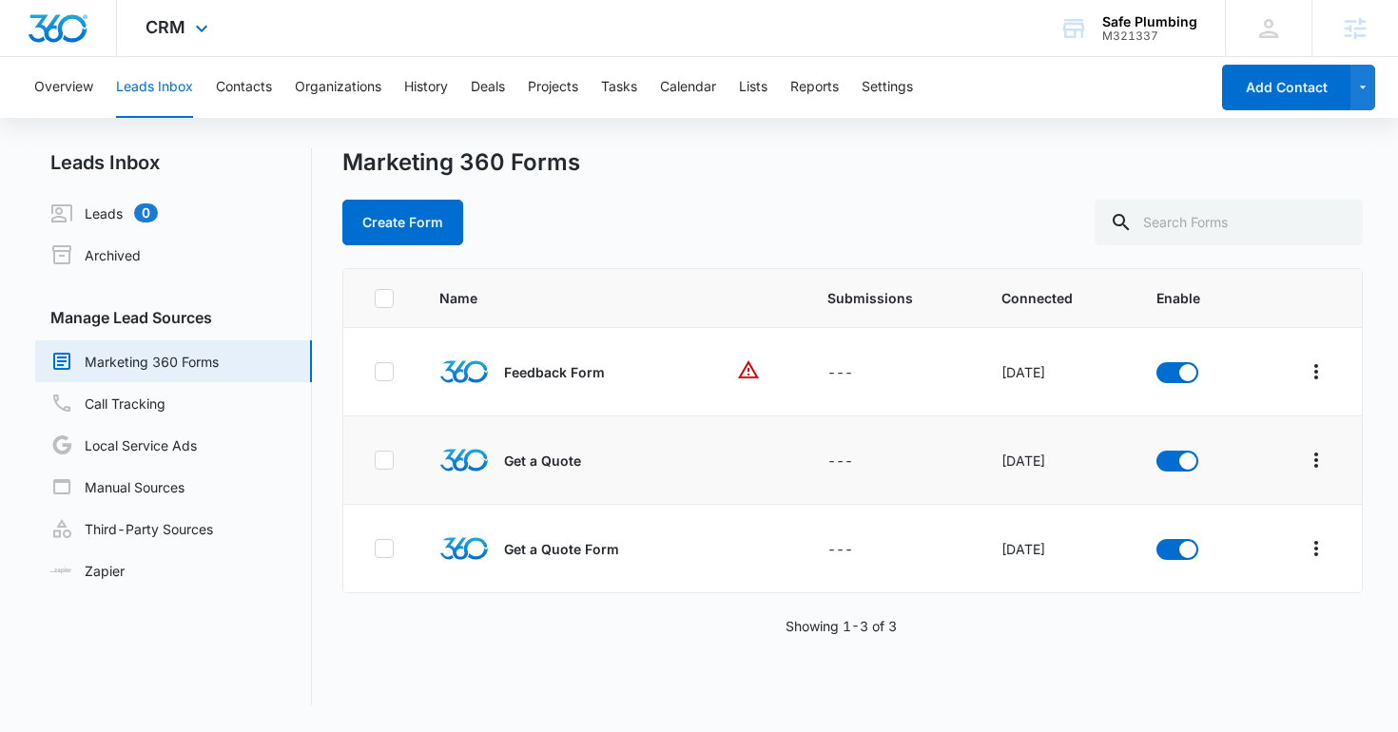
click at [193, 44] on div "CRM Apps Reputation Websites Forms CRM Email Social Shop Content Ads Intelligen…" at bounding box center [179, 28] width 125 height 56
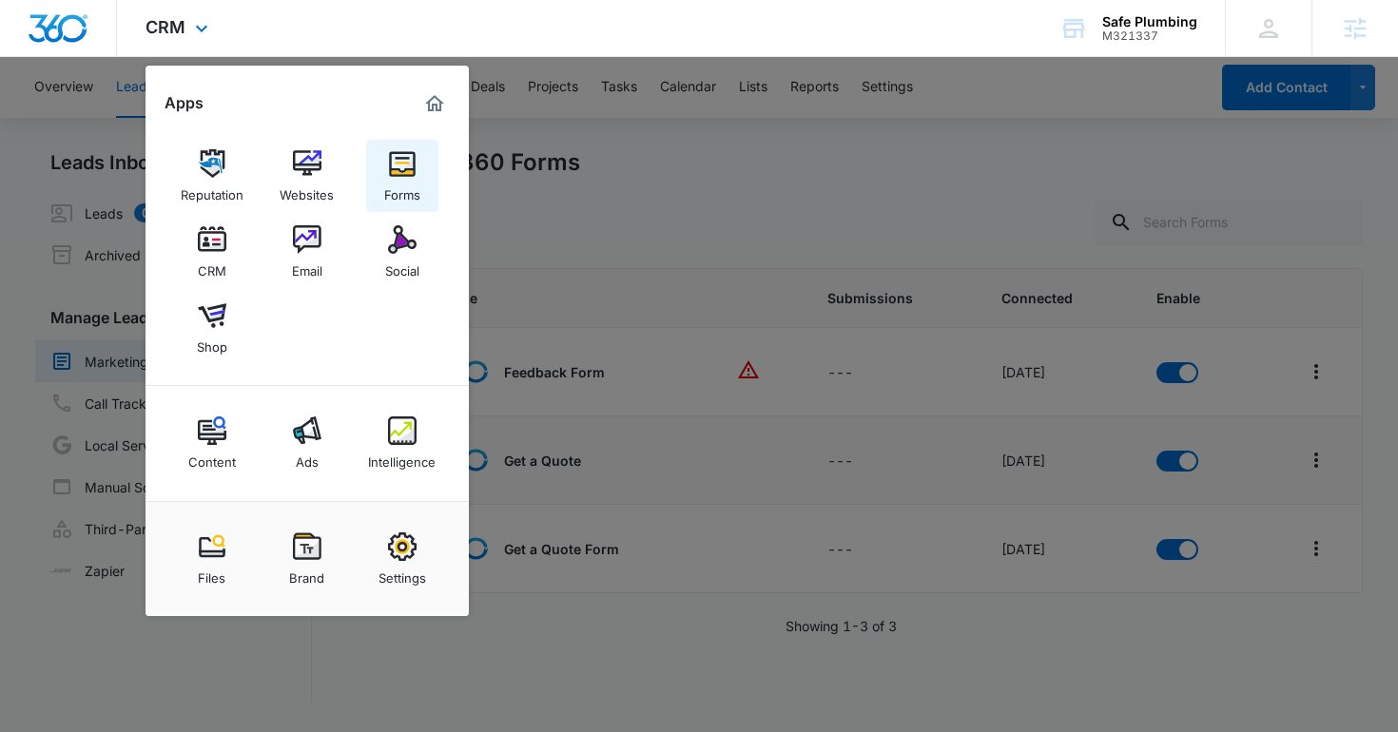
click at [381, 163] on link "Forms" at bounding box center [402, 176] width 72 height 72
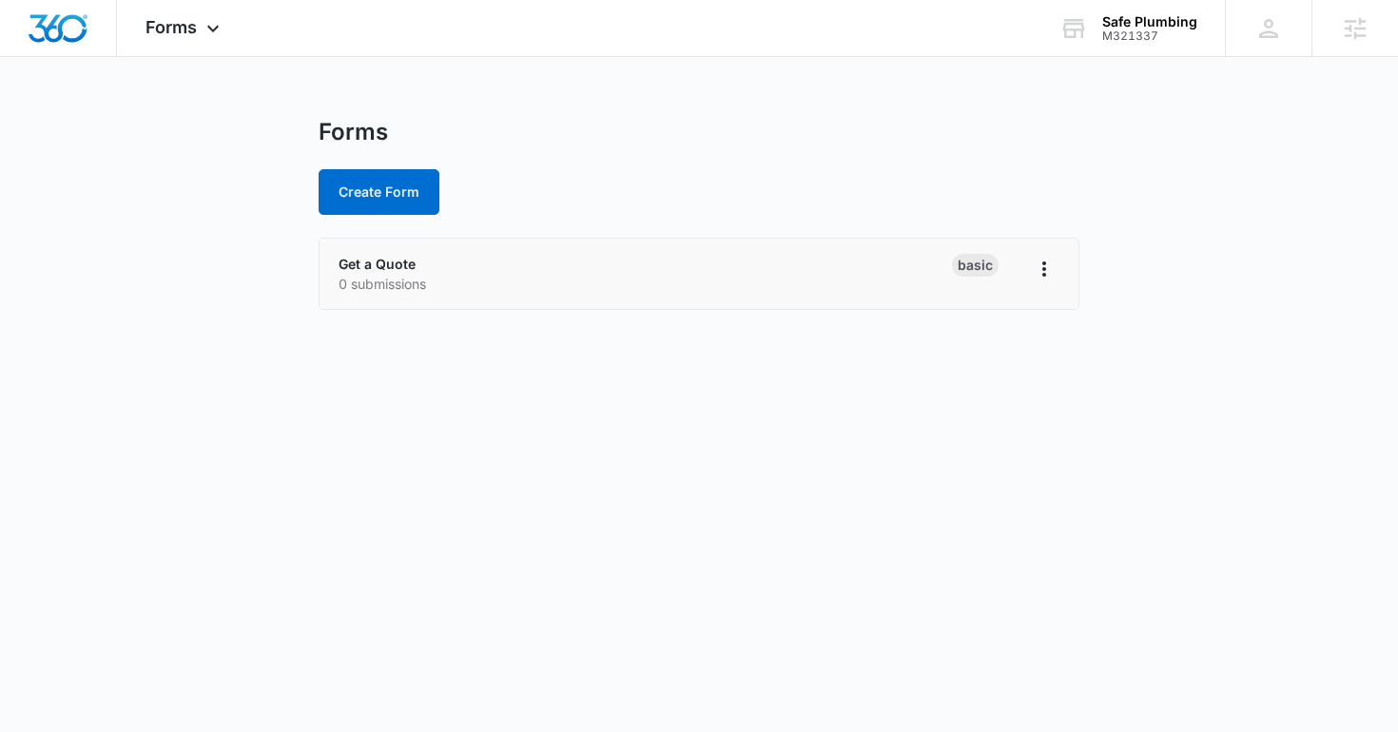
click at [391, 253] on li "Get a Quote 0 submissions Basic" at bounding box center [699, 274] width 759 height 70
click at [391, 262] on link "Get a Quote" at bounding box center [377, 264] width 77 height 16
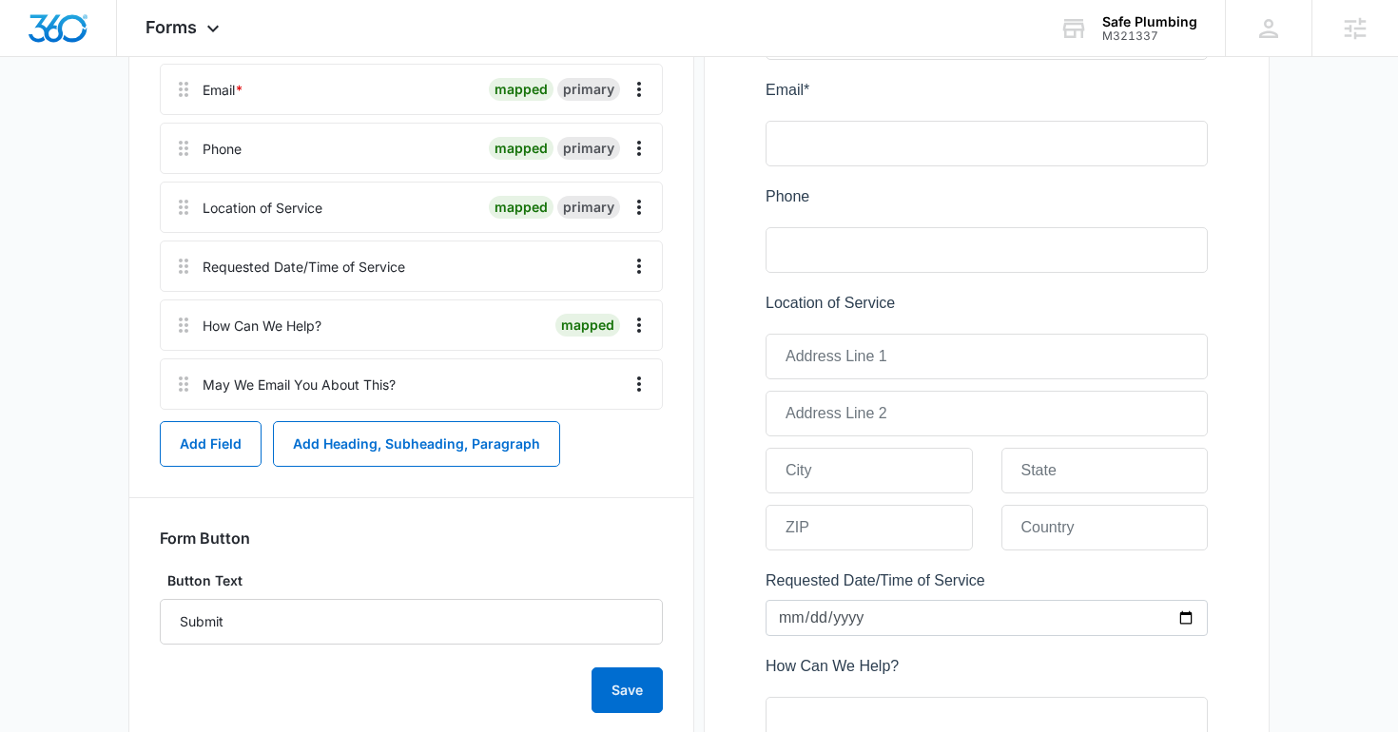
scroll to position [431, 0]
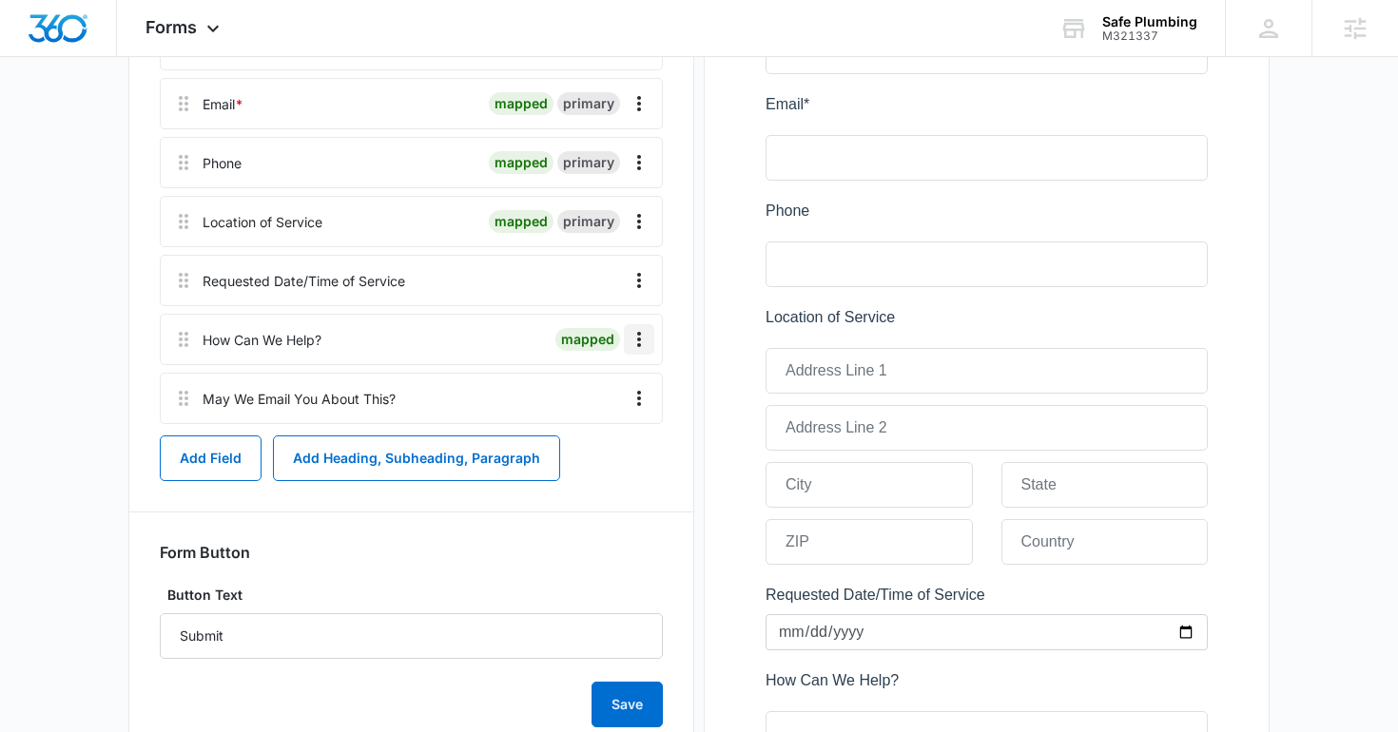
click at [641, 331] on icon "Overflow Menu" at bounding box center [639, 339] width 23 height 23
click at [639, 274] on icon "Overflow Menu" at bounding box center [639, 280] width 4 height 15
click at [619, 322] on button "Edit" at bounding box center [599, 334] width 108 height 29
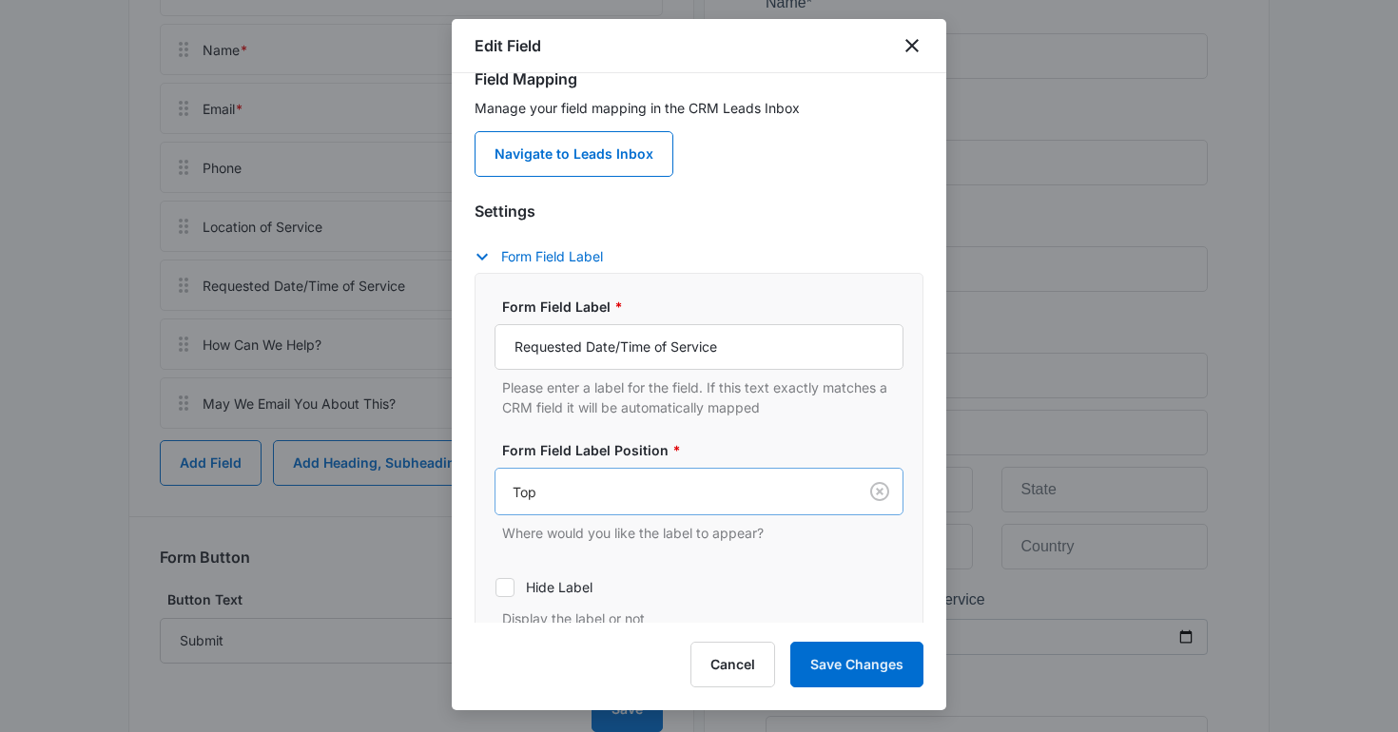
scroll to position [0, 0]
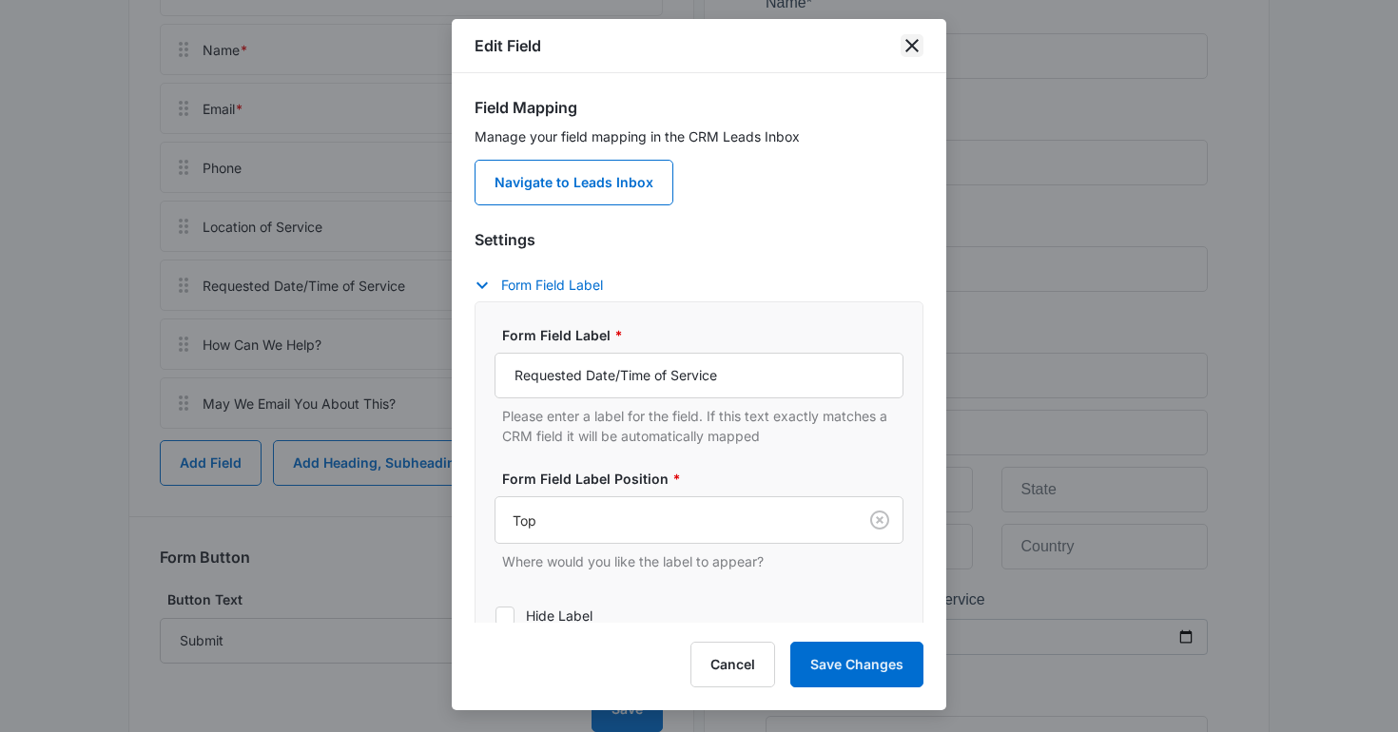
click at [913, 39] on icon "close" at bounding box center [912, 45] width 23 height 23
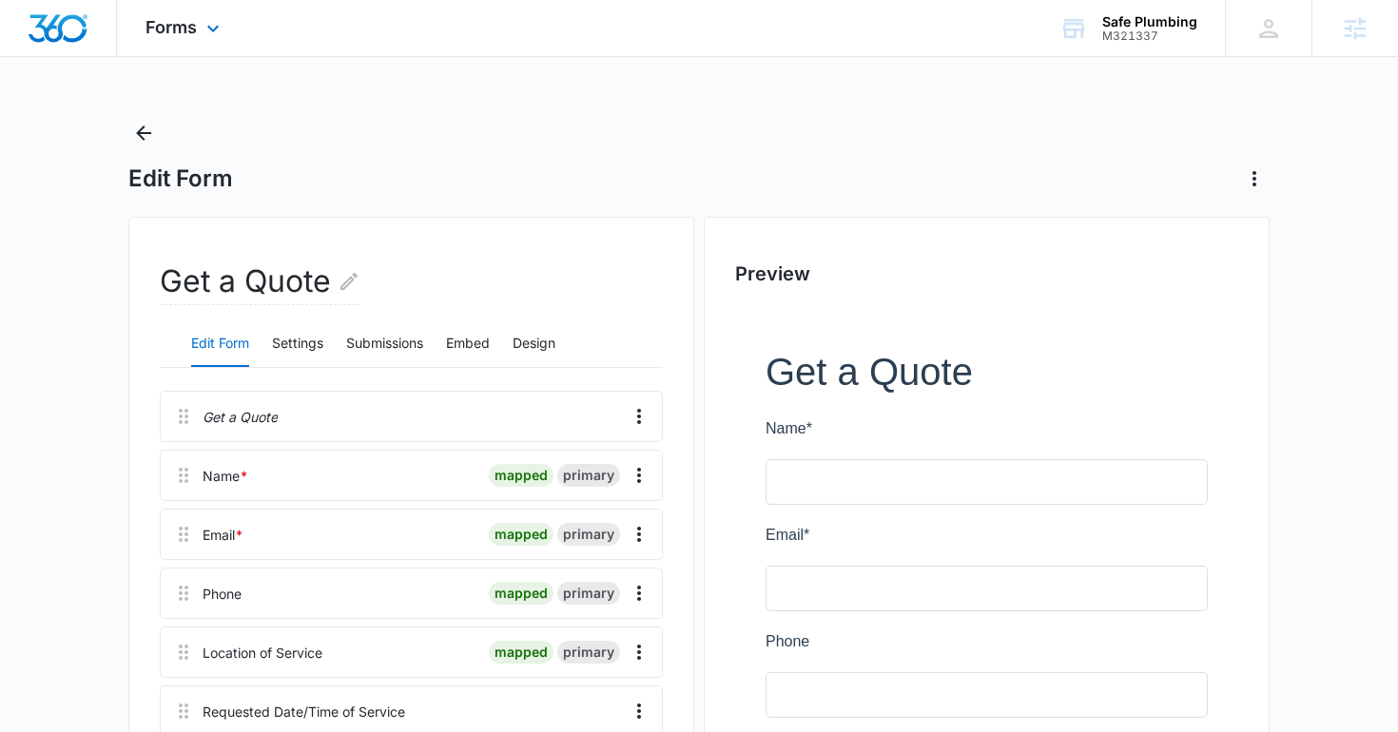
click at [194, 40] on div "Forms Apps Reputation Websites Forms CRM Email Social Shop Content Ads Intellig…" at bounding box center [185, 28] width 136 height 56
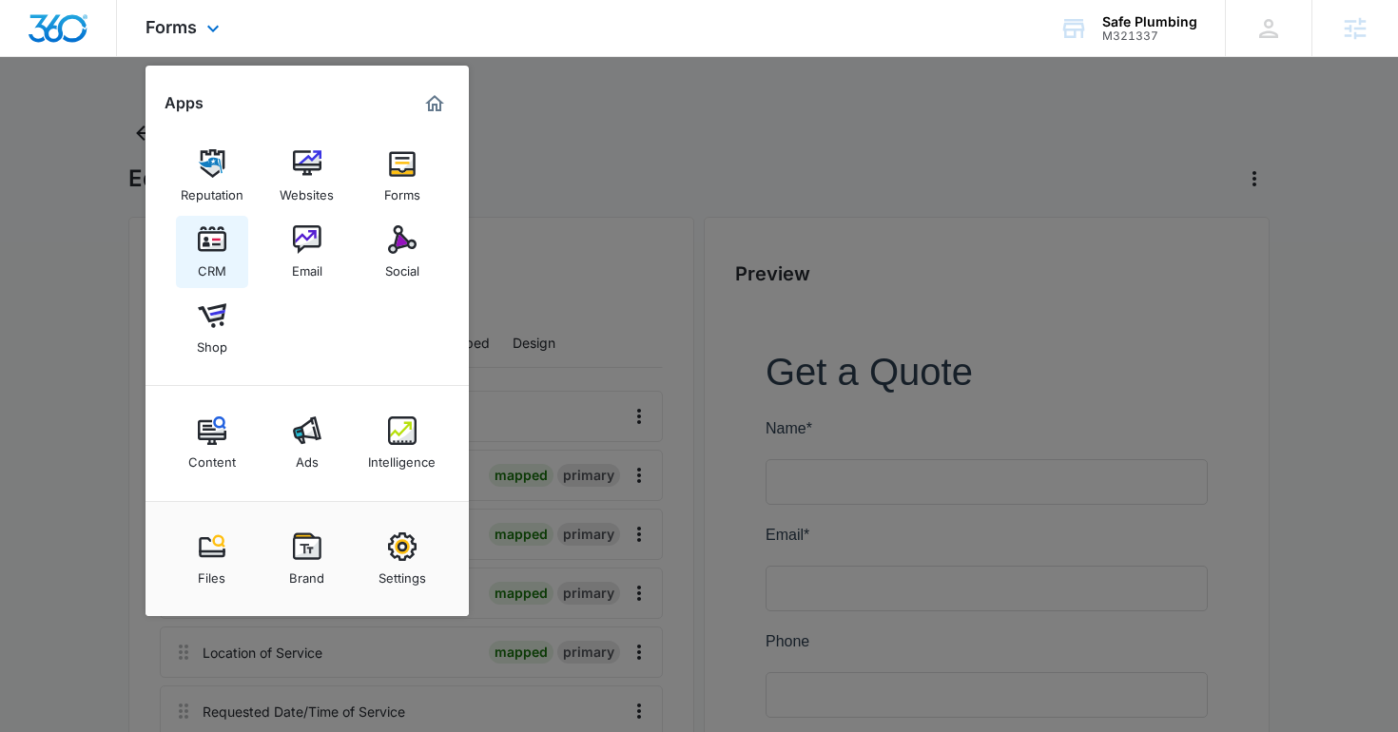
click at [206, 232] on img at bounding box center [212, 239] width 29 height 29
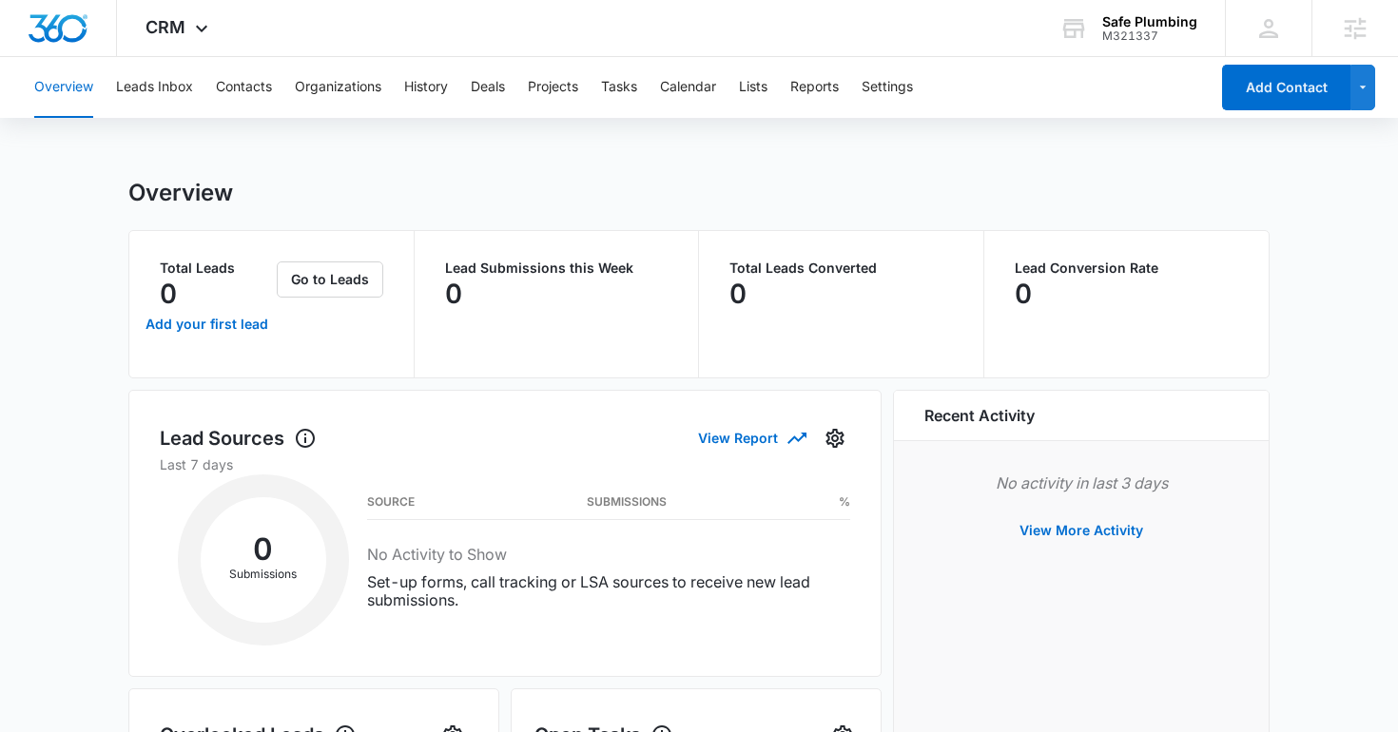
click at [927, 70] on div "Overview Leads Inbox Contacts Organizations History Deals Projects Tasks Calend…" at bounding box center [616, 87] width 1186 height 61
click at [905, 83] on button "Settings" at bounding box center [887, 87] width 51 height 61
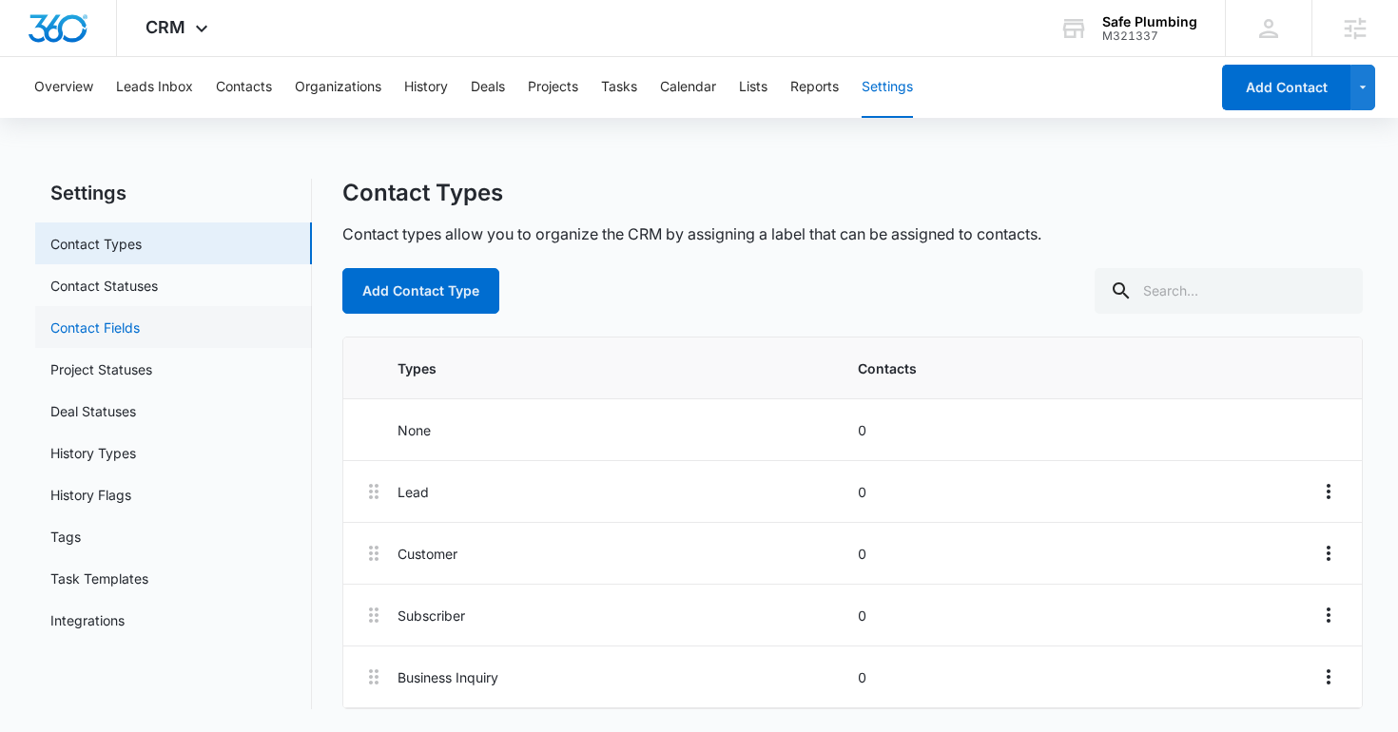
click at [96, 332] on link "Contact Fields" at bounding box center [94, 328] width 89 height 20
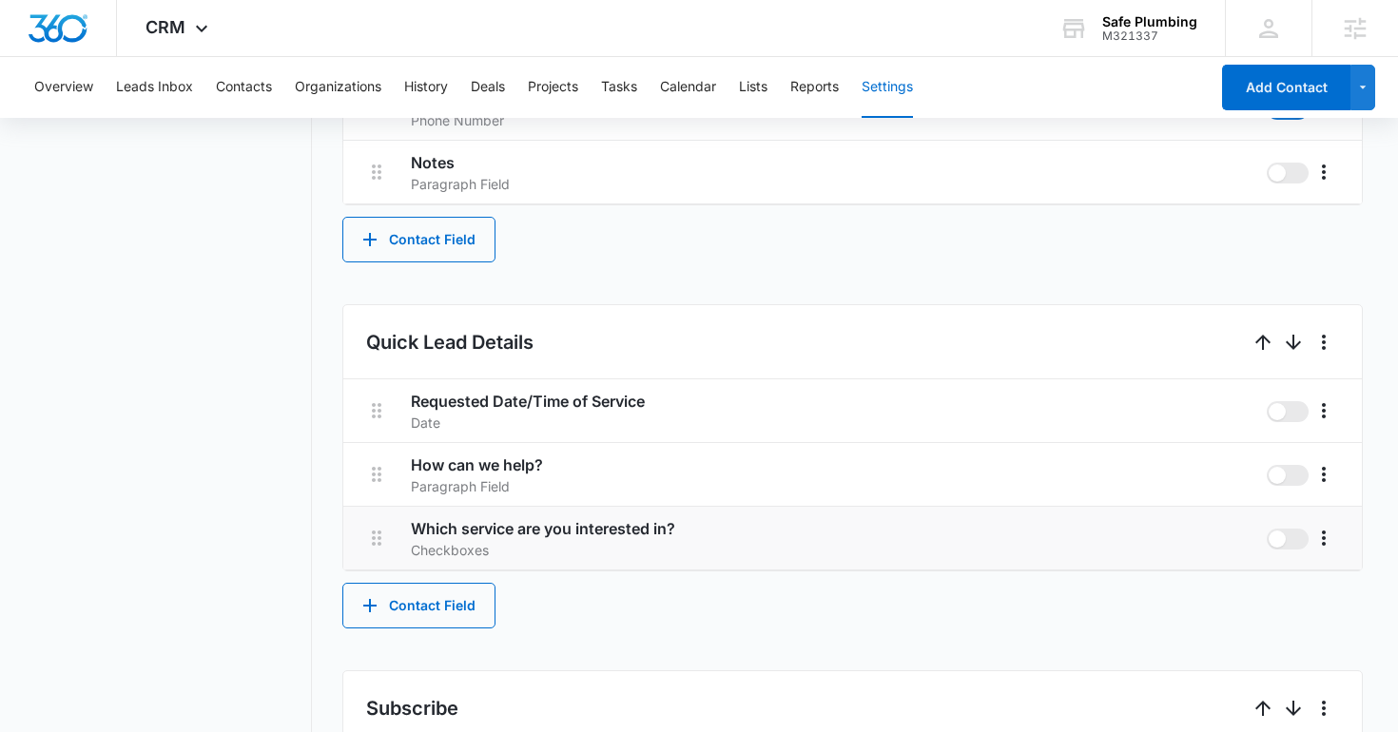
scroll to position [965, 0]
click at [1332, 411] on icon "More" at bounding box center [1324, 409] width 23 height 23
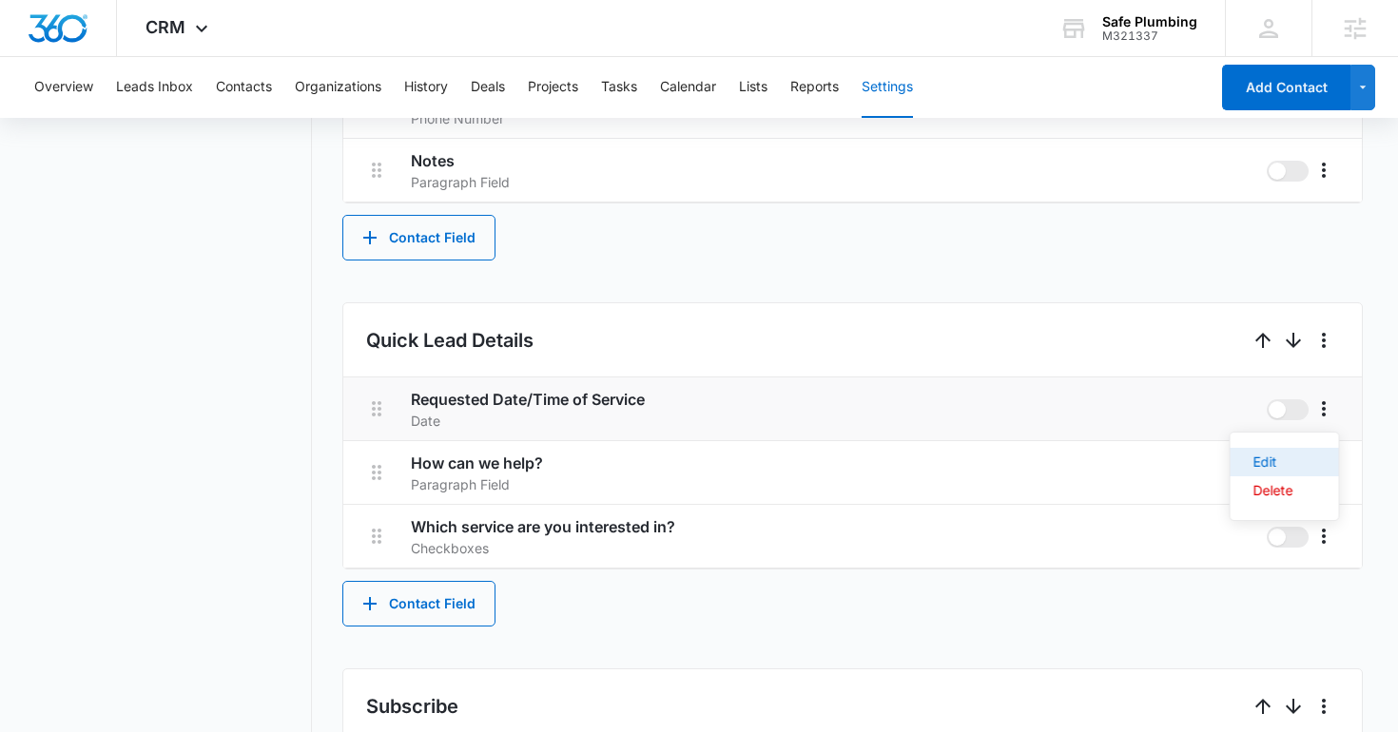
click at [1277, 459] on div "Edit" at bounding box center [1274, 462] width 40 height 13
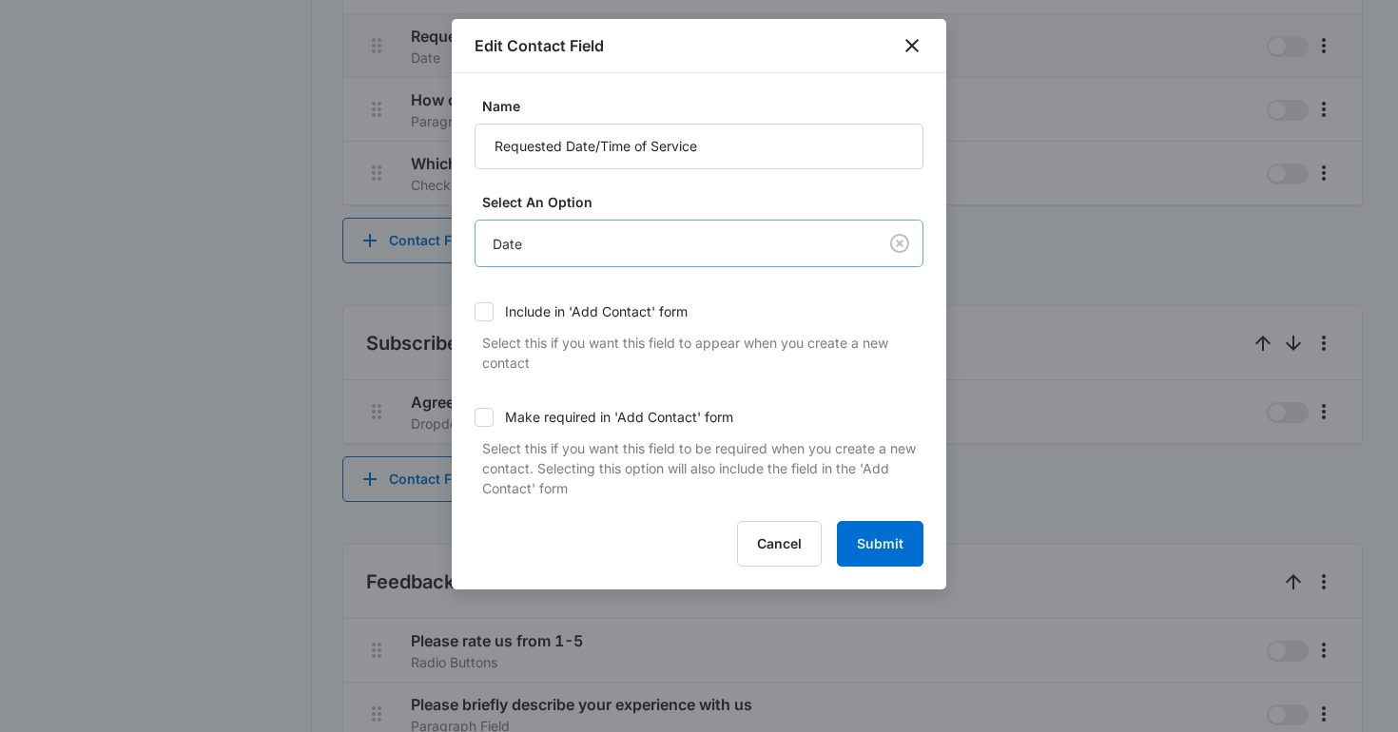
scroll to position [0, 0]
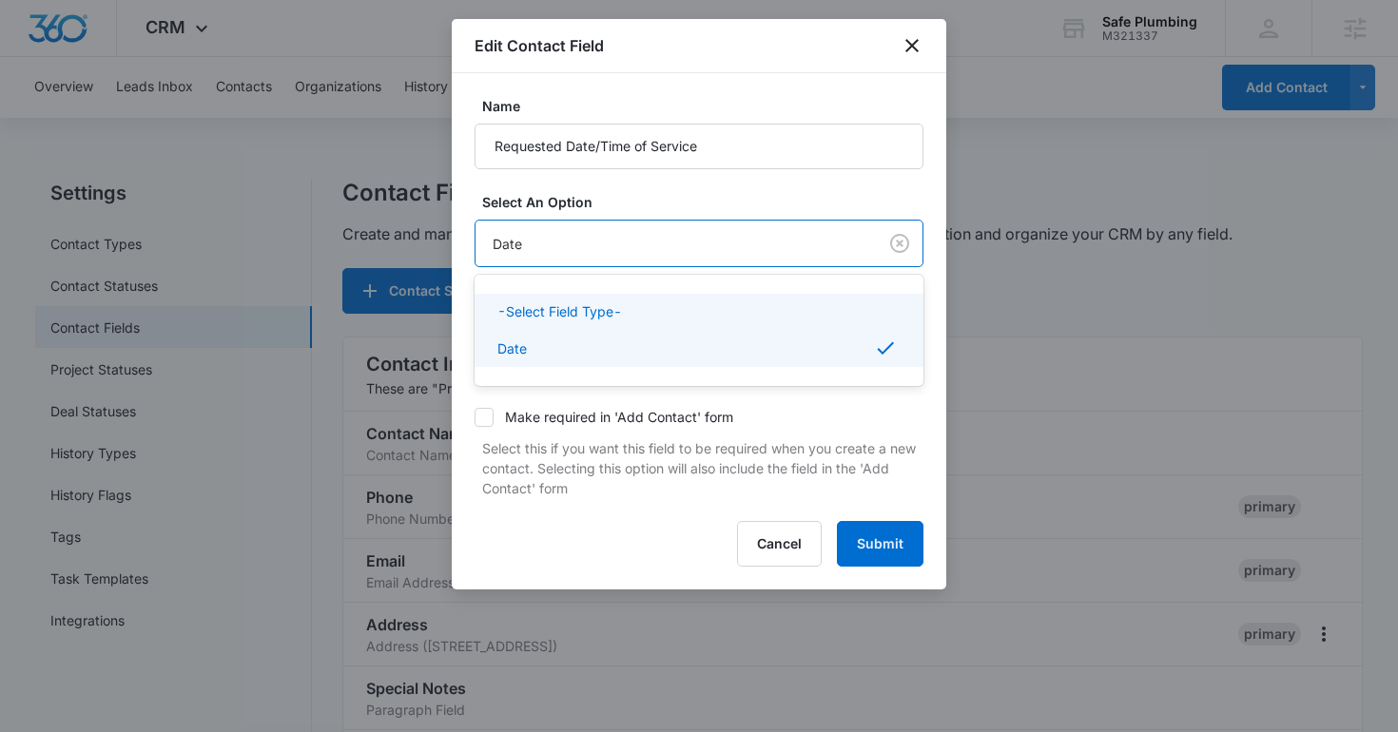
click at [910, 44] on div at bounding box center [699, 366] width 1398 height 732
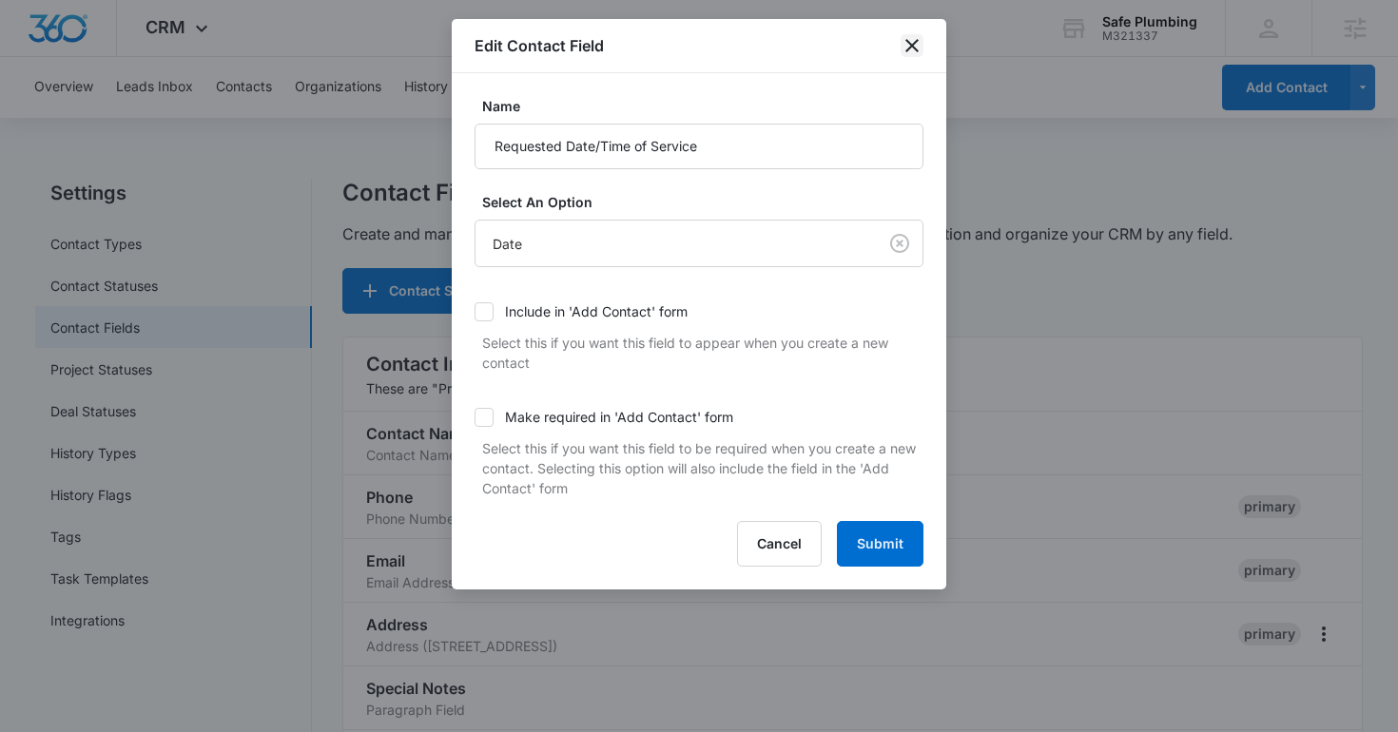
click at [908, 47] on icon "close" at bounding box center [912, 45] width 23 height 23
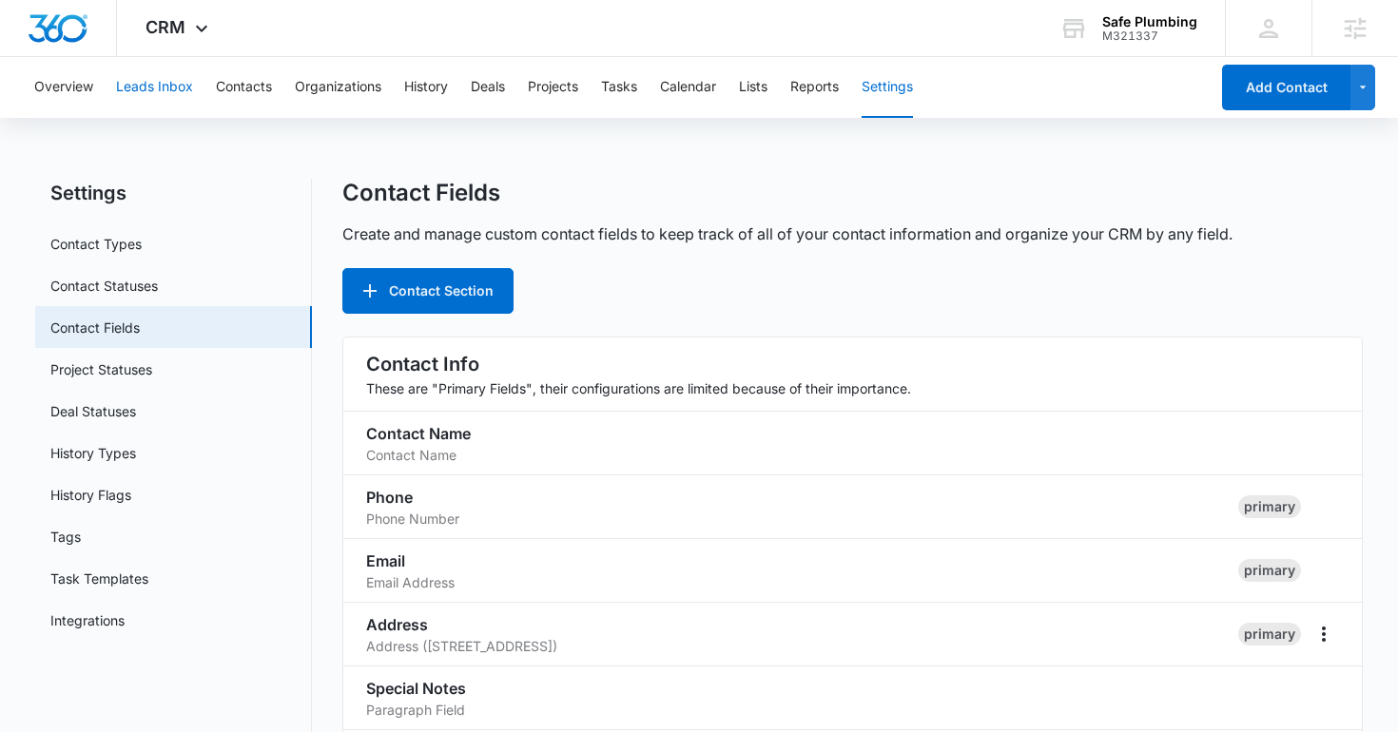
click at [164, 88] on button "Leads Inbox" at bounding box center [154, 87] width 77 height 61
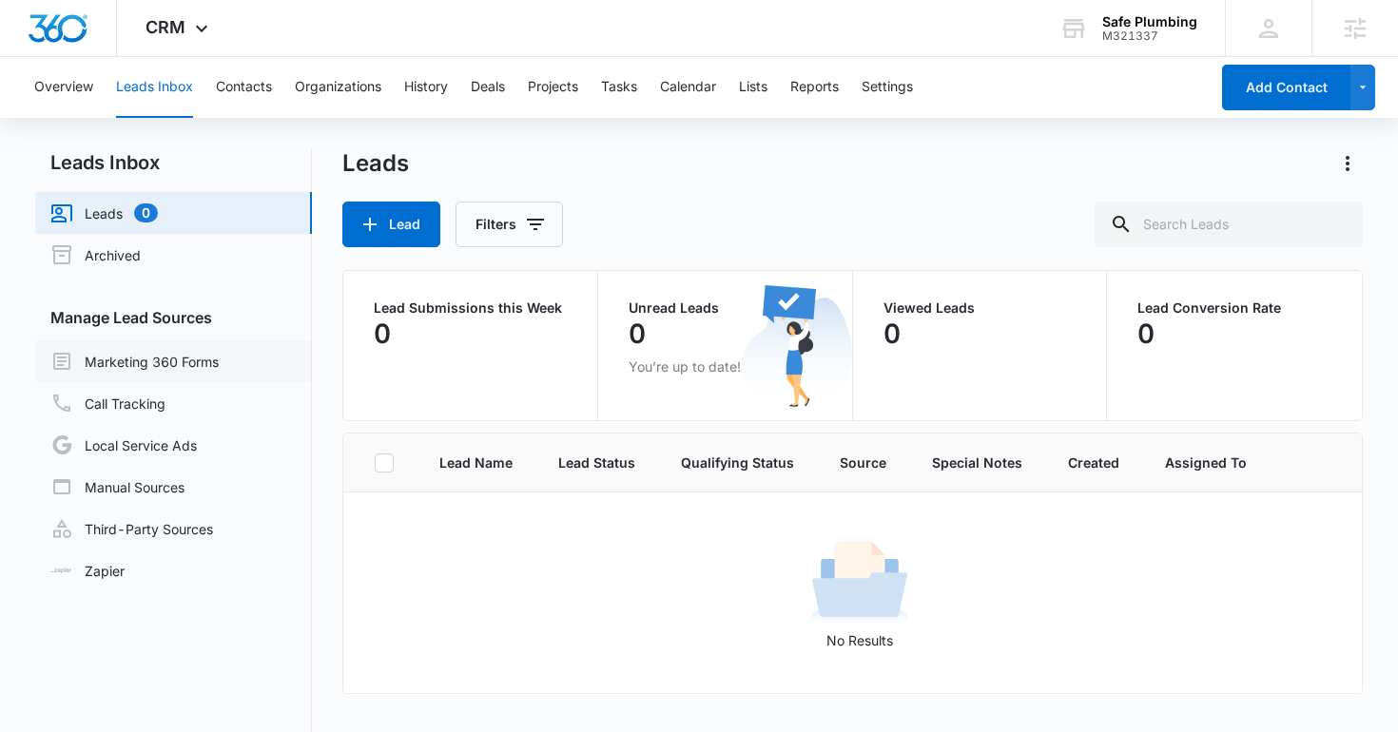
click at [161, 351] on link "Marketing 360 Forms" at bounding box center [134, 361] width 168 height 23
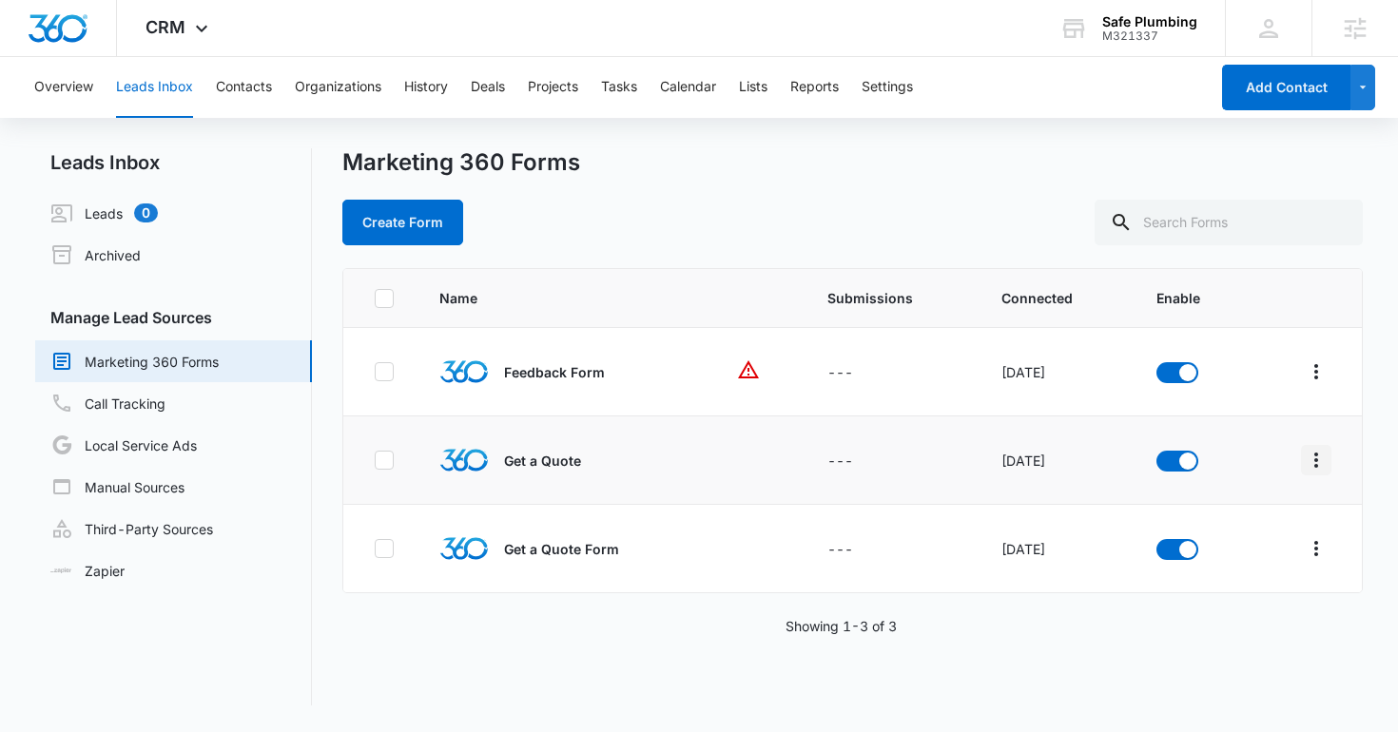
click at [1327, 465] on icon "Overflow Menu" at bounding box center [1316, 460] width 23 height 23
click at [1189, 571] on div "Field Mapping" at bounding box center [1232, 570] width 107 height 13
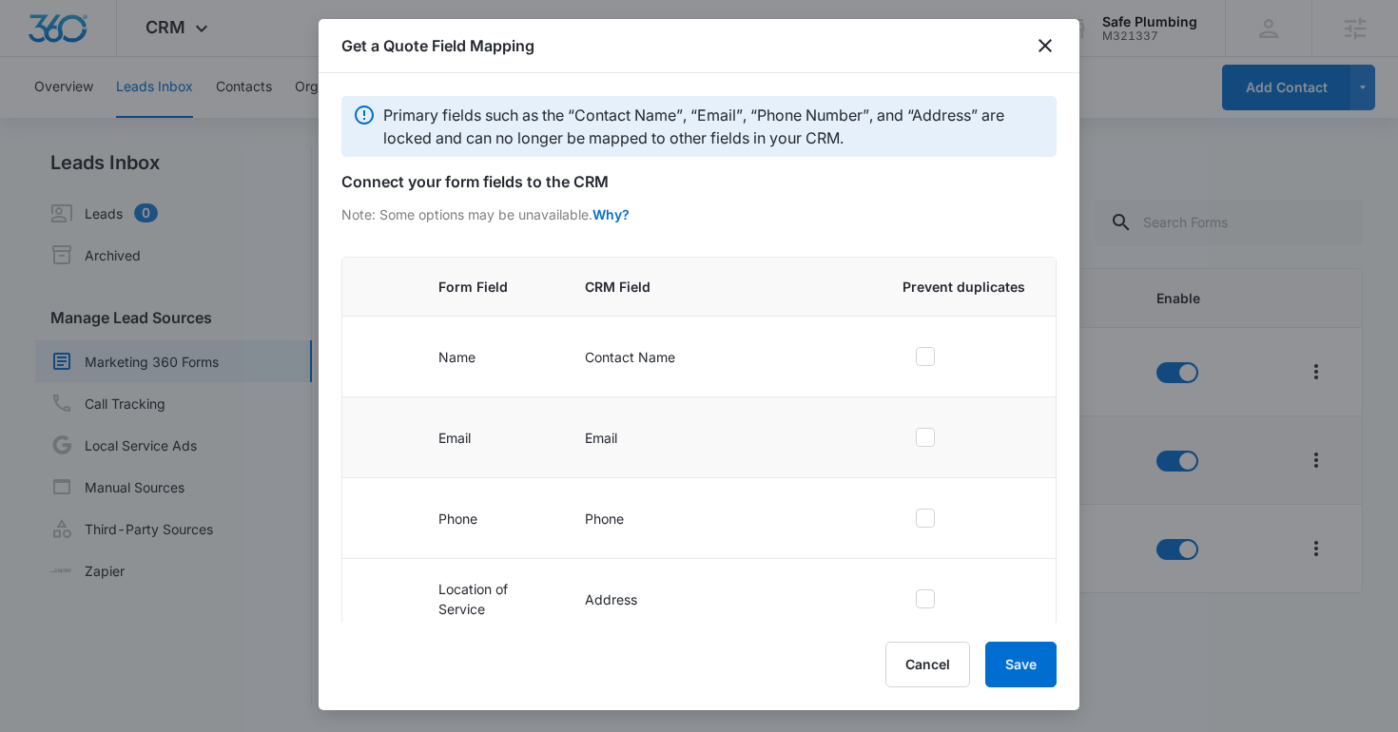
scroll to position [302, 0]
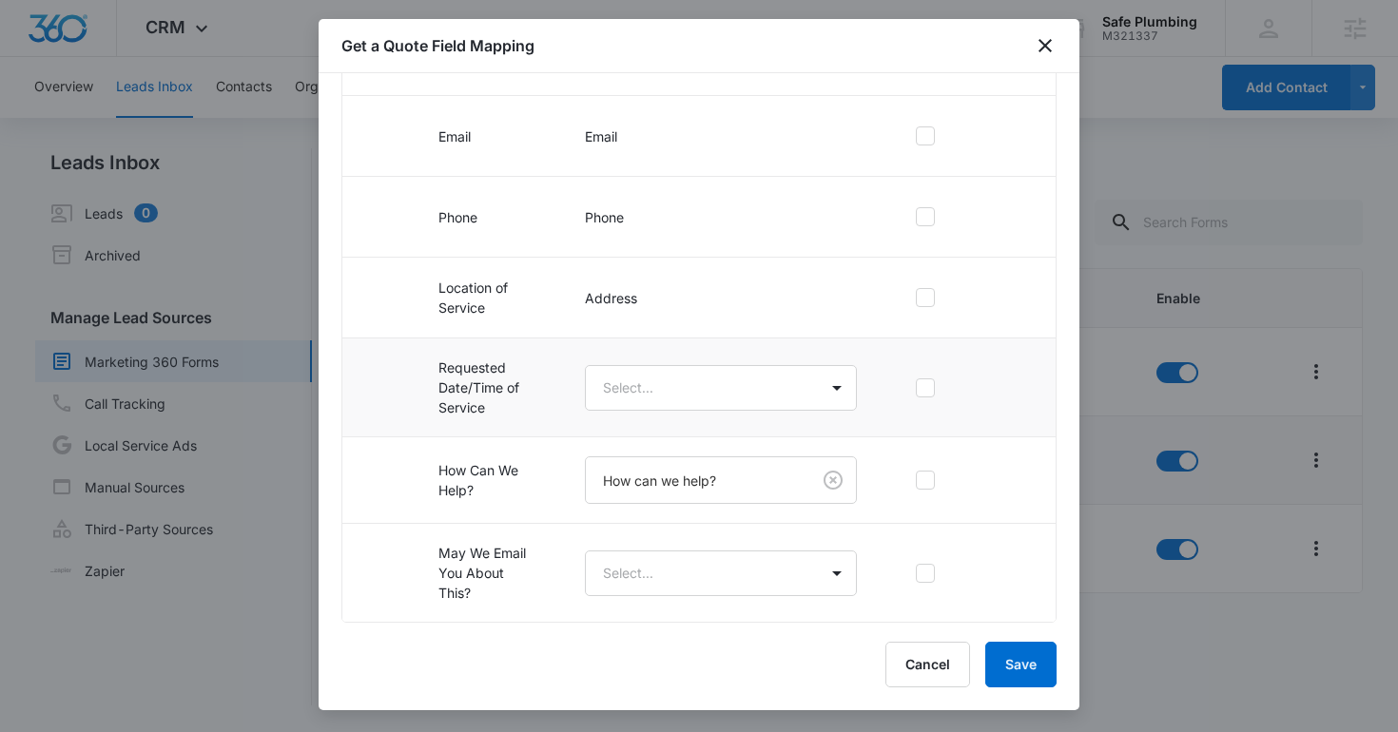
click at [782, 417] on td "Select..." at bounding box center [721, 388] width 318 height 99
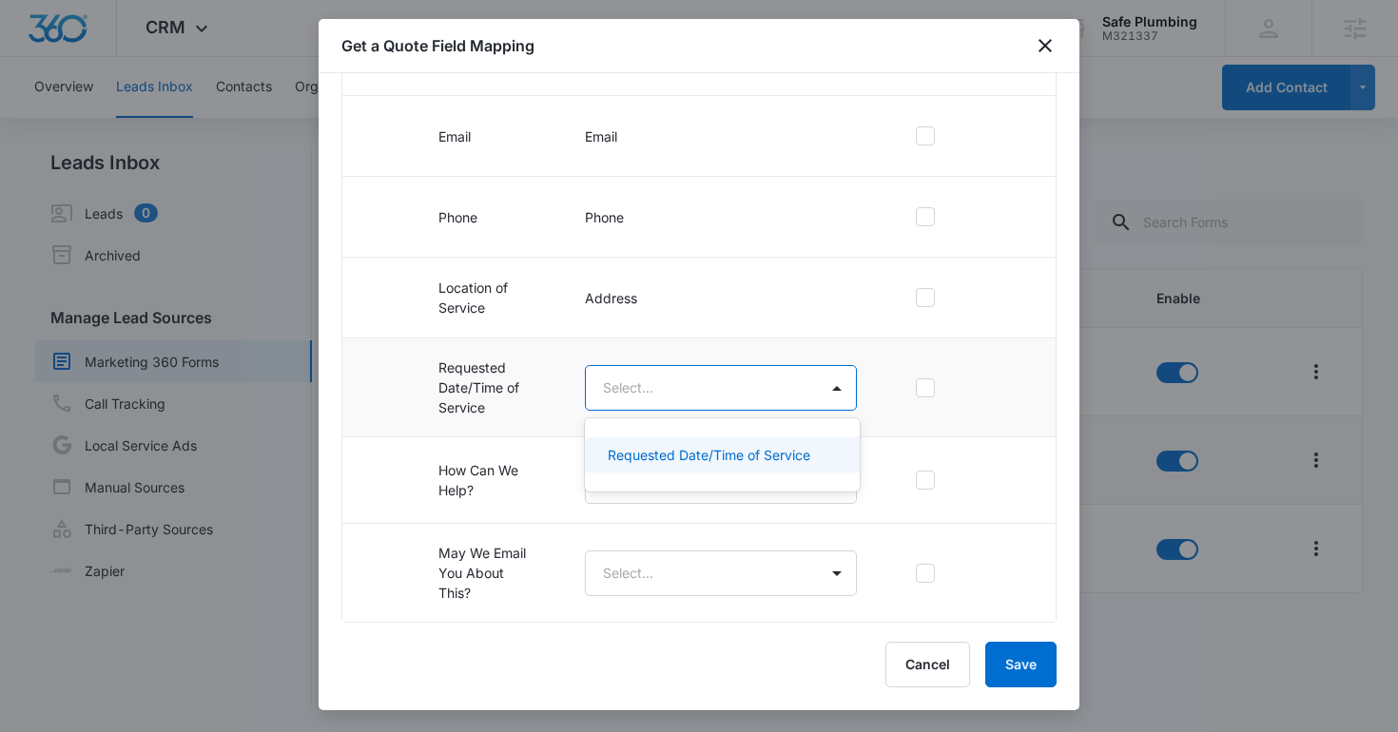
click at [741, 389] on body "CRM Apps Reputation Websites Forms CRM Email Social Shop Content Ads Intelligen…" at bounding box center [699, 366] width 1398 height 732
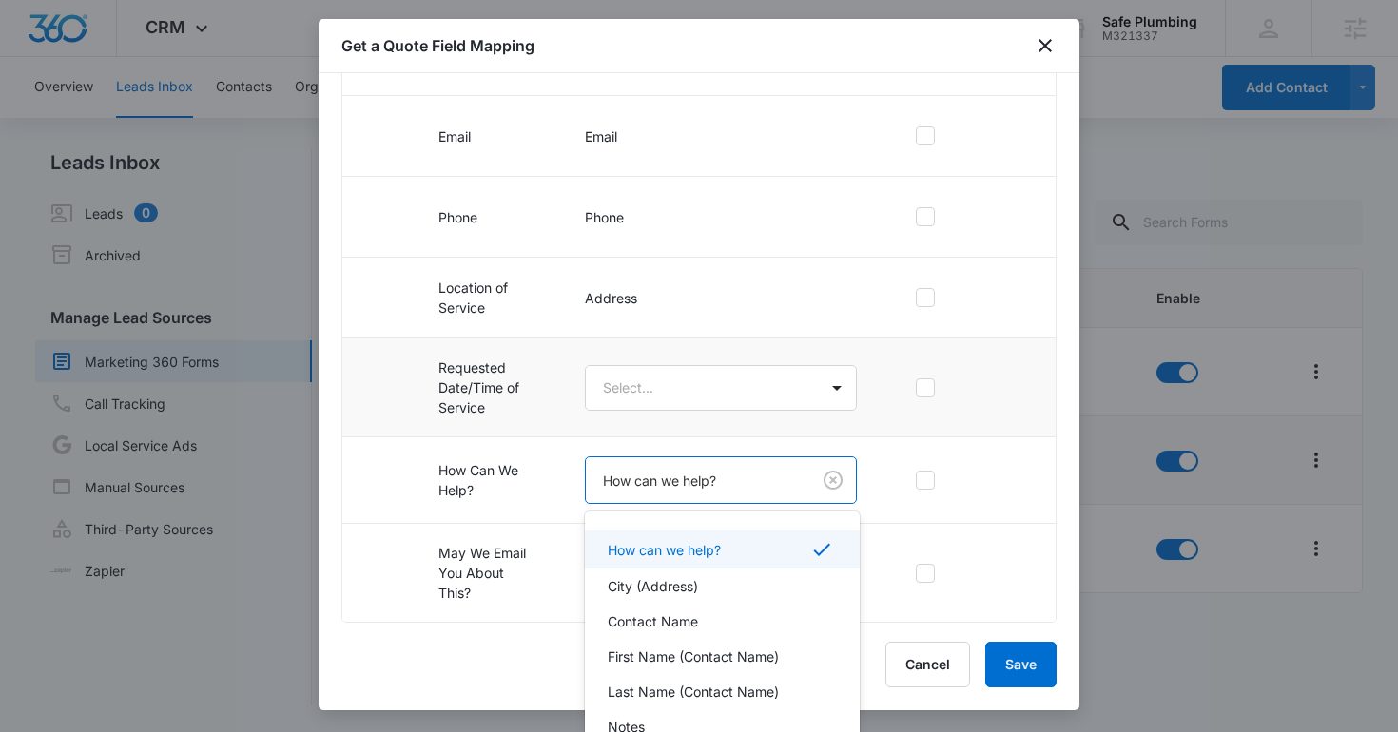
click at [733, 472] on body "CRM Apps Reputation Websites Forms CRM Email Social Shop Content Ads Intelligen…" at bounding box center [699, 366] width 1398 height 732
click at [698, 388] on div at bounding box center [699, 366] width 1398 height 732
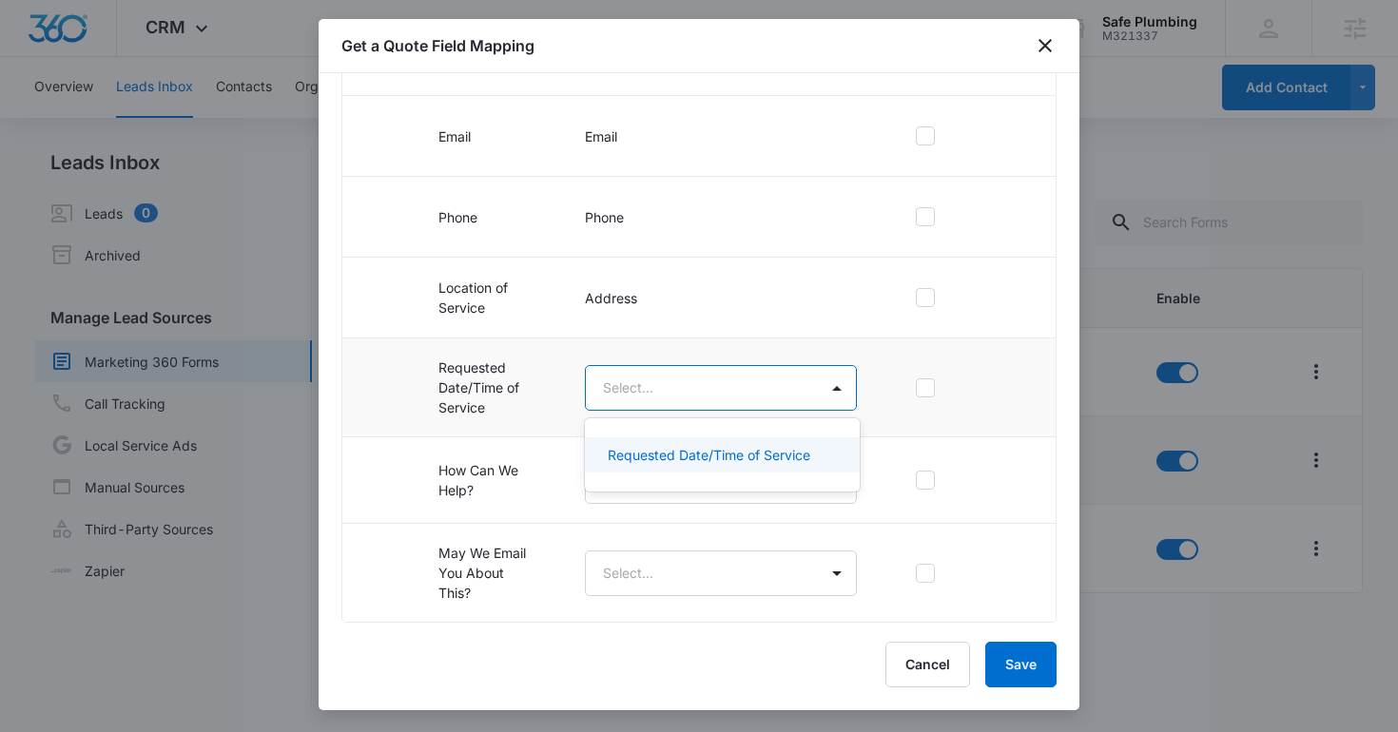
click at [698, 388] on body "CRM Apps Reputation Websites Forms CRM Email Social Shop Content Ads Intelligen…" at bounding box center [699, 366] width 1398 height 732
click at [694, 438] on div "Requested Date/Time of Service" at bounding box center [722, 455] width 275 height 35
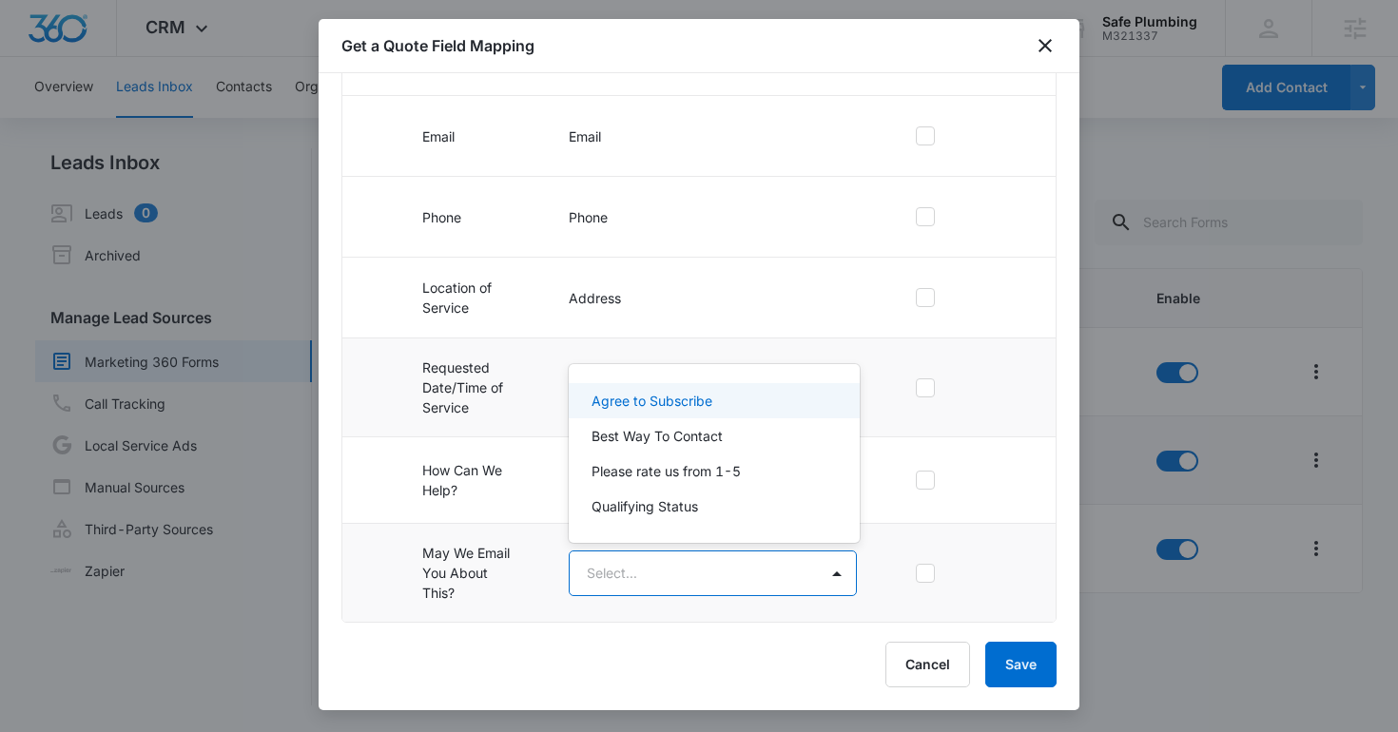
click at [692, 573] on body "CRM Apps Reputation Websites Forms CRM Email Social Shop Content Ads Intelligen…" at bounding box center [699, 366] width 1398 height 732
click at [673, 391] on p "Agree to Subscribe" at bounding box center [652, 401] width 121 height 20
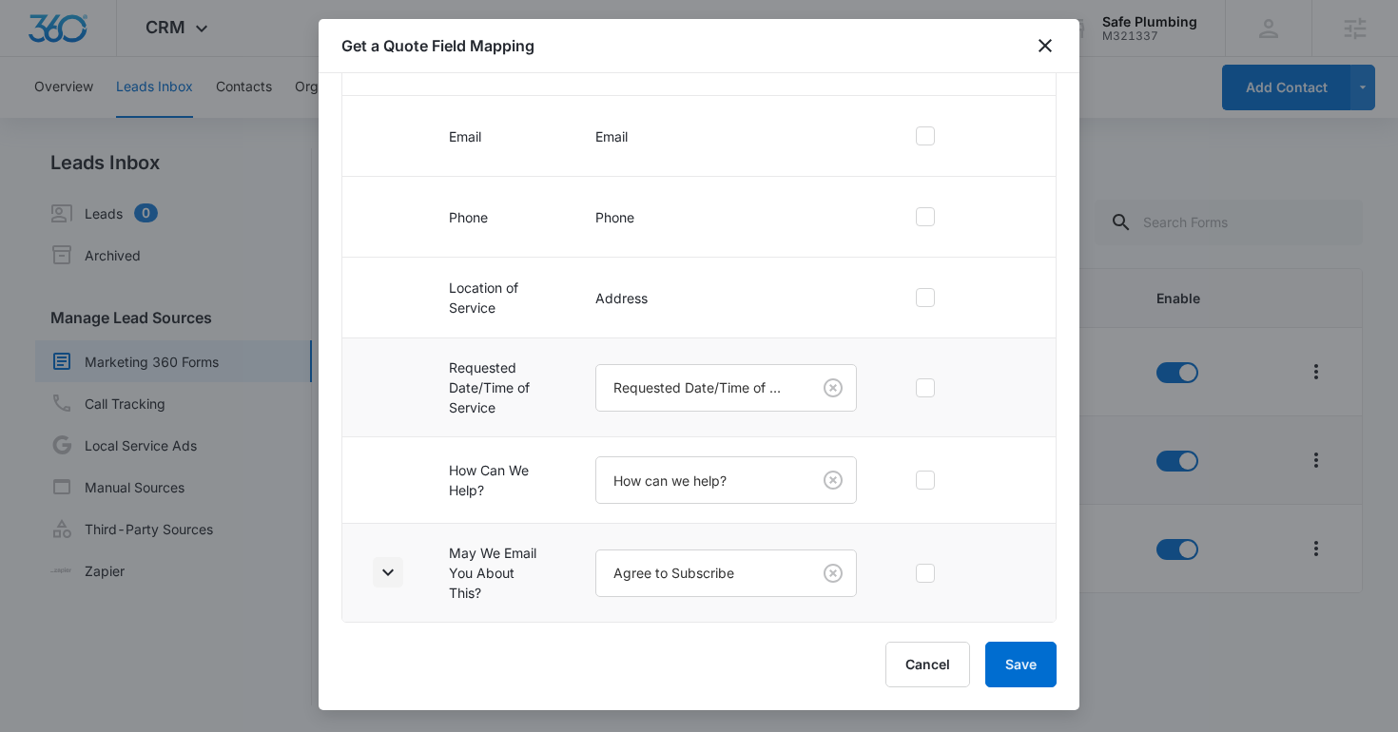
click at [387, 574] on icon "button" at bounding box center [387, 573] width 11 height 7
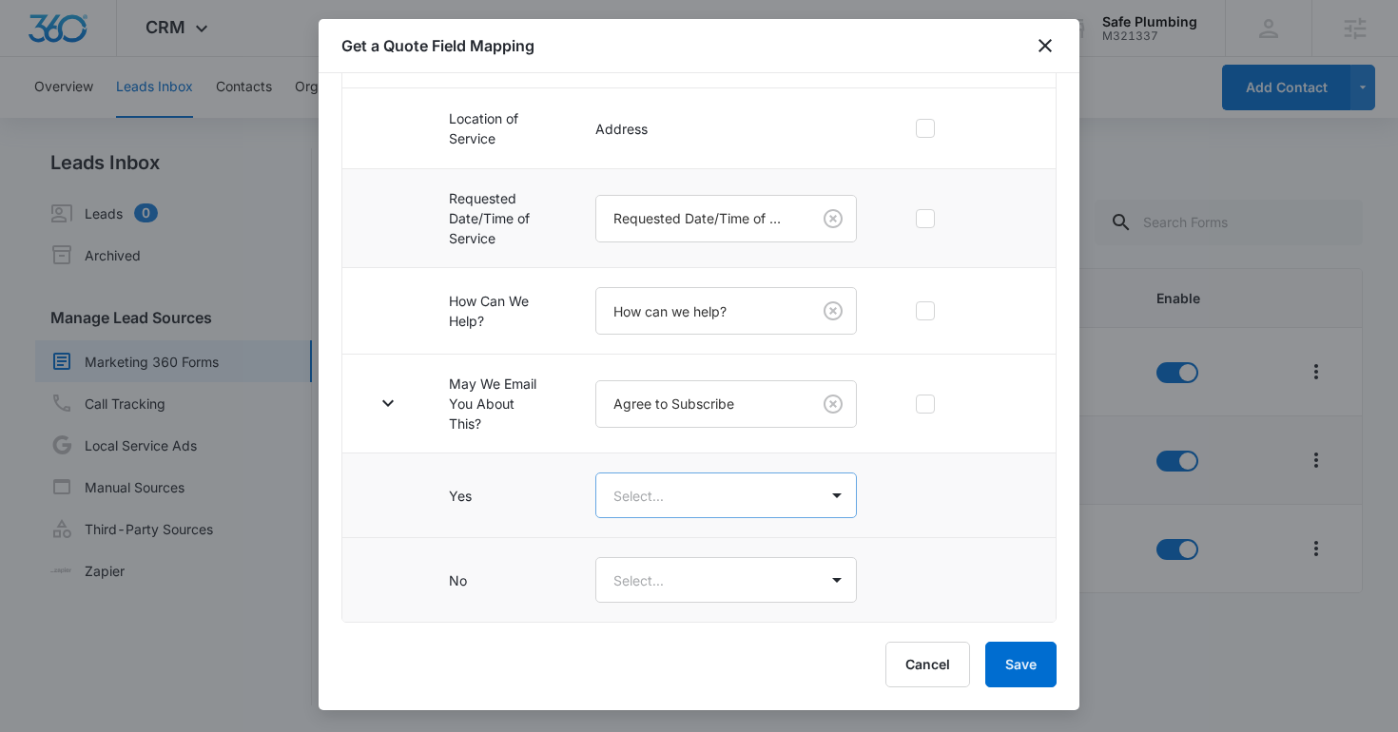
click at [729, 505] on body "CRM Apps Reputation Websites Forms CRM Email Social Shop Content Ads Intelligen…" at bounding box center [699, 366] width 1398 height 732
click at [705, 558] on div "Yes" at bounding box center [725, 563] width 215 height 20
click at [703, 588] on body "CRM Apps Reputation Websites Forms CRM Email Social Shop Content Ads Intelligen…" at bounding box center [699, 366] width 1398 height 732
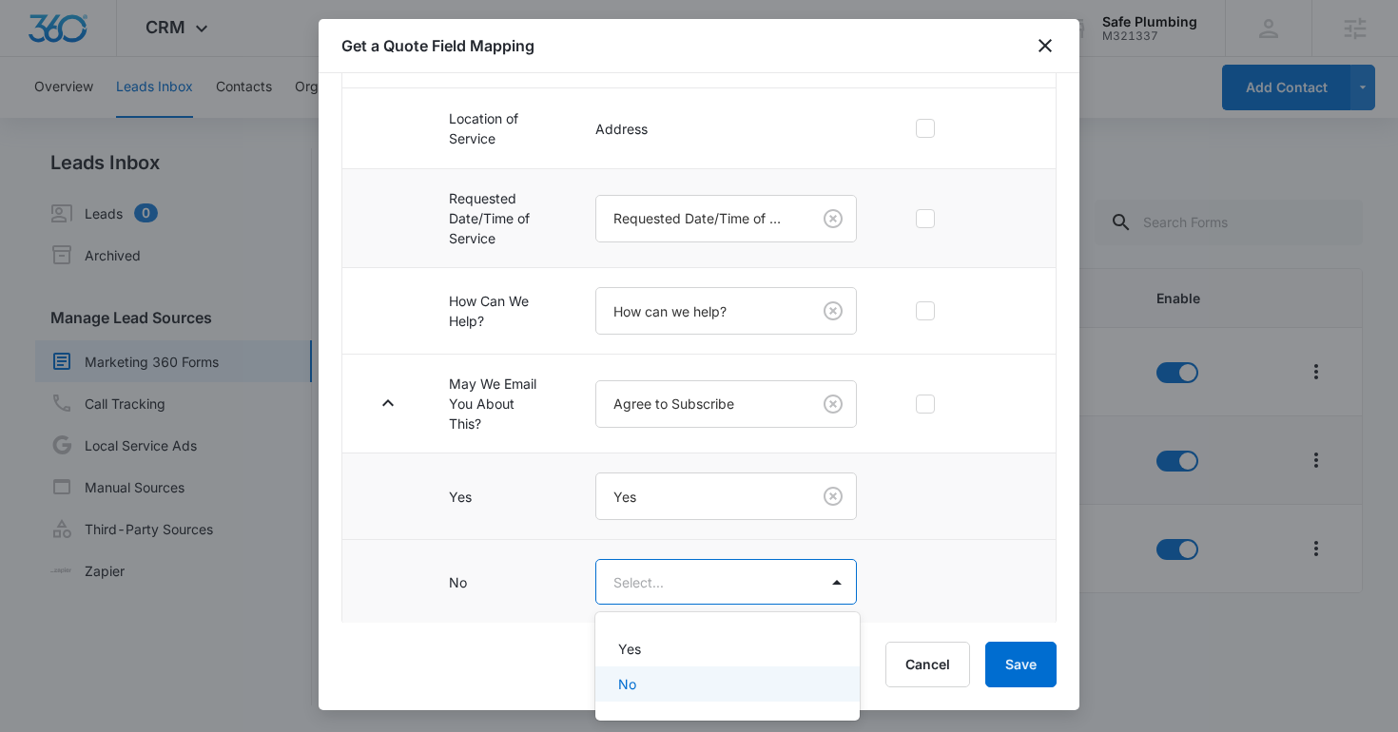
click at [697, 674] on div "No" at bounding box center [725, 684] width 215 height 20
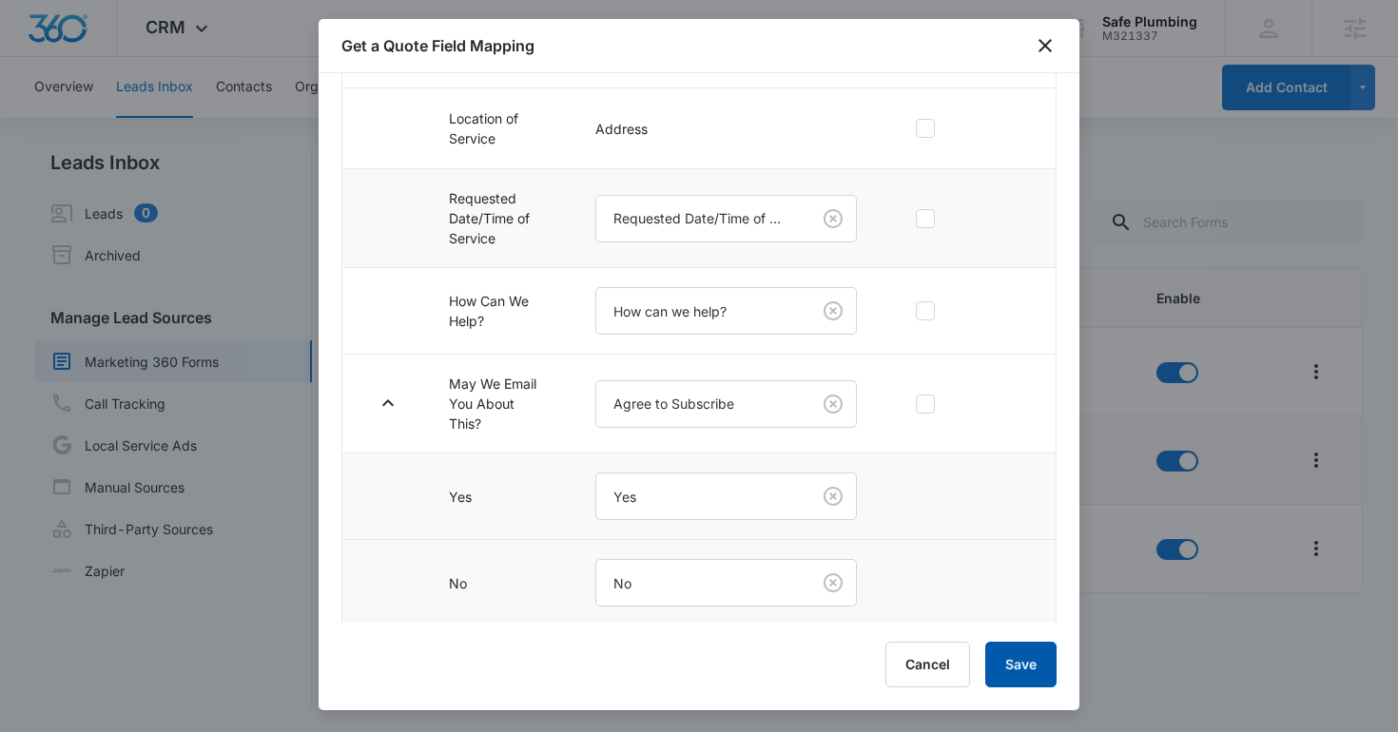
click at [1024, 676] on button "Save" at bounding box center [1020, 665] width 71 height 46
